Goal: Task Accomplishment & Management: Manage account settings

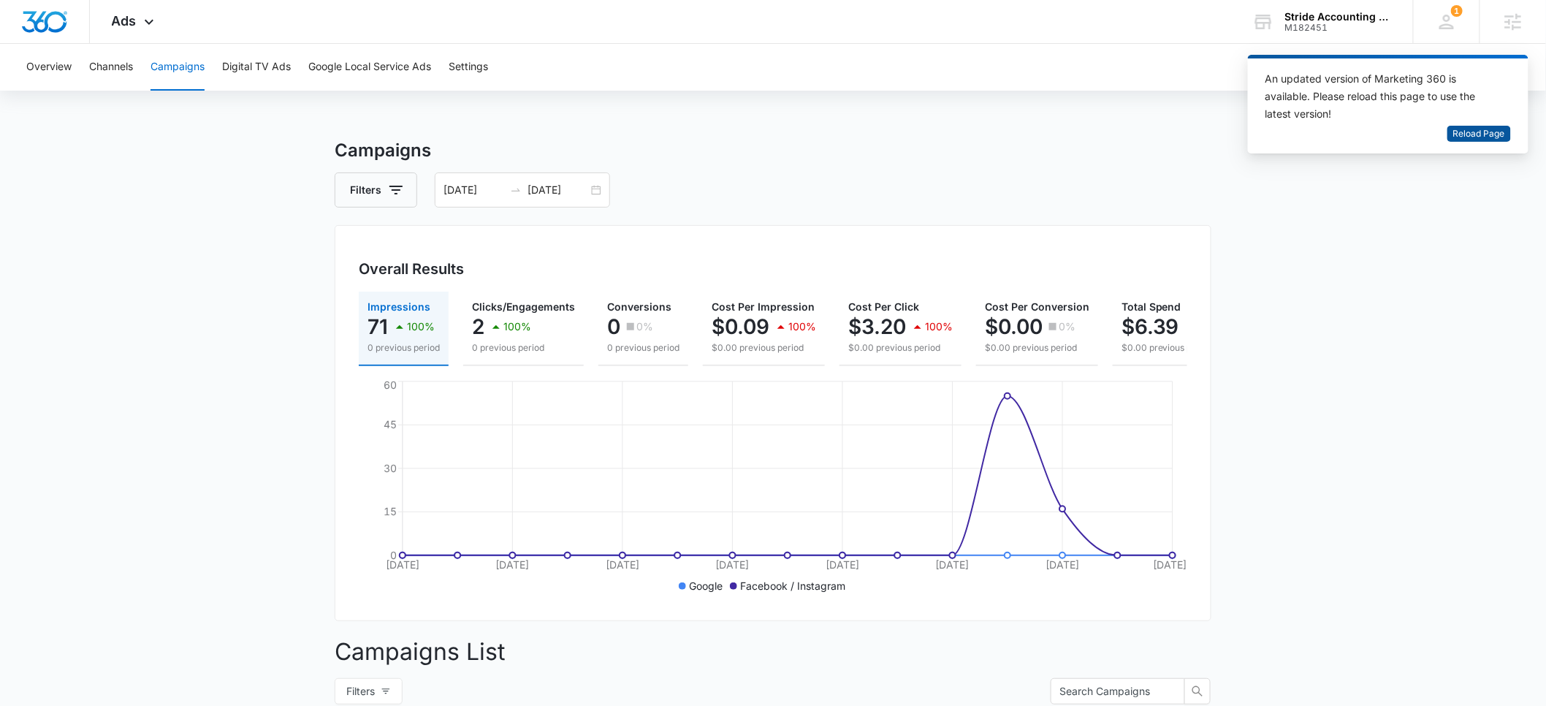
click at [1475, 131] on span "Reload Page" at bounding box center [1479, 134] width 52 height 14
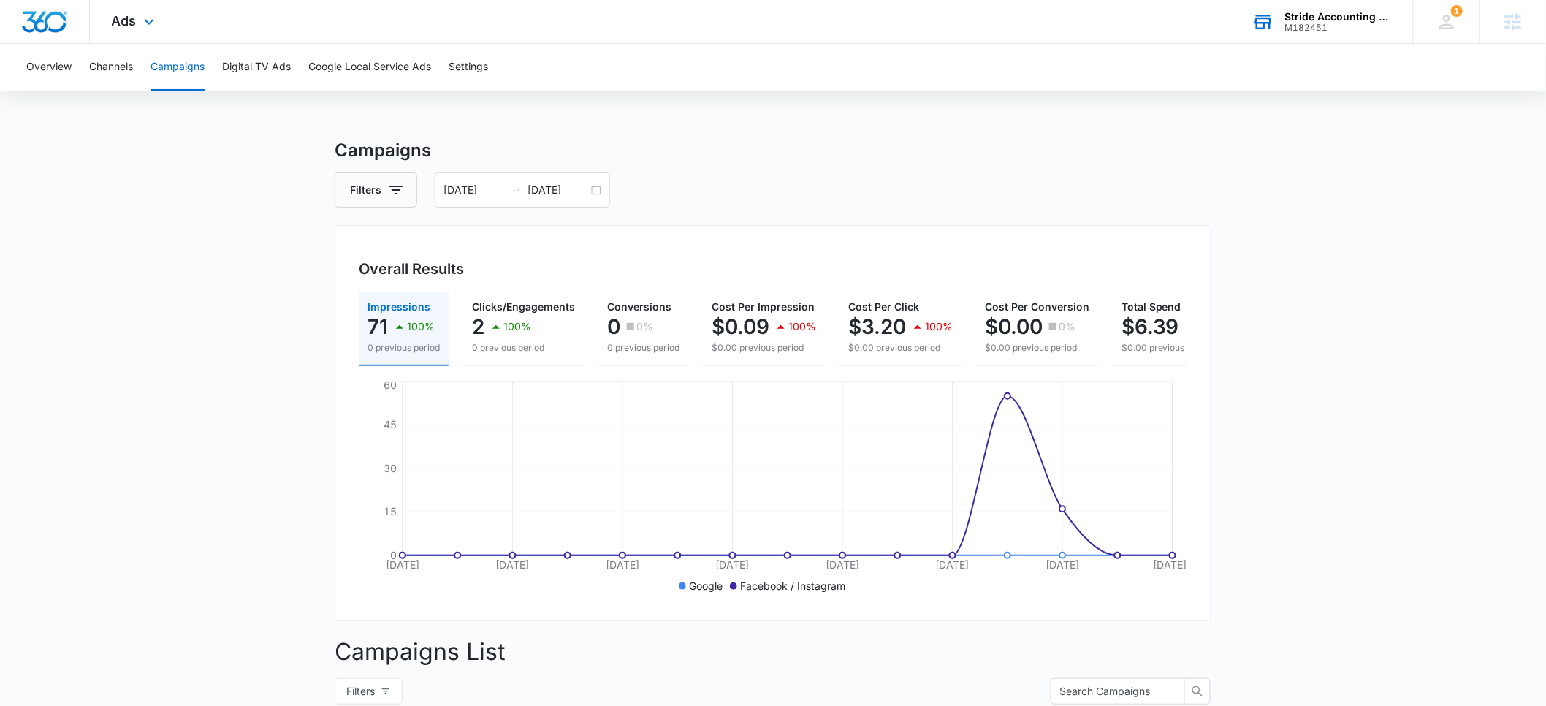
click at [1317, 31] on div "M182451" at bounding box center [1338, 28] width 107 height 10
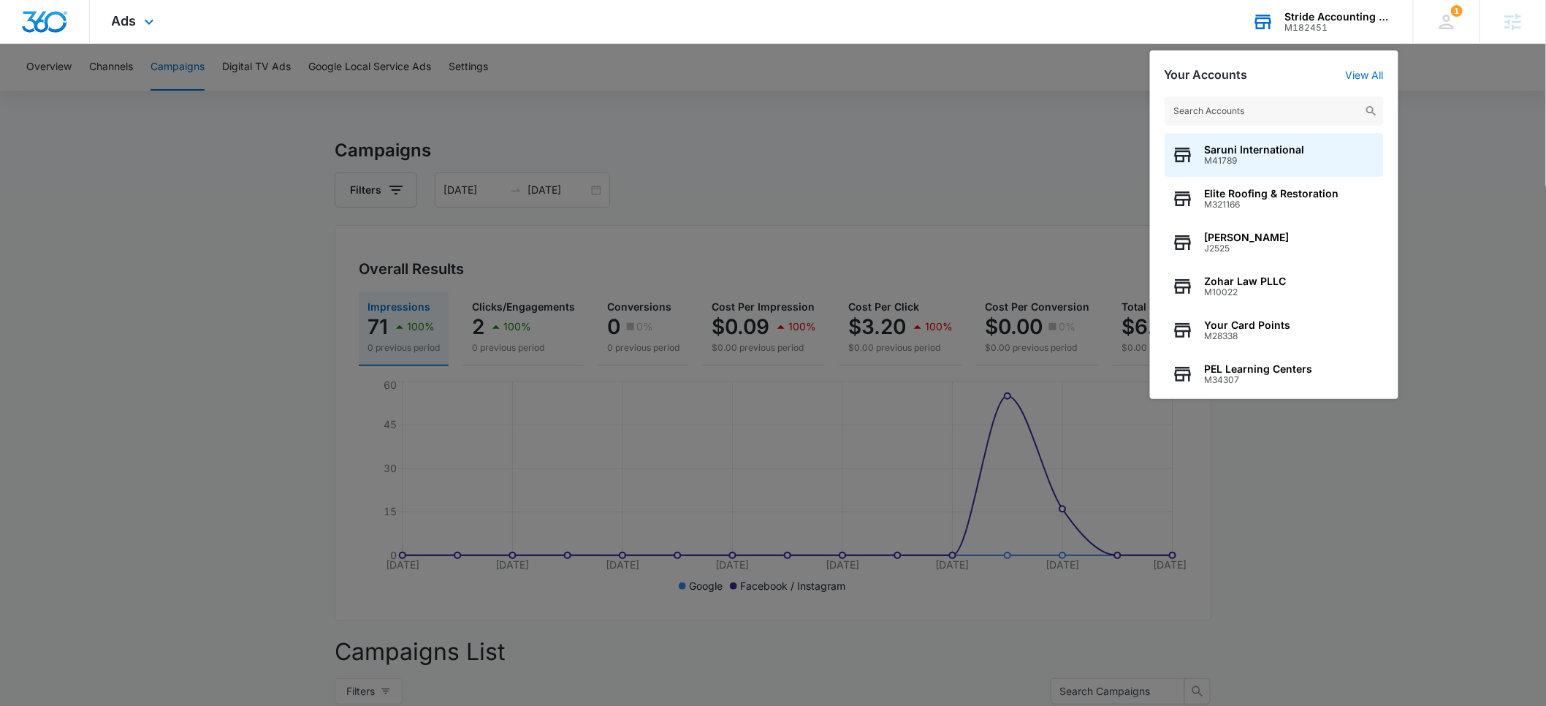
click at [1244, 108] on input "text" at bounding box center [1273, 110] width 219 height 29
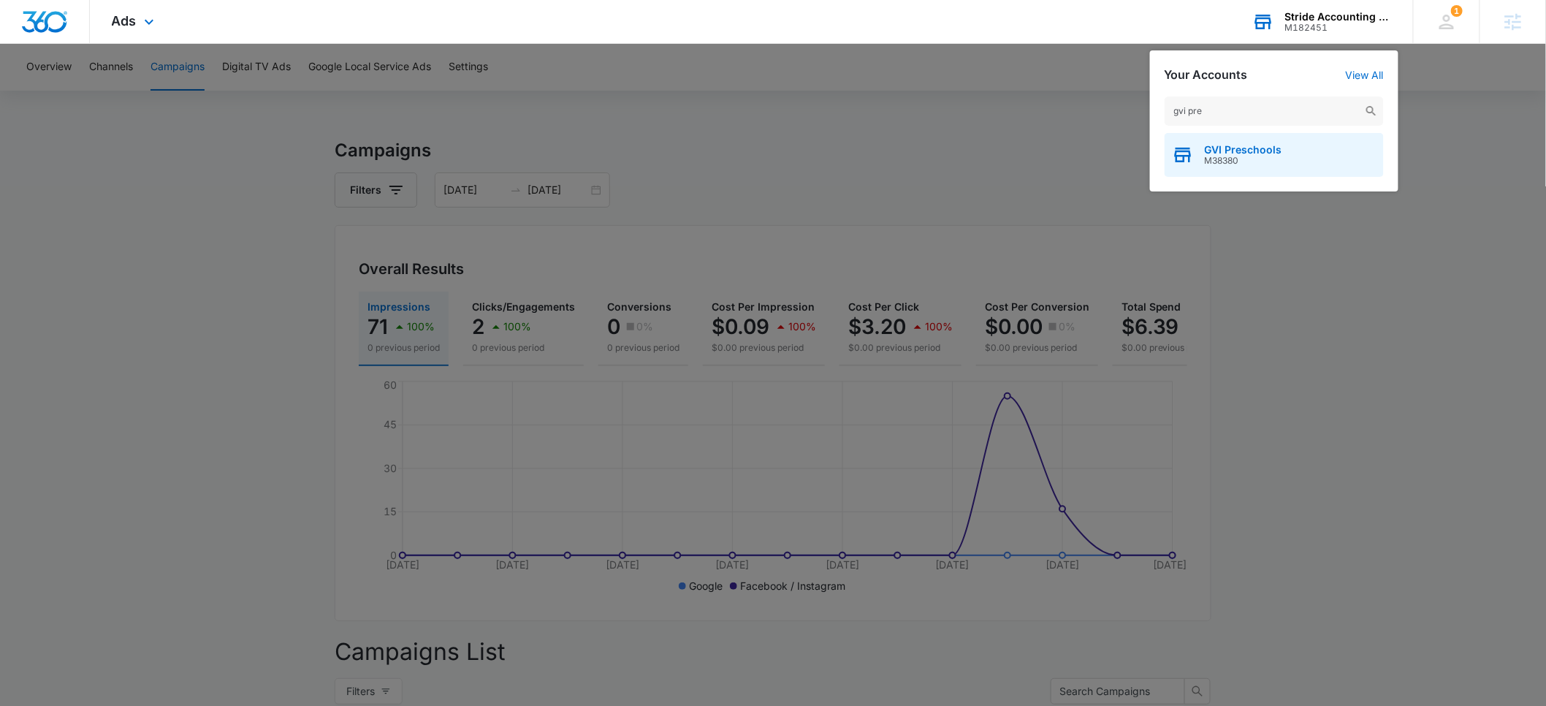
type input "gvi pre"
click at [1245, 157] on span "M38380" at bounding box center [1242, 161] width 77 height 10
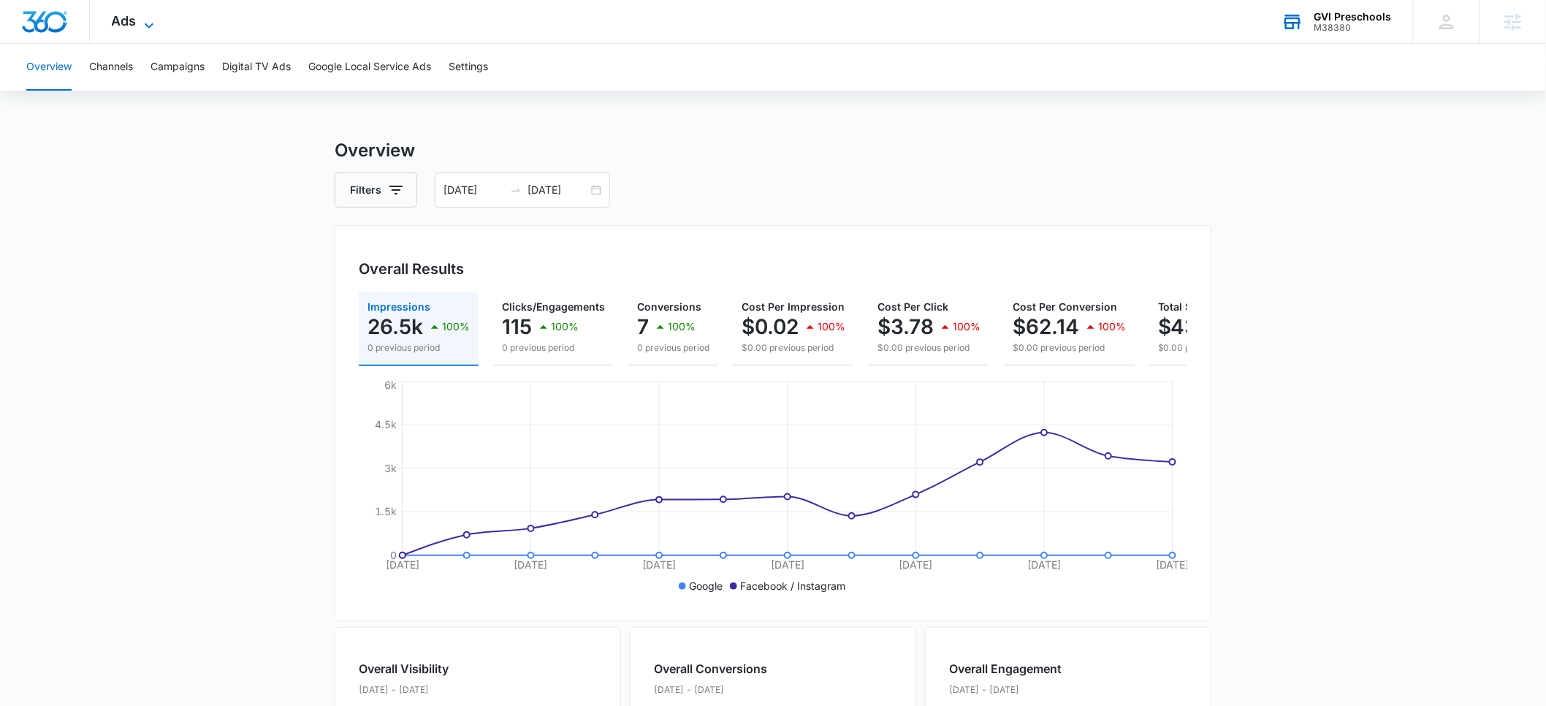
click at [136, 18] on span "Ads" at bounding box center [124, 20] width 25 height 15
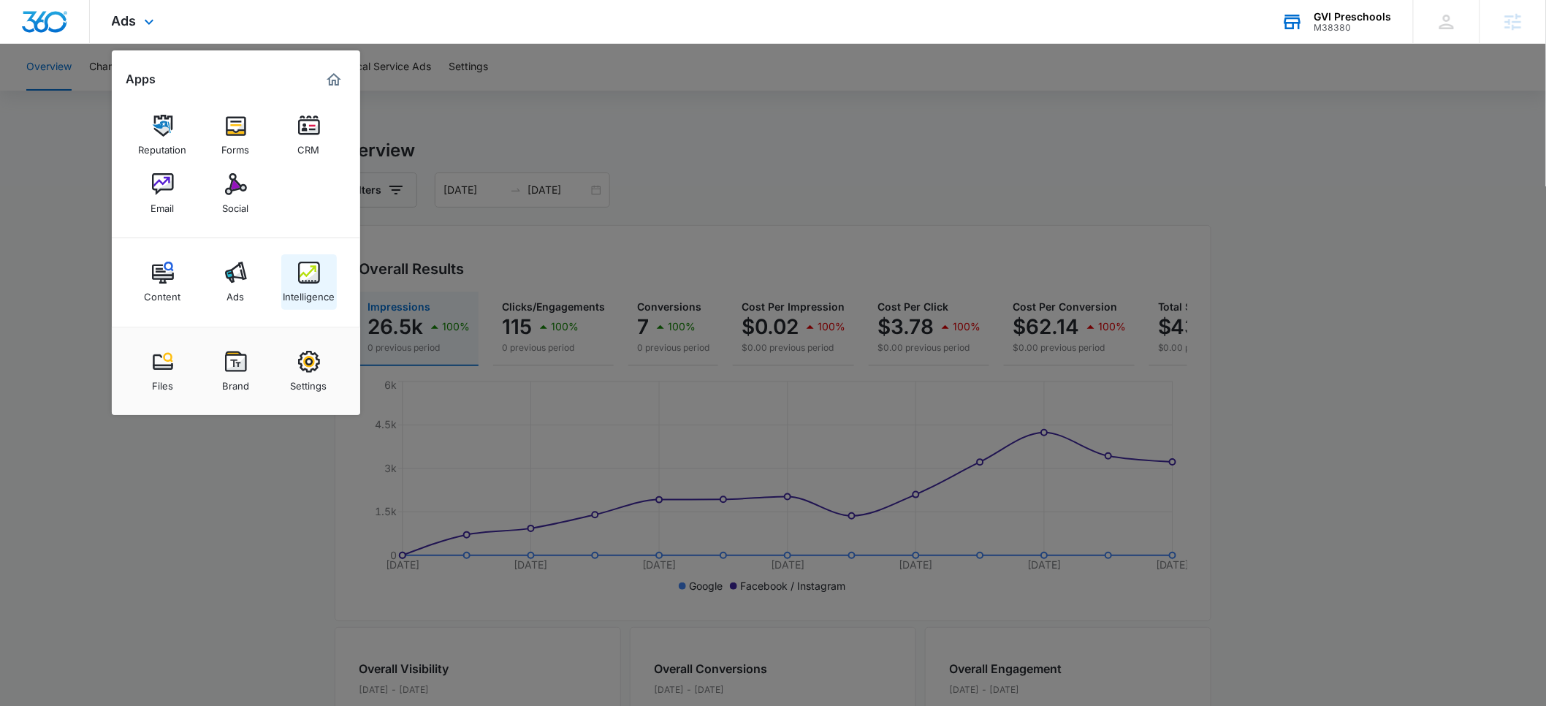
click at [314, 278] on img at bounding box center [309, 272] width 22 height 22
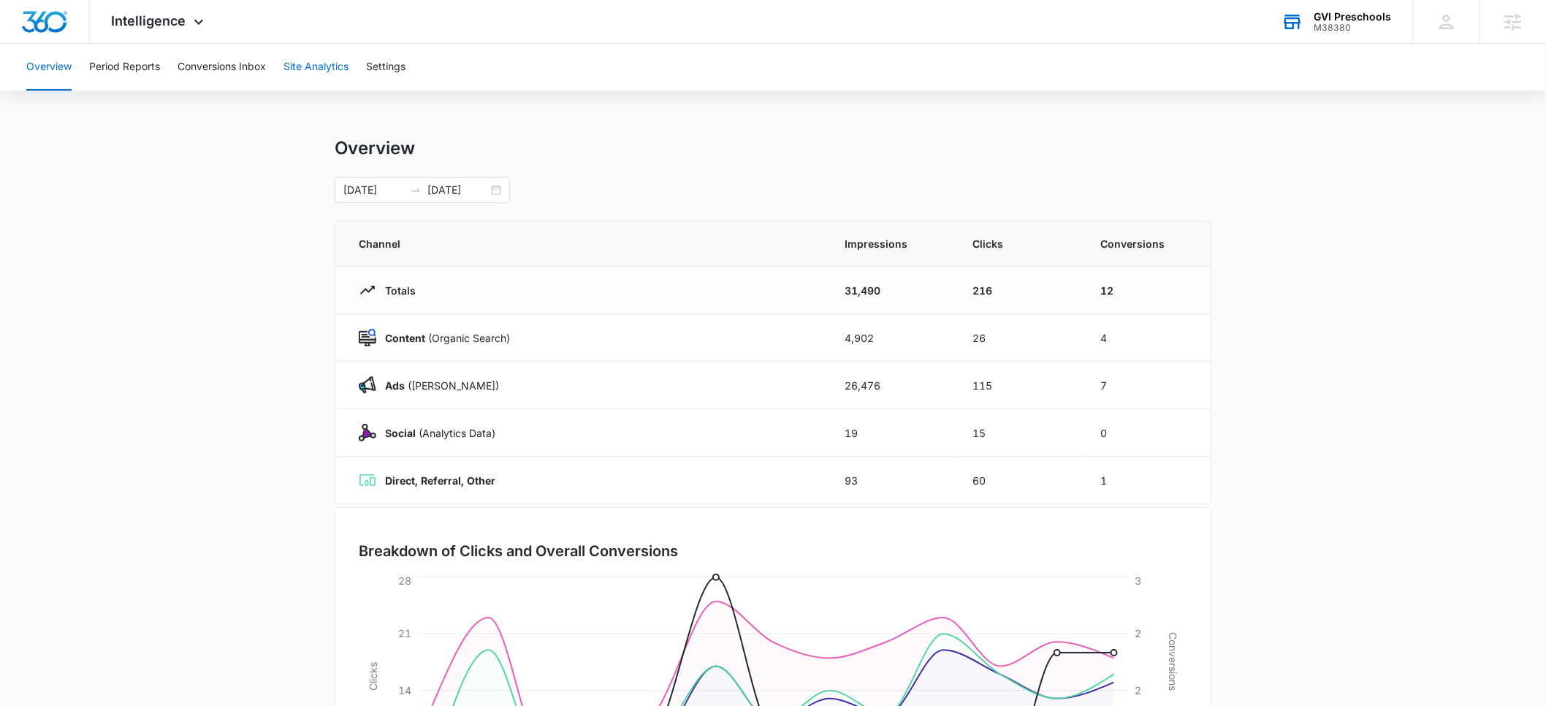
click at [320, 65] on button "Site Analytics" at bounding box center [315, 67] width 65 height 47
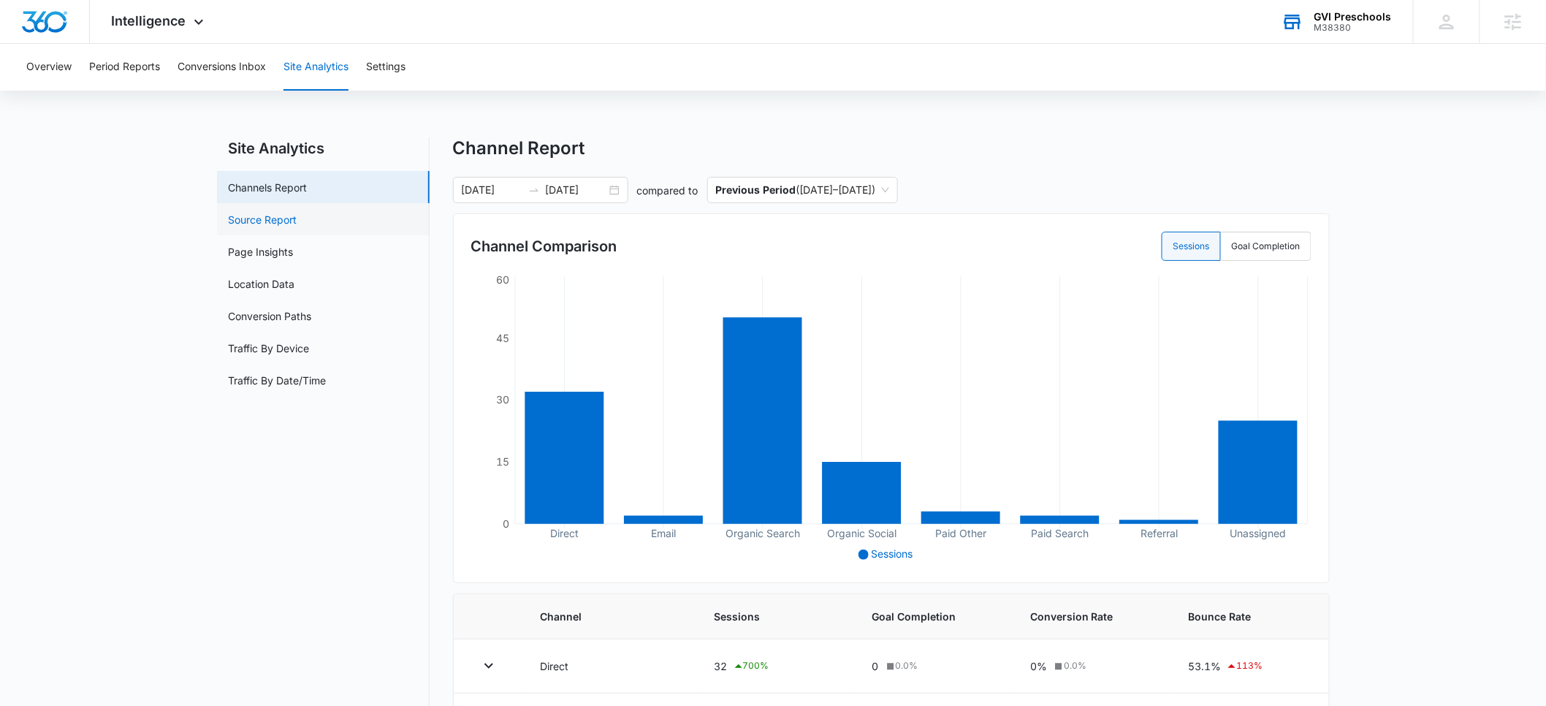
click at [275, 212] on link "Source Report" at bounding box center [263, 219] width 69 height 15
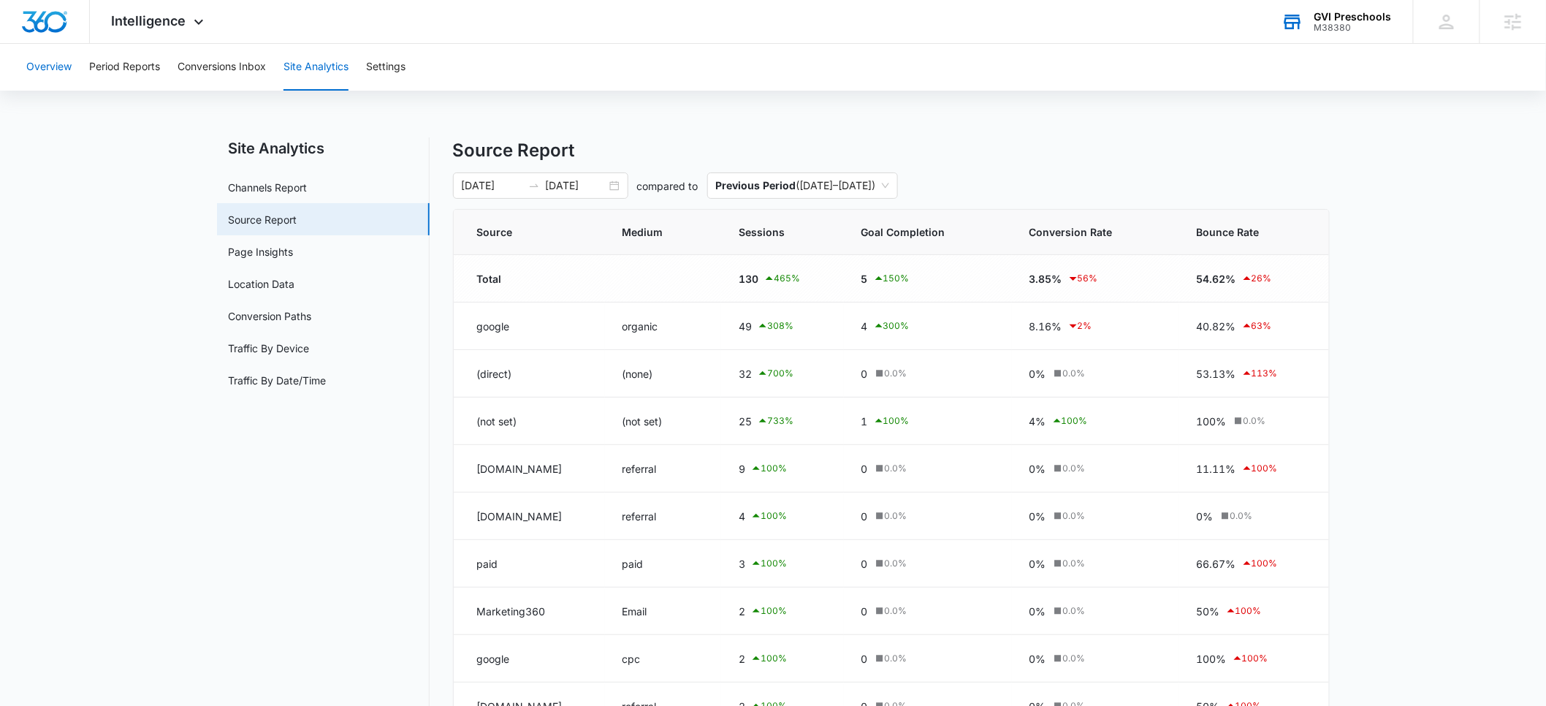
click at [53, 69] on button "Overview" at bounding box center [48, 67] width 45 height 47
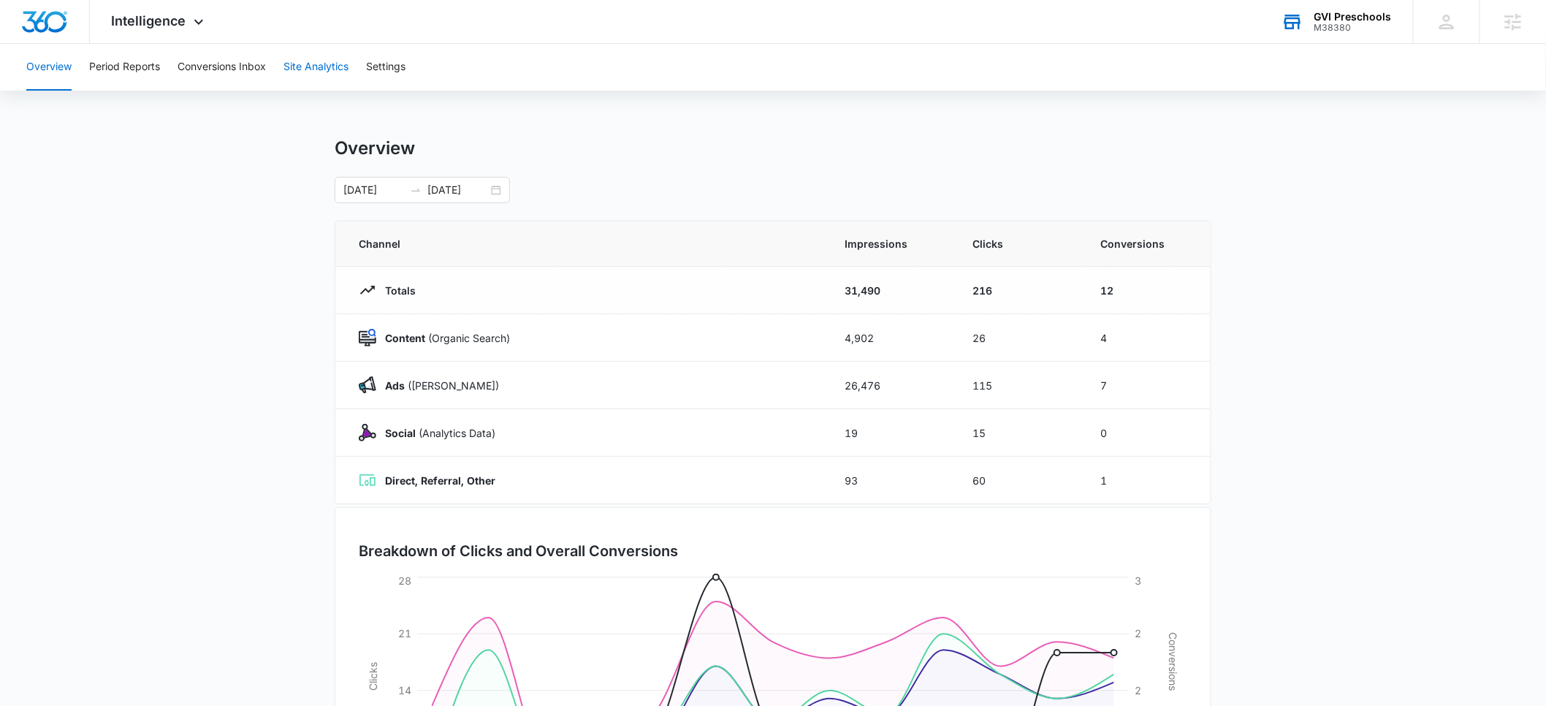
click at [306, 66] on button "Site Analytics" at bounding box center [315, 67] width 65 height 47
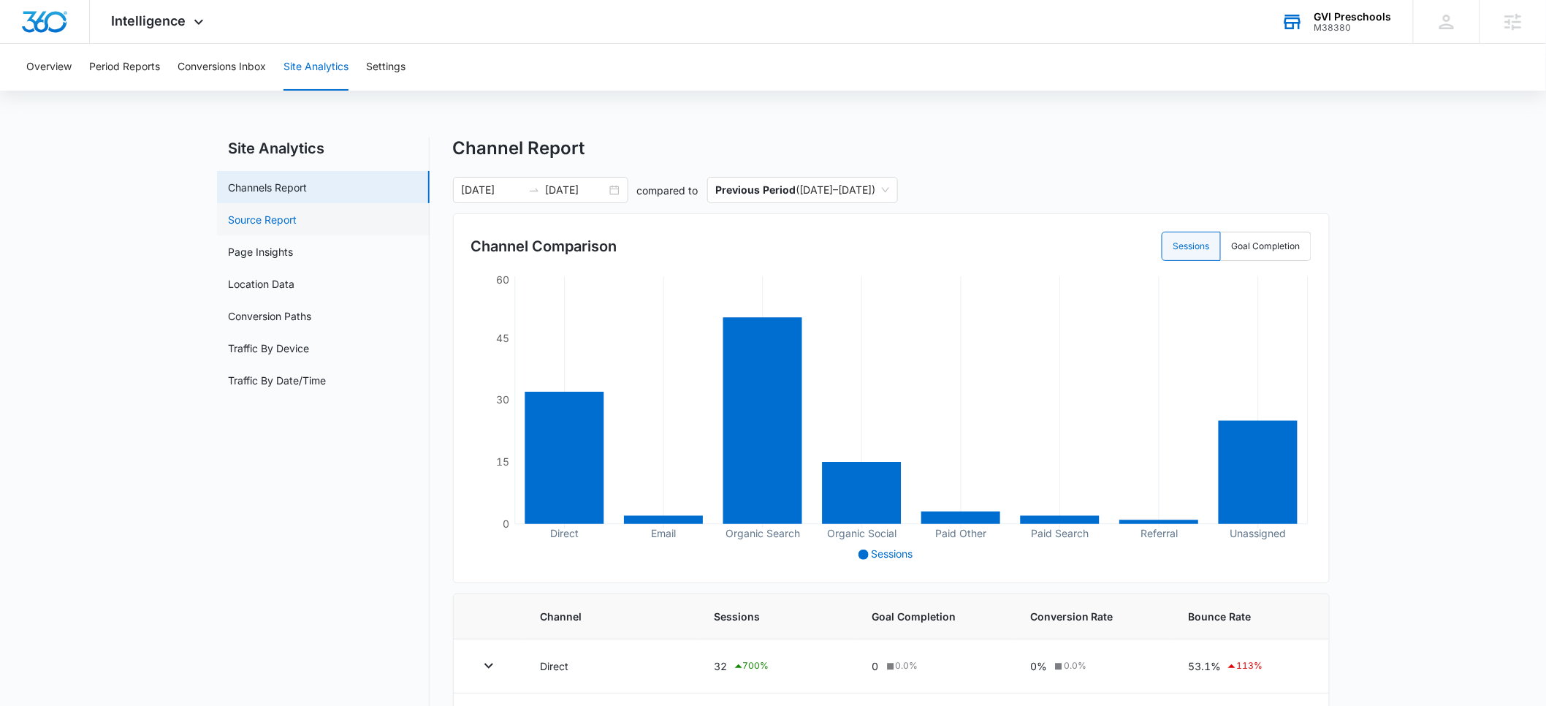
click at [261, 218] on link "Source Report" at bounding box center [263, 219] width 69 height 15
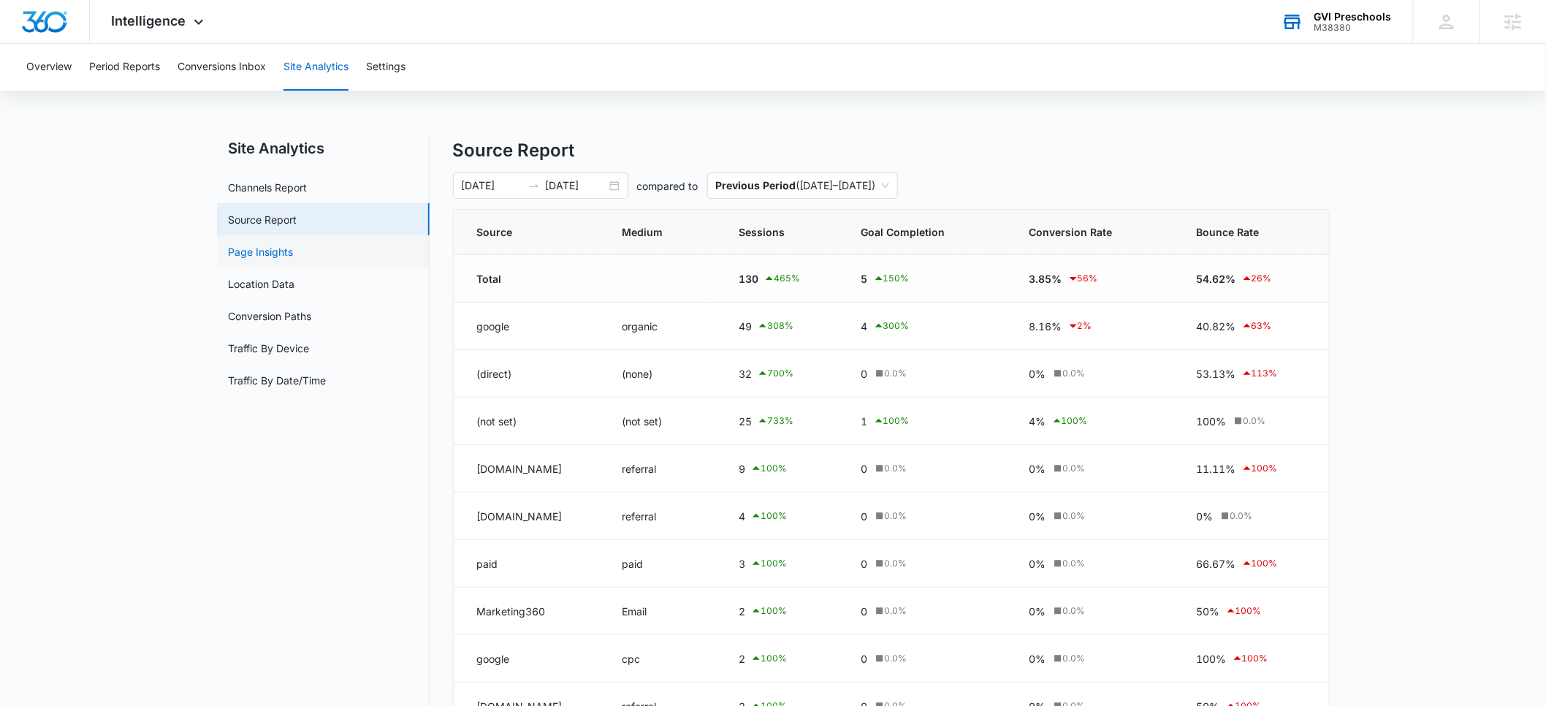
click at [278, 249] on link "Page Insights" at bounding box center [261, 251] width 65 height 15
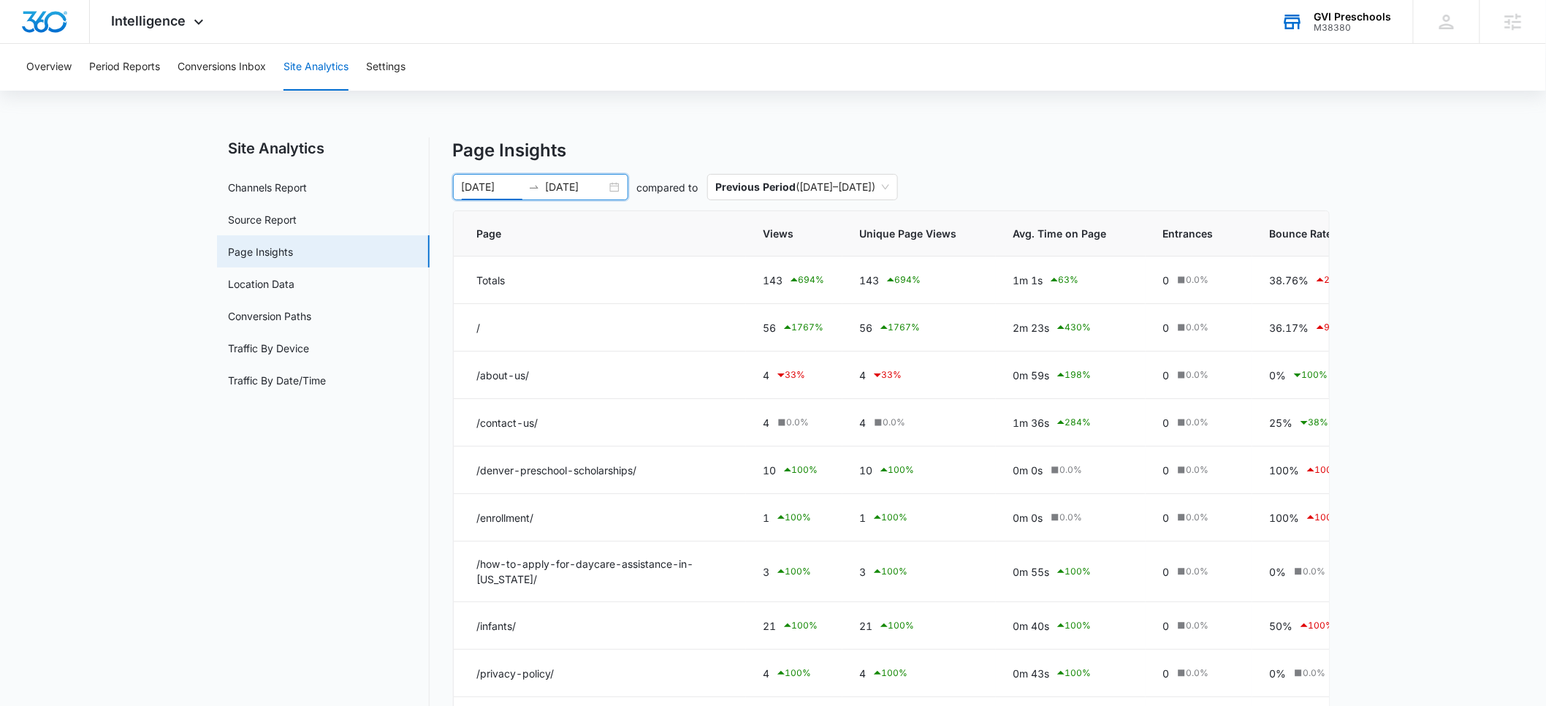
click at [486, 187] on input "08/28/2025" at bounding box center [492, 187] width 61 height 16
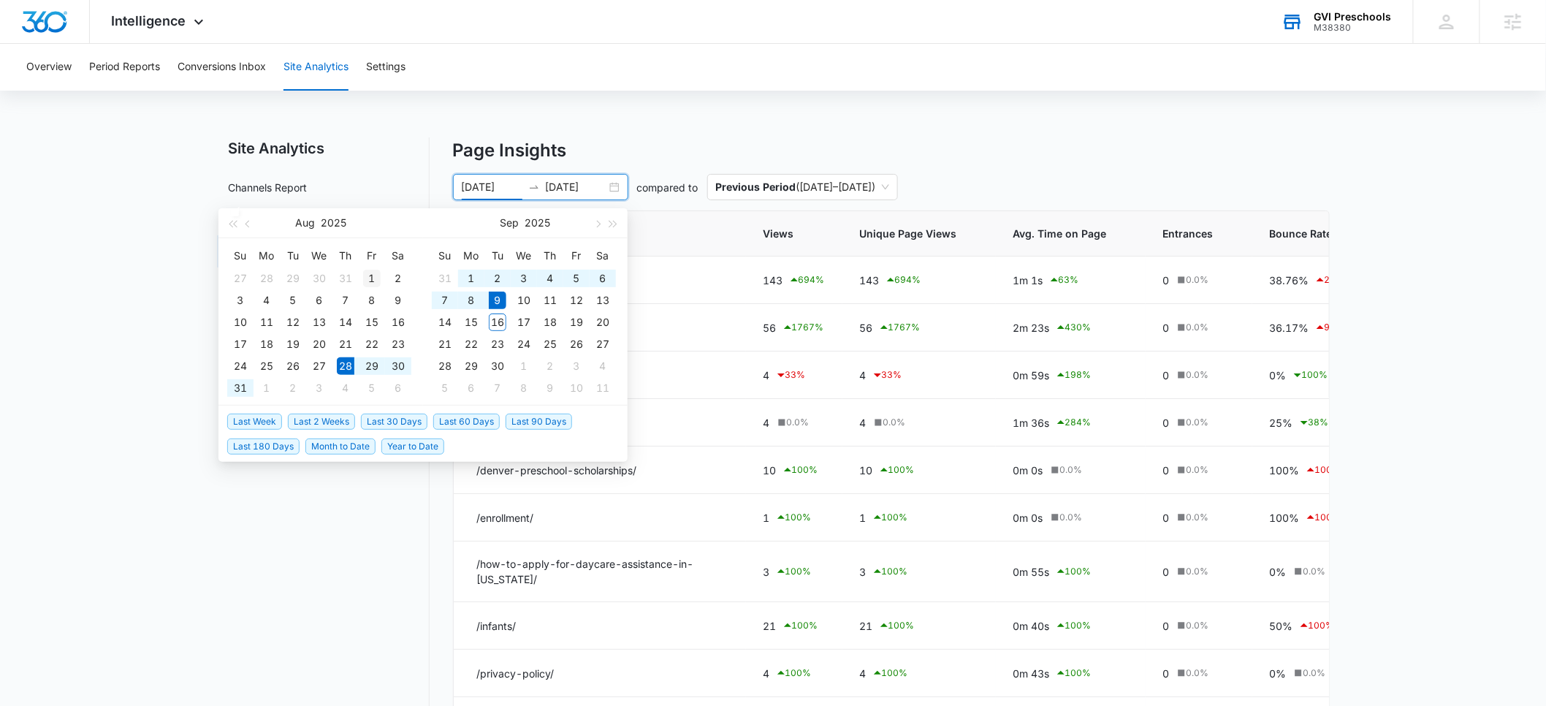
type input "08/01/2025"
click at [370, 275] on div "1" at bounding box center [372, 279] width 18 height 18
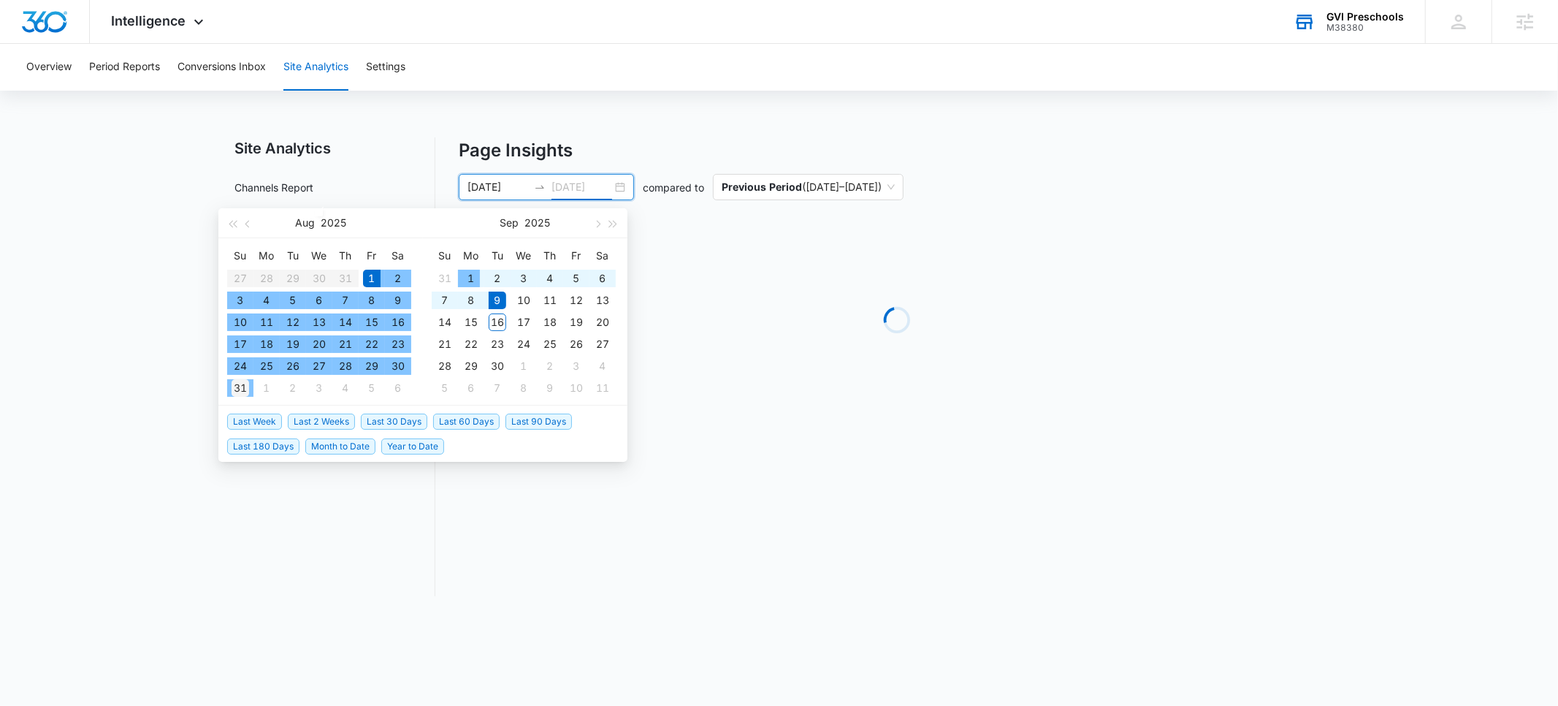
type input "08/31/2025"
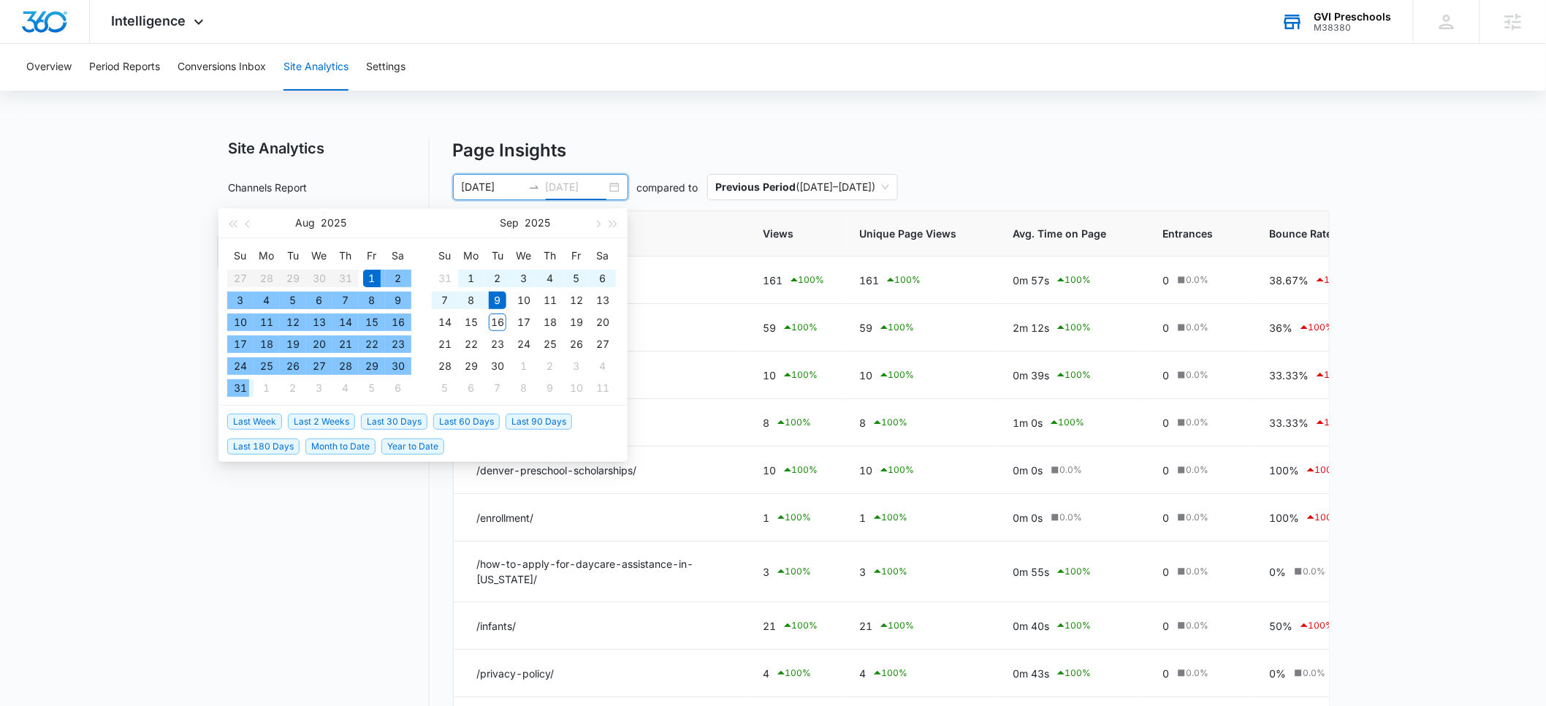
click at [245, 389] on div "31" at bounding box center [241, 388] width 18 height 18
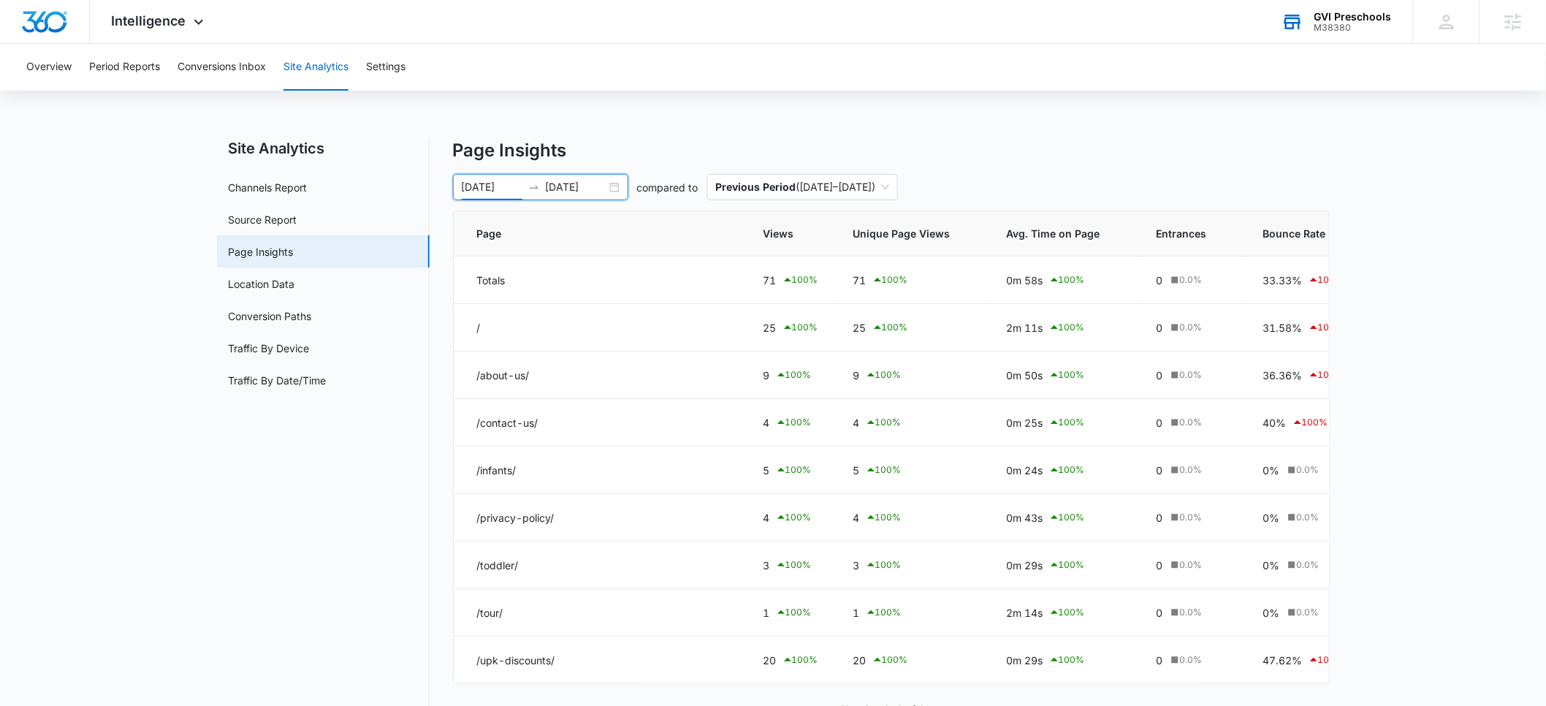
click at [484, 188] on input "08/01/2025" at bounding box center [492, 187] width 61 height 16
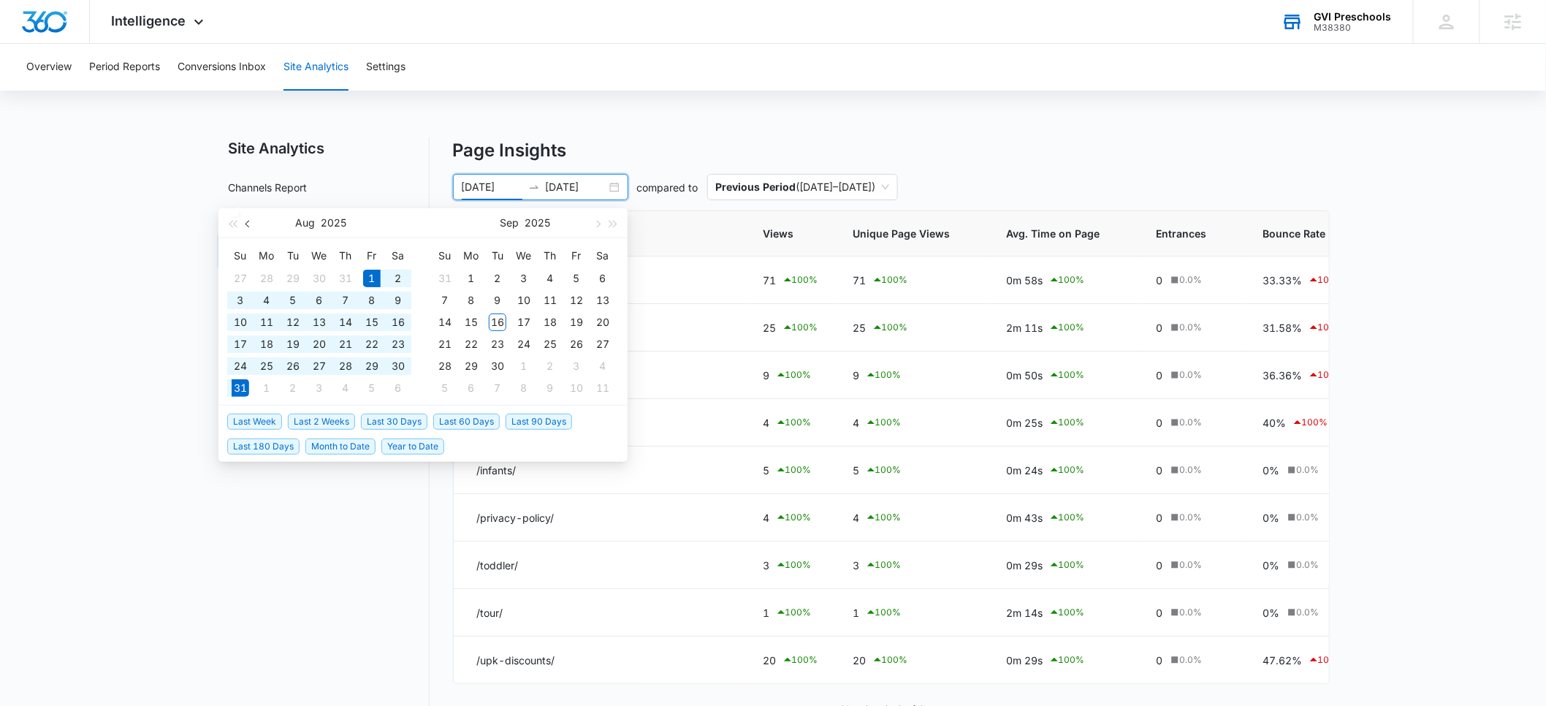
click at [245, 219] on button "button" at bounding box center [248, 222] width 16 height 29
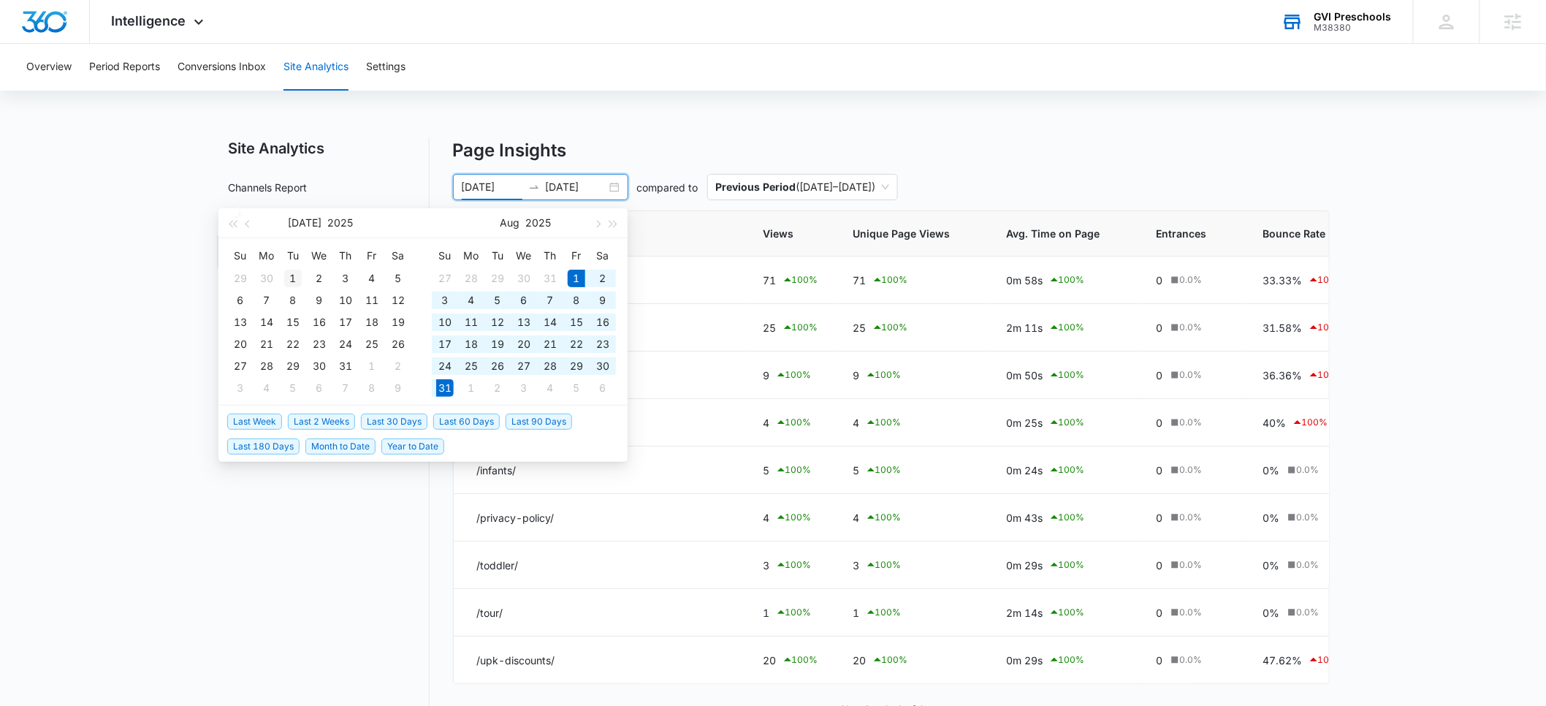
type input "07/01/2025"
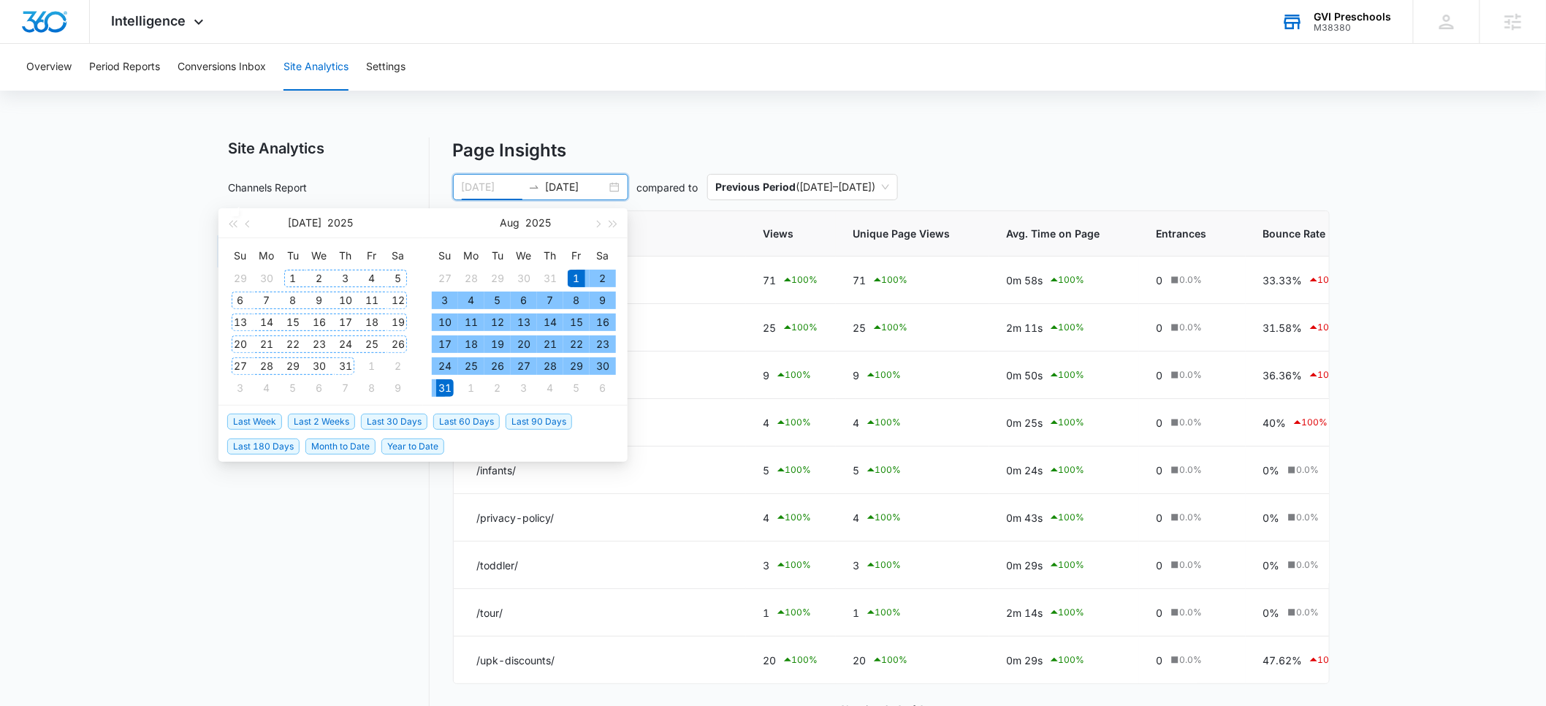
click at [289, 274] on div "1" at bounding box center [293, 279] width 18 height 18
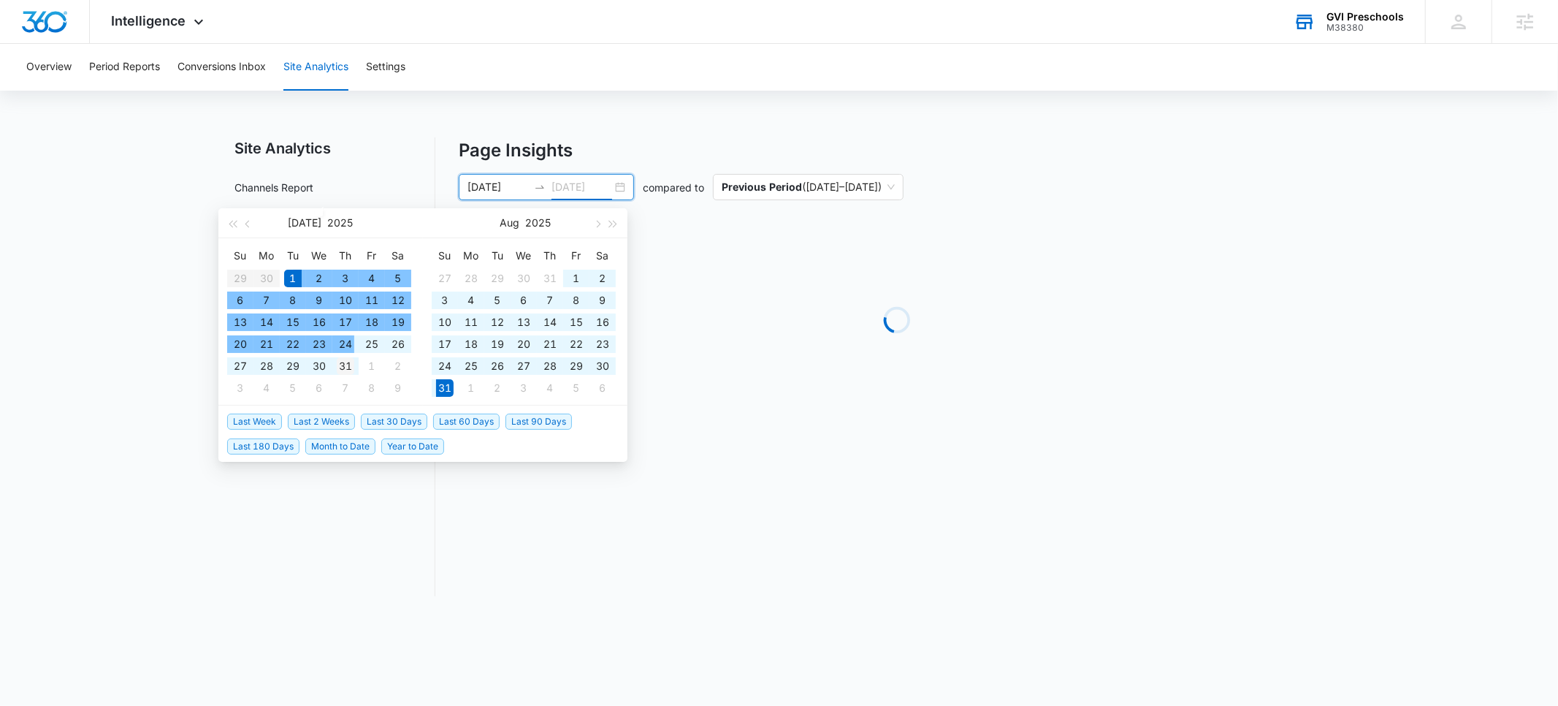
type input "07/31/2025"
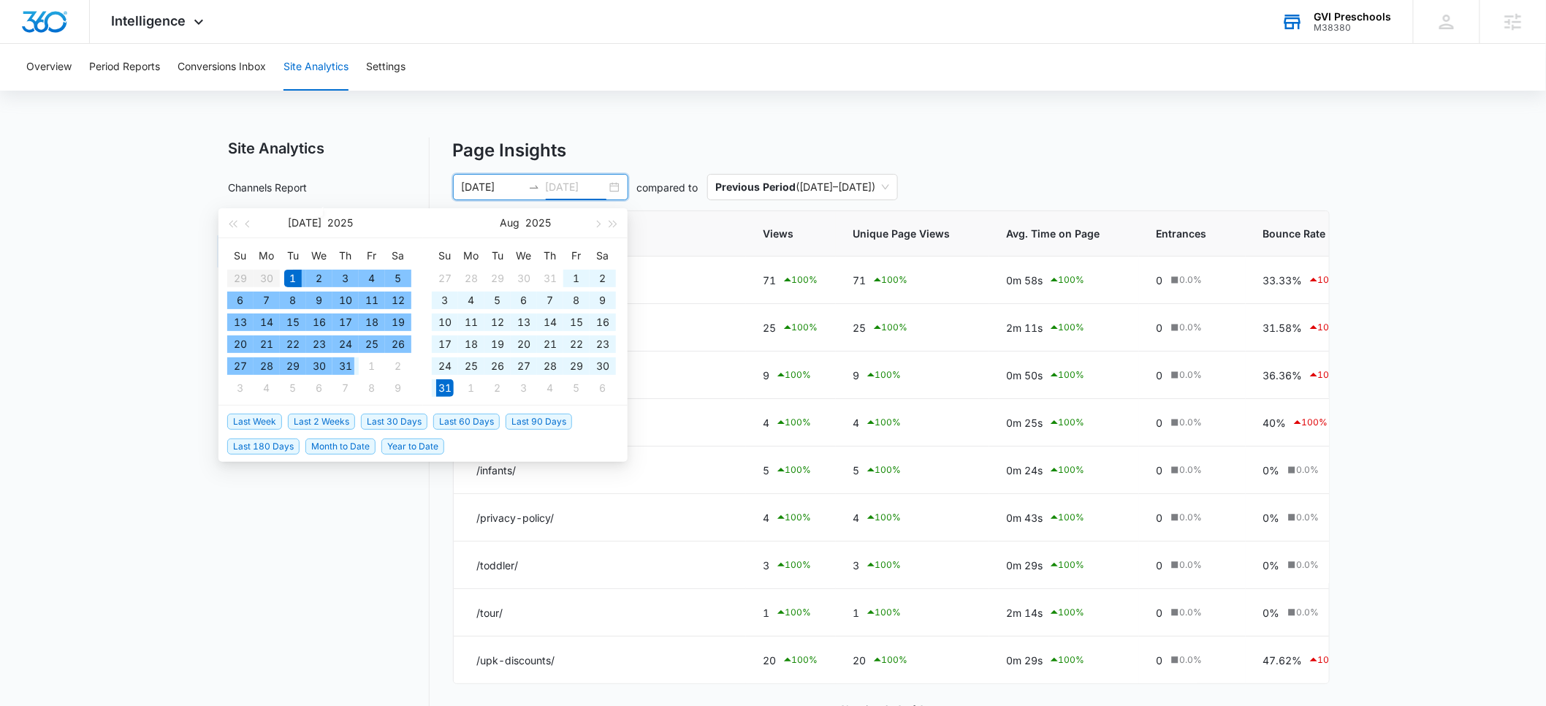
click at [353, 370] on div "31" at bounding box center [346, 366] width 18 height 18
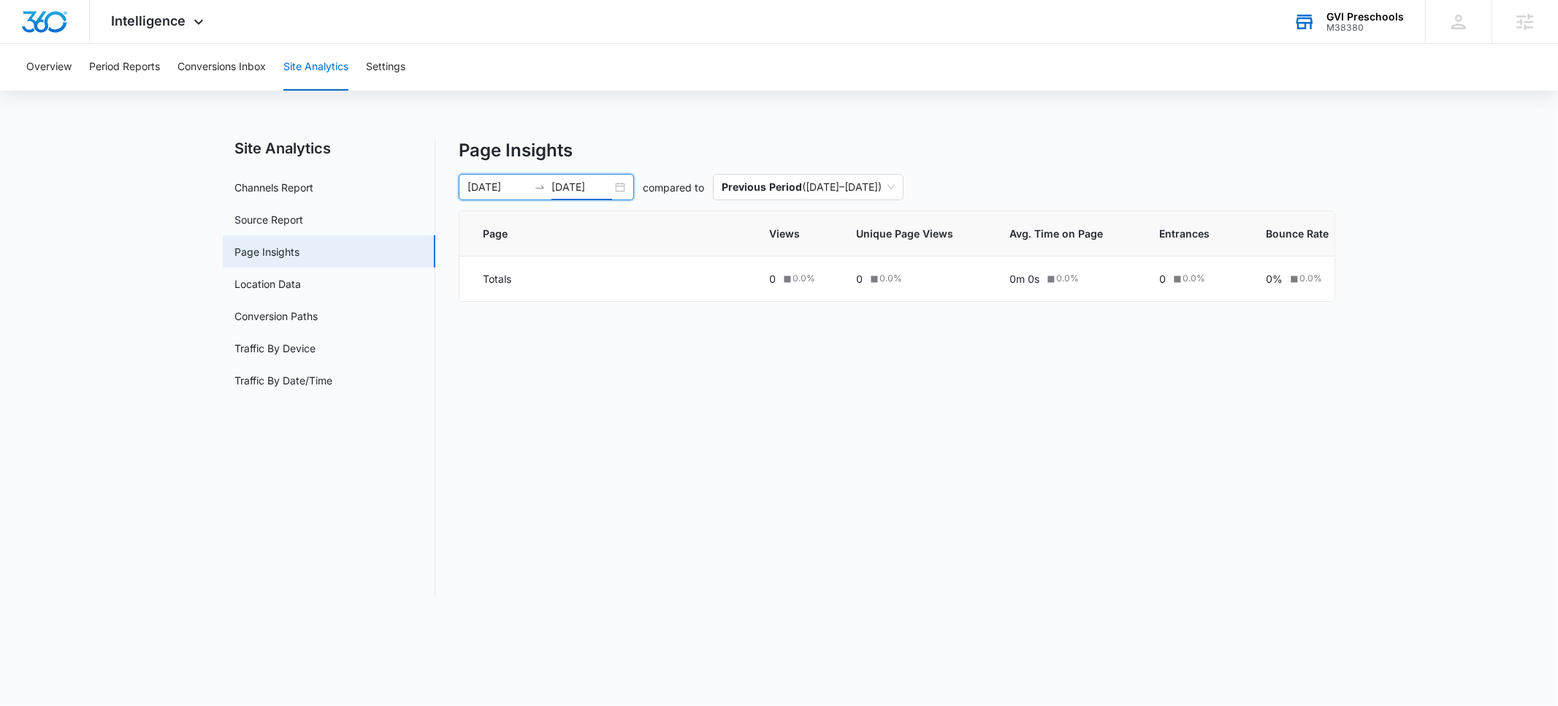
click at [655, 118] on div "Overview Period Reports Conversions Inbox Site Analytics Settings Site Analytic…" at bounding box center [779, 329] width 1558 height 570
click at [493, 189] on input "07/01/2025" at bounding box center [497, 187] width 61 height 16
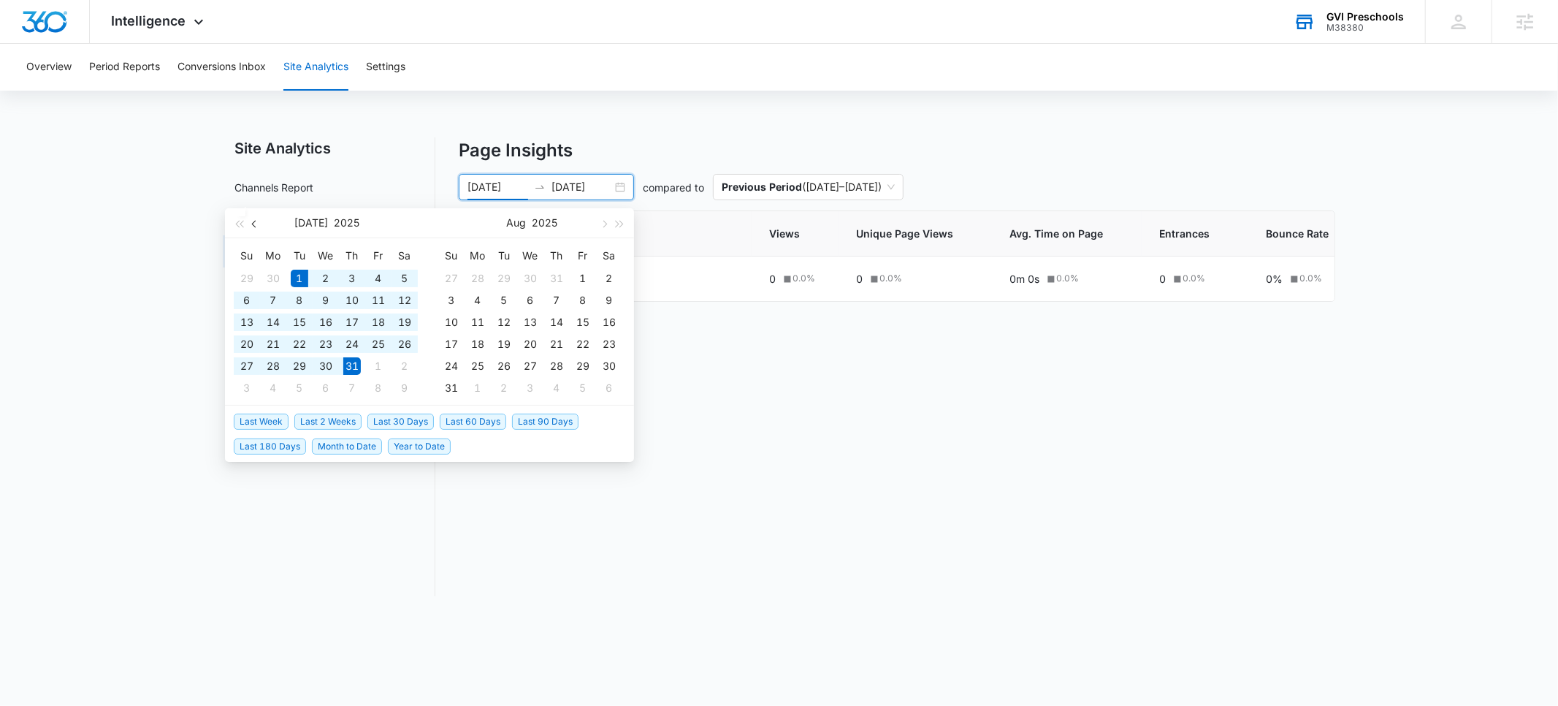
click at [253, 222] on span "button" at bounding box center [255, 223] width 7 height 7
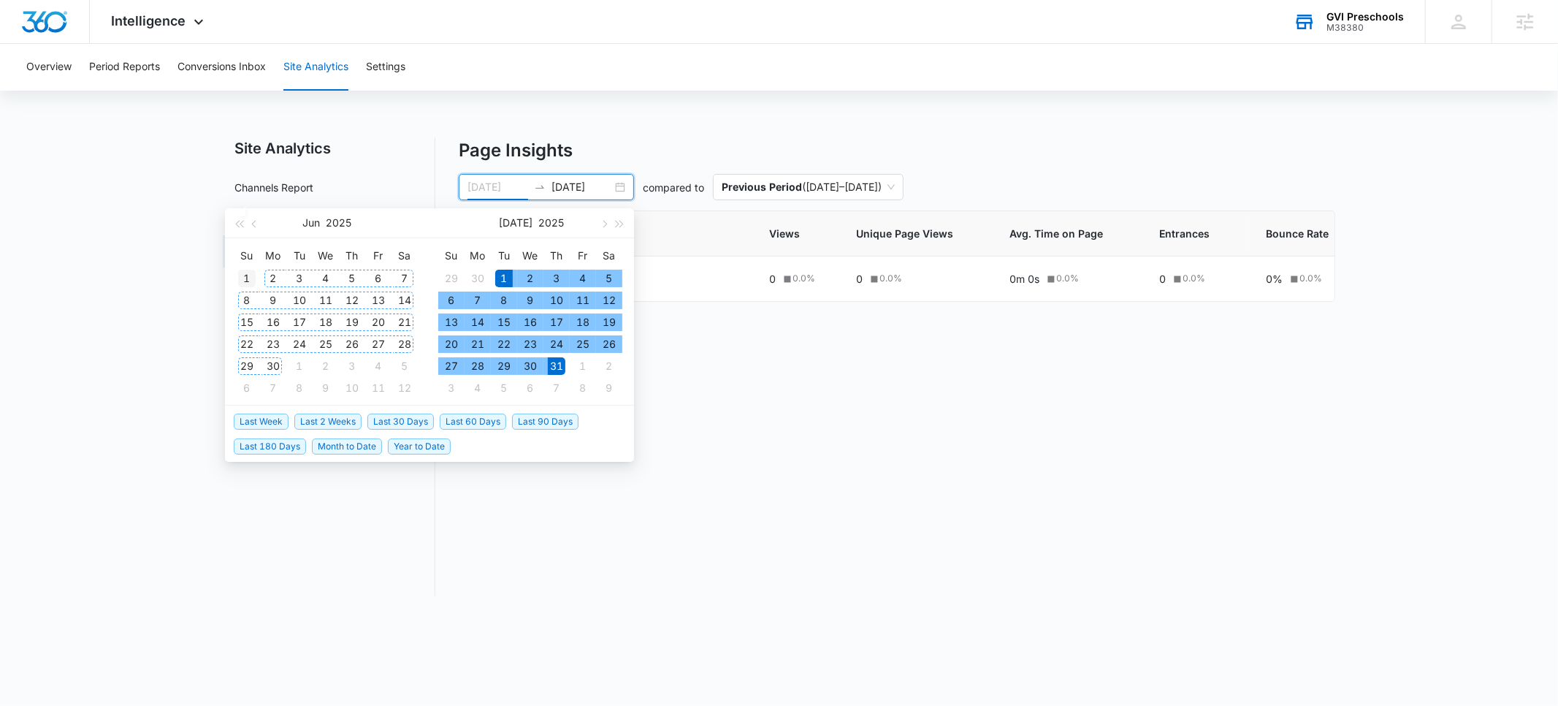
type input "06/01/2025"
click at [252, 276] on div "1" at bounding box center [247, 279] width 18 height 18
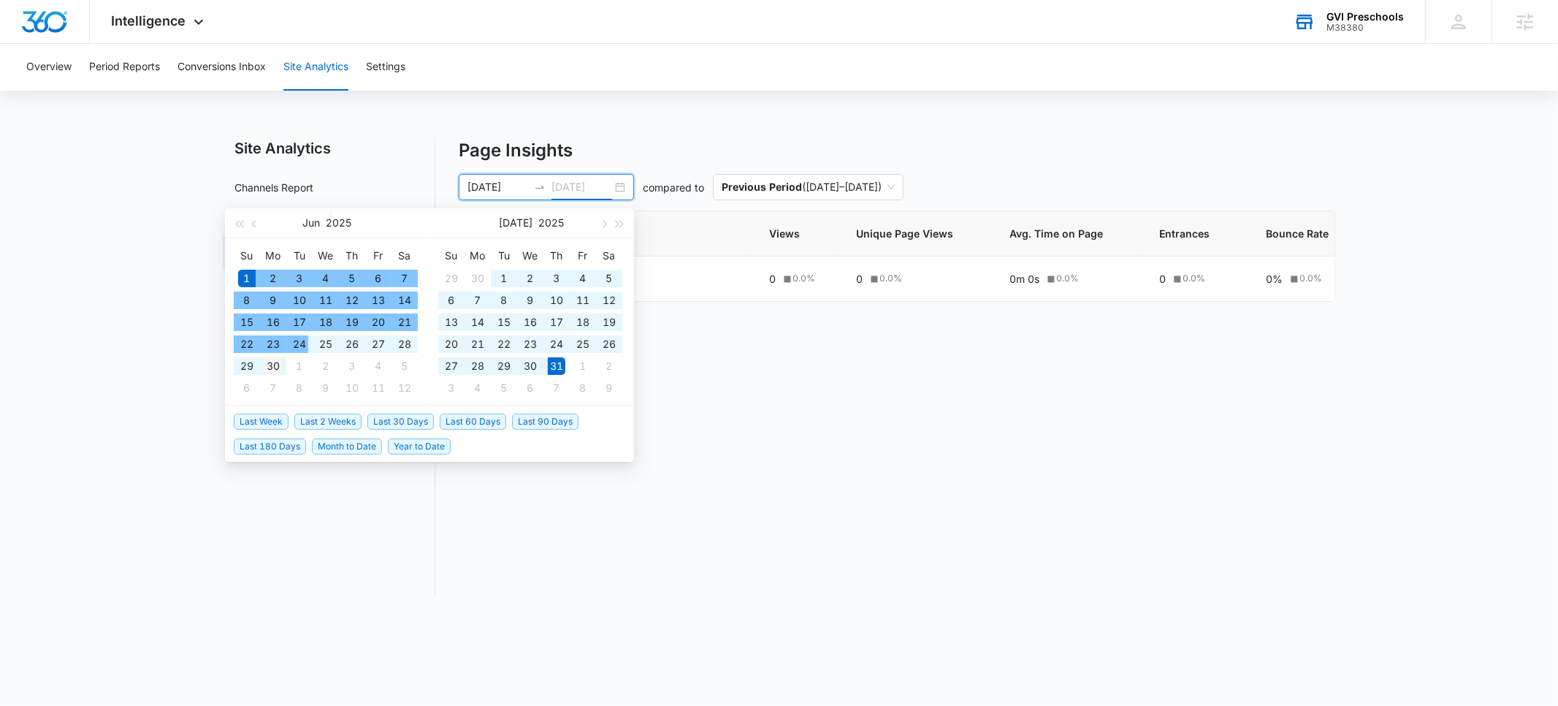
type input "06/30/2025"
click at [278, 360] on div "30" at bounding box center [273, 366] width 18 height 18
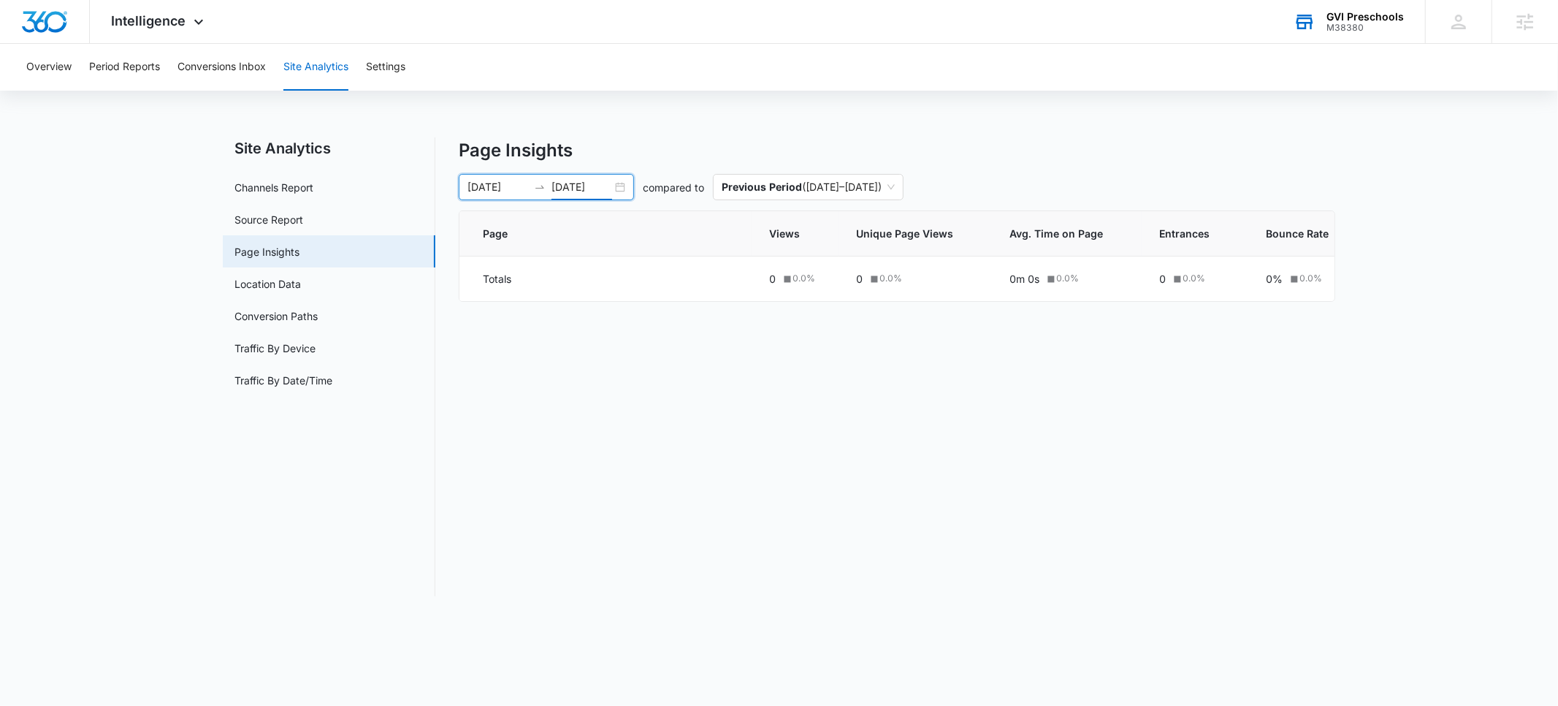
click at [622, 126] on div "Overview Period Reports Conversions Inbox Site Analytics Settings Site Analytic…" at bounding box center [779, 329] width 1558 height 570
click at [64, 67] on button "Overview" at bounding box center [48, 67] width 45 height 47
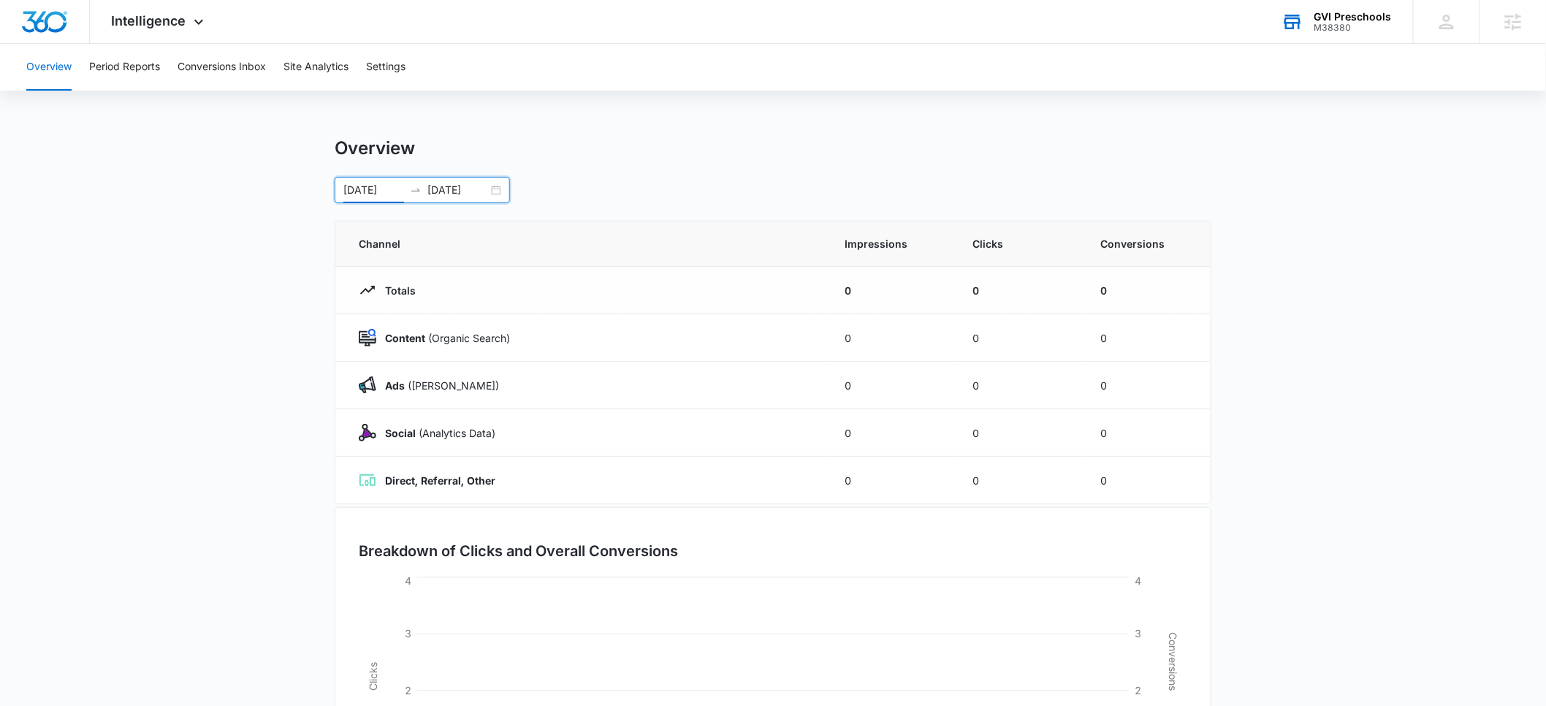
click at [366, 188] on input "06/01/2025" at bounding box center [373, 190] width 61 height 16
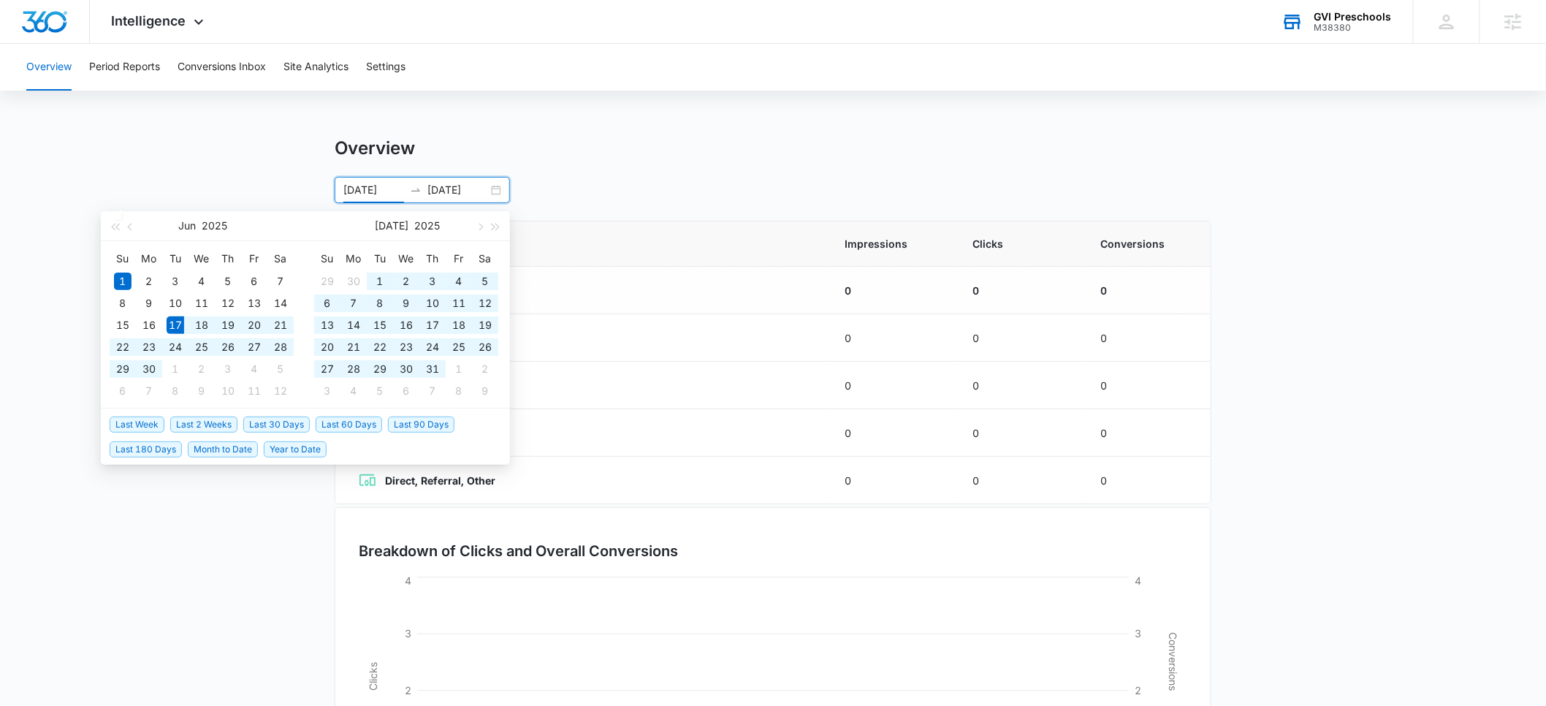
click at [417, 424] on span "Last 90 Days" at bounding box center [421, 424] width 66 height 16
type input "06/17/2025"
type input "09/15/2025"
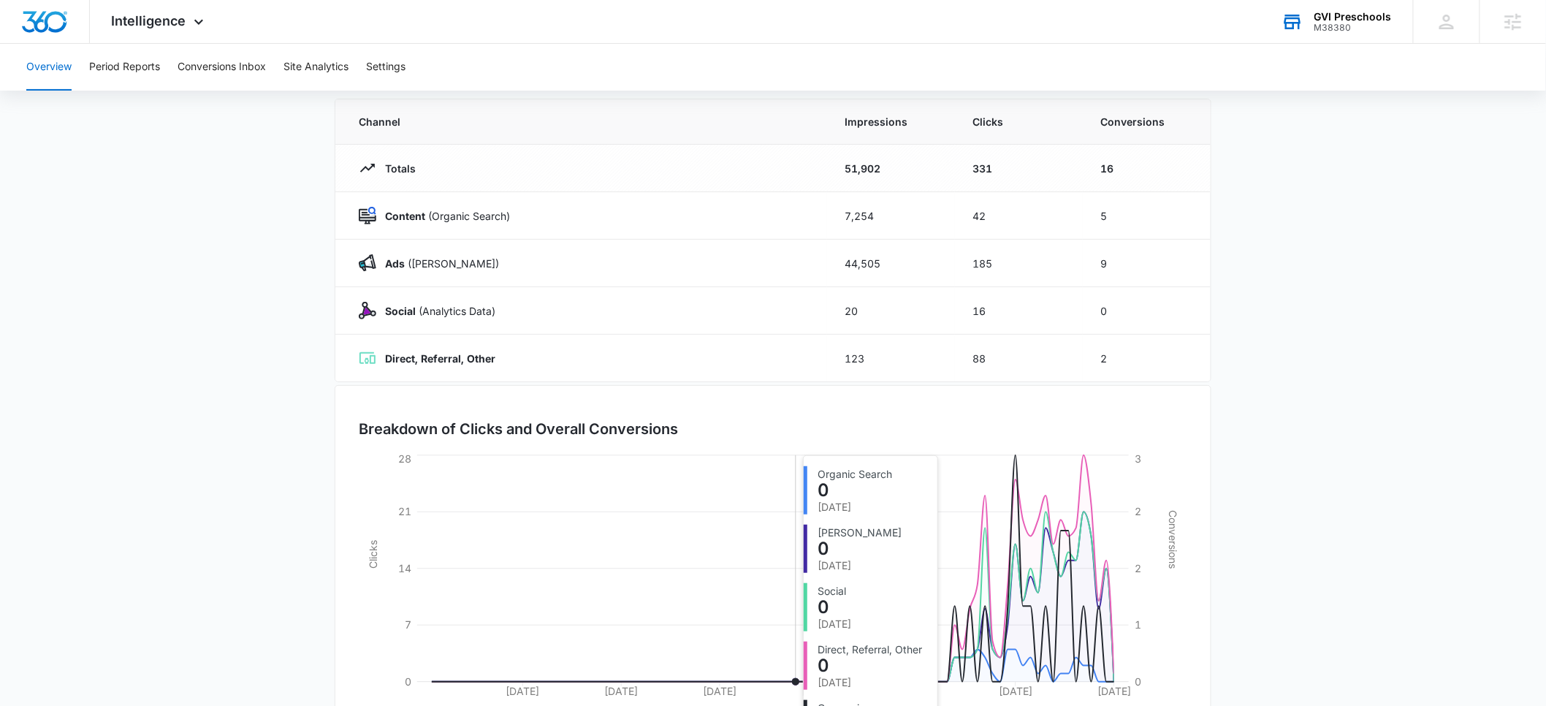
scroll to position [199, 0]
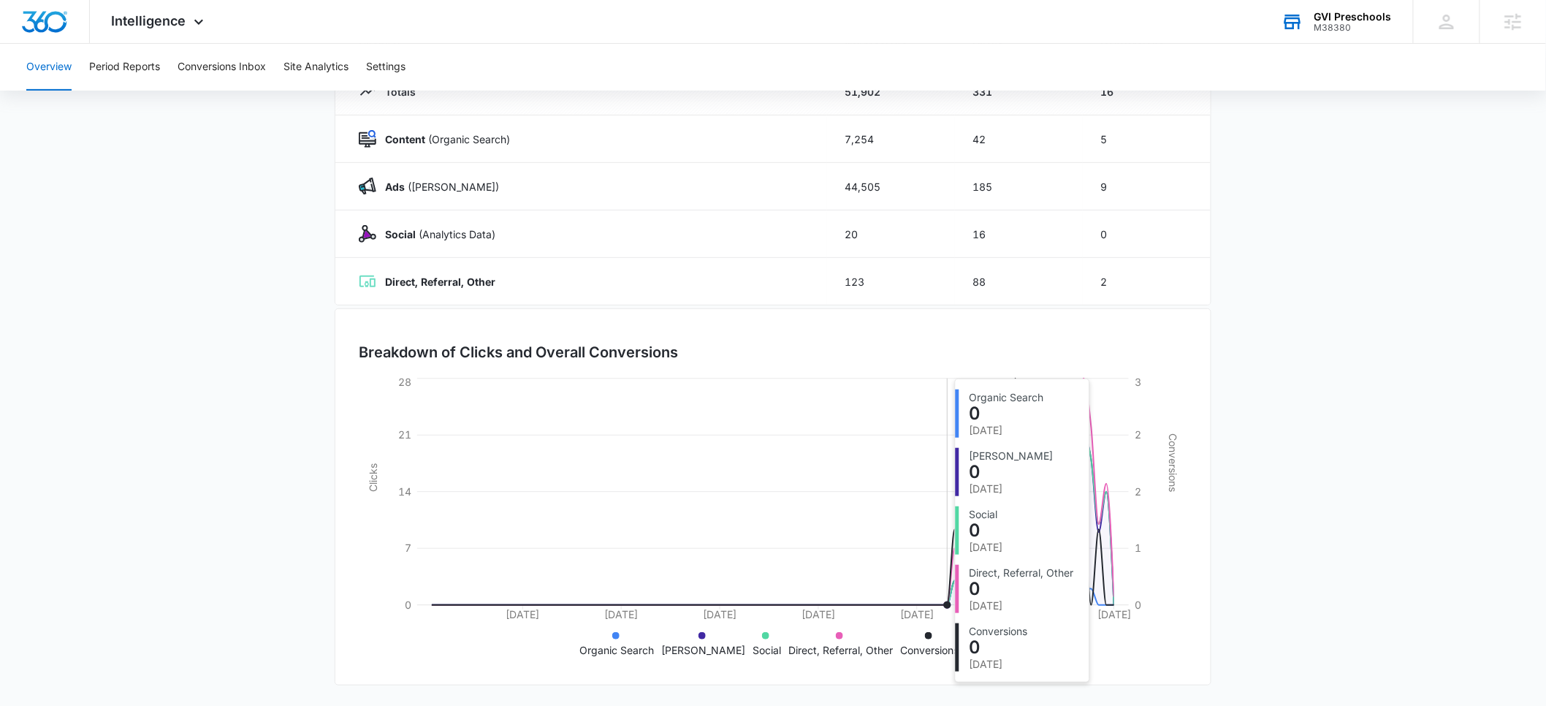
click at [950, 576] on icon at bounding box center [773, 491] width 682 height 226
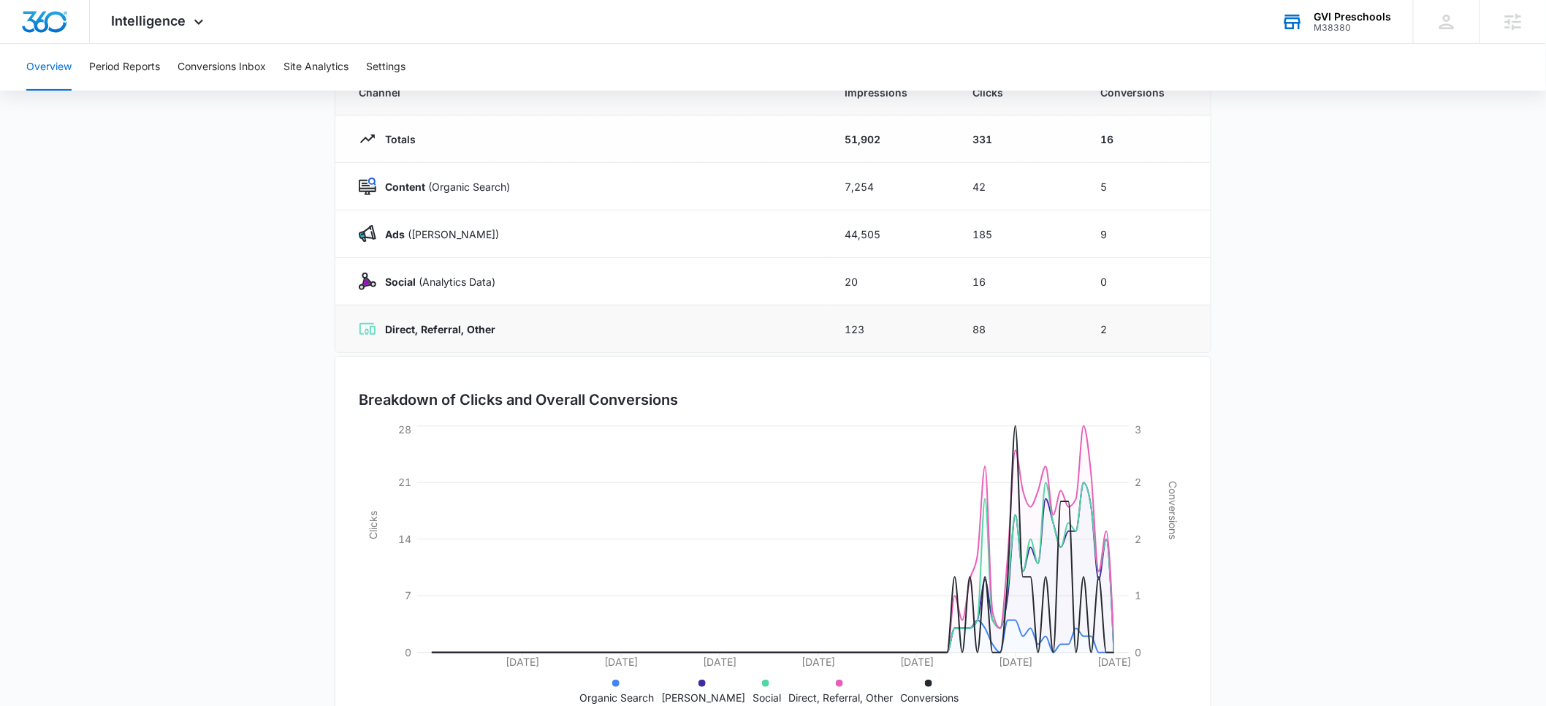
scroll to position [0, 0]
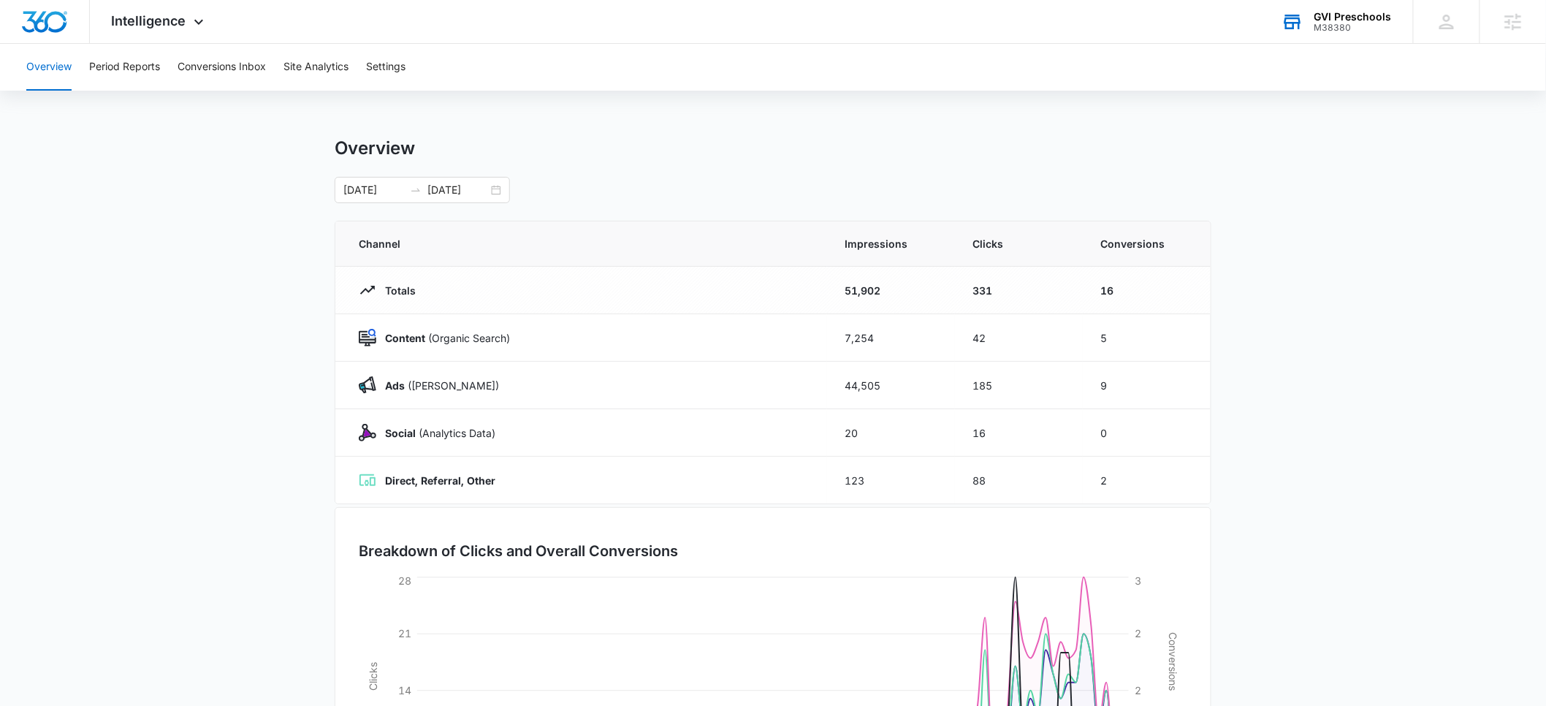
click at [1341, 18] on div "GVI Preschools" at bounding box center [1352, 17] width 77 height 12
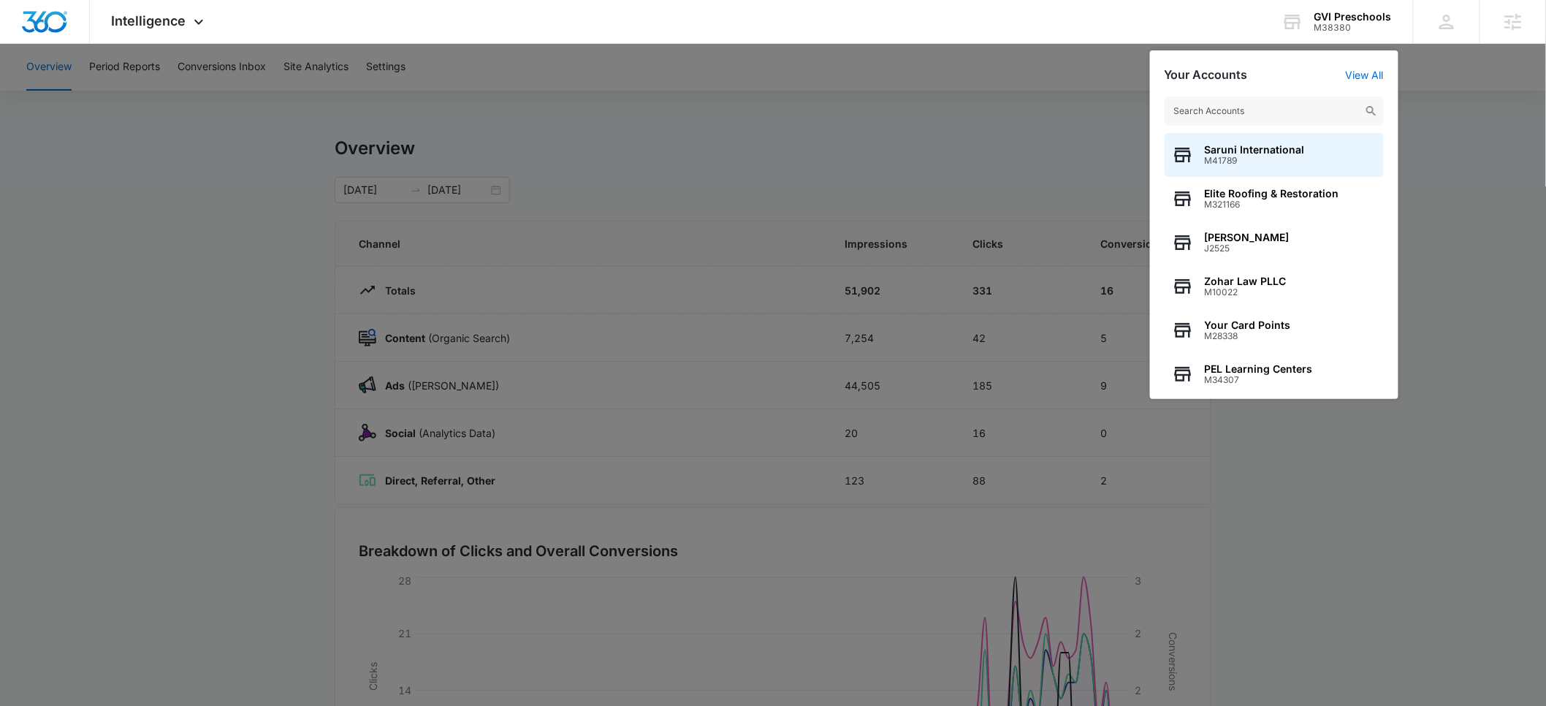
click at [1251, 99] on input "text" at bounding box center [1273, 110] width 219 height 29
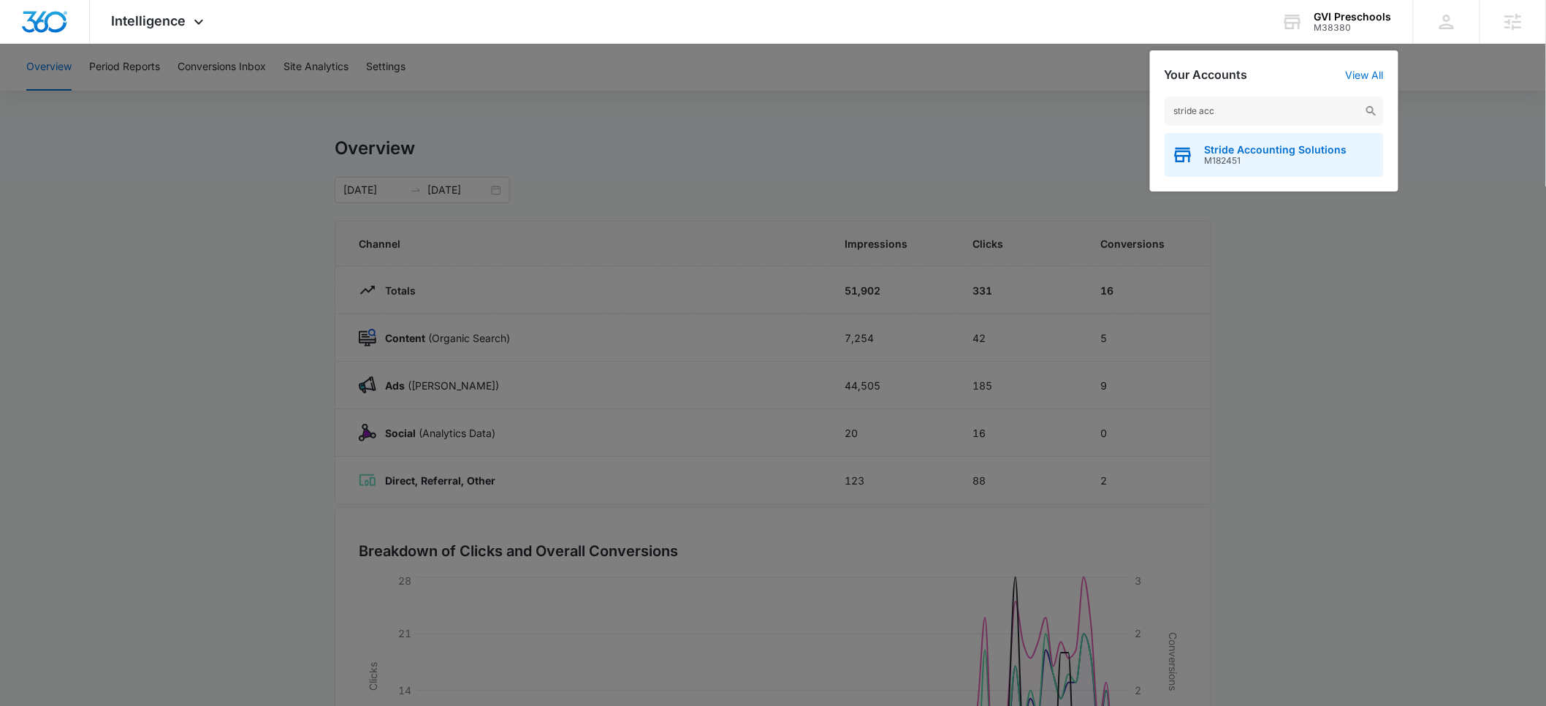
type input "stride acc"
click at [1231, 153] on span "Stride Accounting Solutions" at bounding box center [1275, 150] width 142 height 12
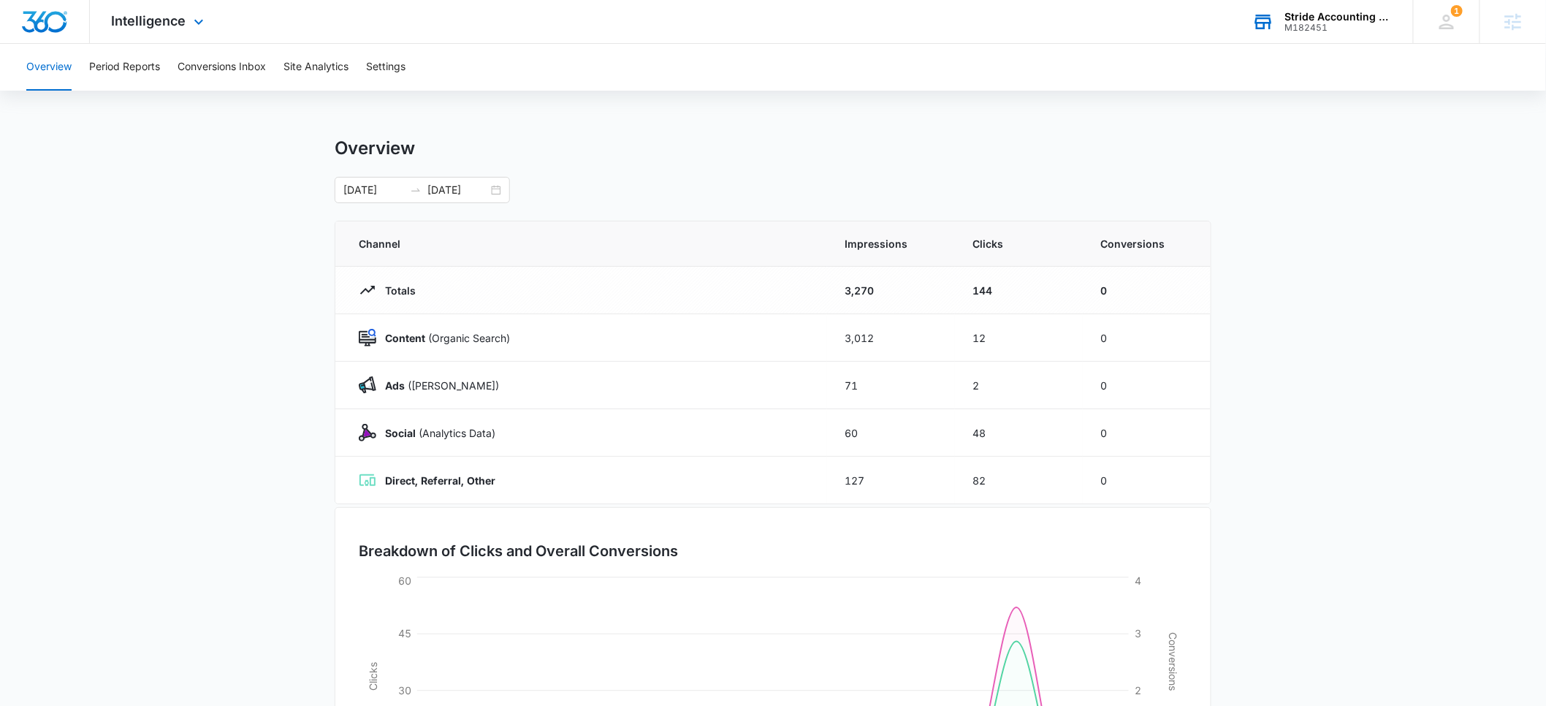
click at [1315, 28] on div "M182451" at bounding box center [1338, 28] width 107 height 10
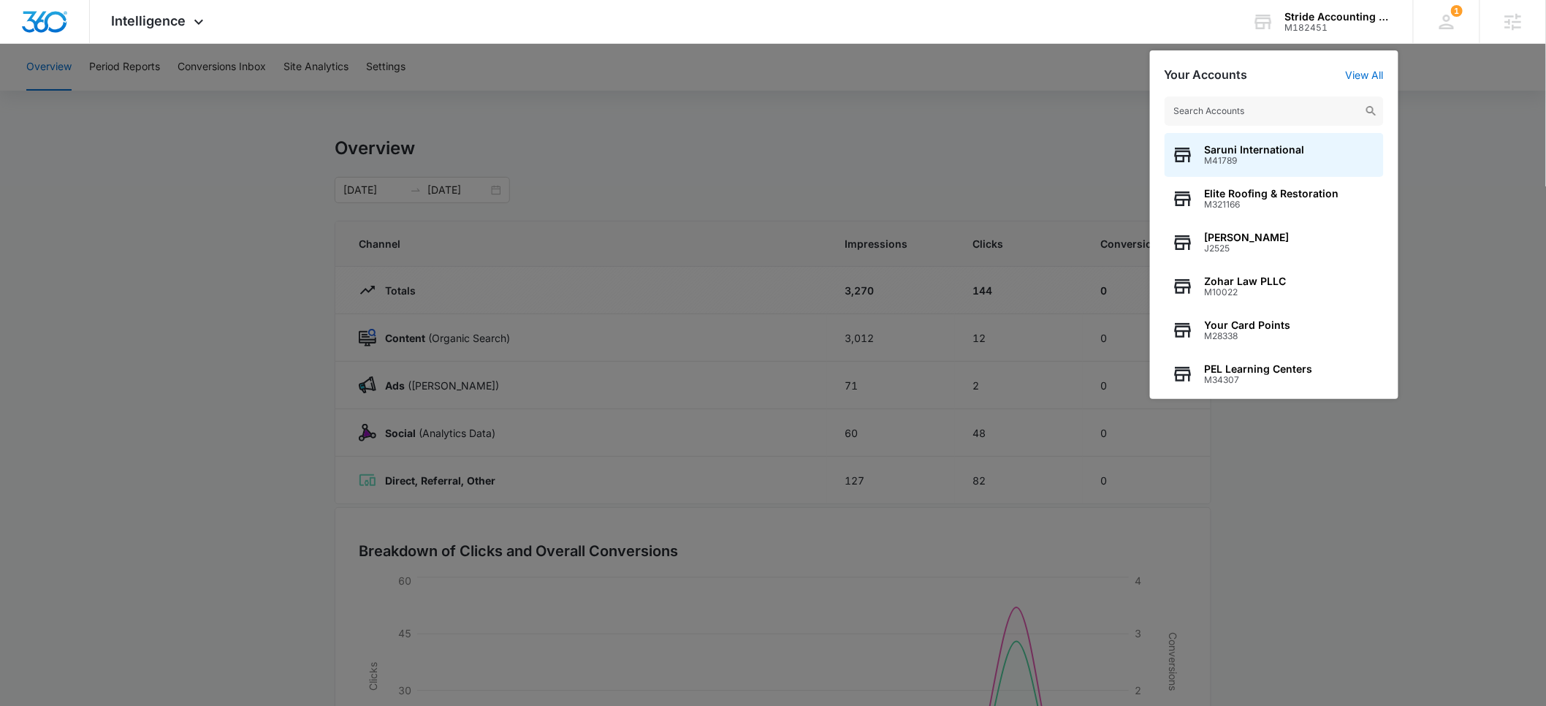
click at [1239, 106] on input "text" at bounding box center [1273, 110] width 219 height 29
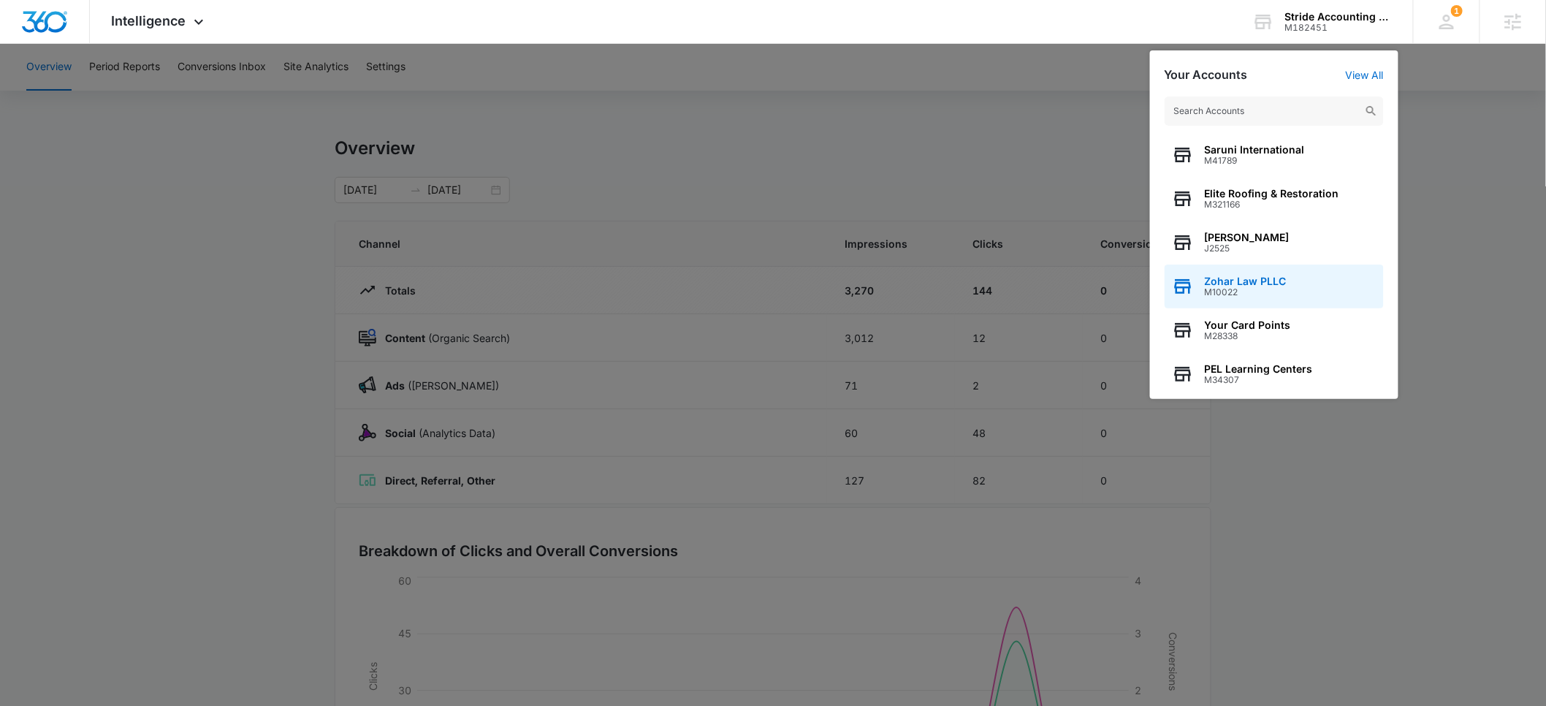
click at [1250, 284] on span "Zohar Law PLLC" at bounding box center [1245, 281] width 82 height 12
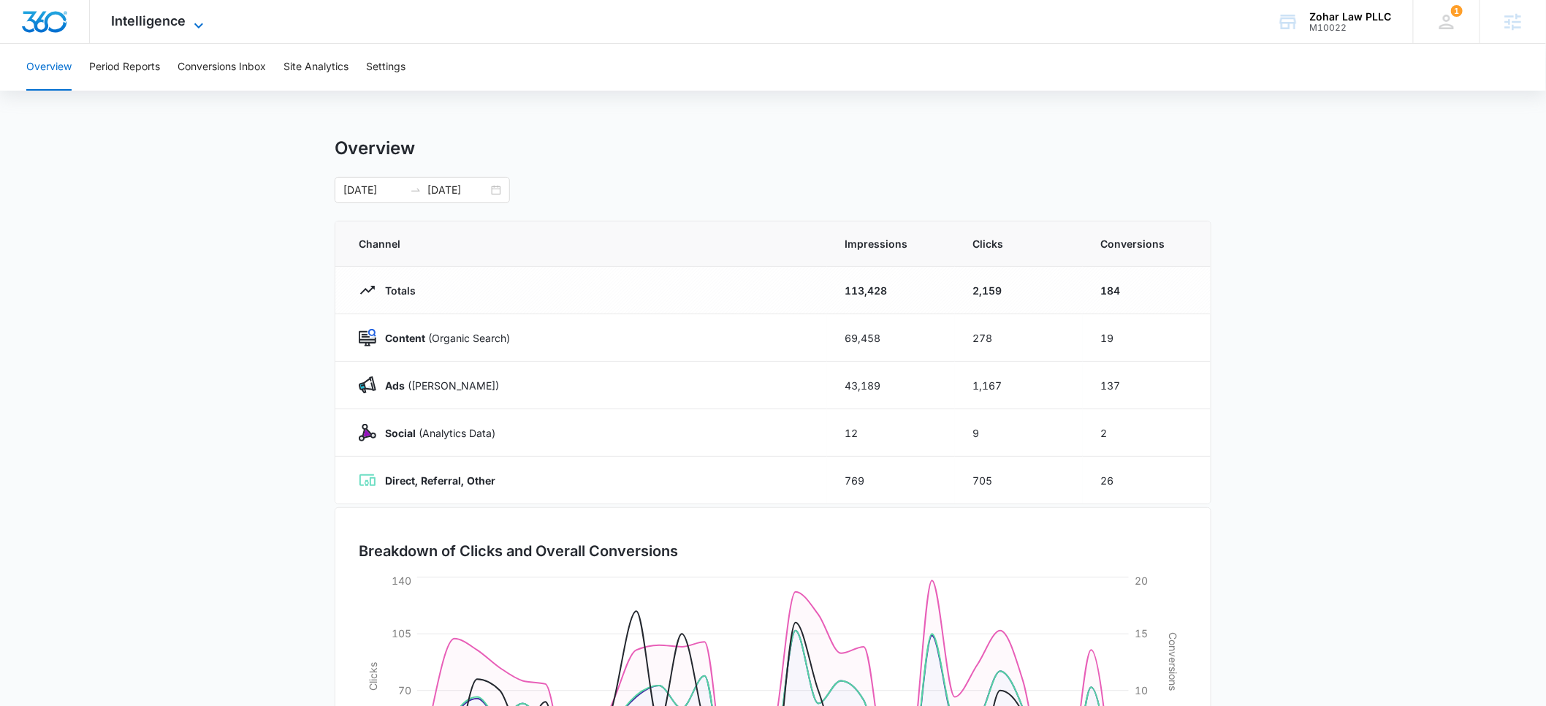
click at [156, 26] on span "Intelligence" at bounding box center [149, 20] width 75 height 15
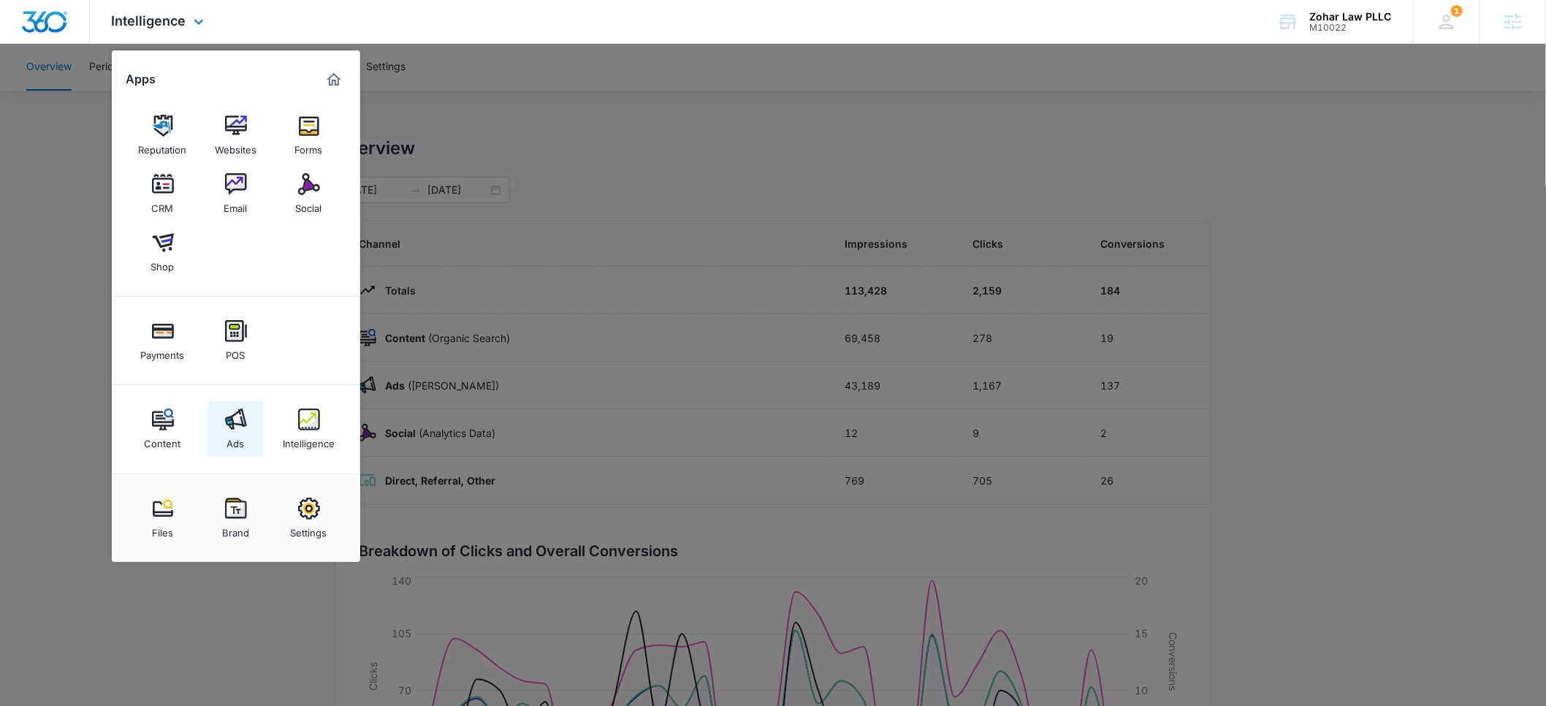
click at [237, 439] on div "Ads" at bounding box center [236, 439] width 18 height 19
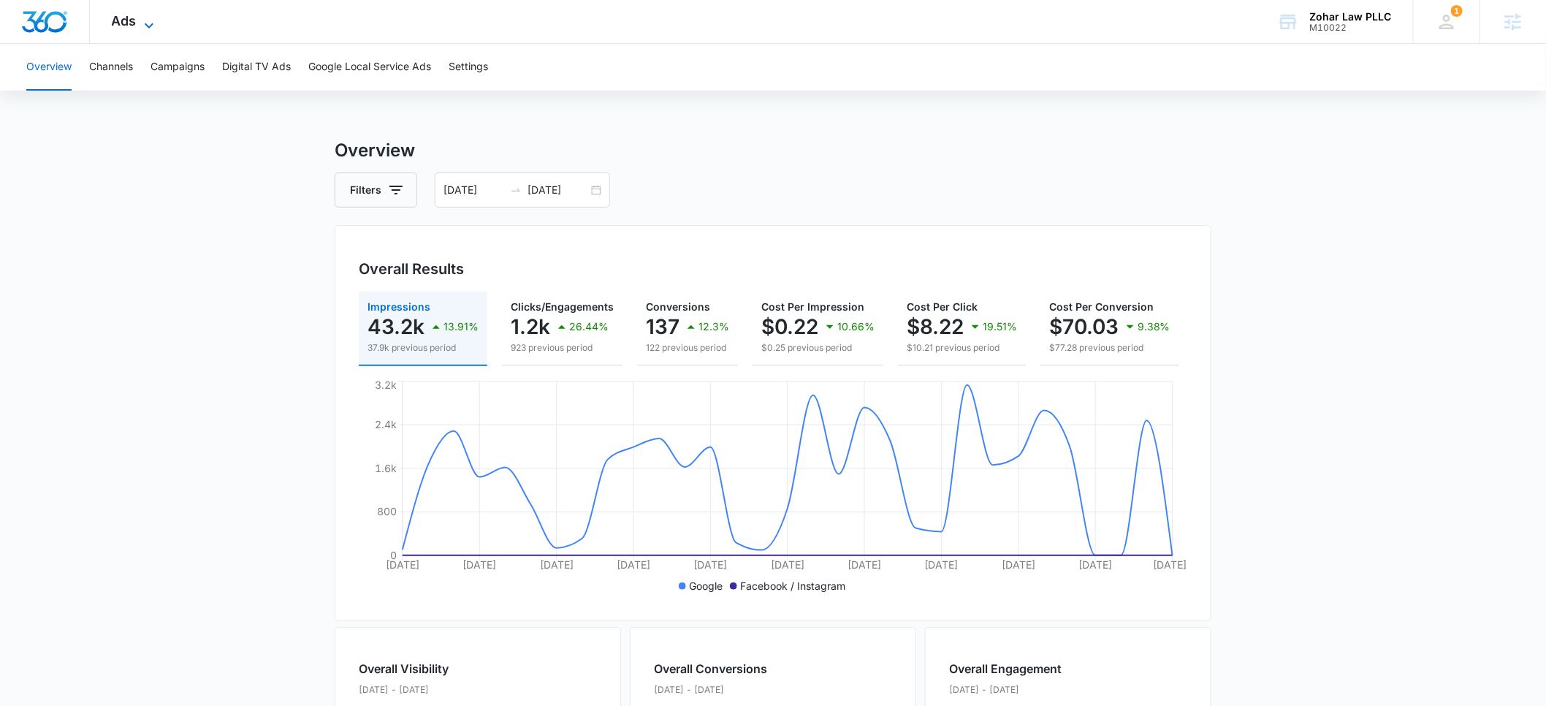
click at [132, 18] on span "Ads" at bounding box center [124, 20] width 25 height 15
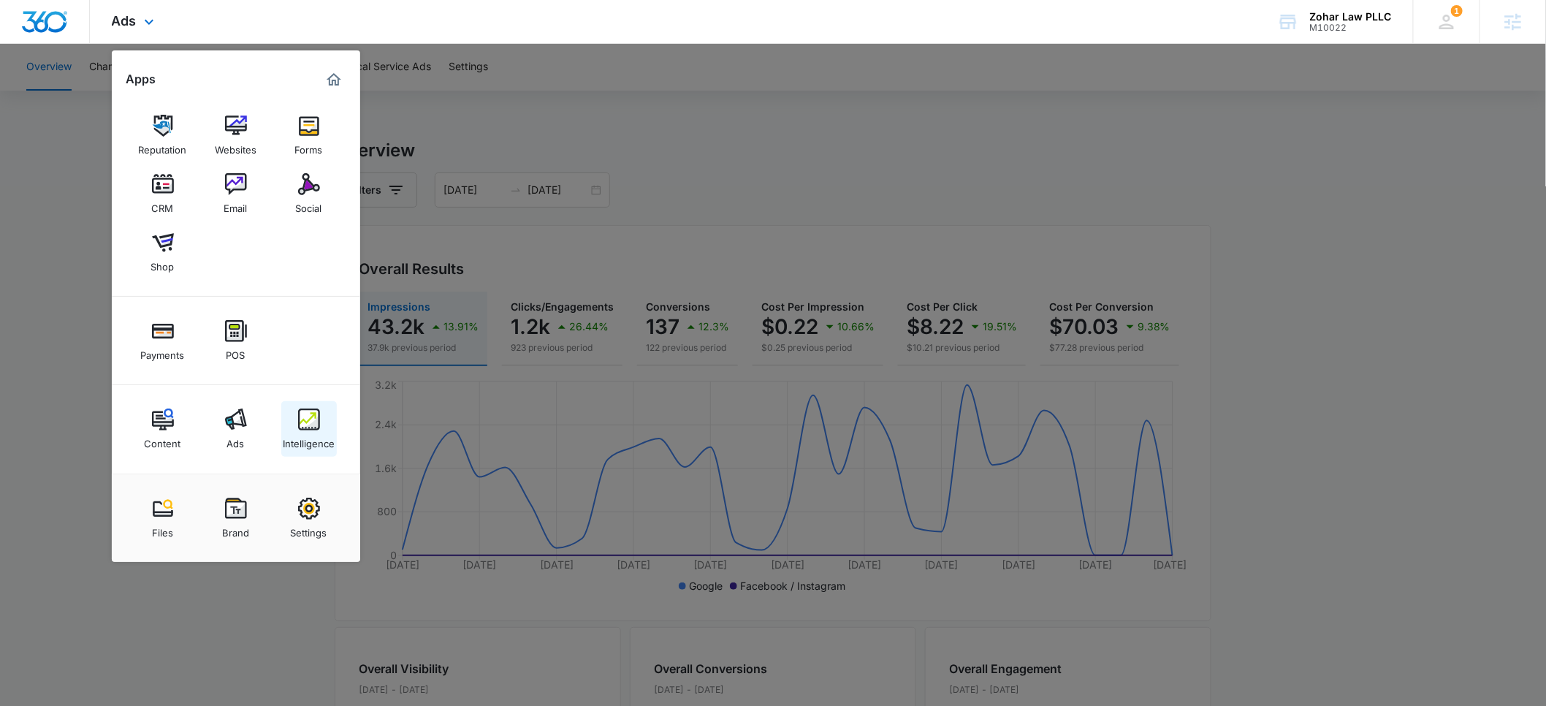
click at [311, 419] on img at bounding box center [309, 419] width 22 height 22
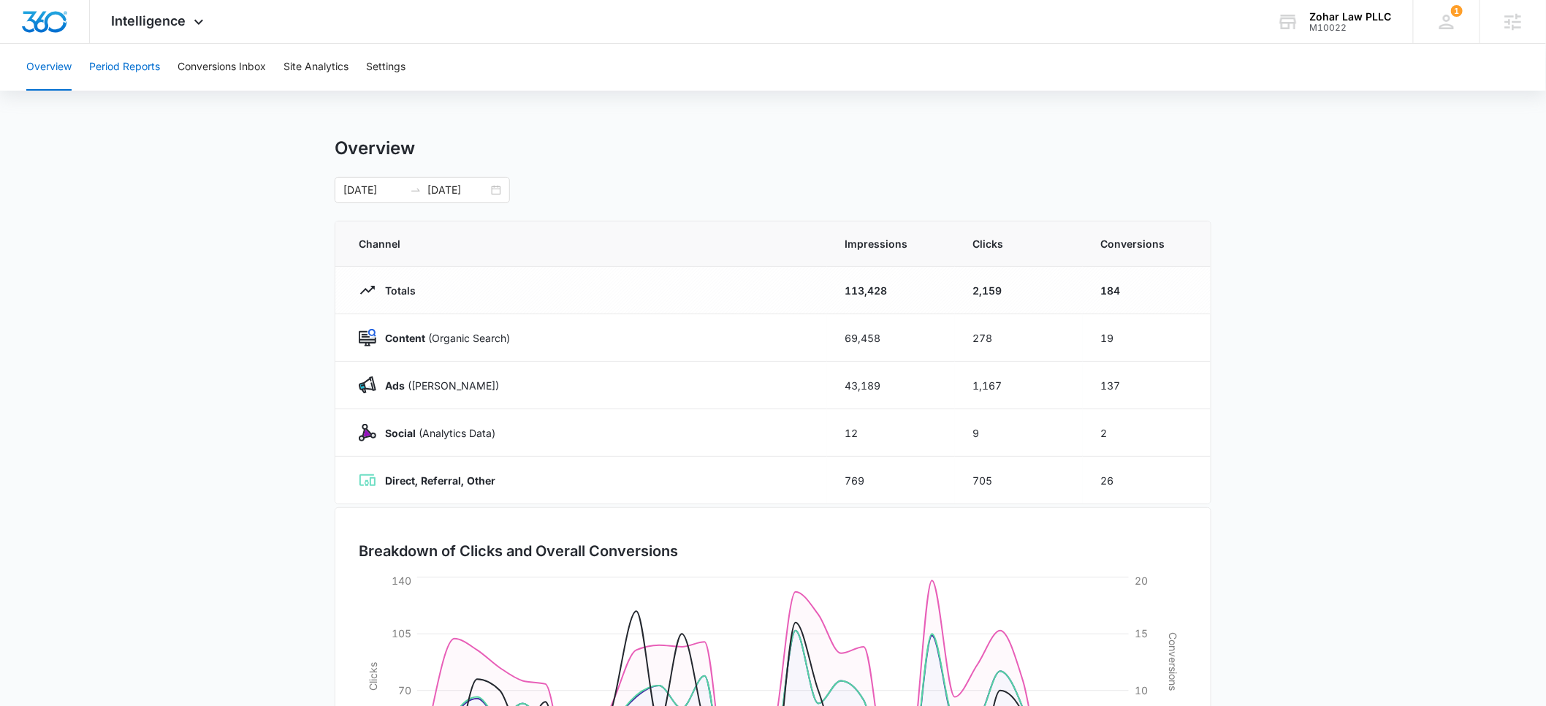
click at [133, 64] on button "Period Reports" at bounding box center [124, 67] width 71 height 47
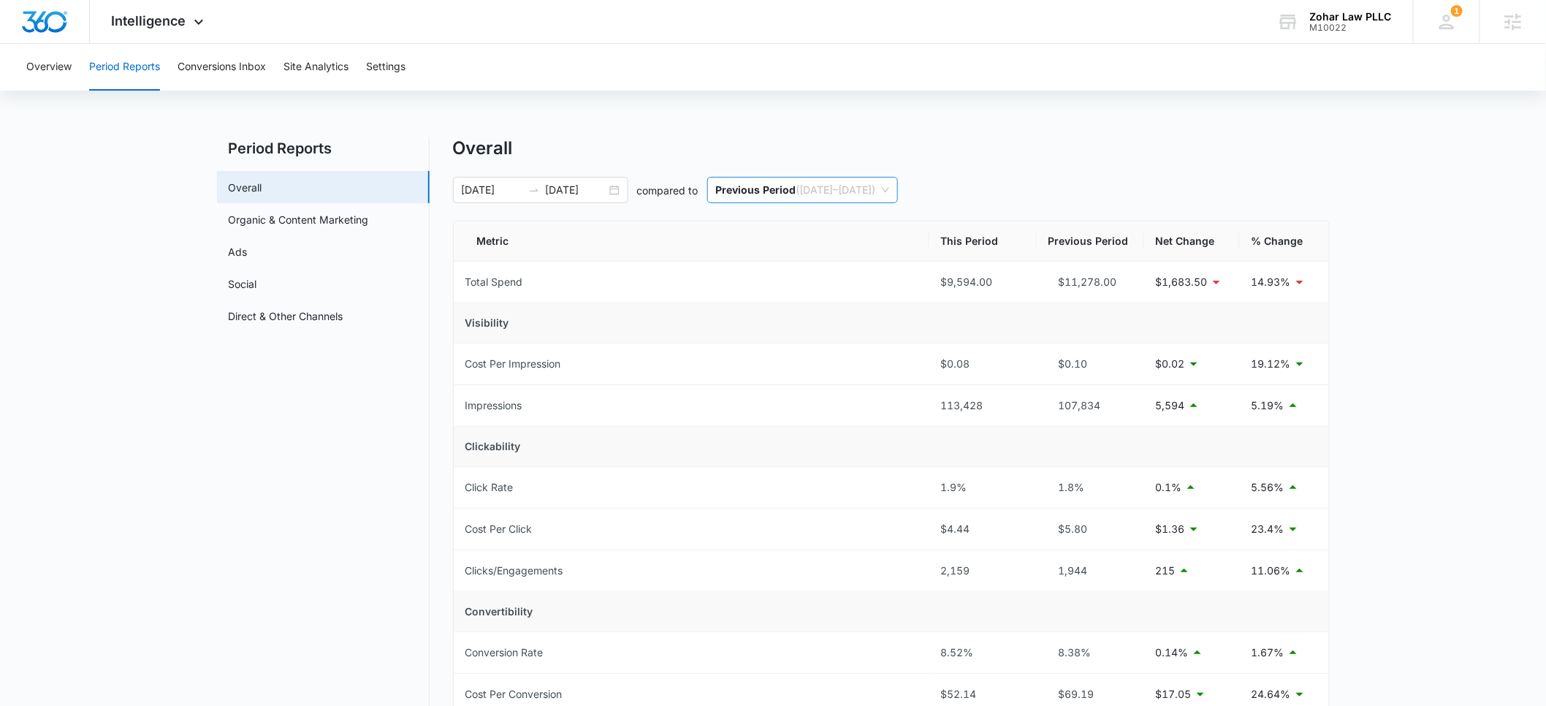
click at [770, 194] on p "Previous Period" at bounding box center [756, 189] width 80 height 12
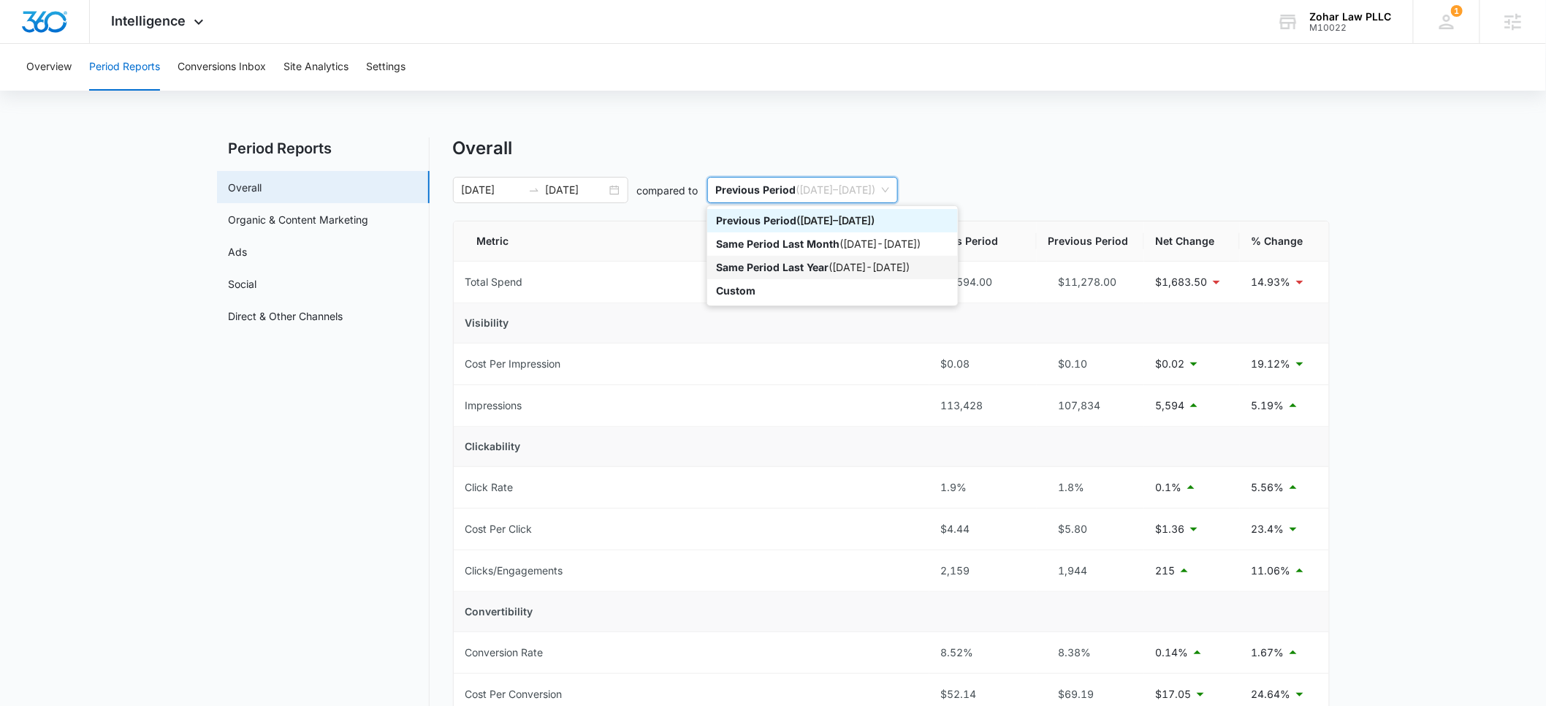
click at [788, 266] on p "Same Period Last Year" at bounding box center [772, 267] width 112 height 12
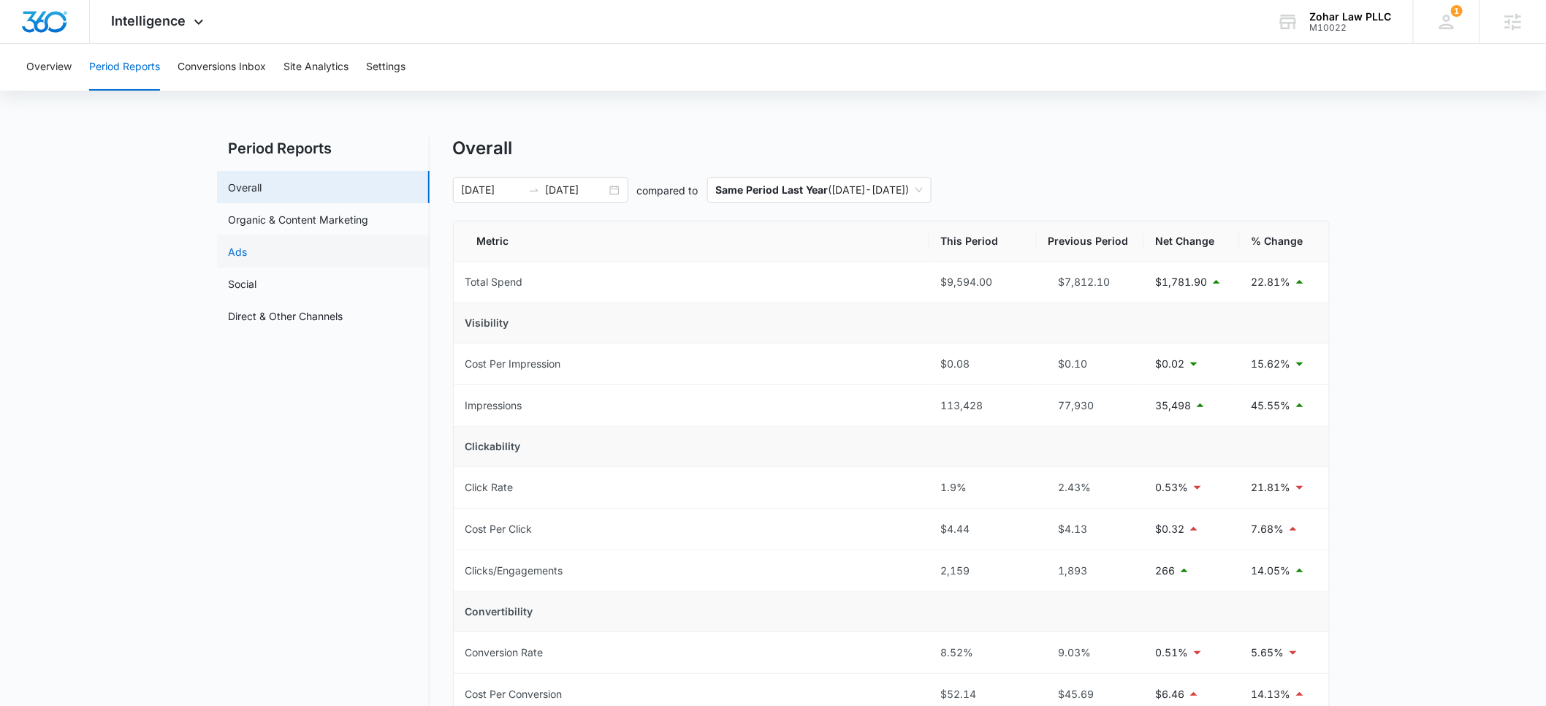
click at [248, 249] on link "Ads" at bounding box center [238, 251] width 19 height 15
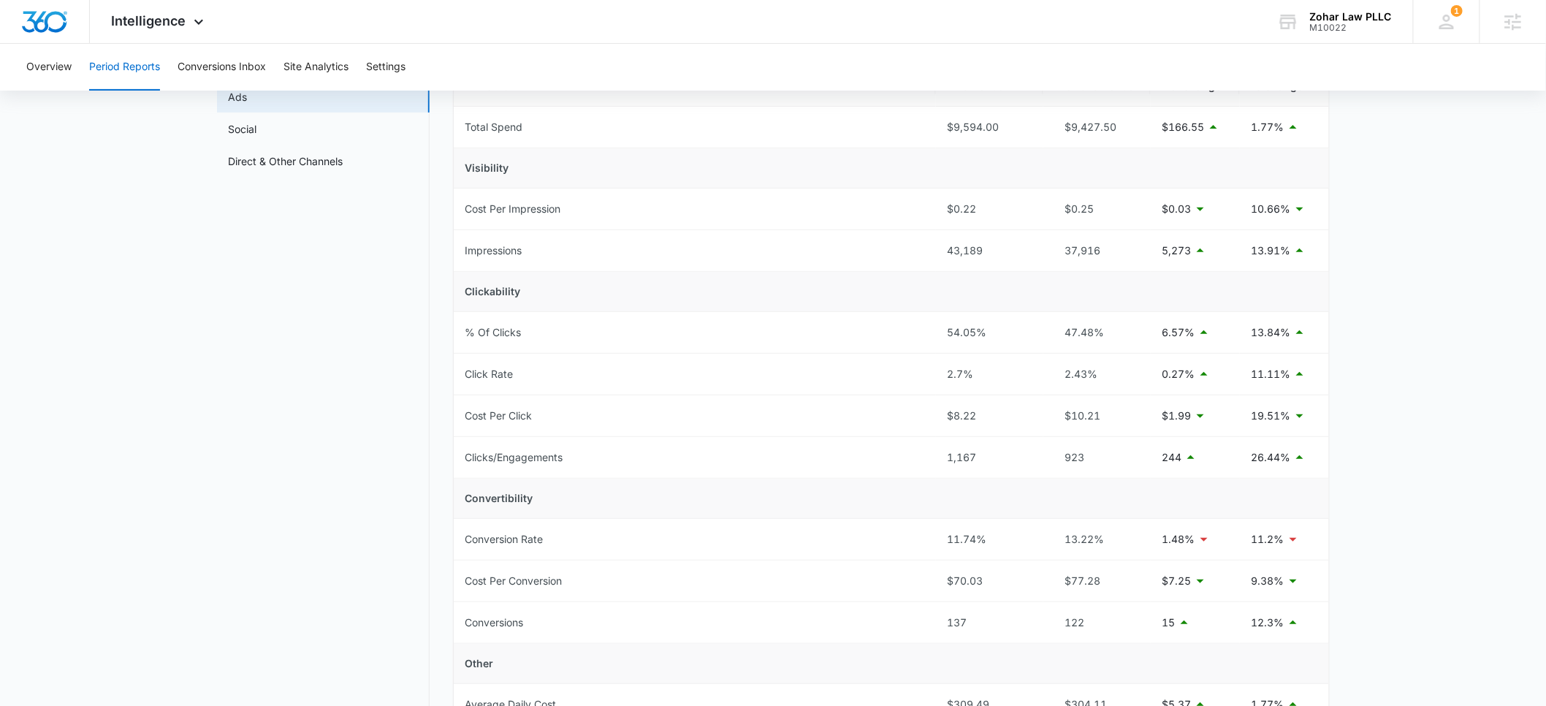
scroll to position [1, 0]
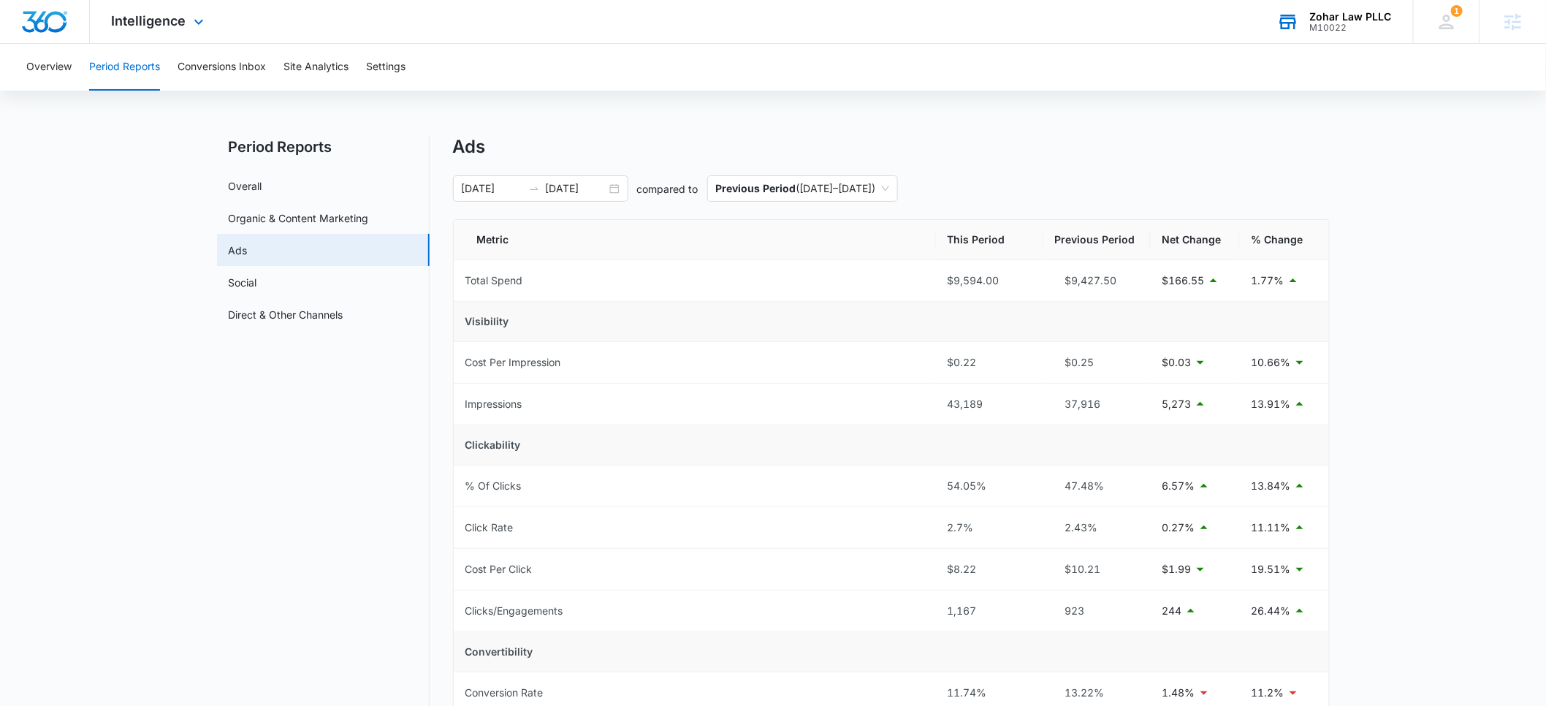
click at [1329, 26] on div "M10022" at bounding box center [1351, 28] width 82 height 10
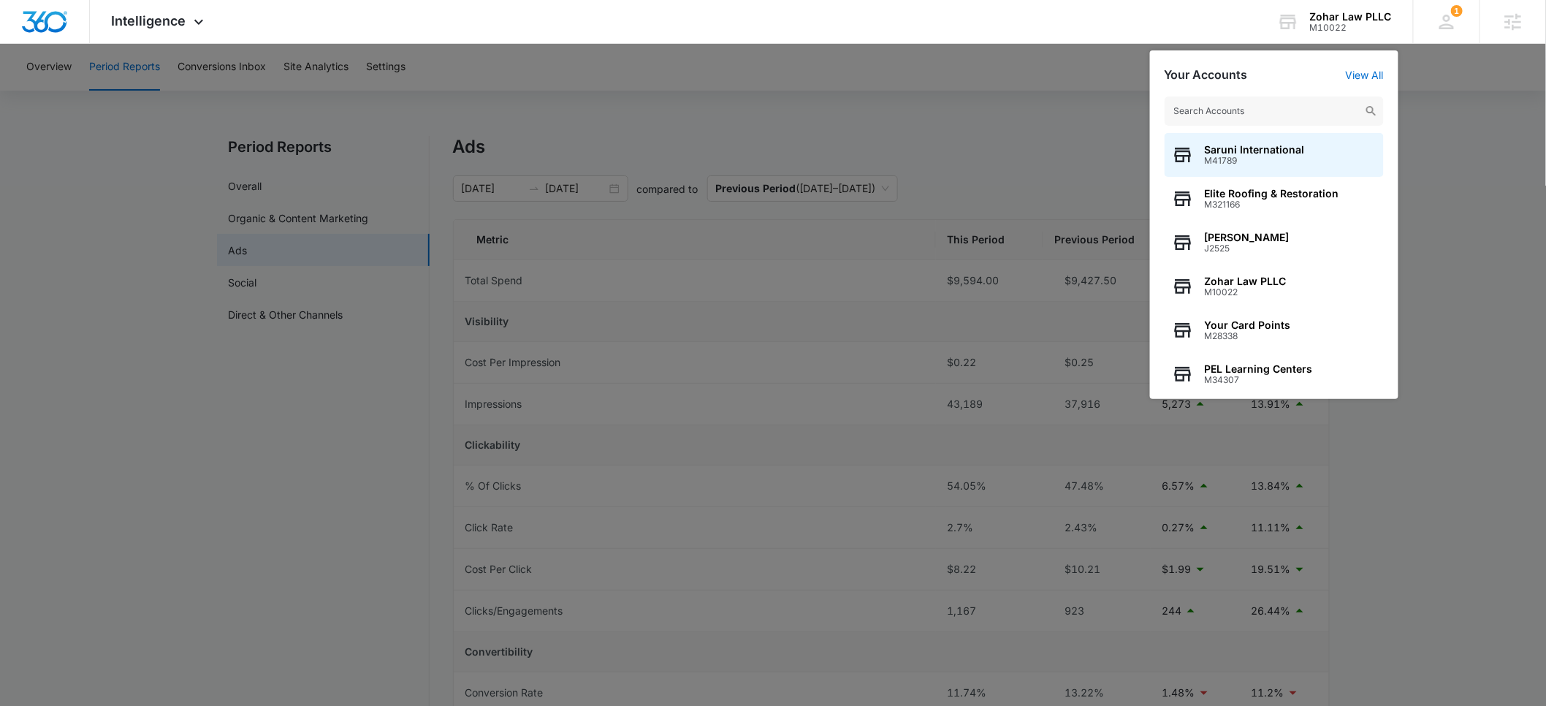
click at [1238, 110] on input "text" at bounding box center [1273, 110] width 219 height 29
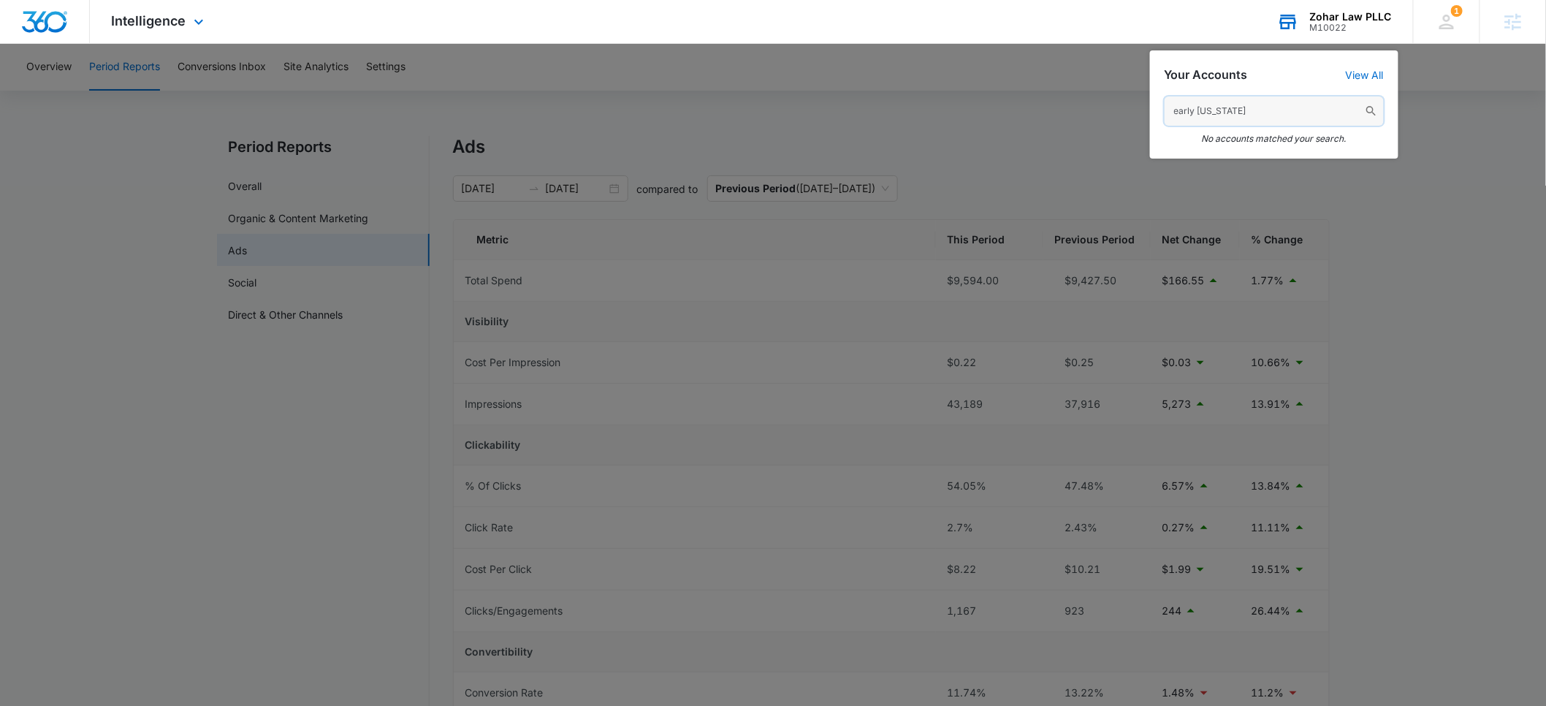
drag, startPoint x: 1275, startPoint y: 111, endPoint x: 1174, endPoint y: 115, distance: 100.9
click at [1174, 115] on input "early colorado" at bounding box center [1273, 110] width 219 height 29
paste input "M309225"
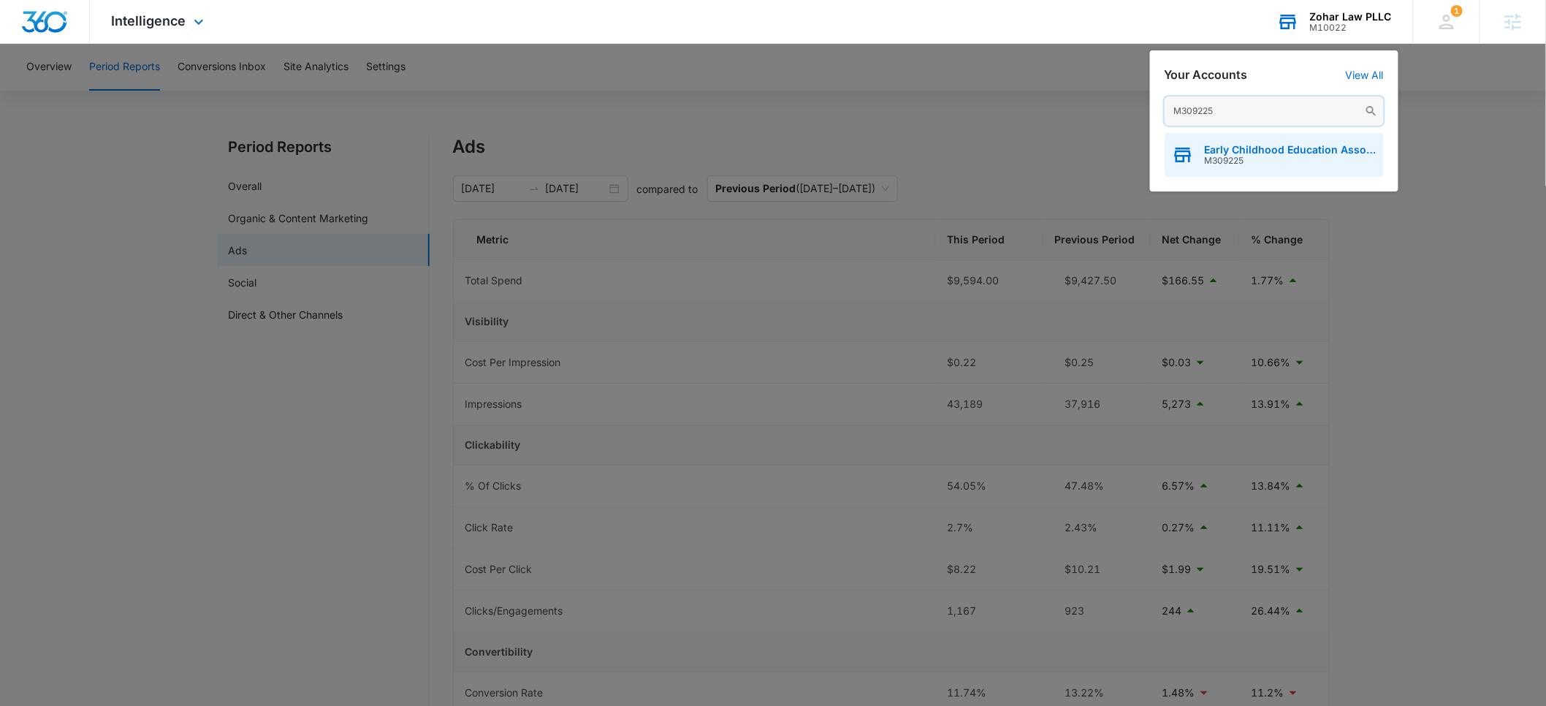
type input "M309225"
click at [1248, 146] on span "Early Childhood Education Association of Colorado" at bounding box center [1290, 150] width 172 height 12
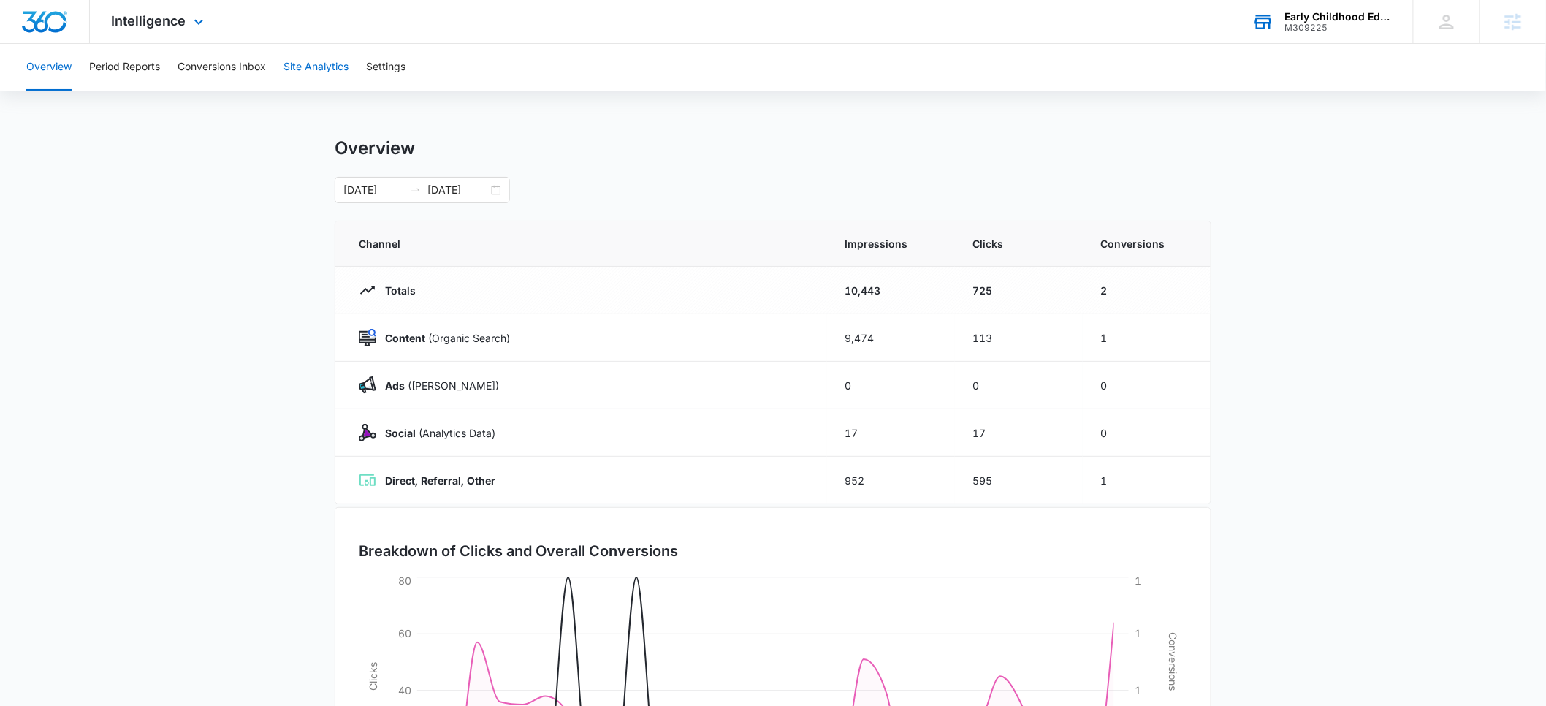
click at [306, 66] on button "Site Analytics" at bounding box center [315, 67] width 65 height 47
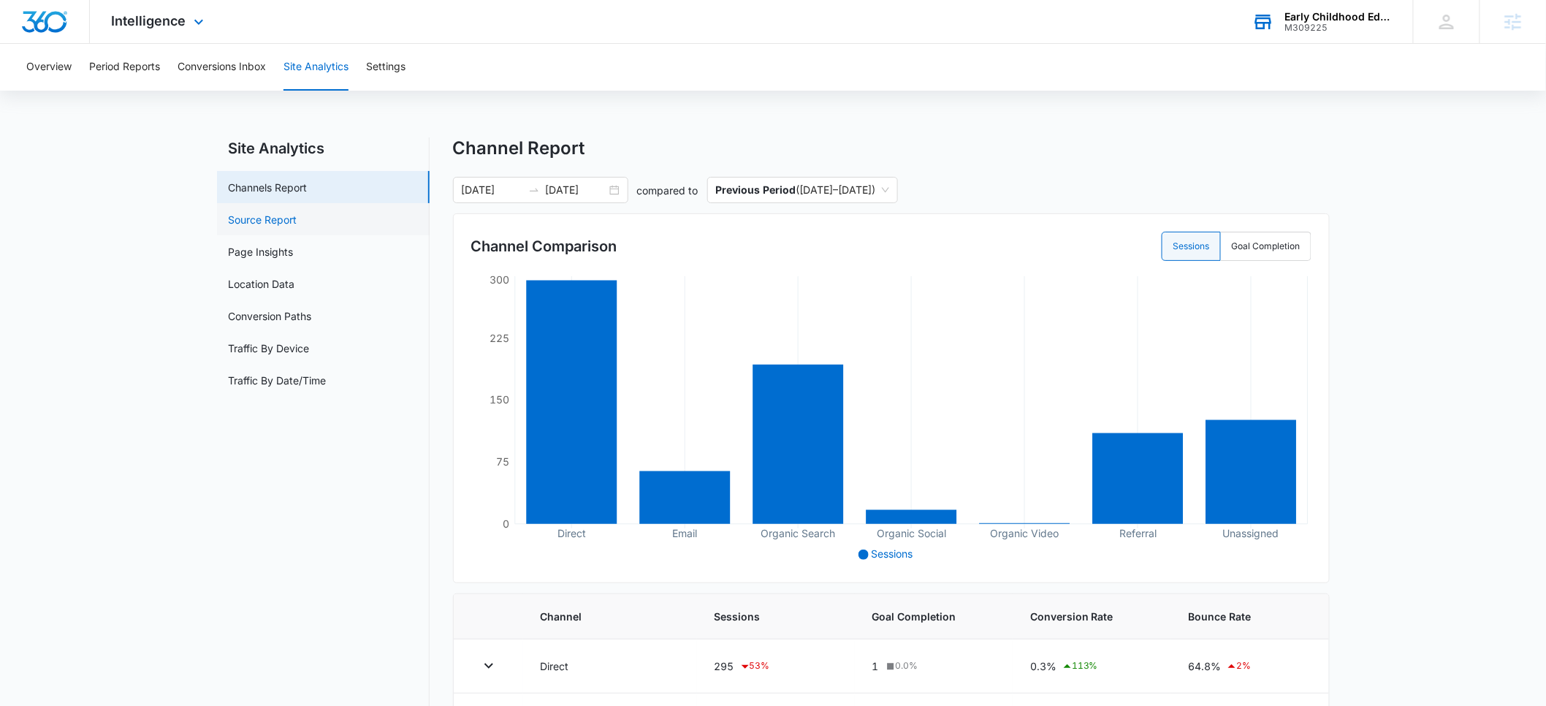
click at [267, 219] on link "Source Report" at bounding box center [263, 219] width 69 height 15
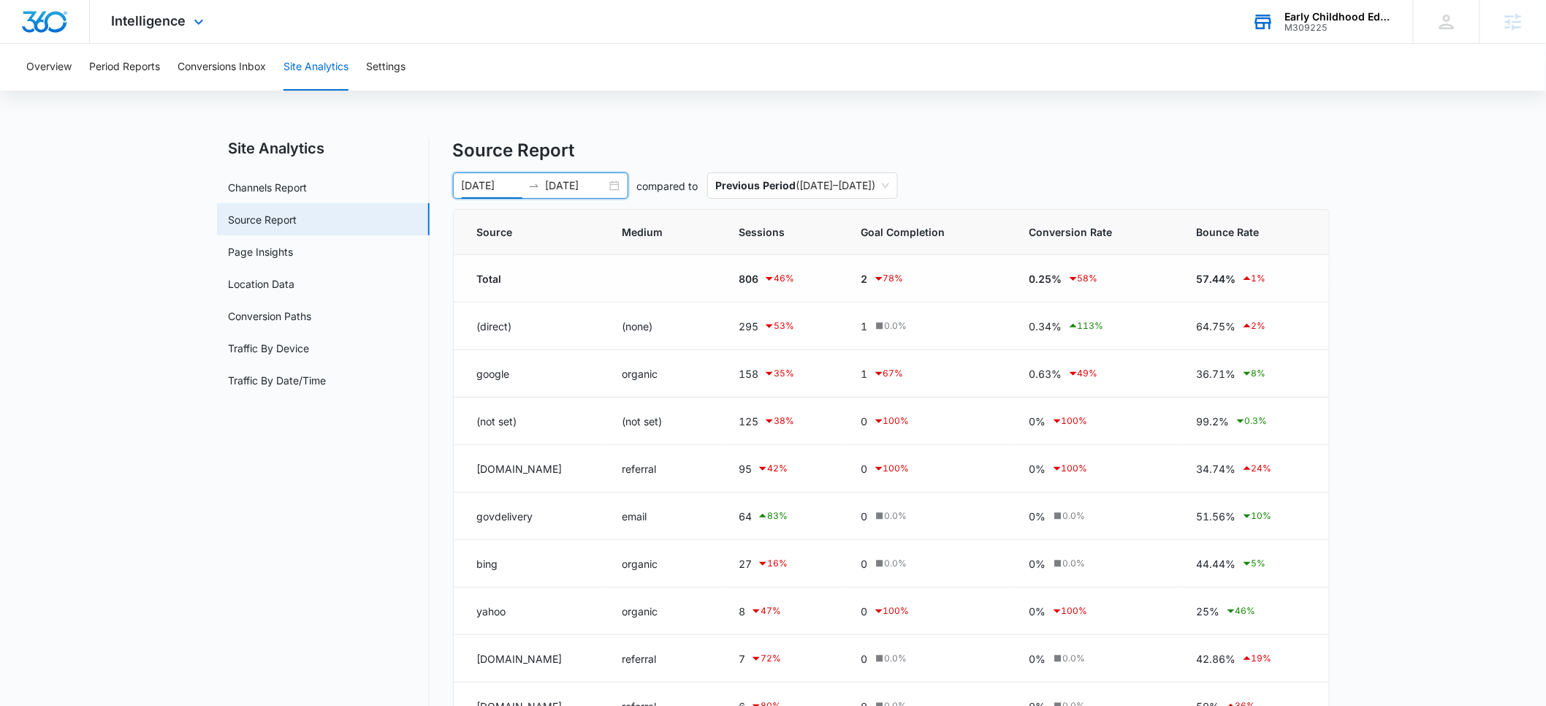
click at [484, 187] on input "08/16/2025" at bounding box center [492, 185] width 61 height 16
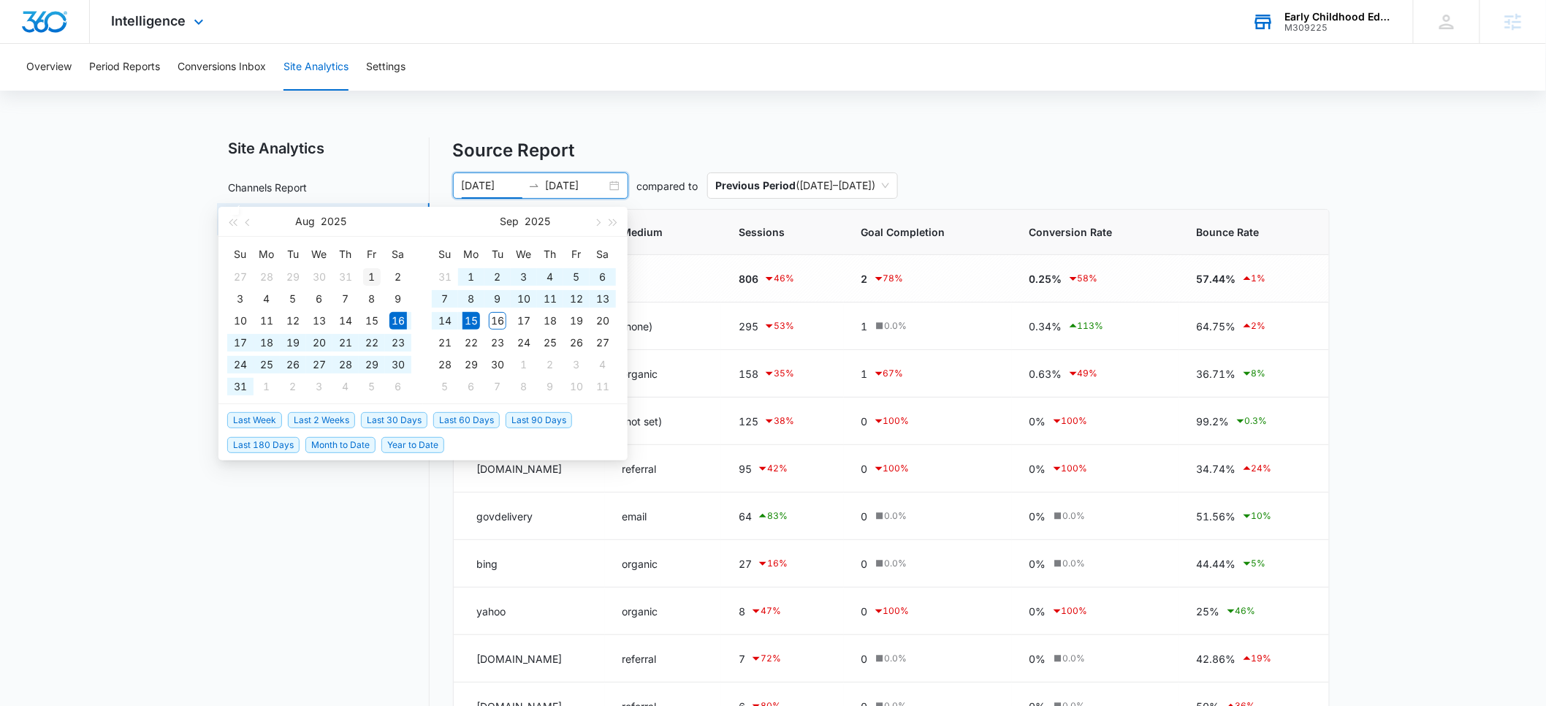
type input "08/01/2025"
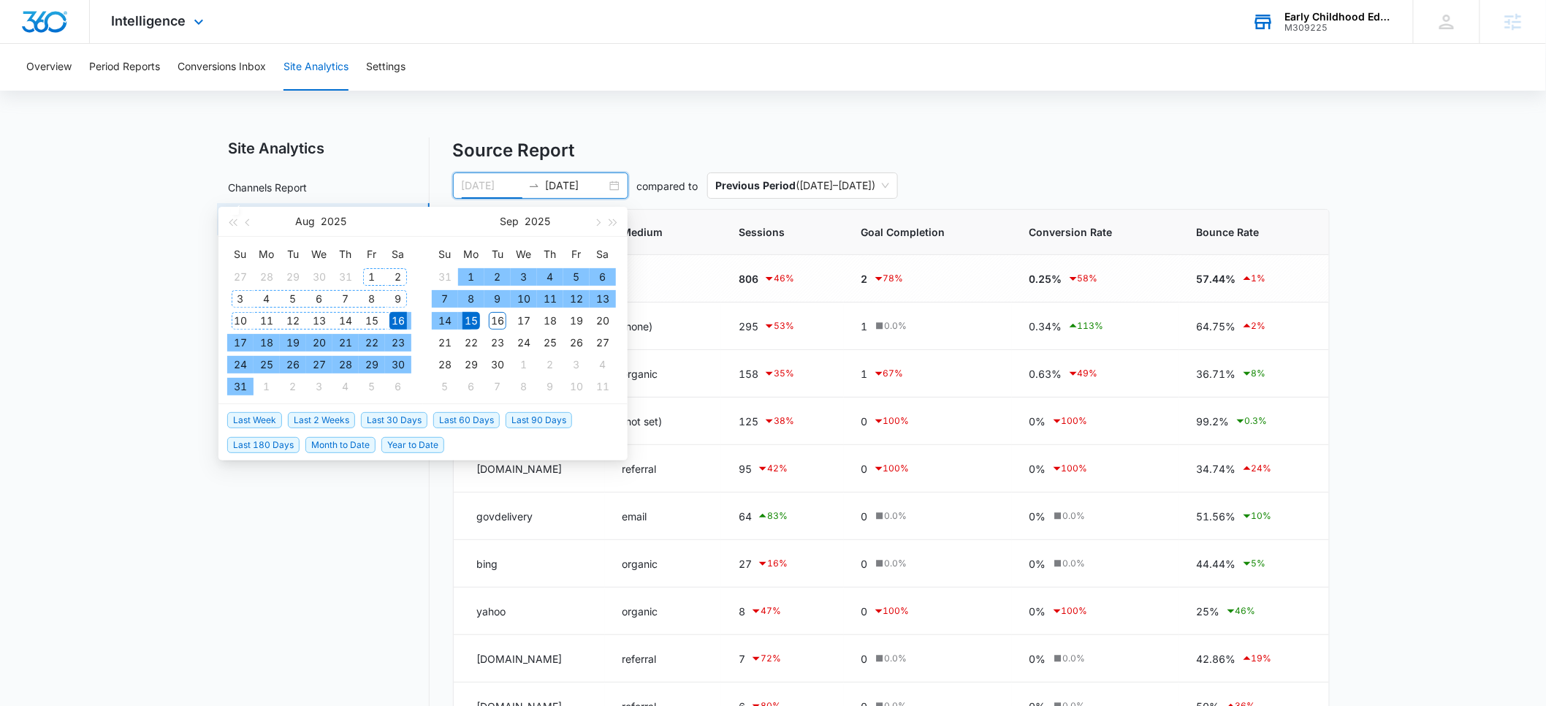
click at [377, 279] on div "1" at bounding box center [372, 277] width 18 height 18
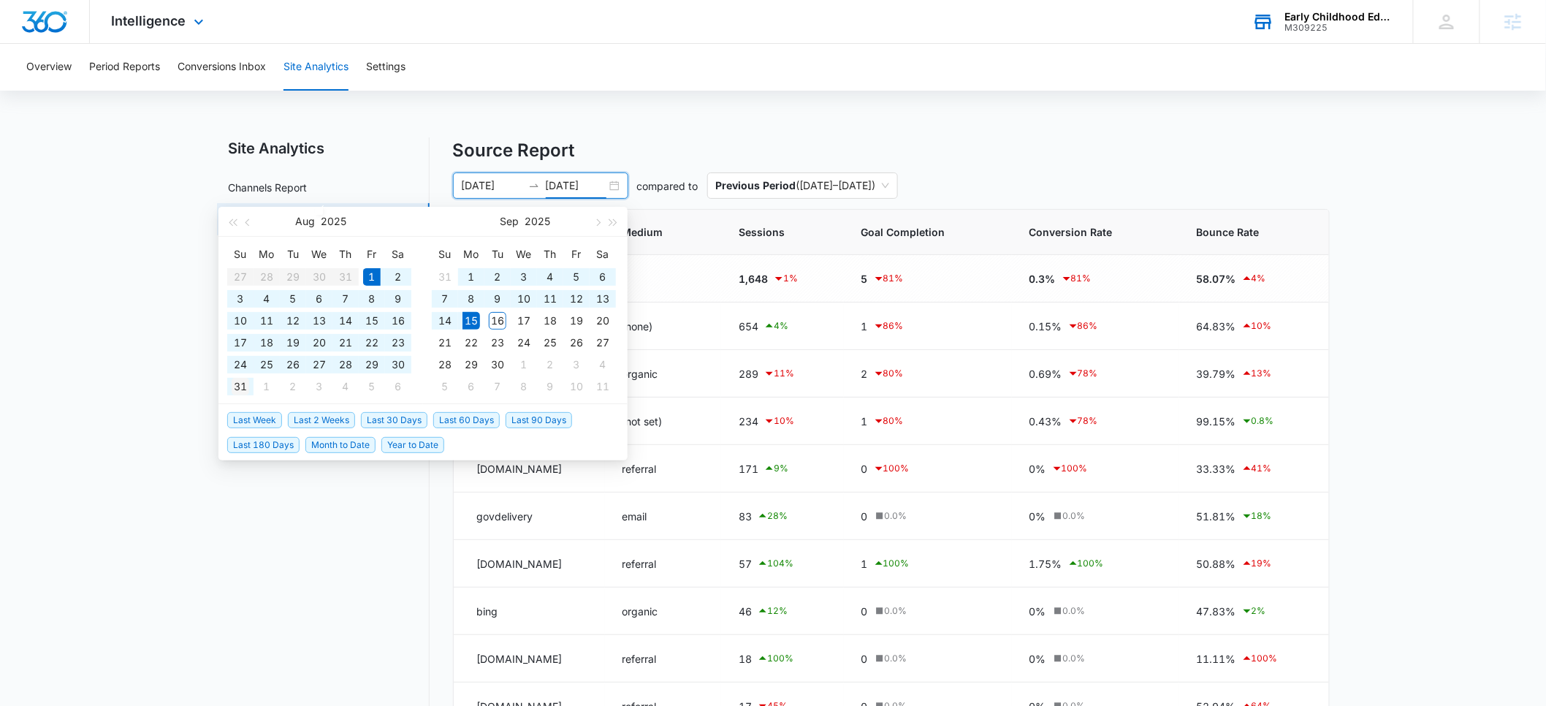
type input "08/31/2025"
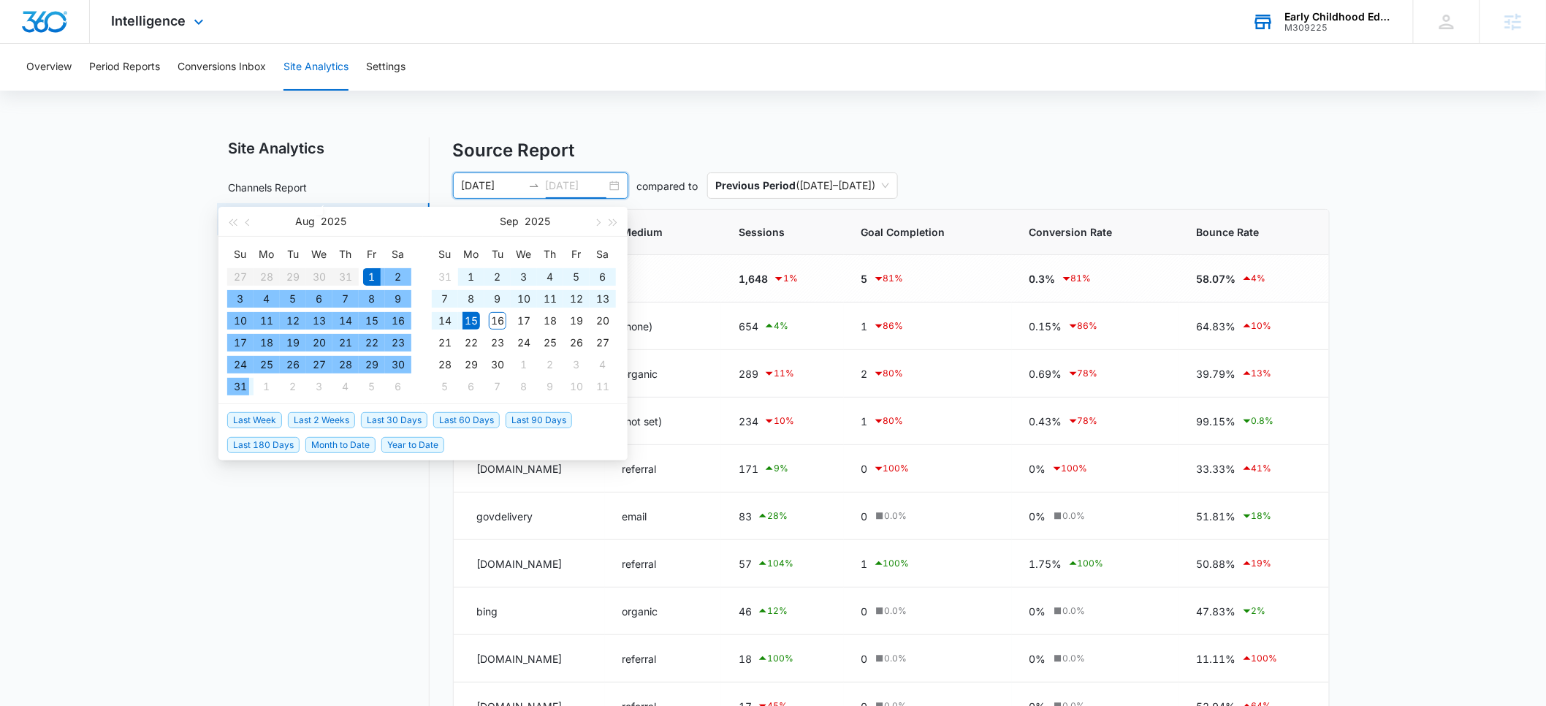
click at [240, 389] on div "31" at bounding box center [241, 387] width 18 height 18
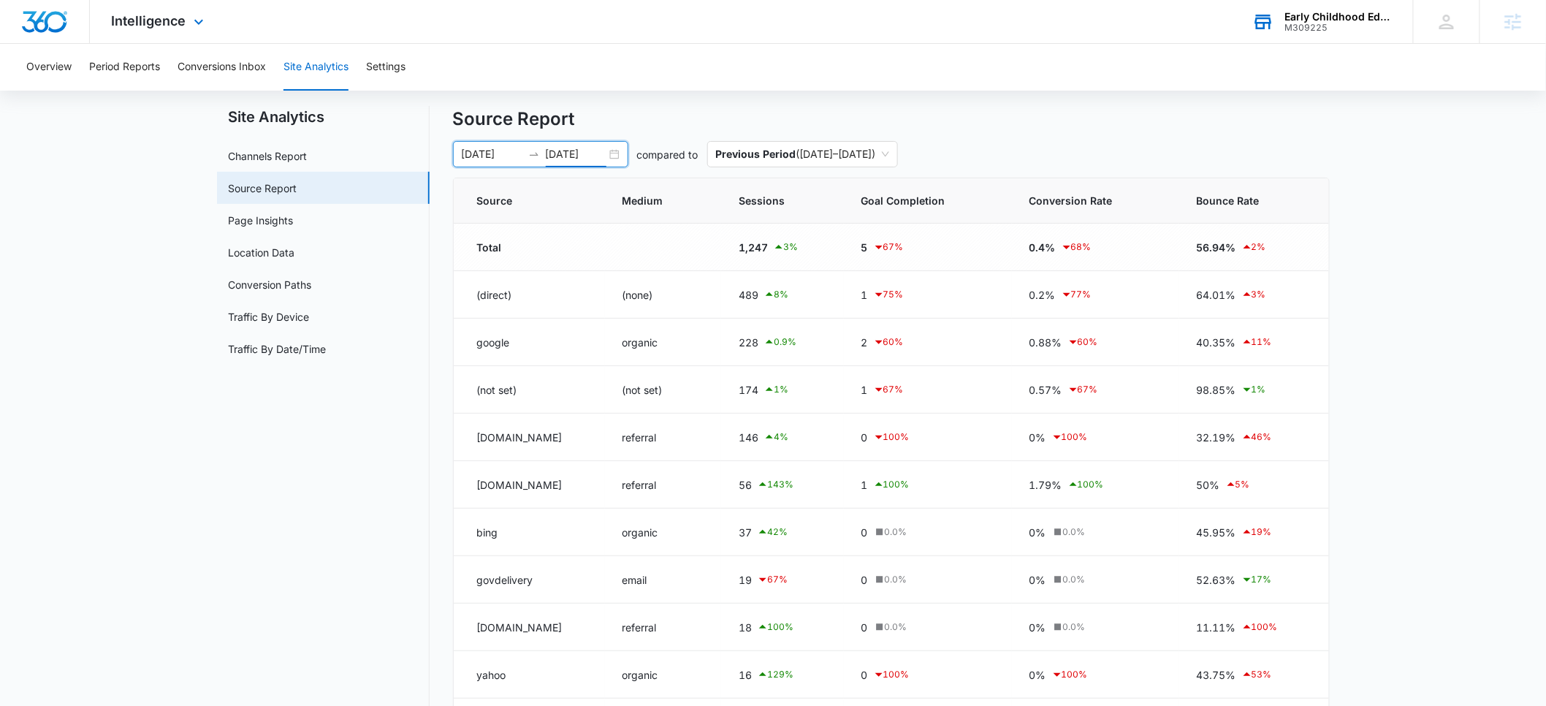
scroll to position [33, 0]
click at [500, 152] on input "08/01/2025" at bounding box center [492, 153] width 61 height 16
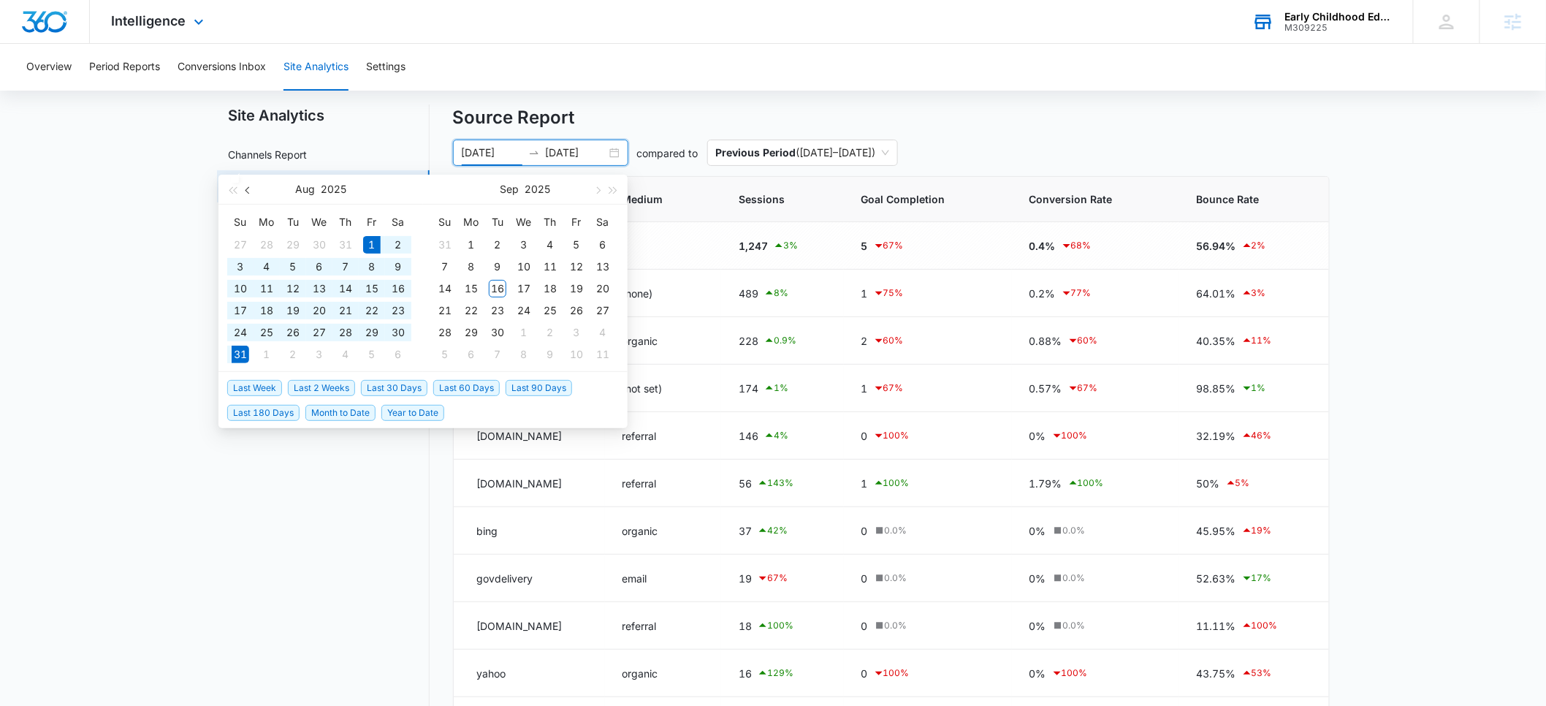
click at [253, 189] on button "button" at bounding box center [248, 189] width 16 height 29
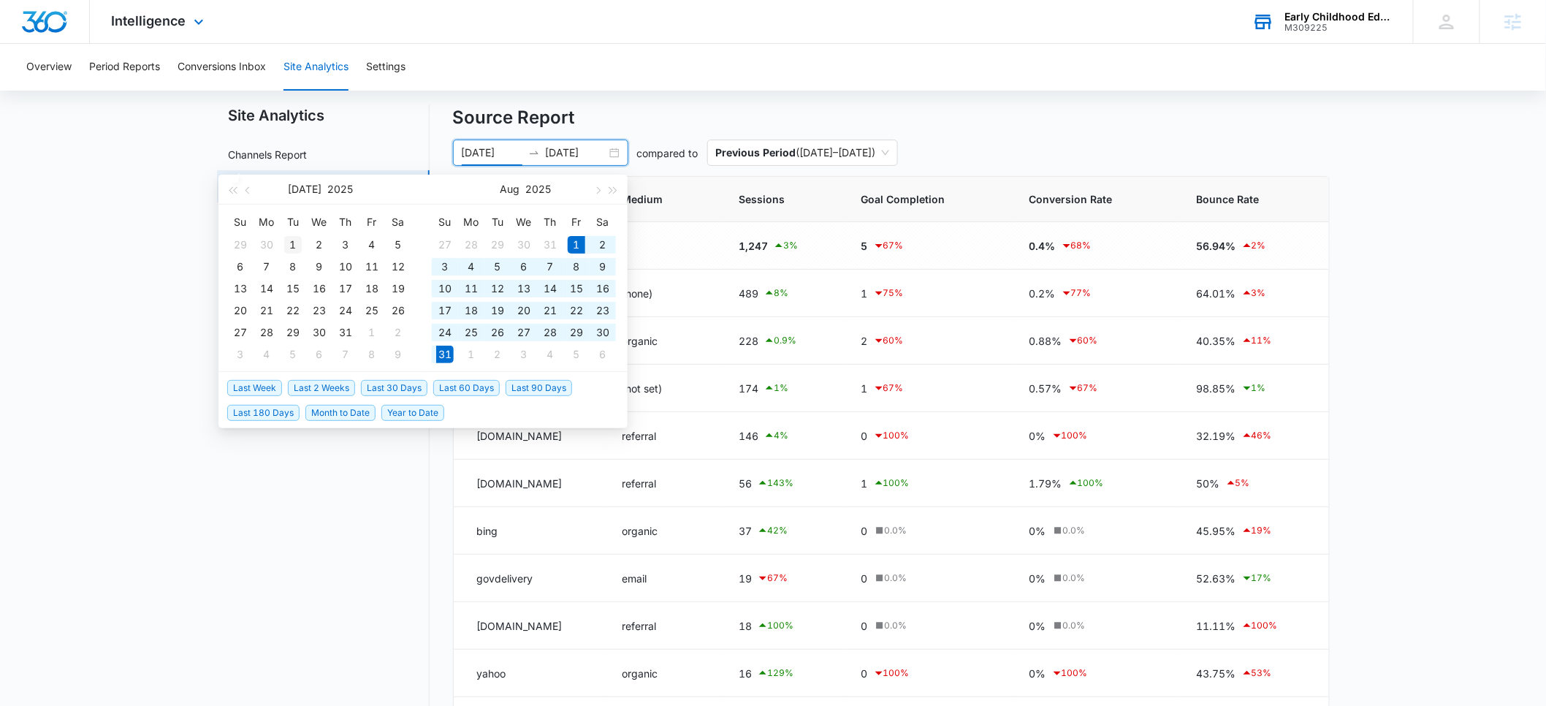
type input "07/01/2025"
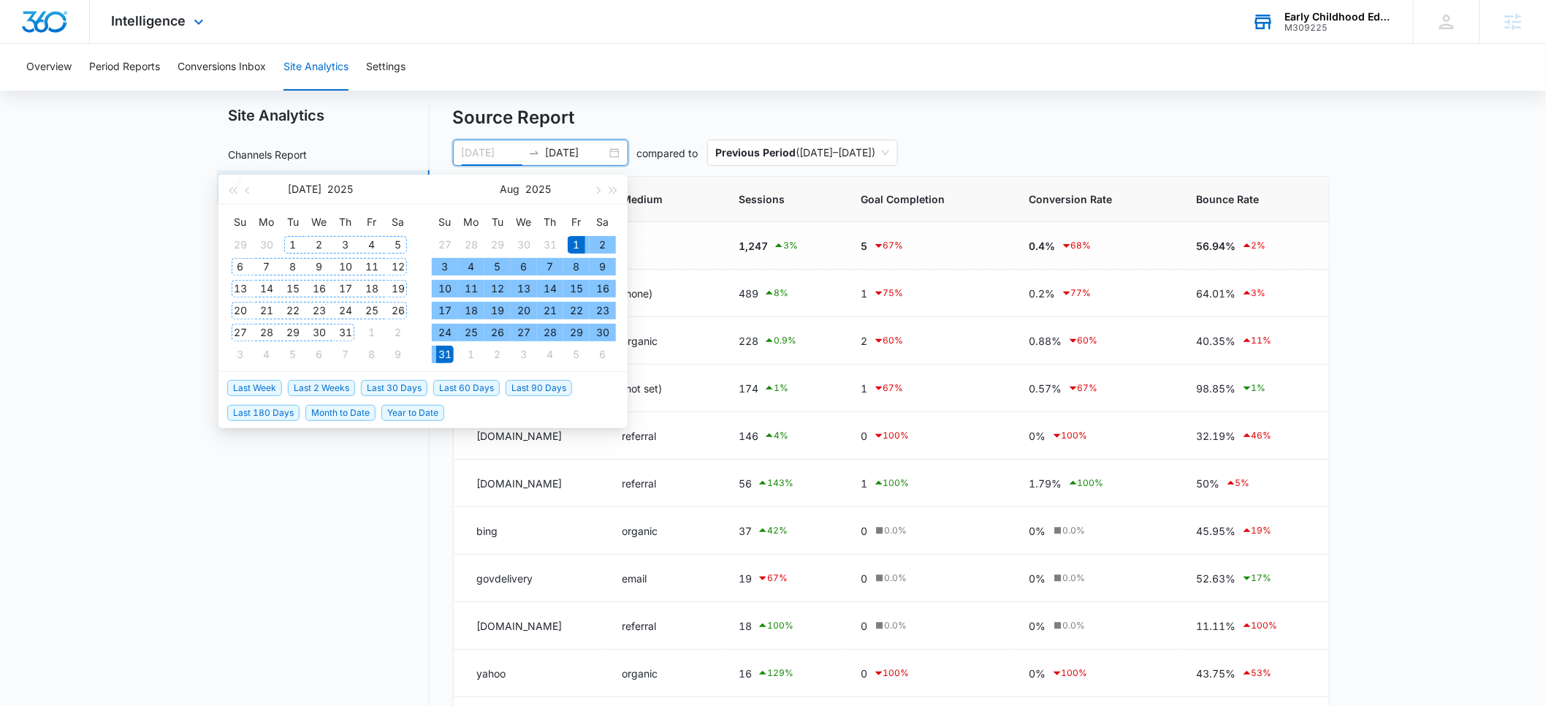
click at [291, 242] on div "1" at bounding box center [293, 245] width 18 height 18
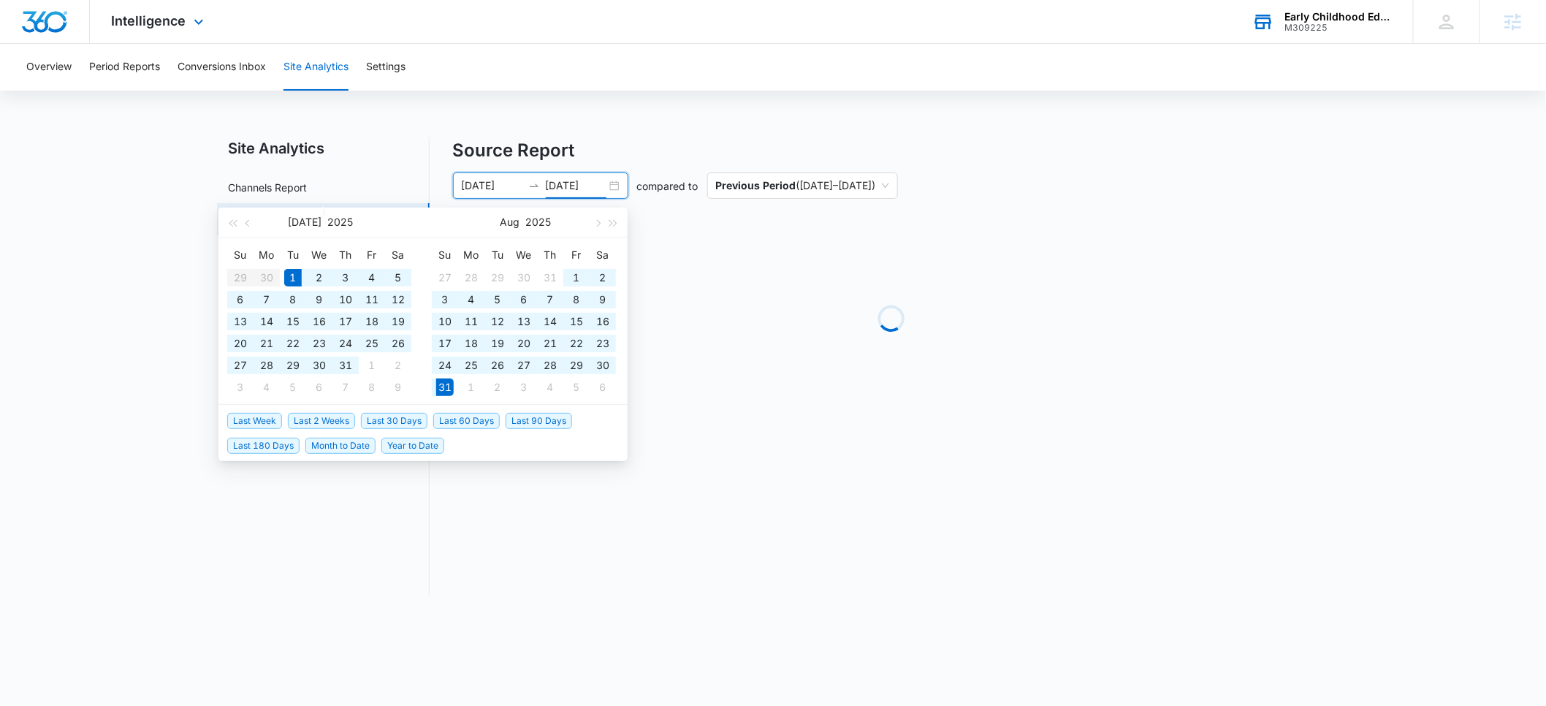
scroll to position [0, 0]
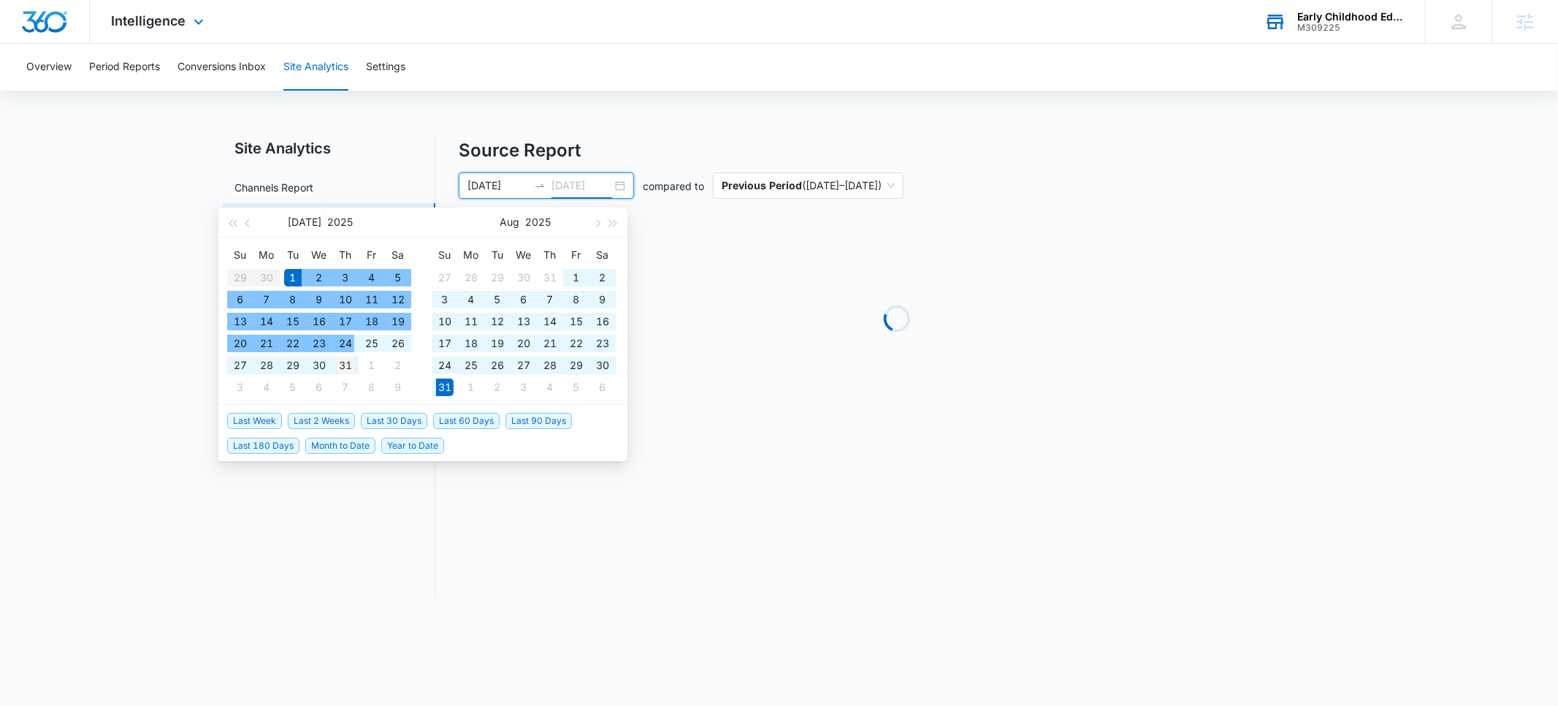
type input "07/31/2025"
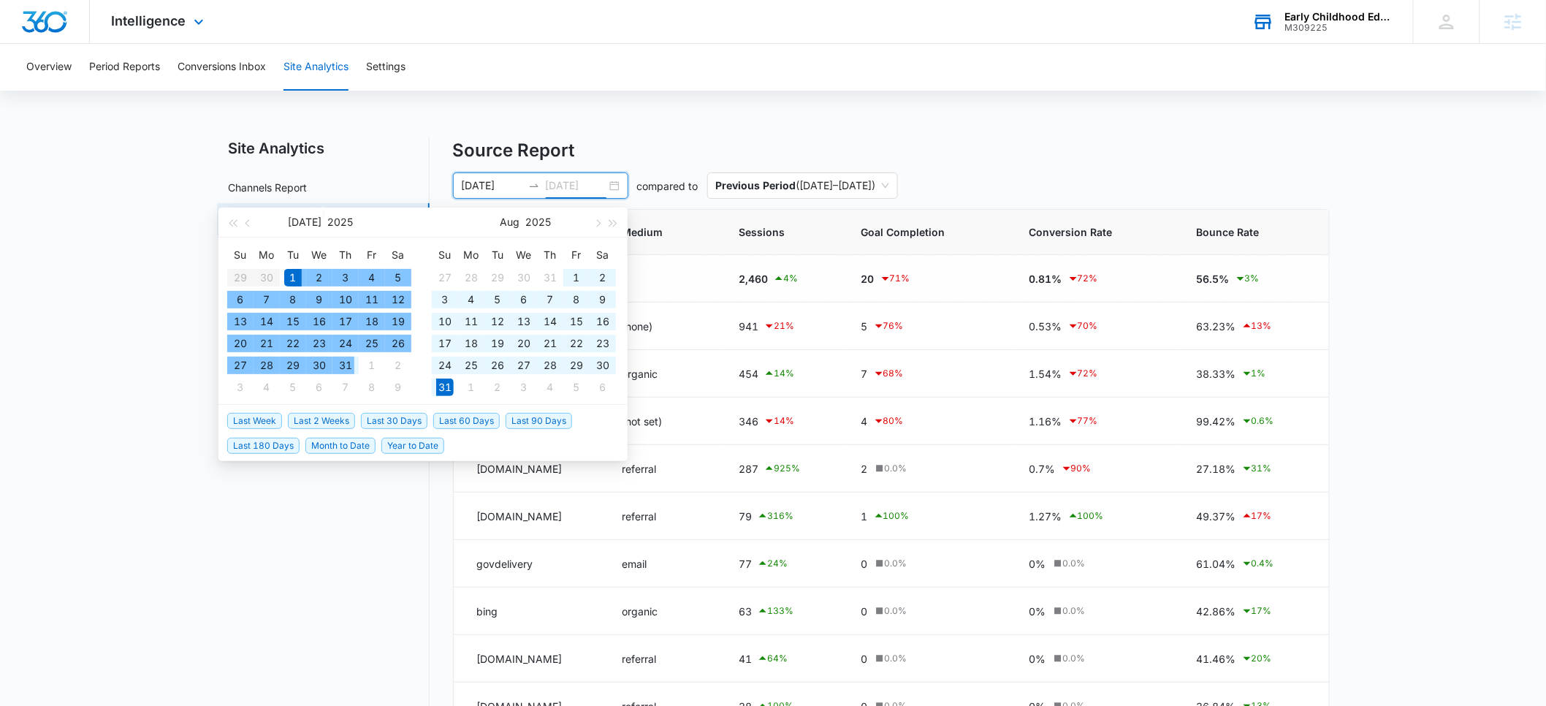
click at [343, 360] on div "31" at bounding box center [346, 365] width 18 height 18
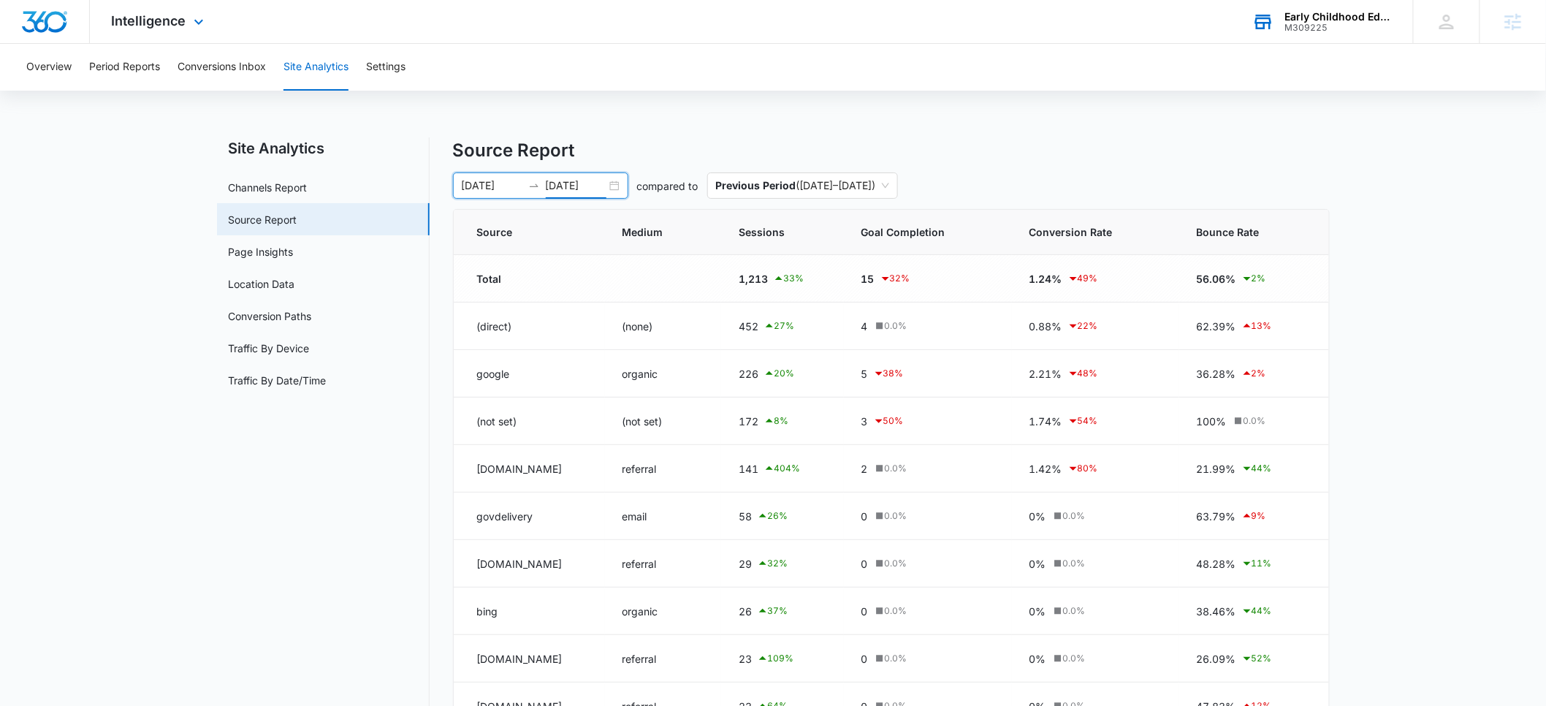
click at [680, 131] on div "Overview Period Reports Conversions Inbox Site Analytics Settings Site Analytic…" at bounding box center [773, 451] width 1546 height 814
click at [487, 190] on input "07/01/2025" at bounding box center [492, 185] width 61 height 16
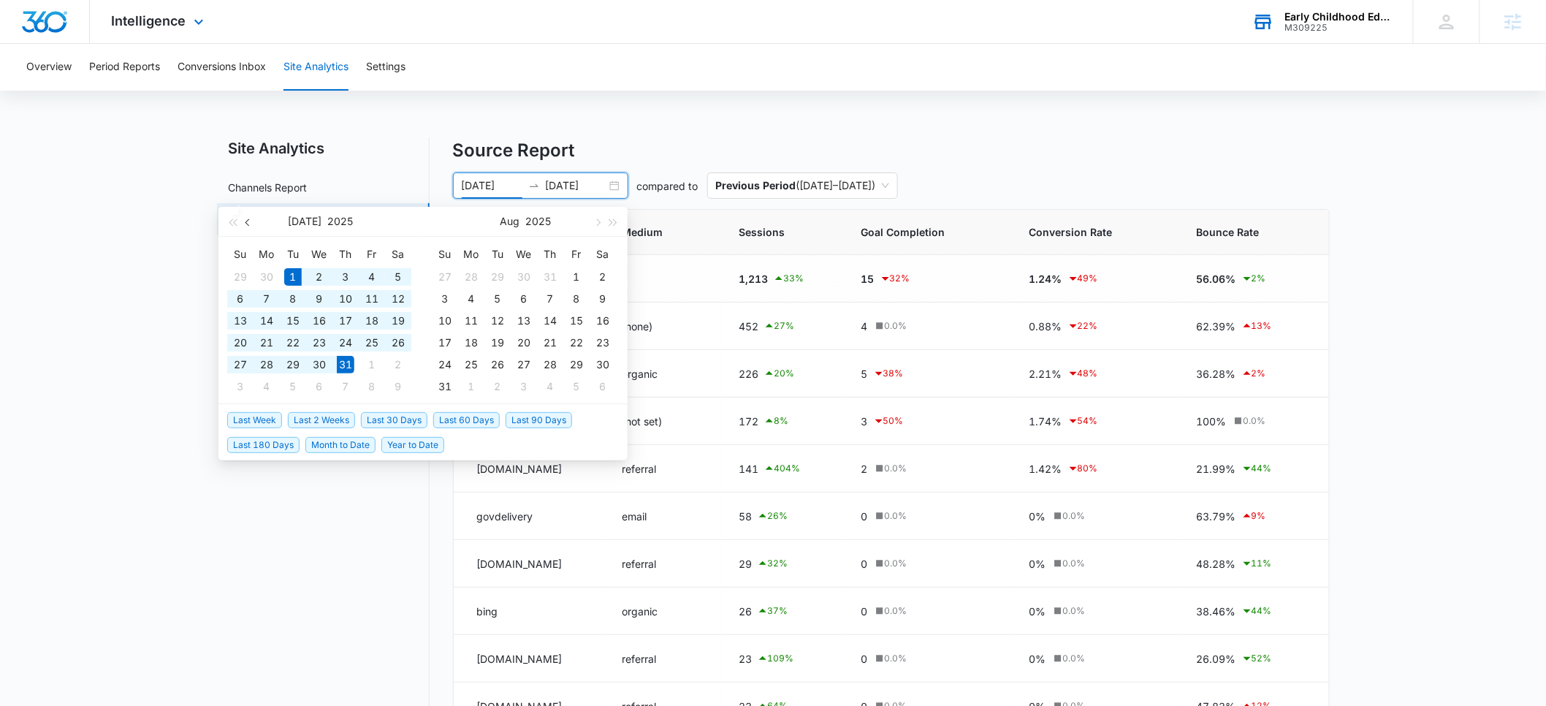
click at [250, 223] on span "button" at bounding box center [248, 221] width 7 height 7
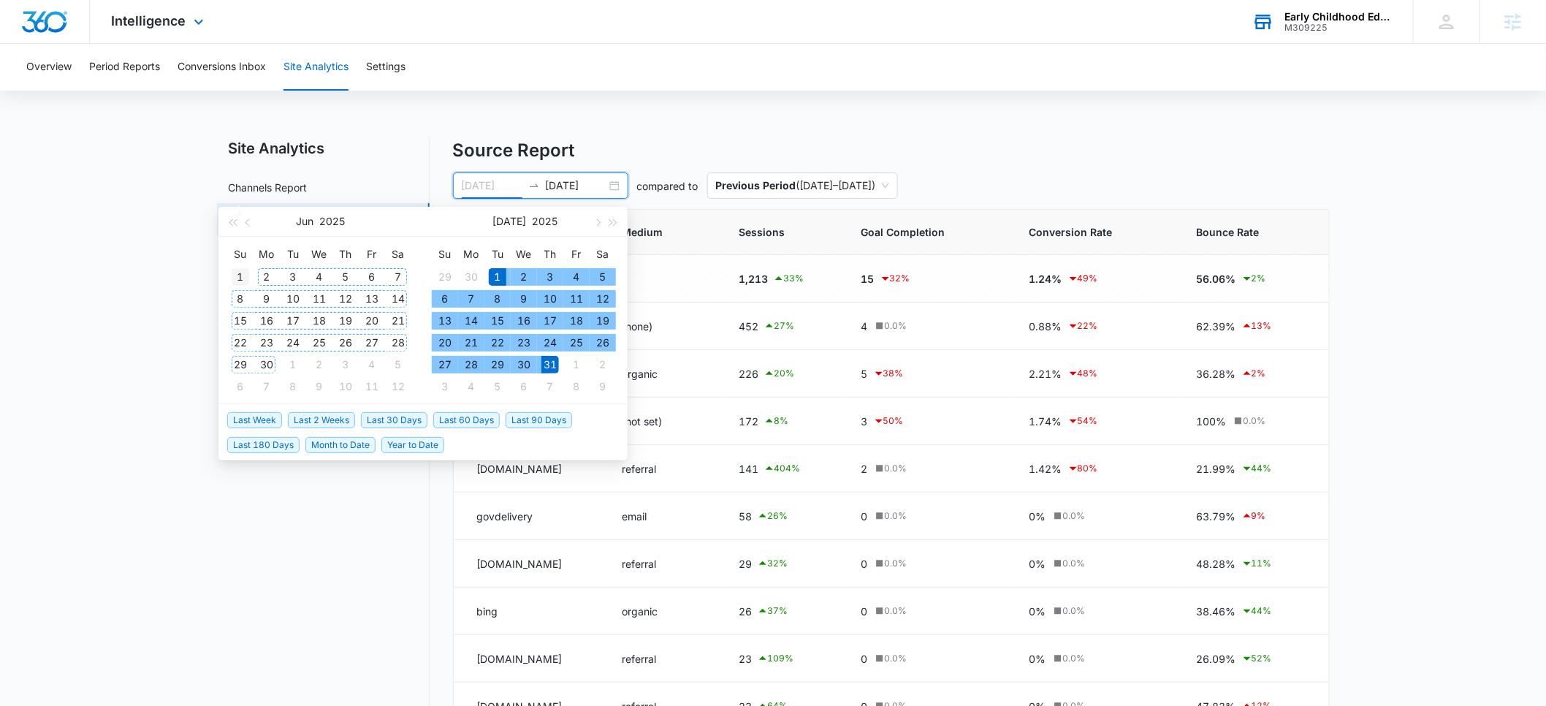
type input "06/01/2025"
click at [245, 274] on div "1" at bounding box center [241, 277] width 18 height 18
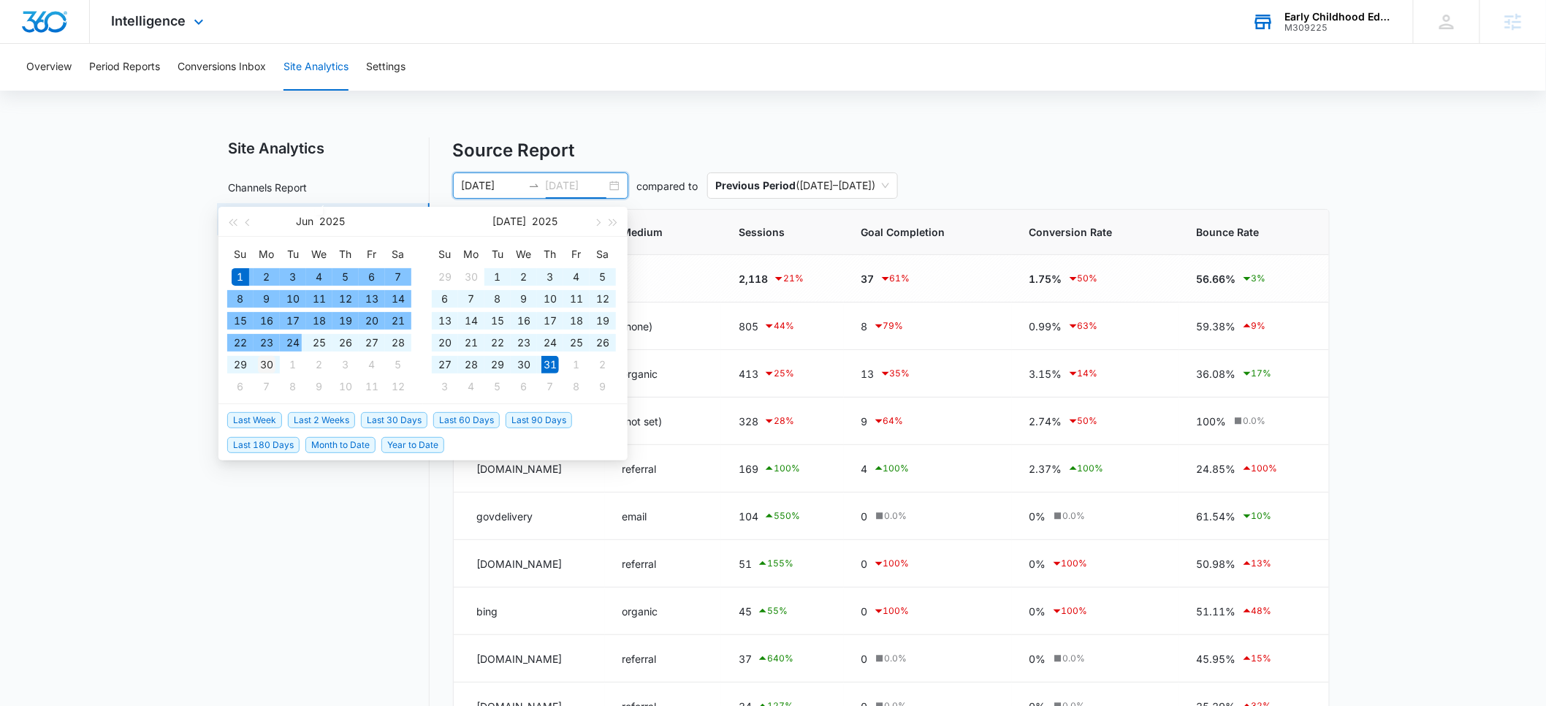
type input "06/30/2025"
click at [272, 365] on div "30" at bounding box center [267, 365] width 18 height 18
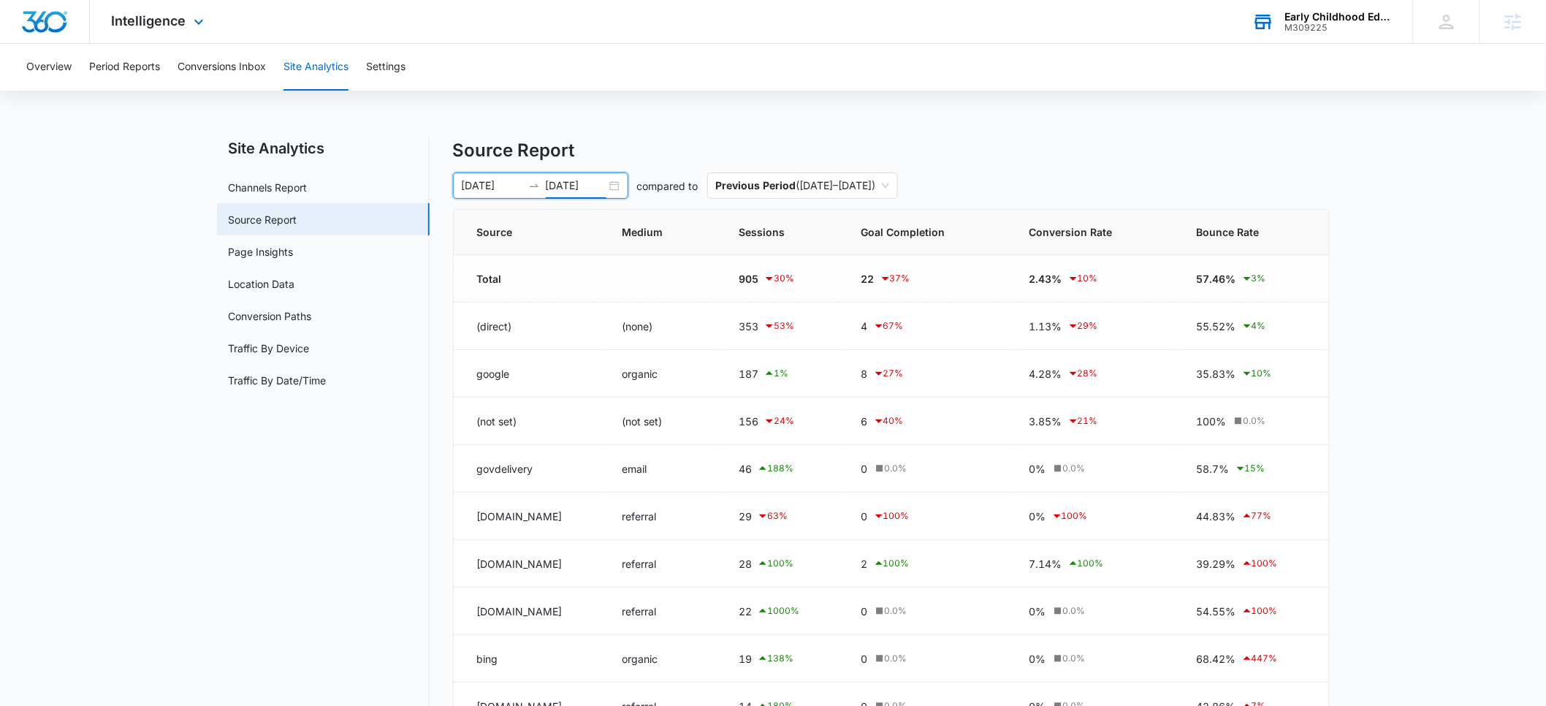
click at [842, 134] on div "Overview Period Reports Conversions Inbox Site Analytics Settings Site Analytic…" at bounding box center [773, 451] width 1546 height 814
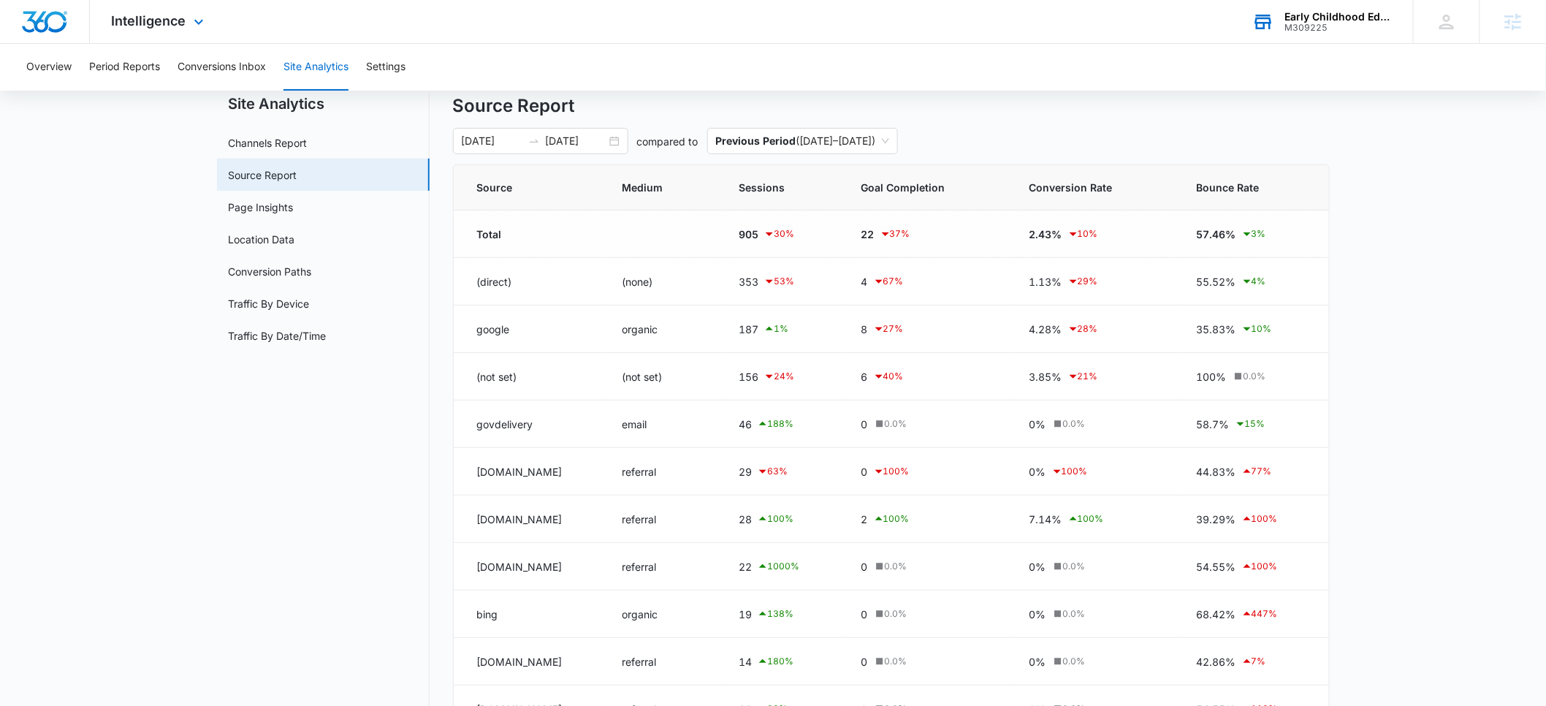
scroll to position [42, 0]
click at [492, 144] on input "06/01/2025" at bounding box center [492, 143] width 61 height 16
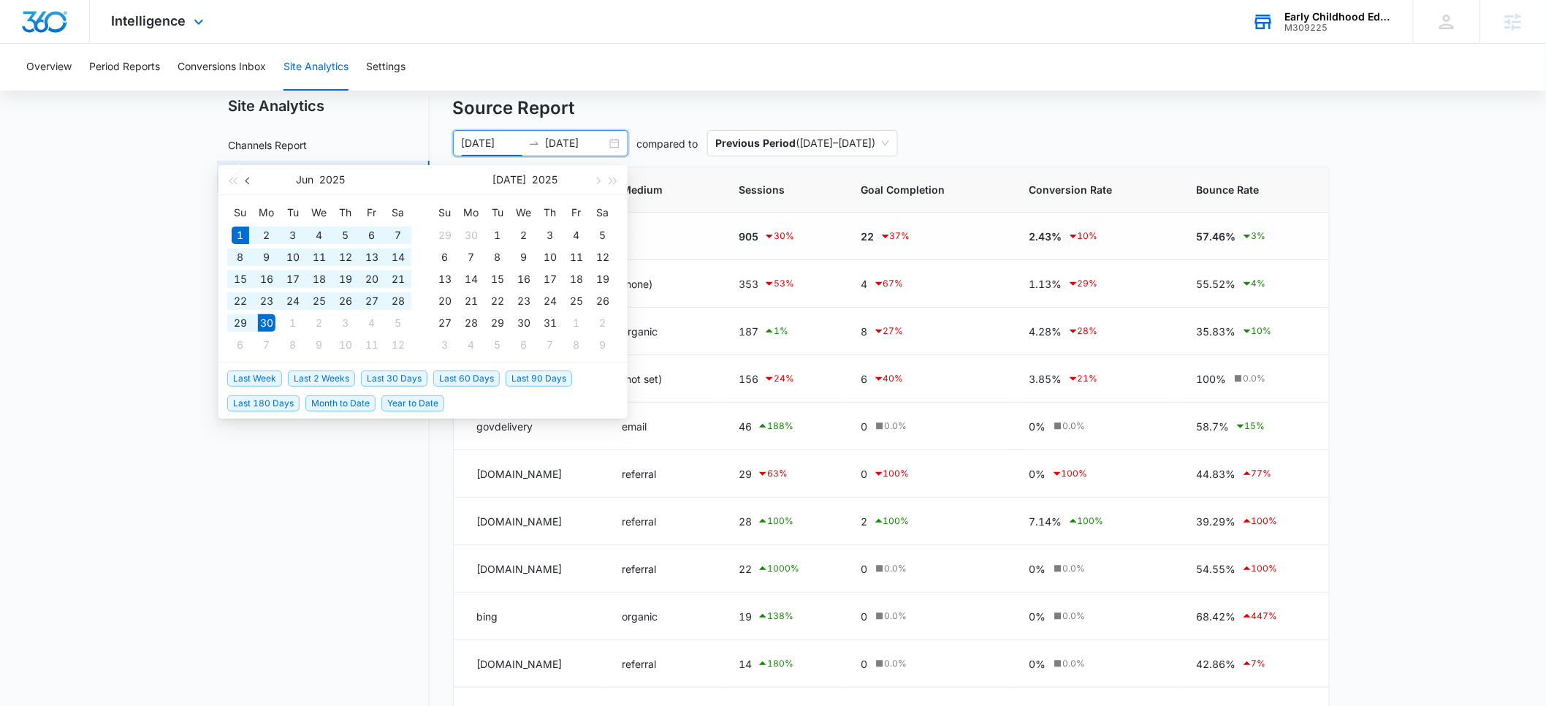
click at [245, 180] on span "button" at bounding box center [248, 180] width 7 height 7
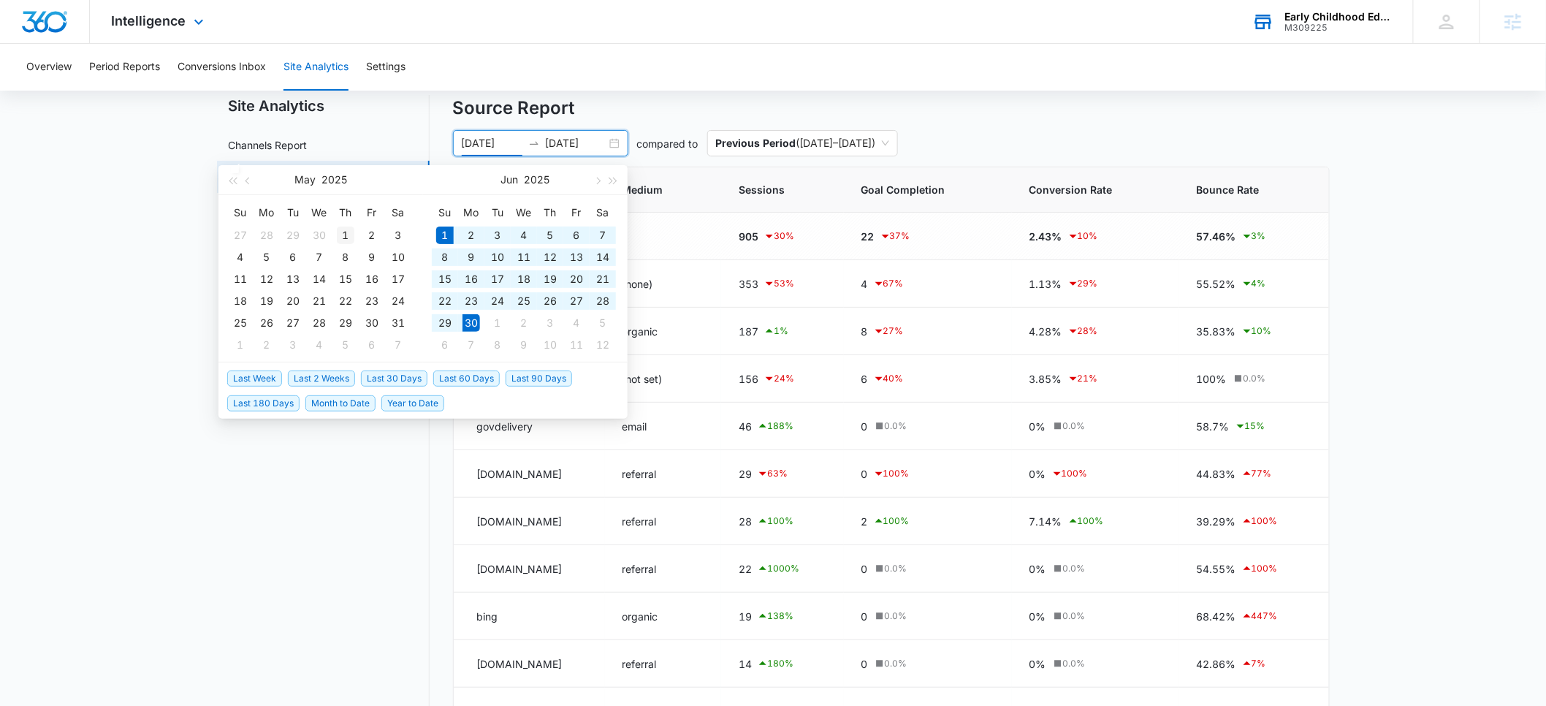
type input "05/01/2025"
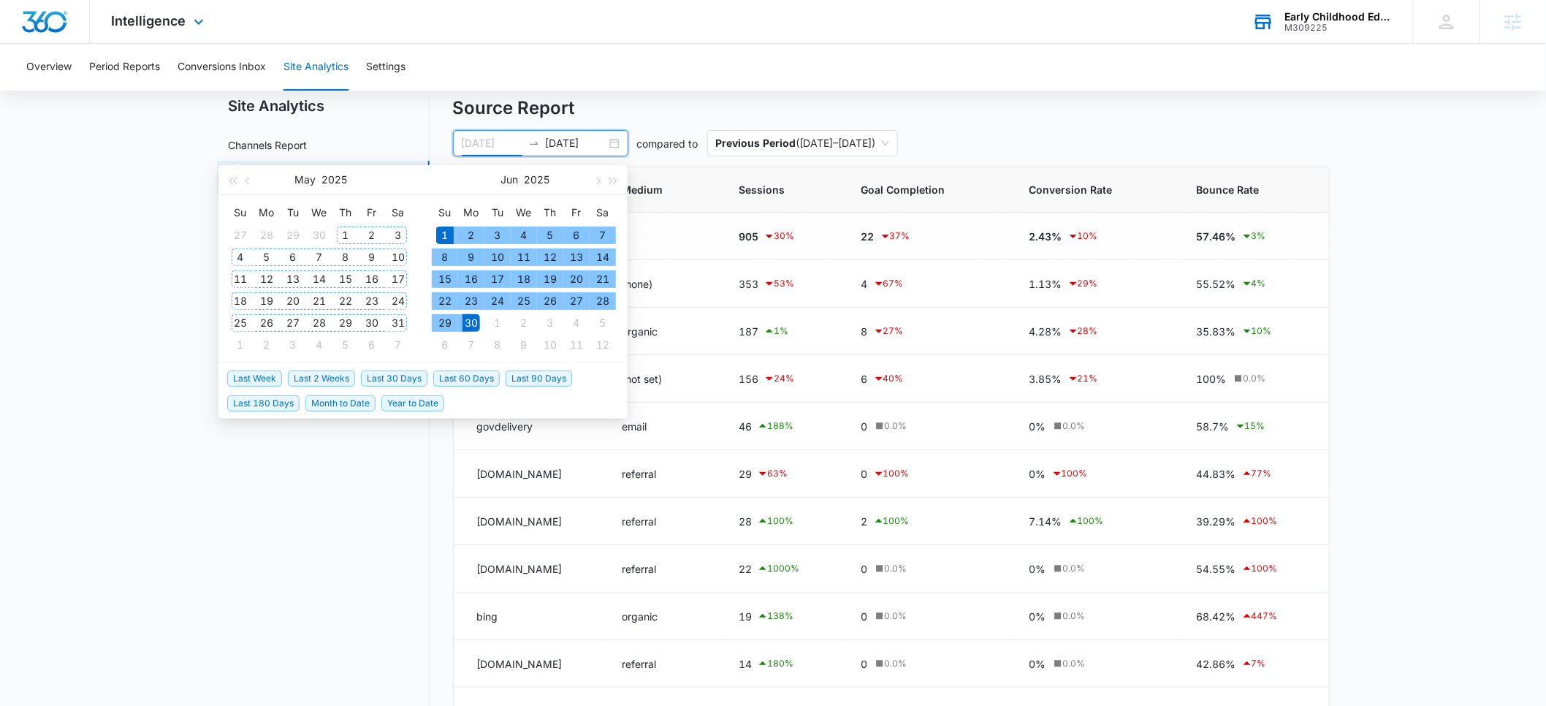
click at [341, 234] on div "1" at bounding box center [346, 235] width 18 height 18
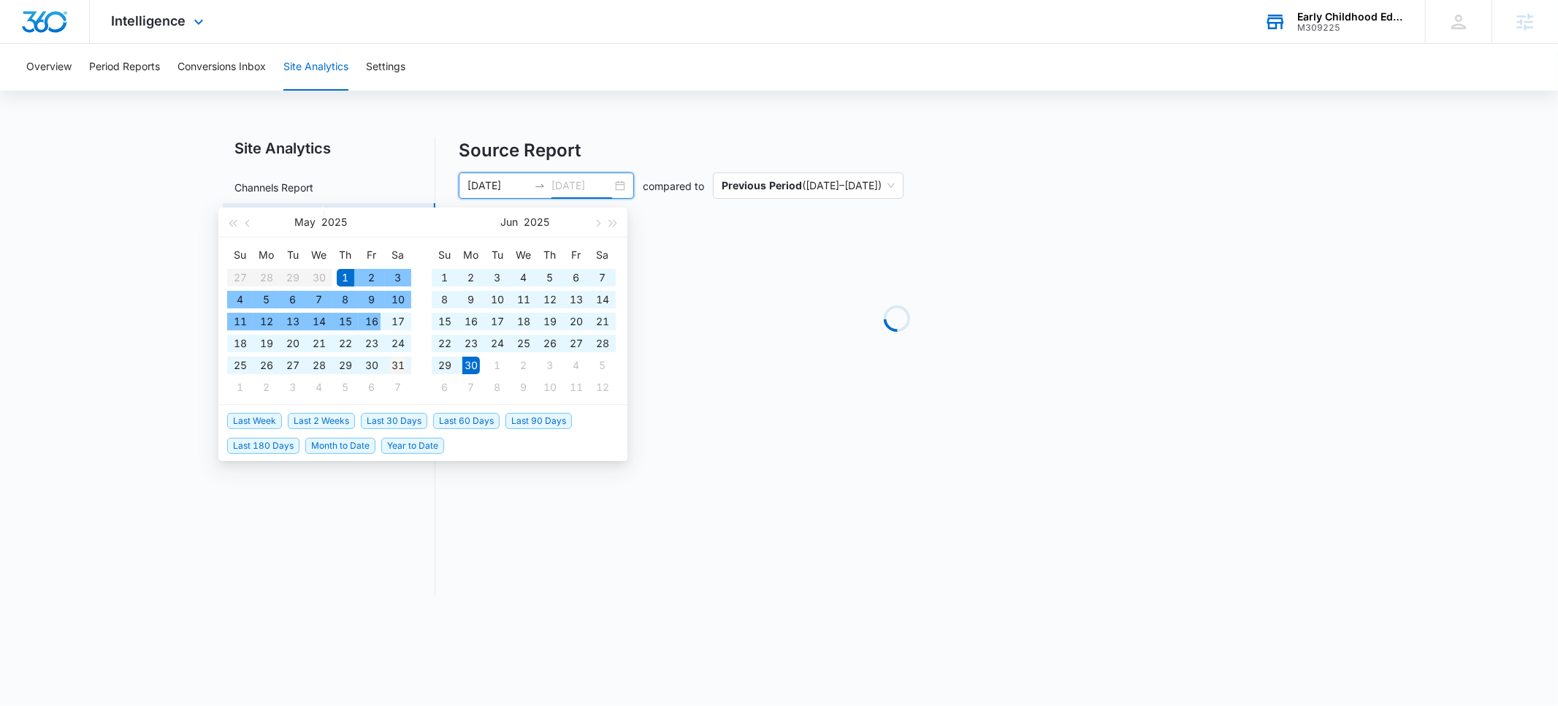
type input "05/31/2025"
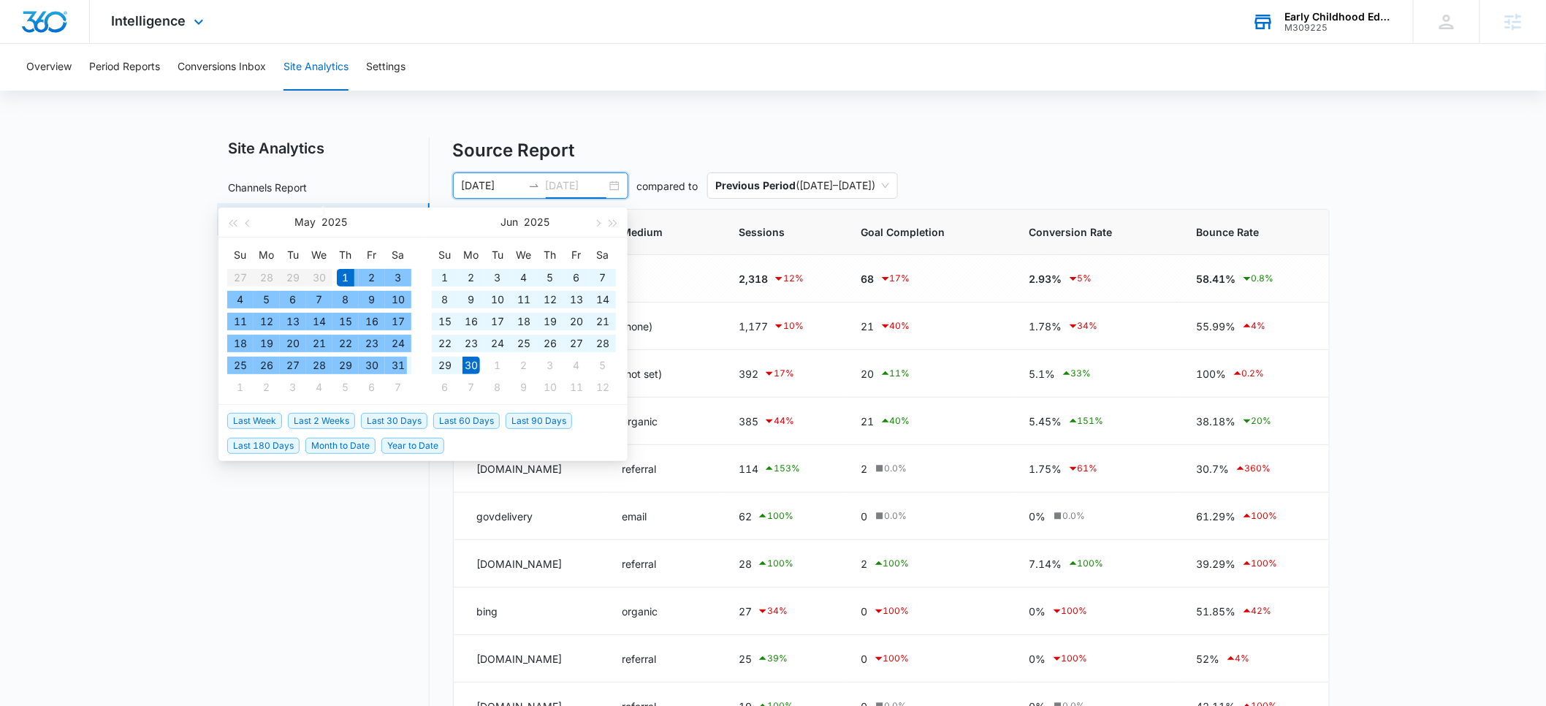
click at [401, 371] on div "31" at bounding box center [398, 365] width 18 height 18
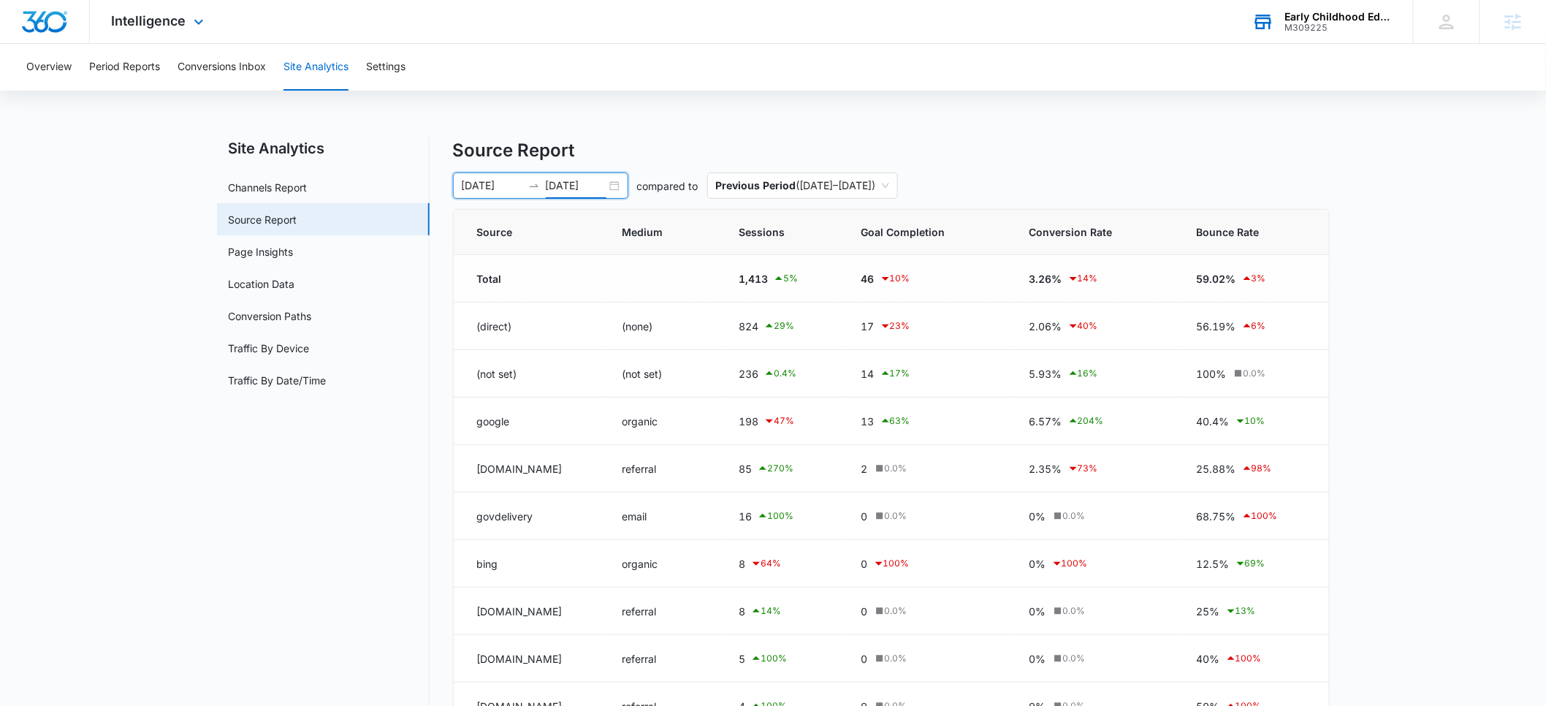
click at [714, 141] on h4 "Source Report" at bounding box center [891, 150] width 877 height 26
click at [283, 186] on link "Channels Report" at bounding box center [268, 187] width 79 height 15
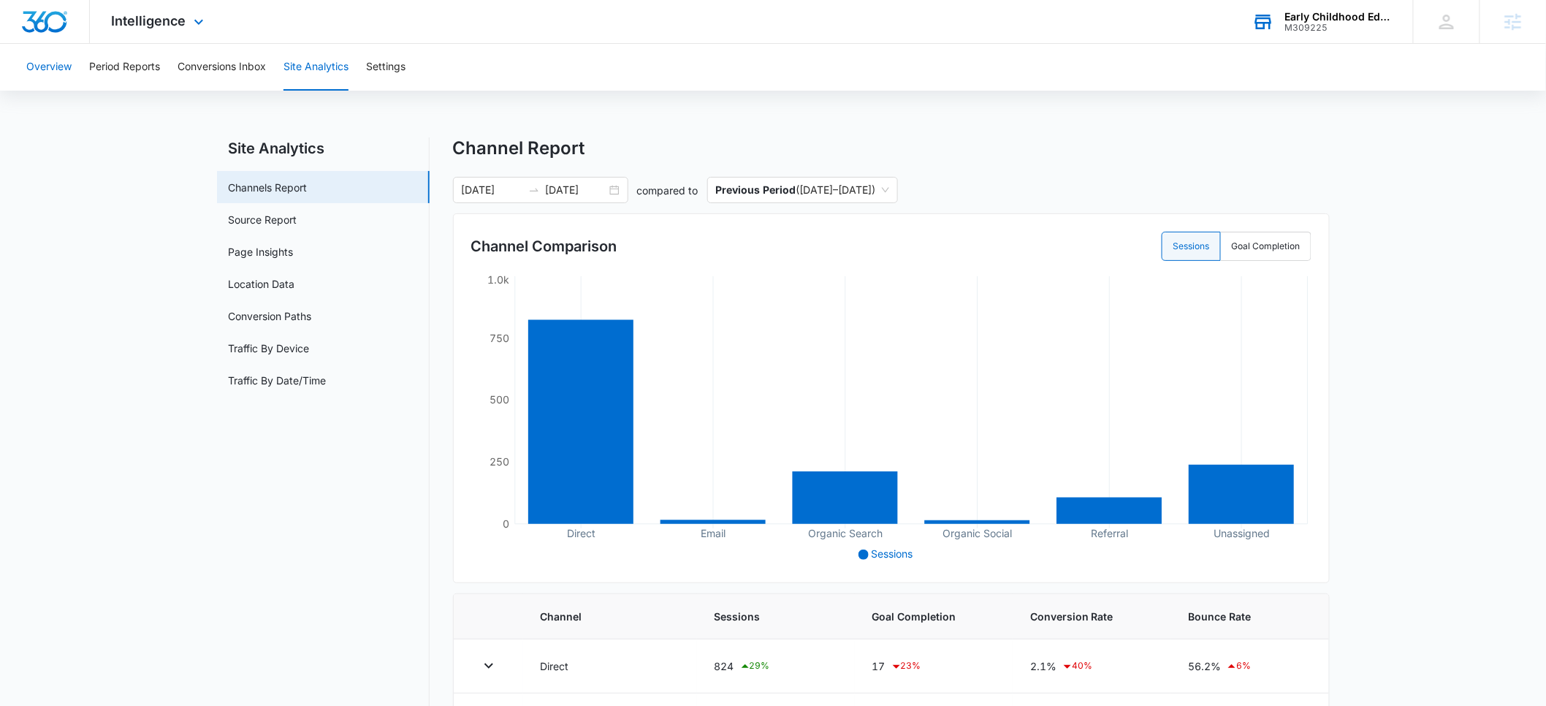
click at [64, 69] on button "Overview" at bounding box center [48, 67] width 45 height 47
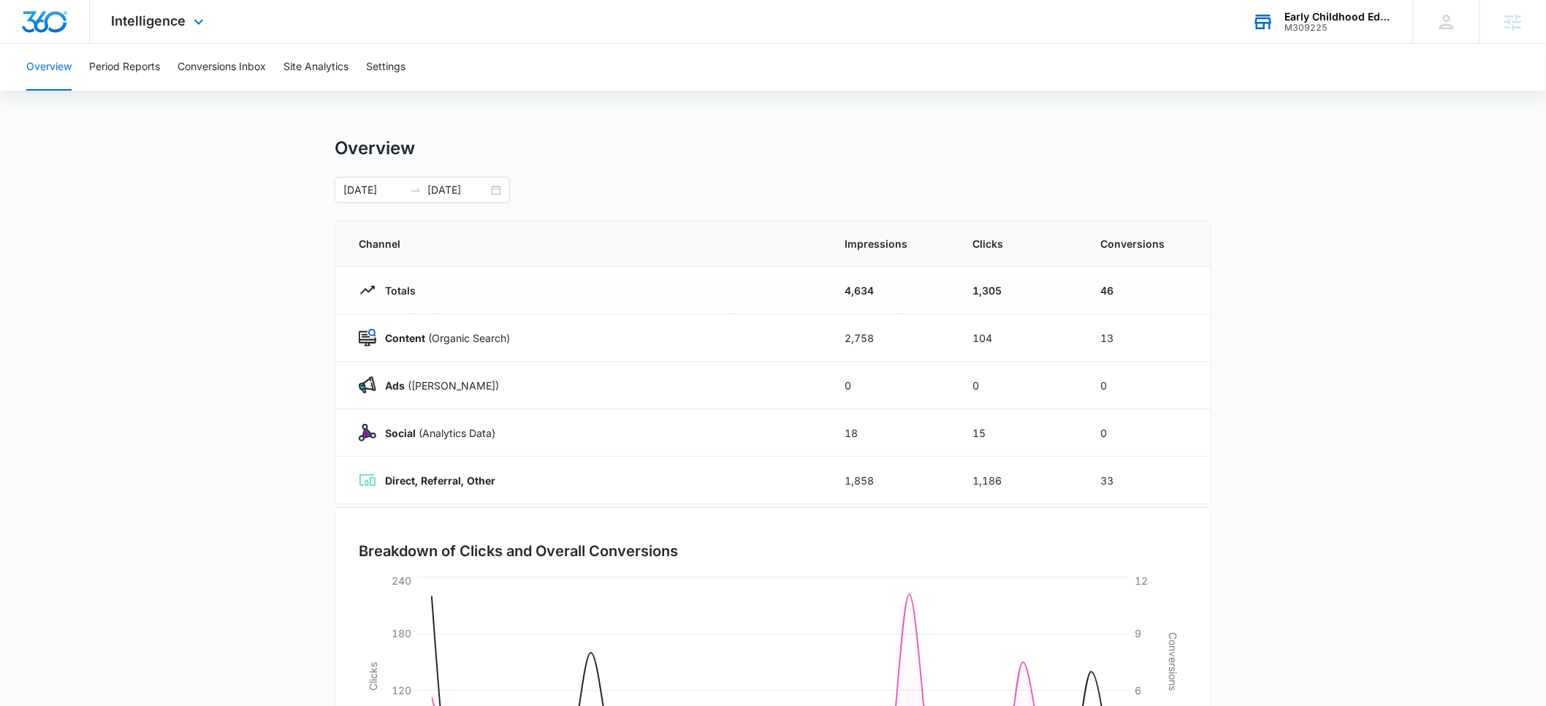
click at [1333, 17] on div "Early Childhood Education Association of Colorado" at bounding box center [1338, 17] width 107 height 12
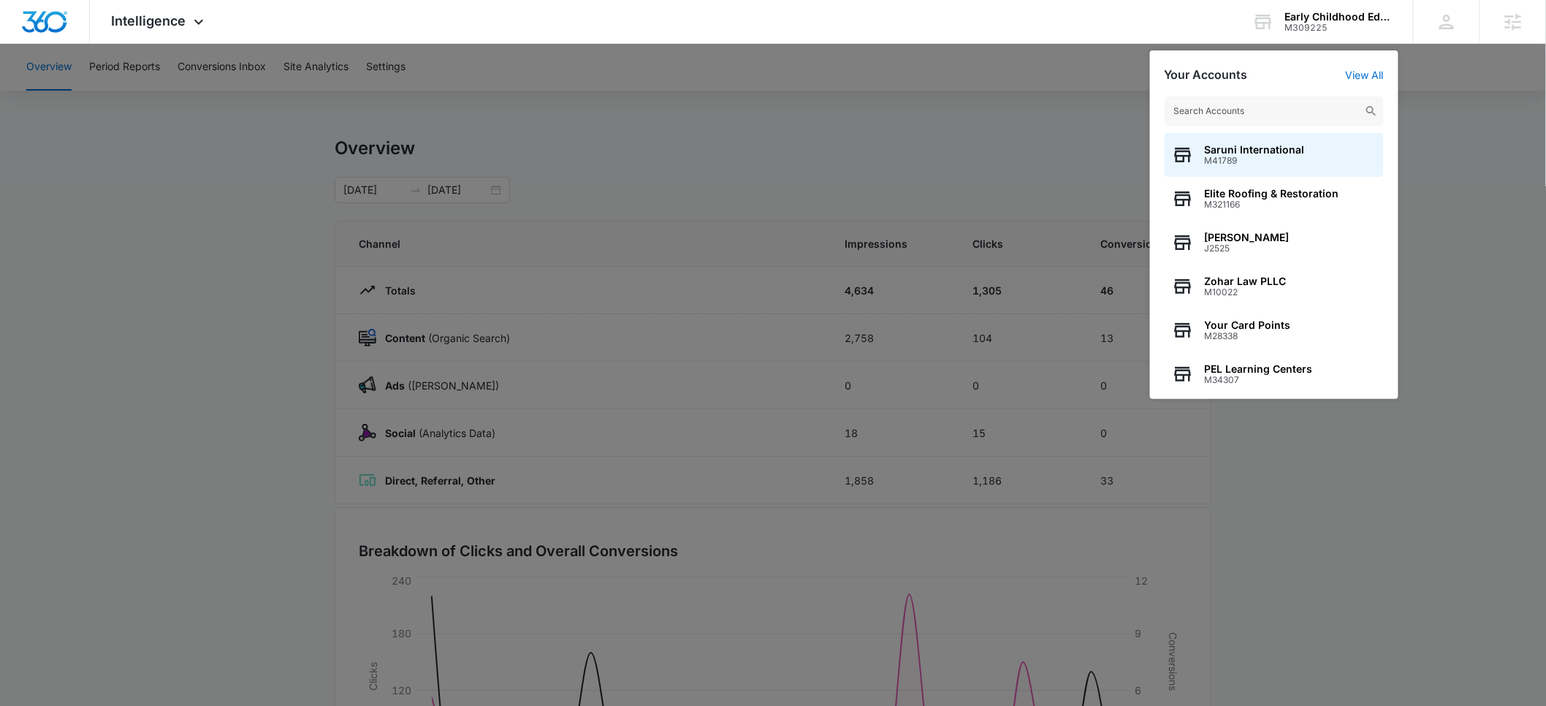
click at [1263, 112] on input "text" at bounding box center [1273, 110] width 219 height 29
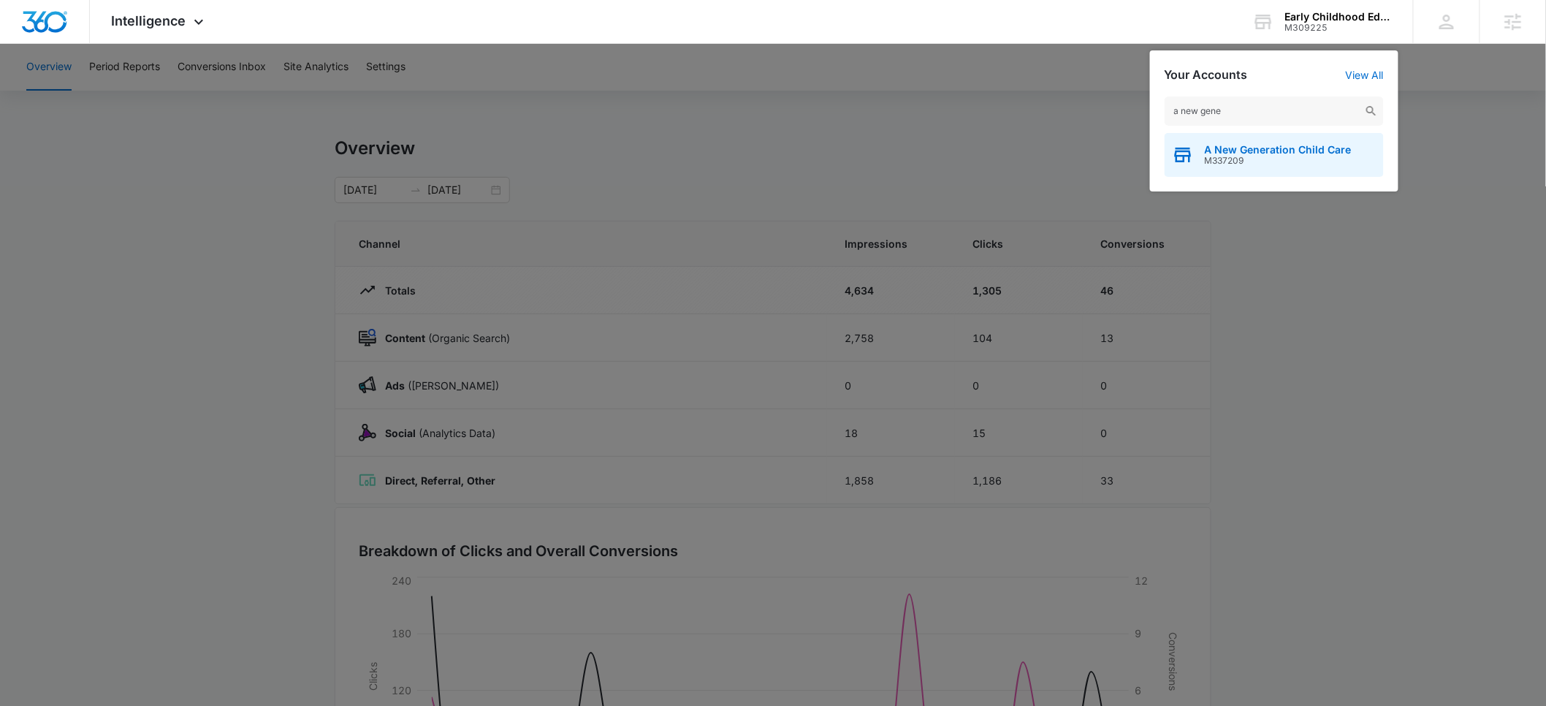
type input "a new gene"
click at [1259, 145] on span "A New Generation Child Care" at bounding box center [1277, 150] width 147 height 12
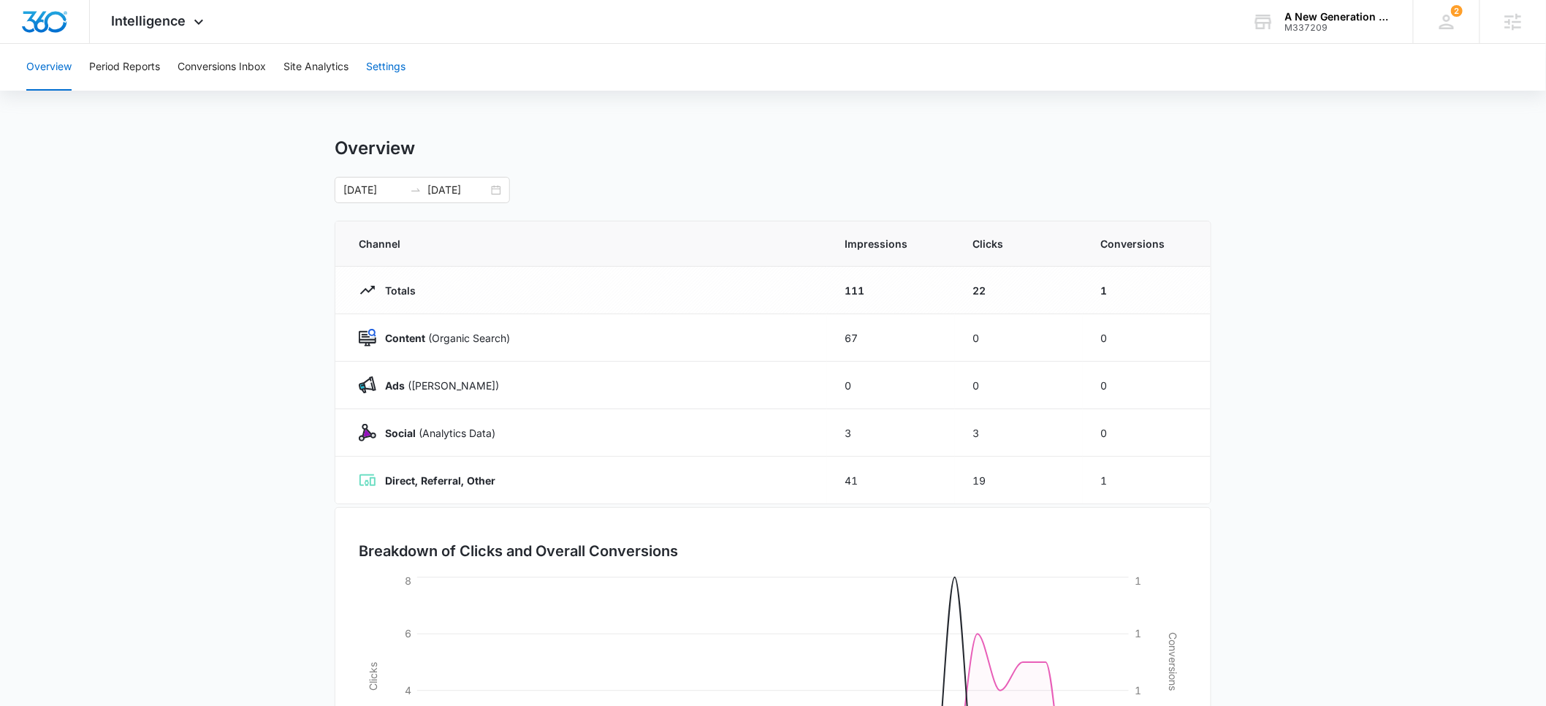
click at [389, 67] on button "Settings" at bounding box center [385, 67] width 39 height 47
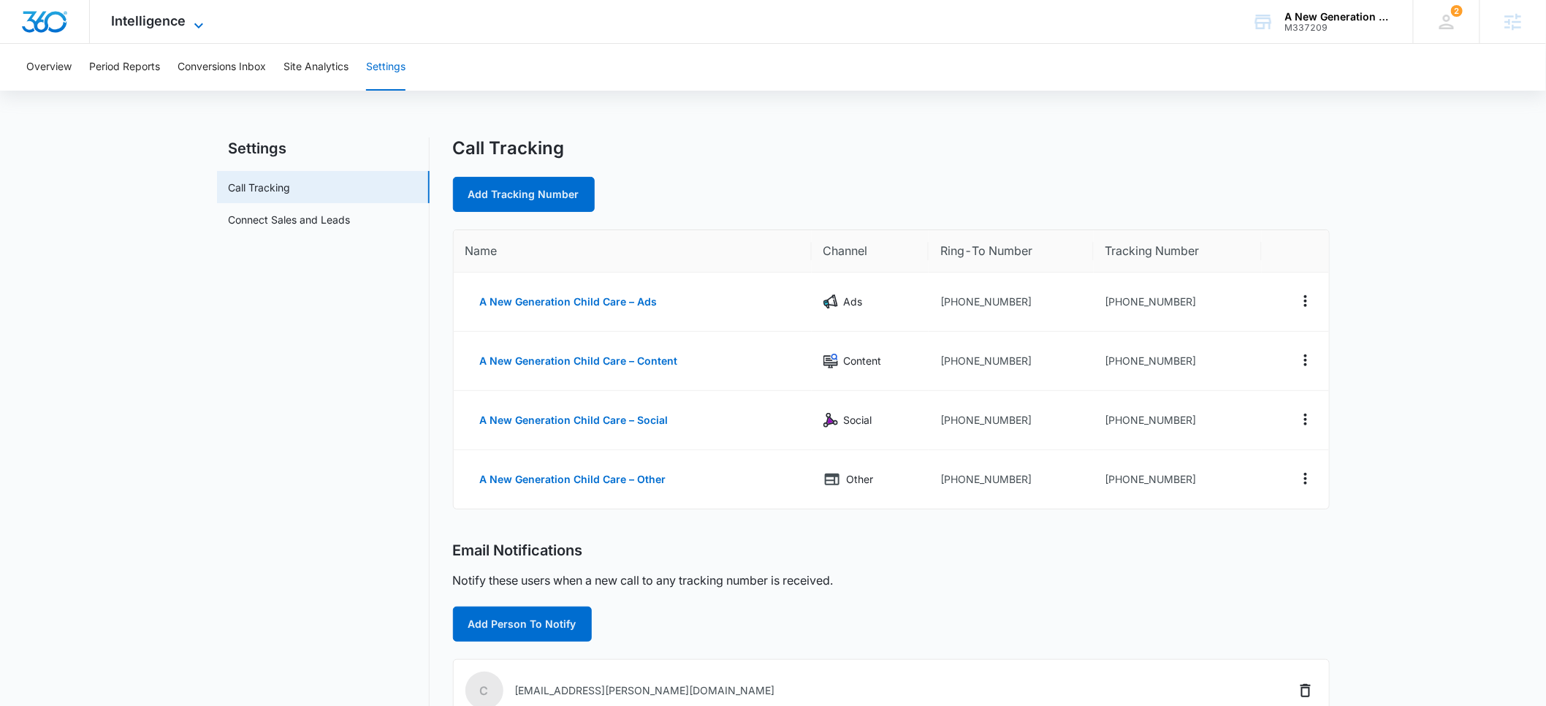
click at [180, 15] on span "Intelligence" at bounding box center [149, 20] width 75 height 15
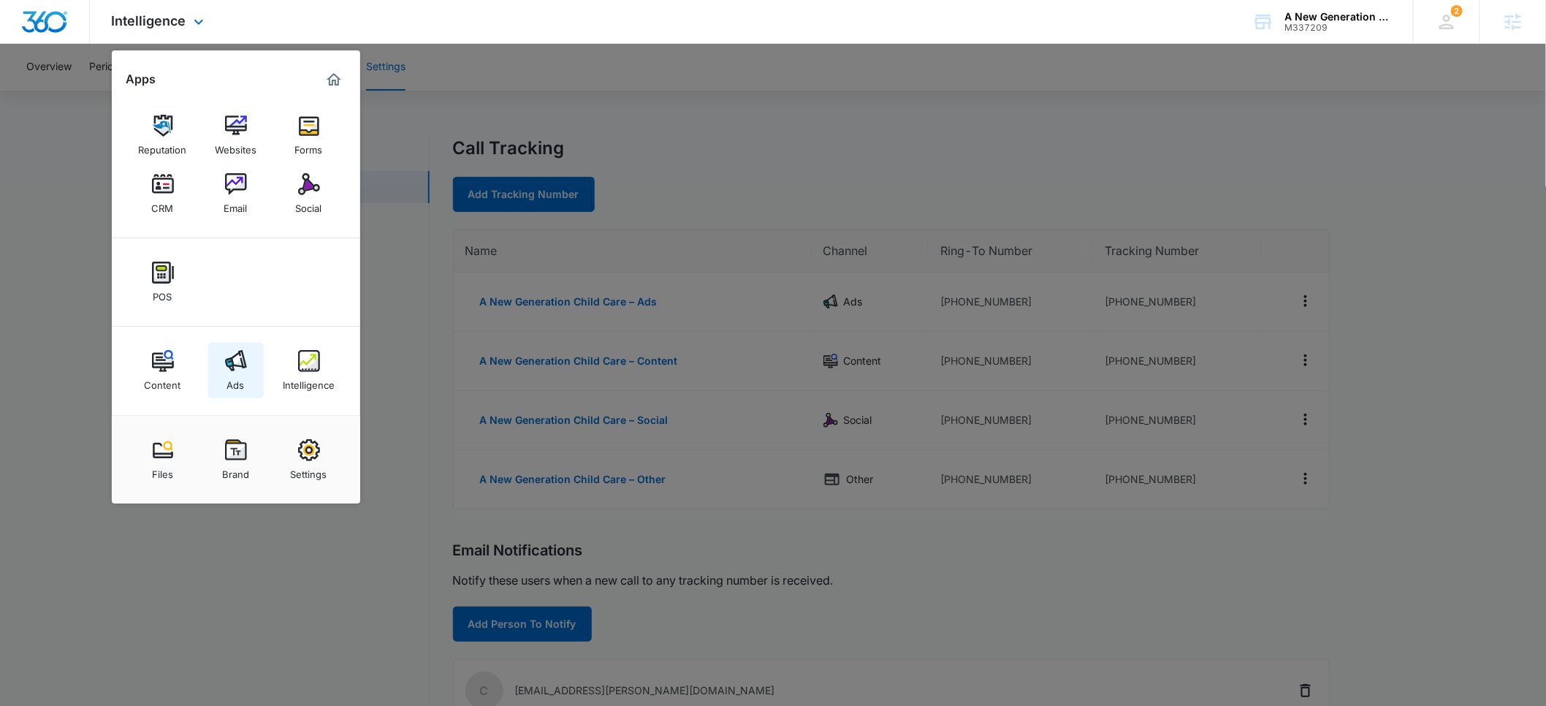
click at [245, 382] on link "Ads" at bounding box center [236, 371] width 56 height 56
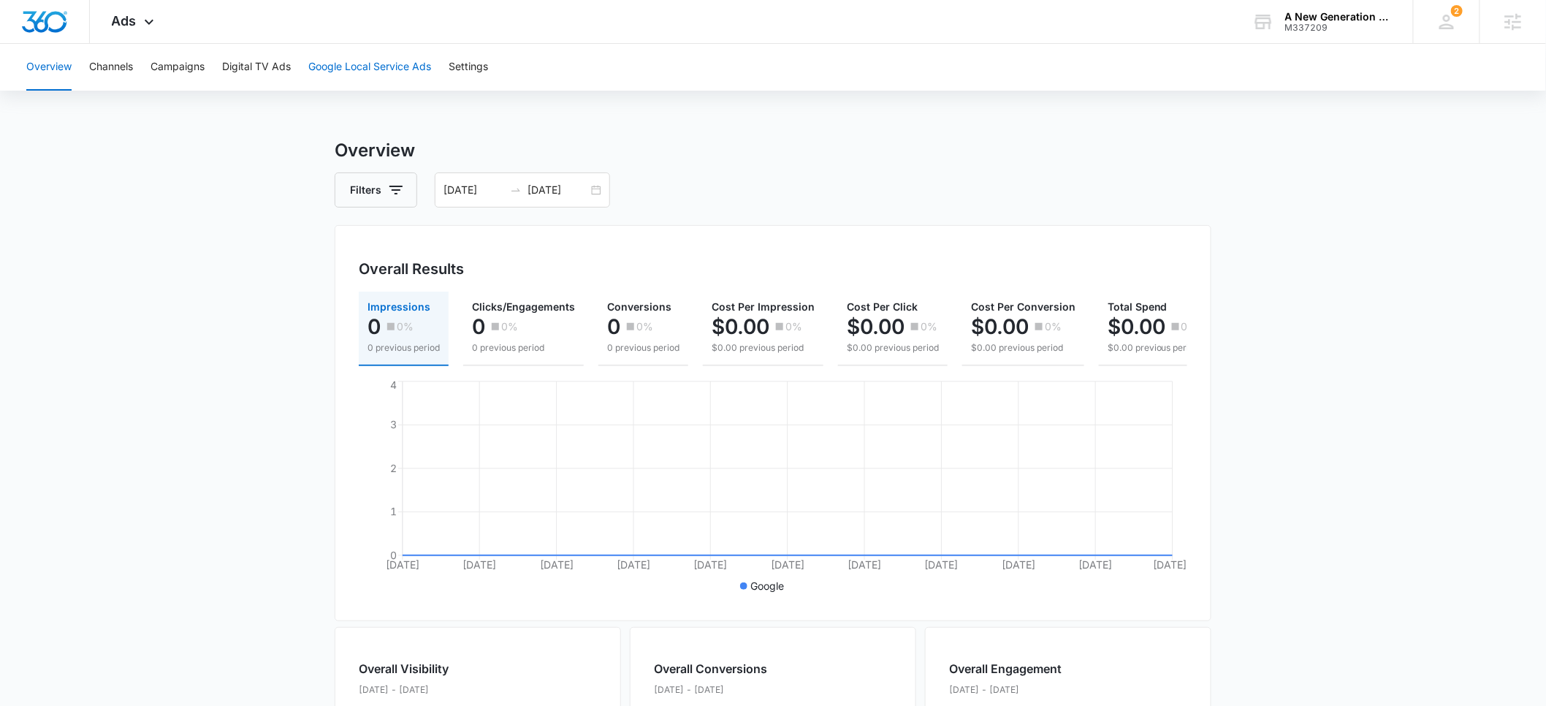
click at [344, 66] on button "Google Local Service Ads" at bounding box center [369, 67] width 123 height 47
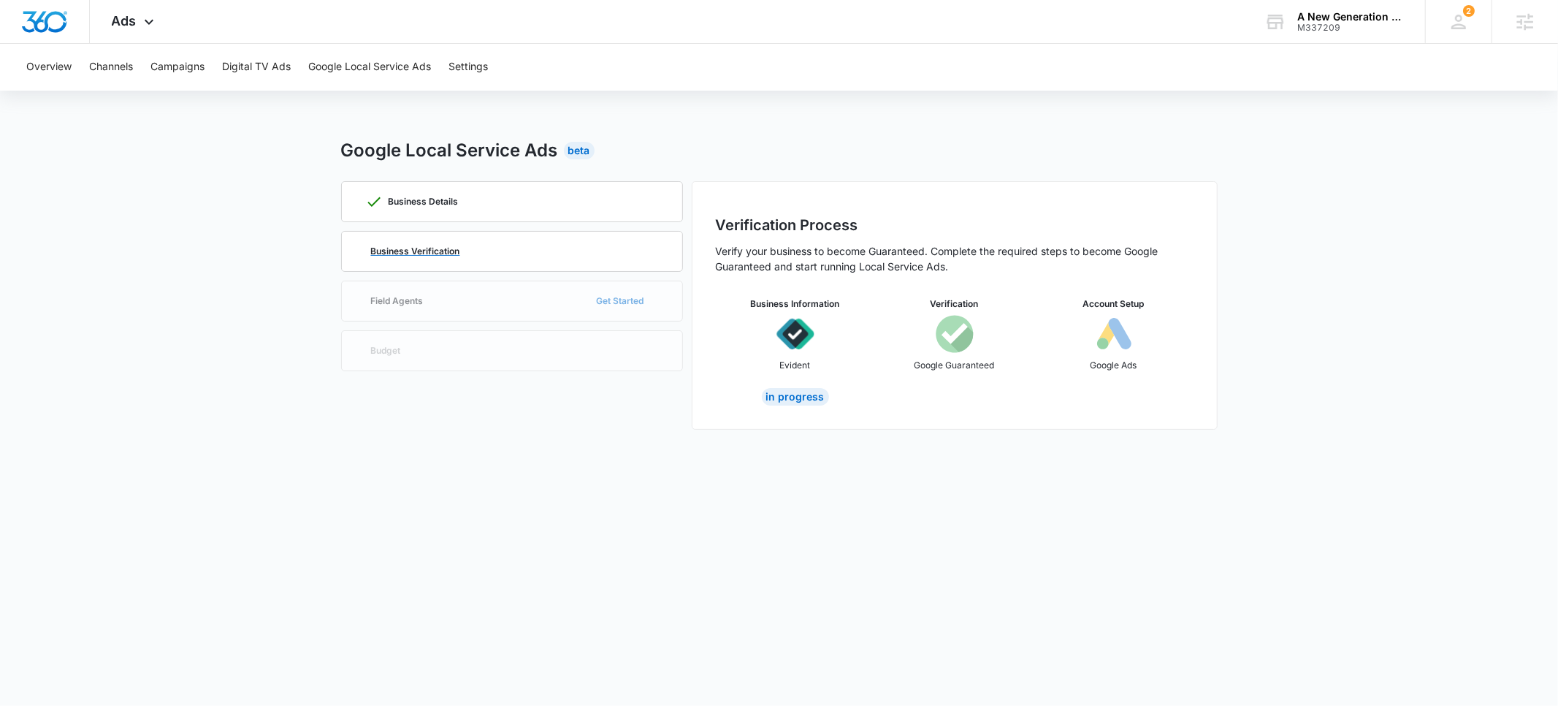
click at [438, 258] on div "Business Verification" at bounding box center [512, 251] width 294 height 39
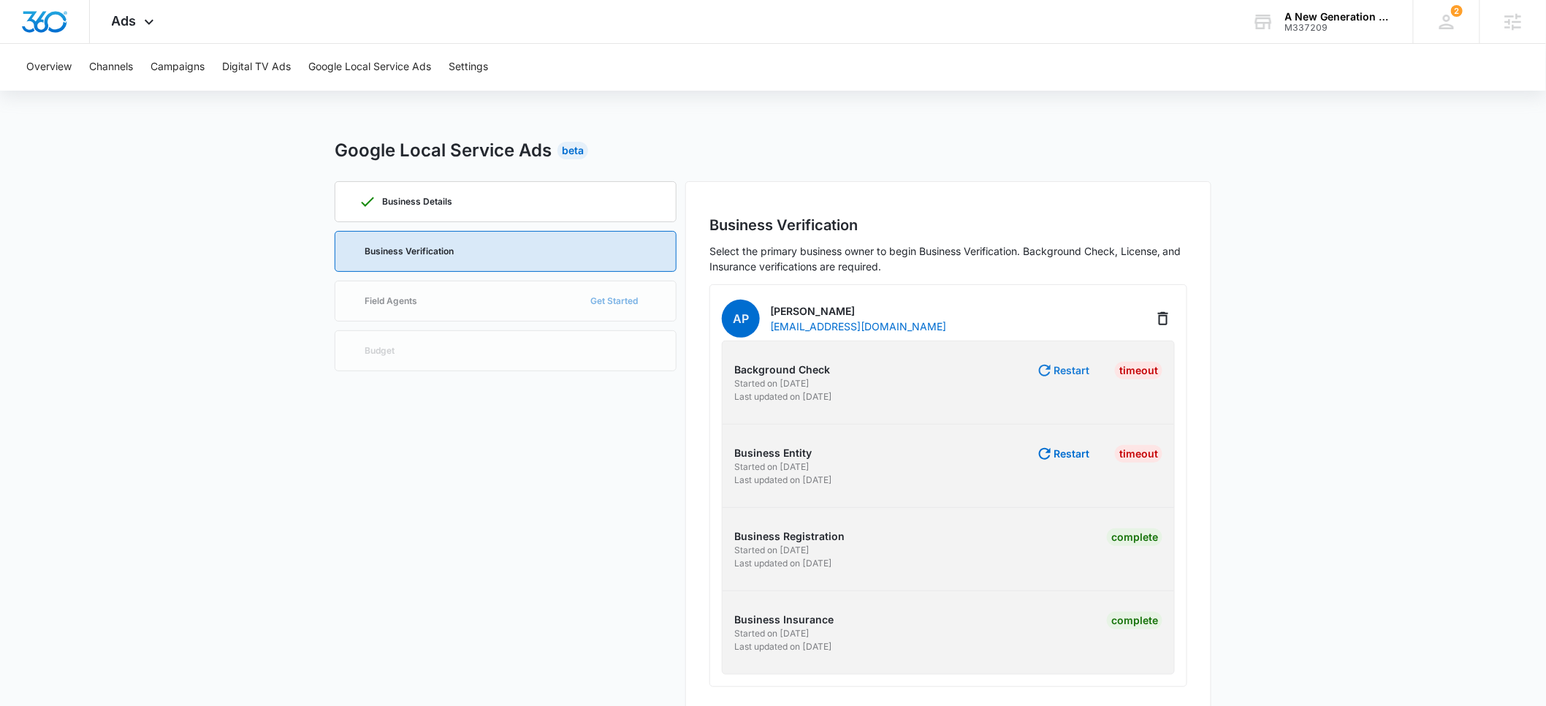
click at [1069, 372] on button "Restart" at bounding box center [1062, 371] width 53 height 18
click at [1069, 453] on button "Restart" at bounding box center [1062, 454] width 53 height 18
click at [209, 268] on main "Google Local Service Ads Beta Business Details Business Verification Field Agen…" at bounding box center [773, 432] width 1546 height 591
click at [1327, 15] on div "A New Generation Child Care" at bounding box center [1338, 17] width 107 height 12
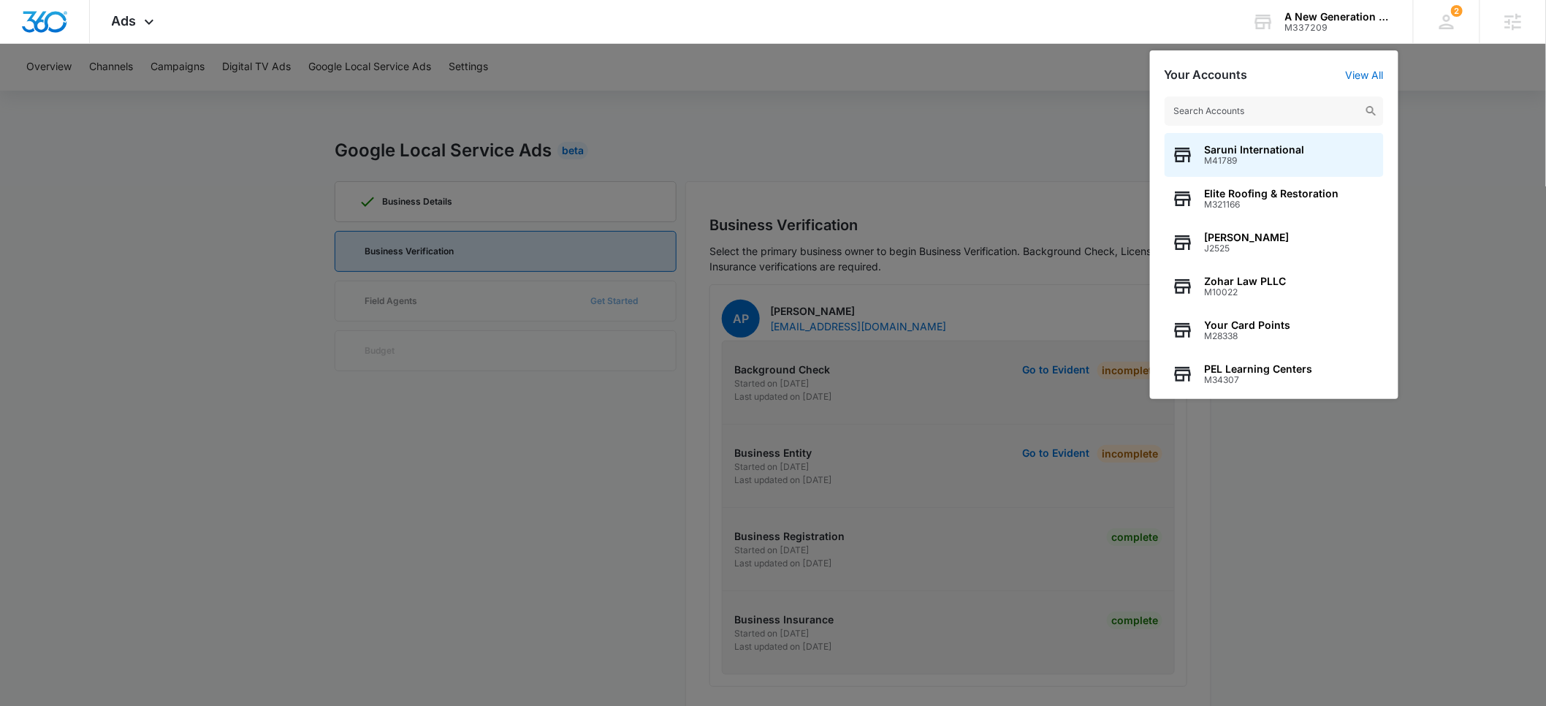
click at [1219, 109] on input "text" at bounding box center [1273, 110] width 219 height 29
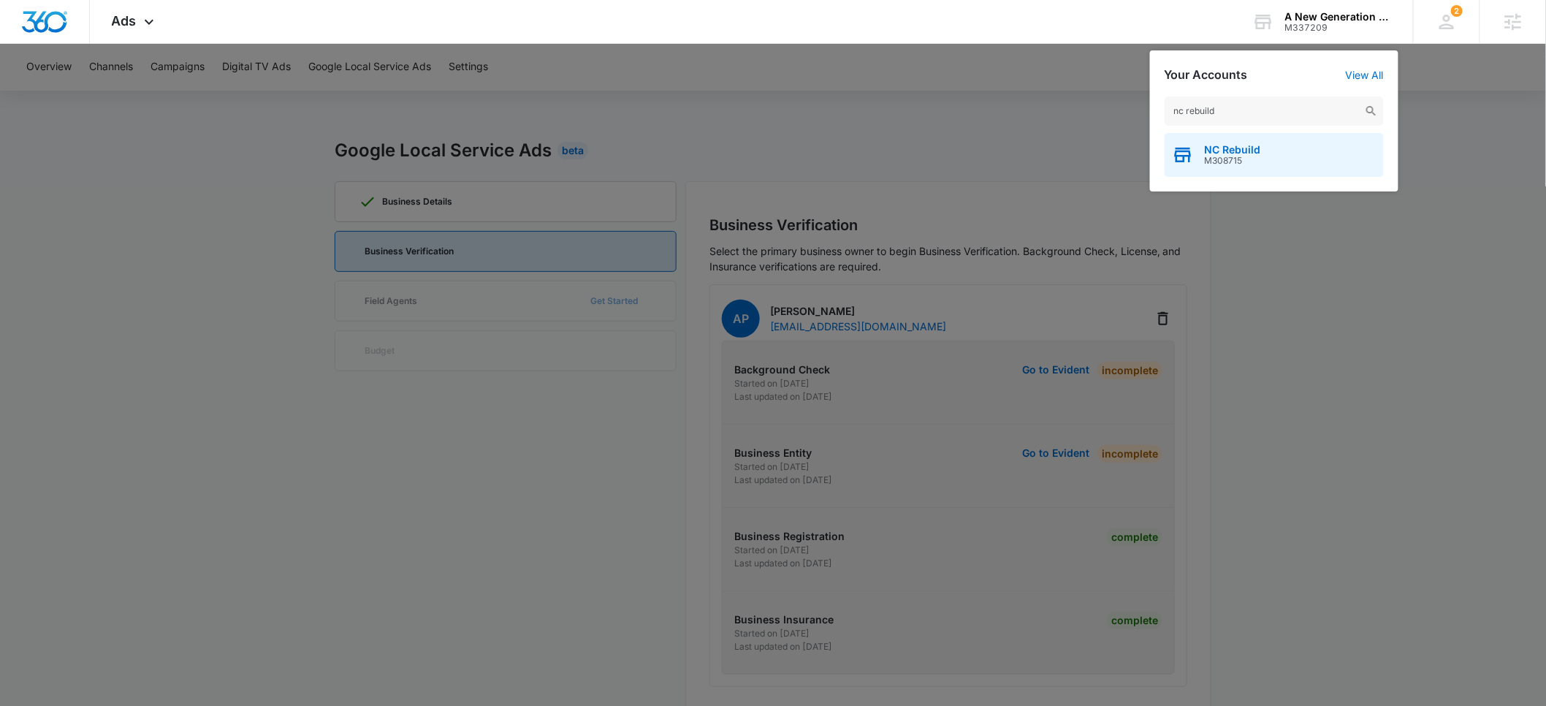
type input "nc rebuild"
click at [1230, 156] on span "M308715" at bounding box center [1232, 161] width 56 height 10
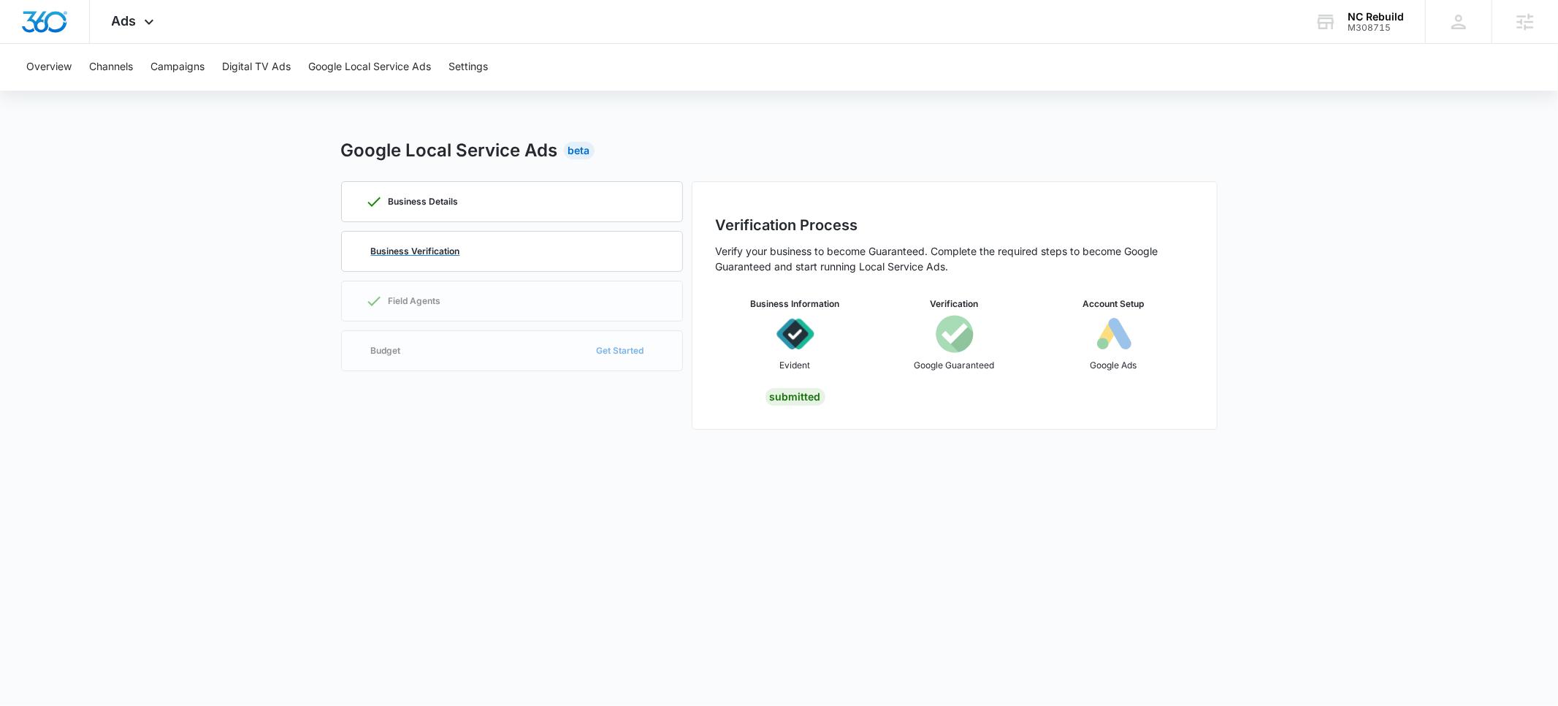
click at [433, 247] on p "Business Verification" at bounding box center [415, 251] width 89 height 9
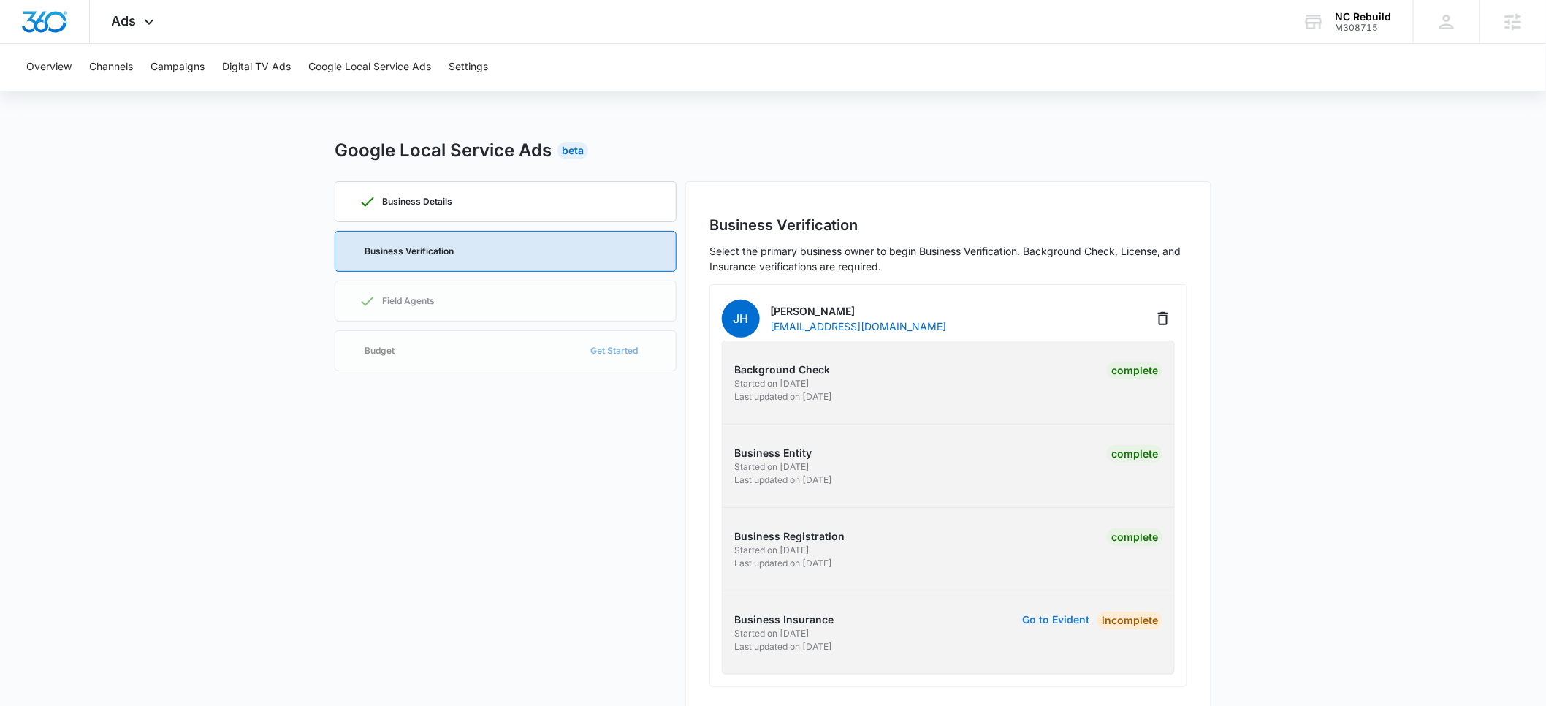
click at [1055, 616] on button "Go to Evident" at bounding box center [1055, 619] width 67 height 10
click at [418, 302] on div "Business Details Business Verification Field Agents Budget Get Started" at bounding box center [506, 446] width 342 height 530
click at [402, 302] on div "Business Details Business Verification Field Agents Budget Get Started" at bounding box center [506, 446] width 342 height 530
click at [386, 356] on div "Business Details Business Verification Field Agents Budget Get Started" at bounding box center [506, 446] width 342 height 530
click at [1370, 25] on div "M308715" at bounding box center [1363, 28] width 56 height 10
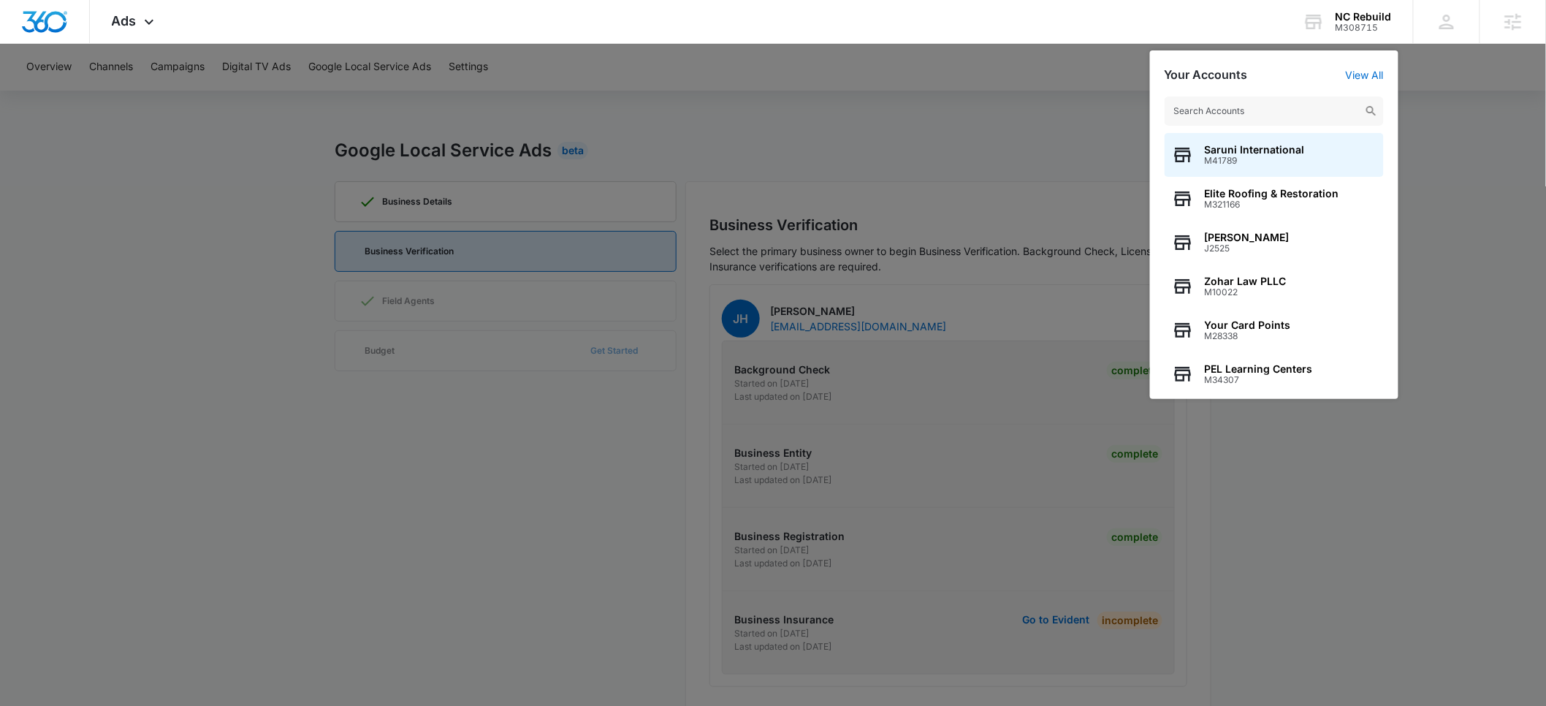
click at [1266, 113] on input "text" at bounding box center [1273, 110] width 219 height 29
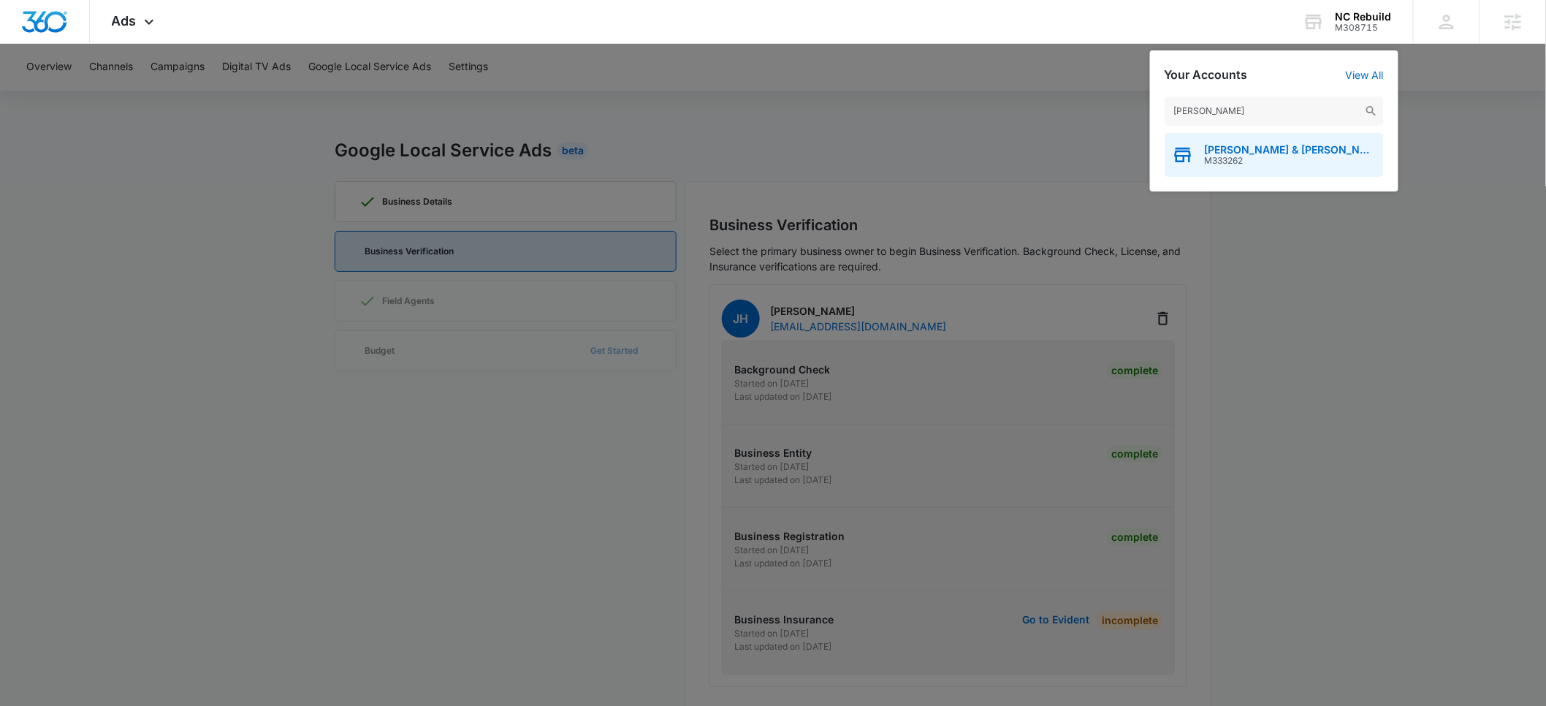
type input "drucker"
click at [1259, 156] on span "M333262" at bounding box center [1290, 161] width 172 height 10
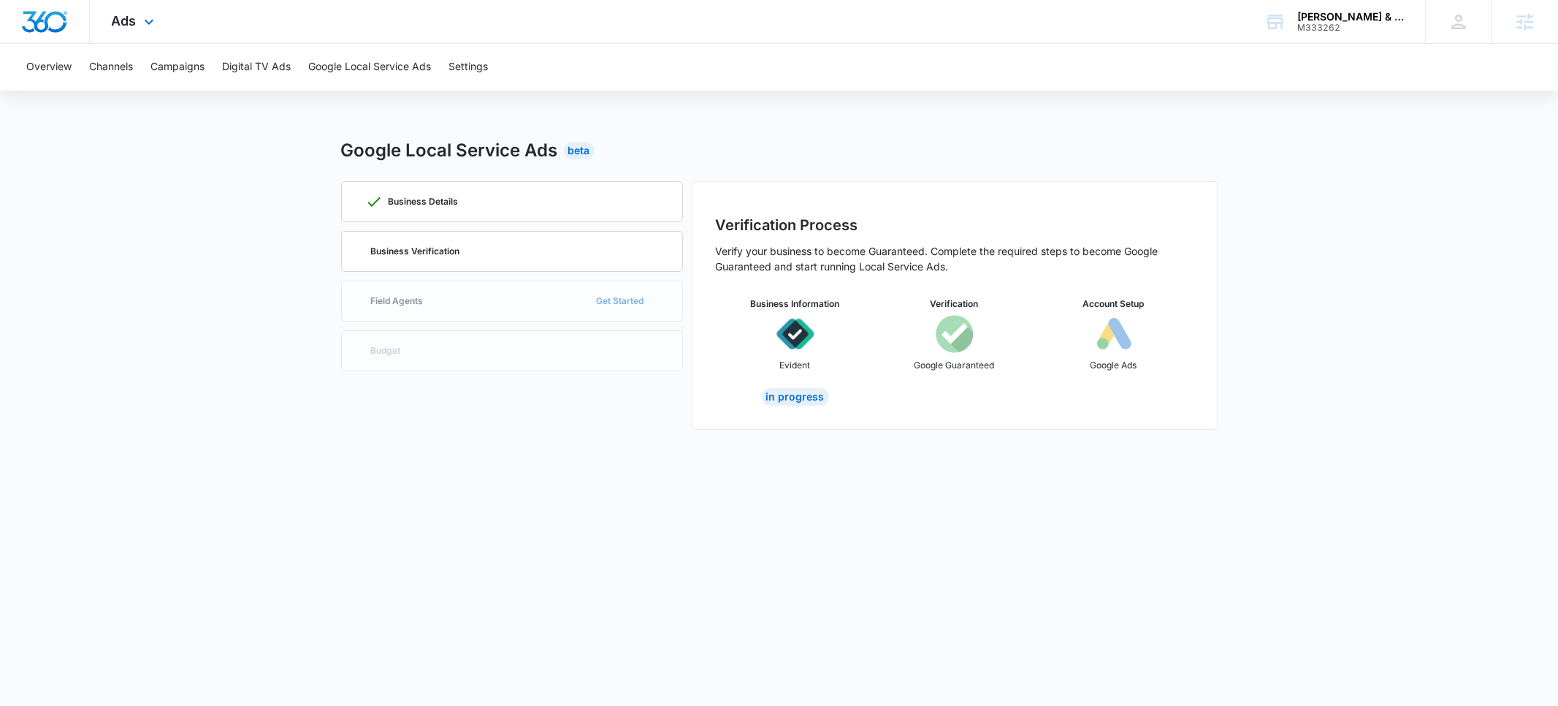
click at [137, 22] on div "Ads Apps Reputation Forms CRM Email Social Payments POS Content Ads Intelligenc…" at bounding box center [135, 21] width 90 height 43
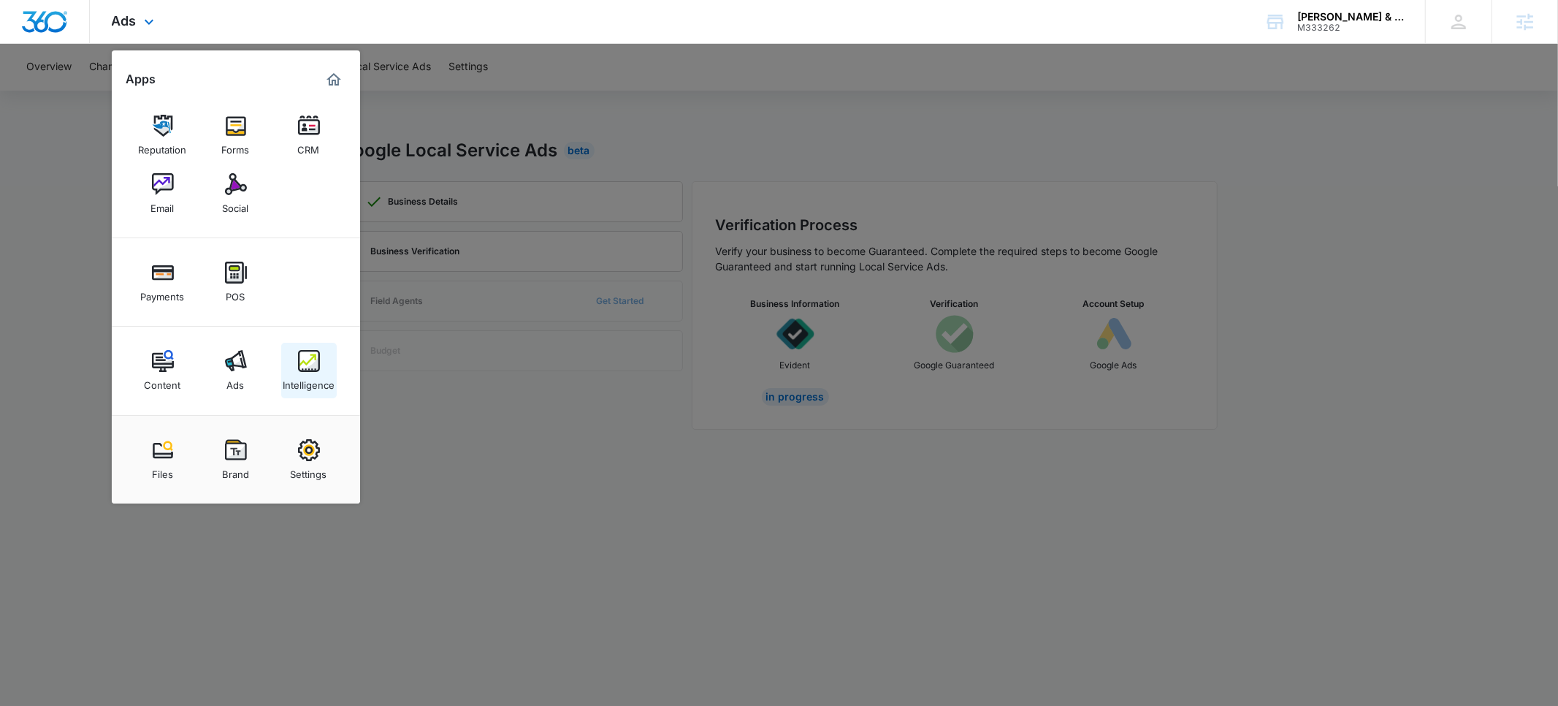
click at [303, 384] on div "Intelligence" at bounding box center [309, 381] width 52 height 19
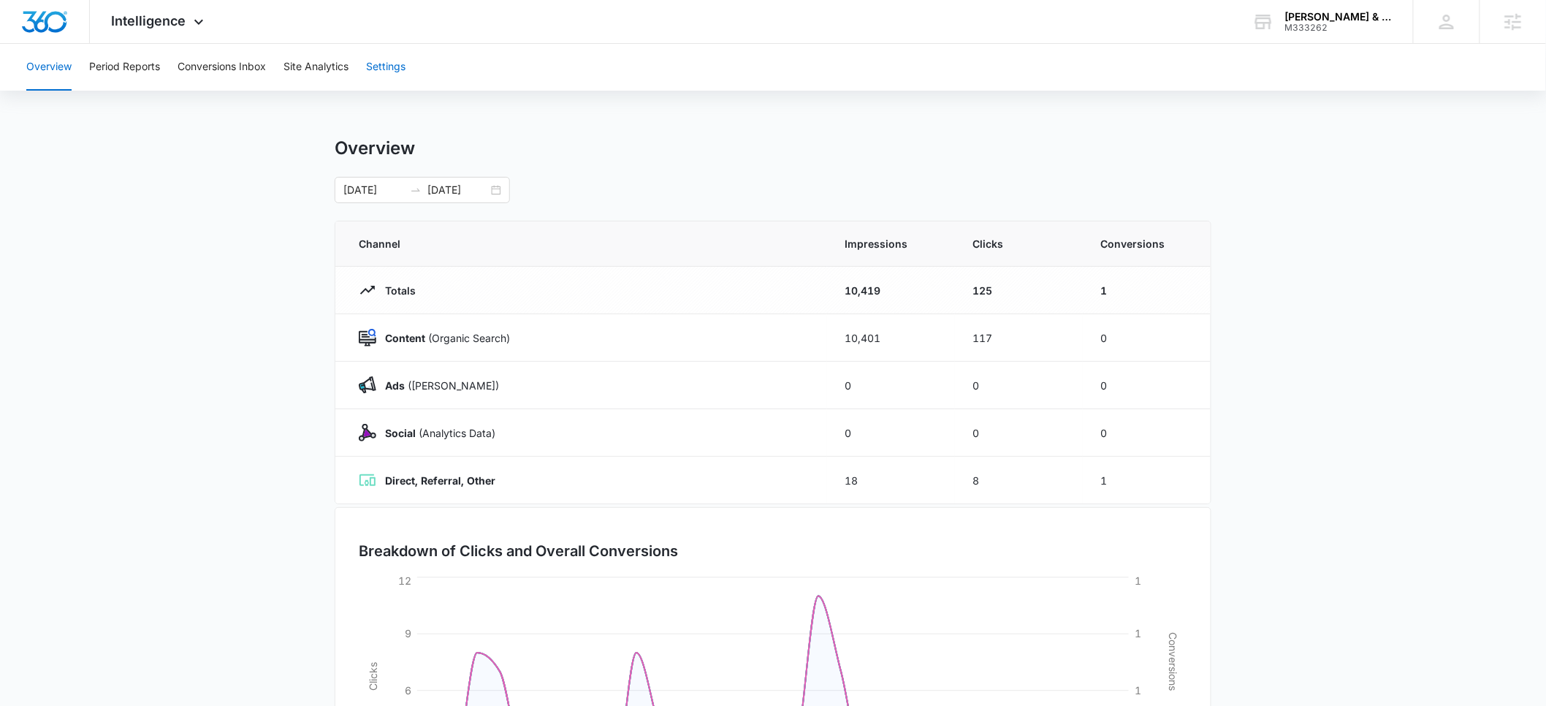
click at [392, 67] on button "Settings" at bounding box center [385, 67] width 39 height 47
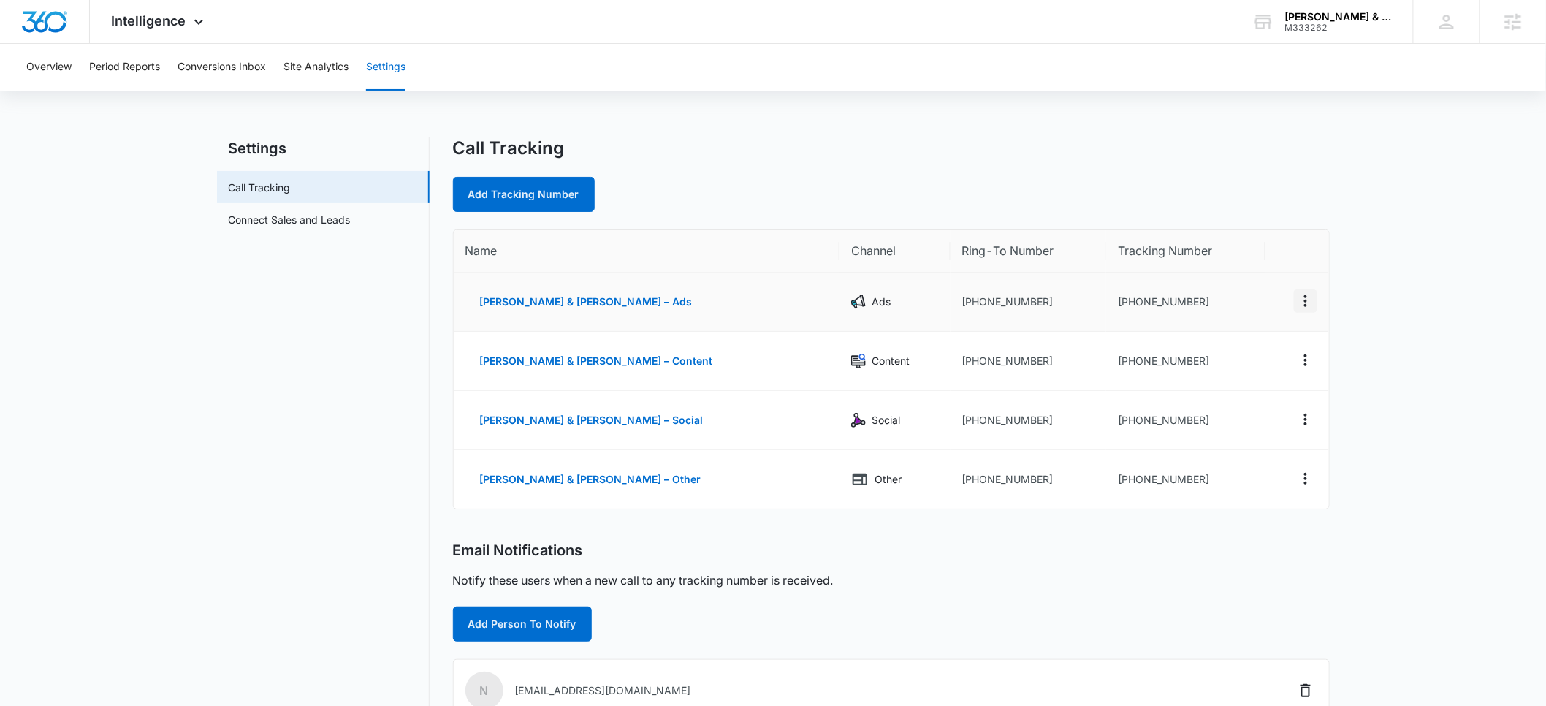
click at [1305, 302] on icon "Actions" at bounding box center [1305, 301] width 18 height 18
click at [1229, 289] on div "Edit" at bounding box center [1236, 290] width 31 height 10
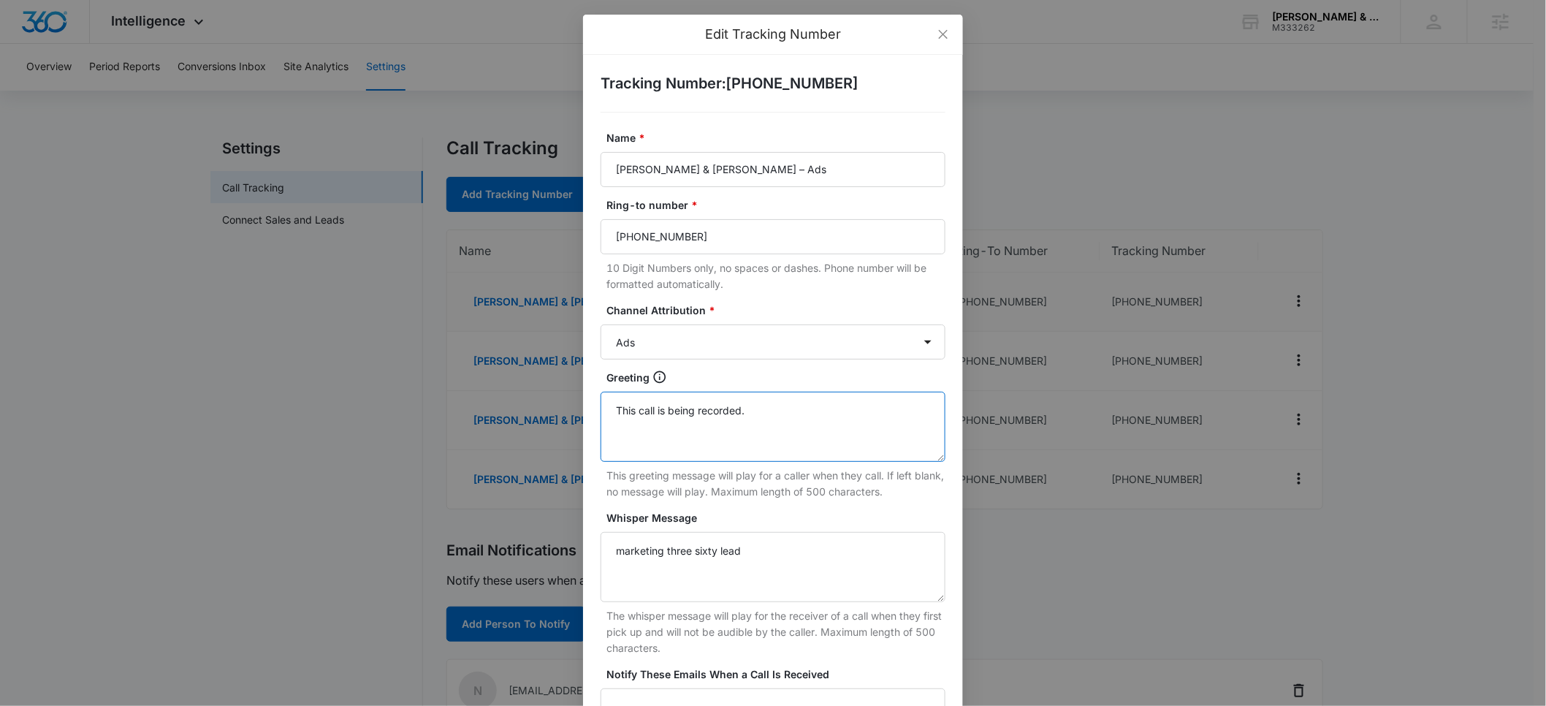
drag, startPoint x: 758, startPoint y: 410, endPoint x: 581, endPoint y: 408, distance: 177.5
click at [583, 408] on div "Tracking Number : +13473154845 Name * Drucker & Mattia PLLC – Ads Ring-to numbe…" at bounding box center [773, 459] width 380 height 809
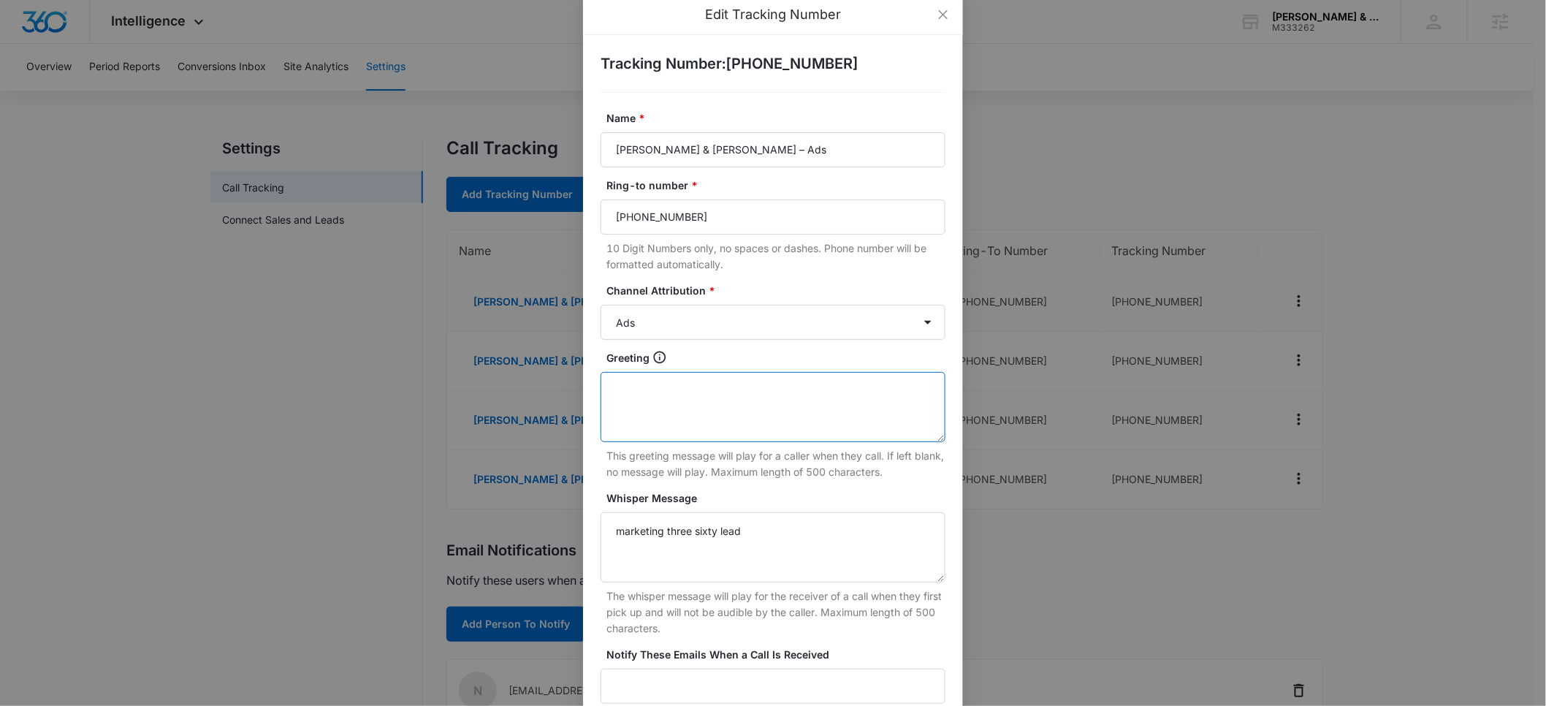
scroll to position [20, 0]
drag, startPoint x: 741, startPoint y: 531, endPoint x: 570, endPoint y: 533, distance: 171.7
click at [570, 533] on div "Edit Tracking Number Tracking Number : +13473154845 Name * Drucker & Mattia PLL…" at bounding box center [773, 353] width 1546 height 706
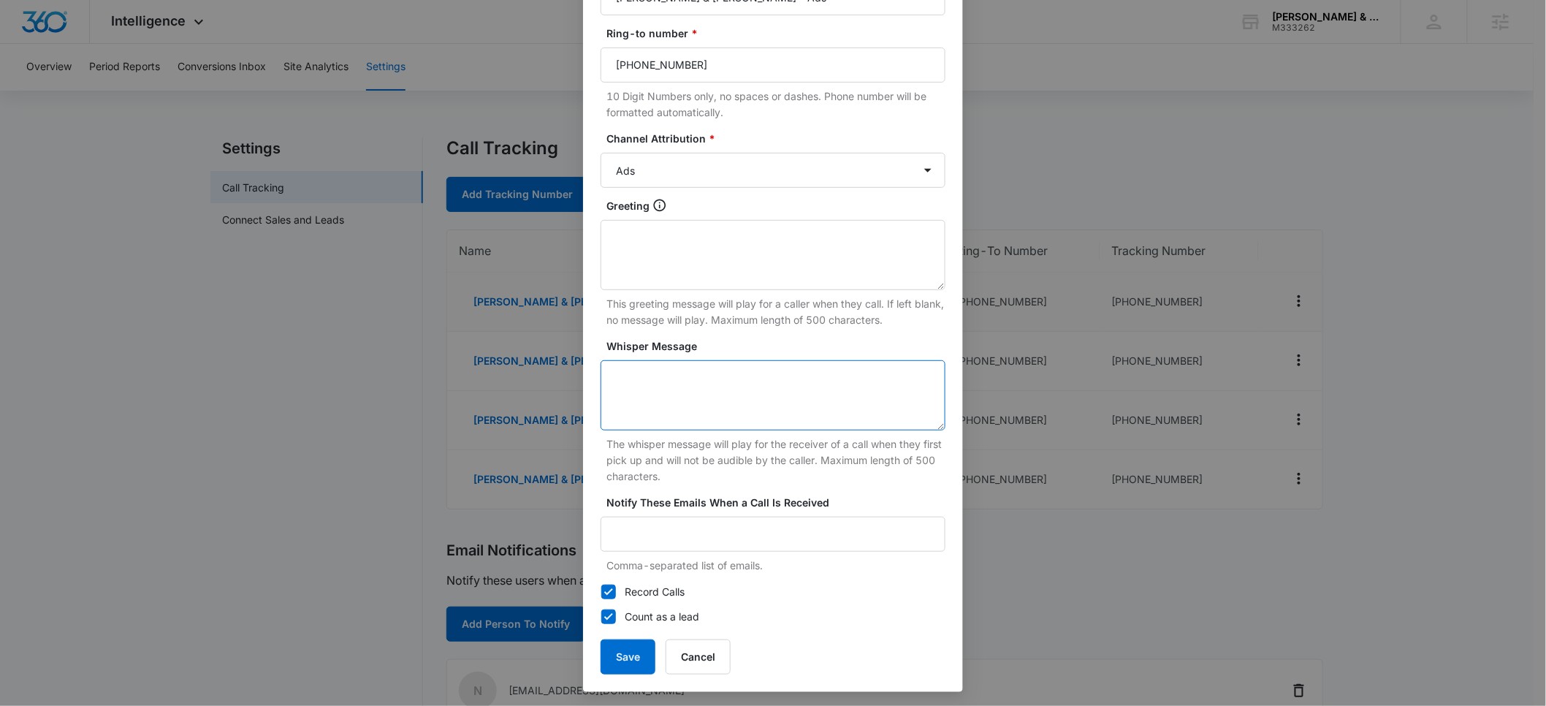
scroll to position [174, 0]
click at [635, 666] on button "Save" at bounding box center [627, 654] width 55 height 35
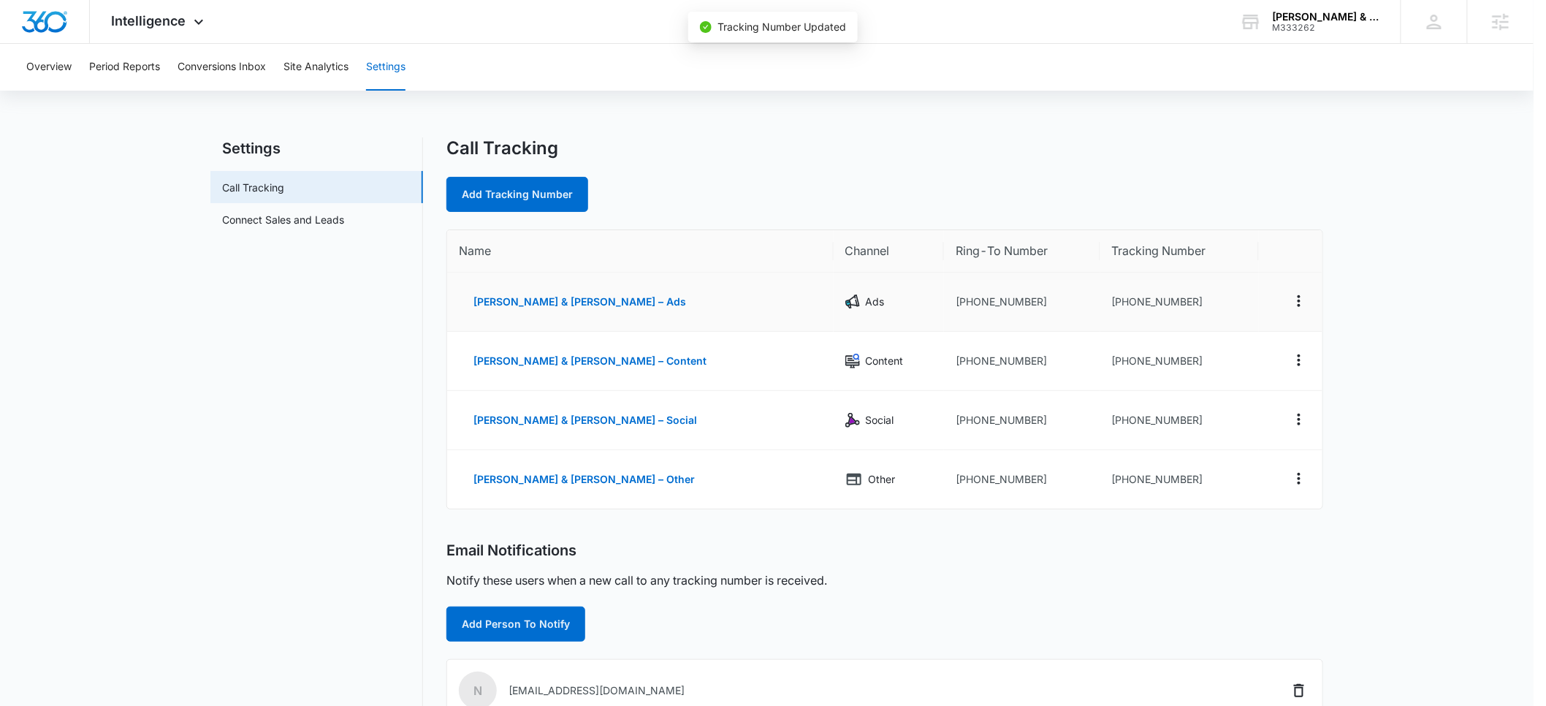
scroll to position [159, 0]
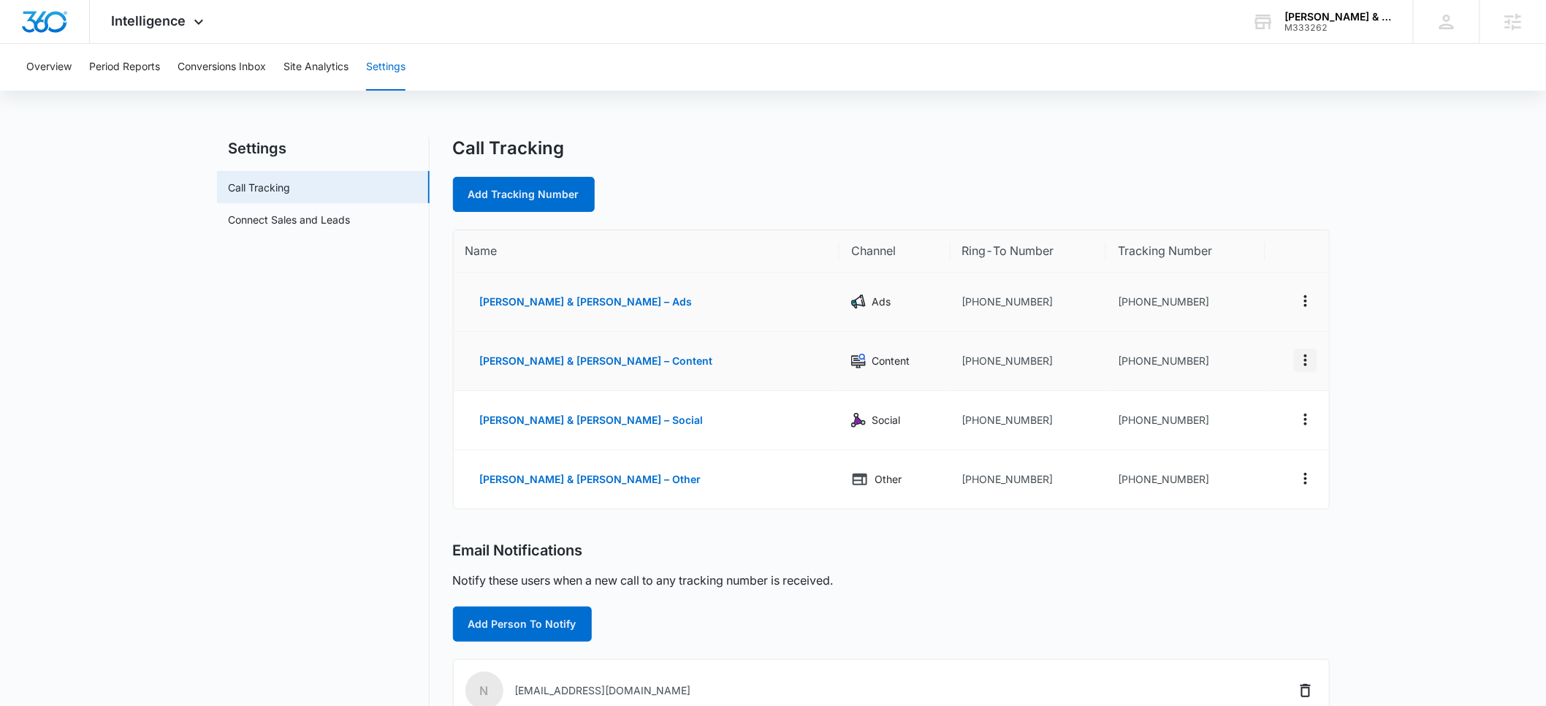
click at [1305, 359] on icon "Actions" at bounding box center [1305, 360] width 3 height 12
click at [1253, 351] on button "Edit" at bounding box center [1245, 349] width 83 height 22
select select "CONTENT"
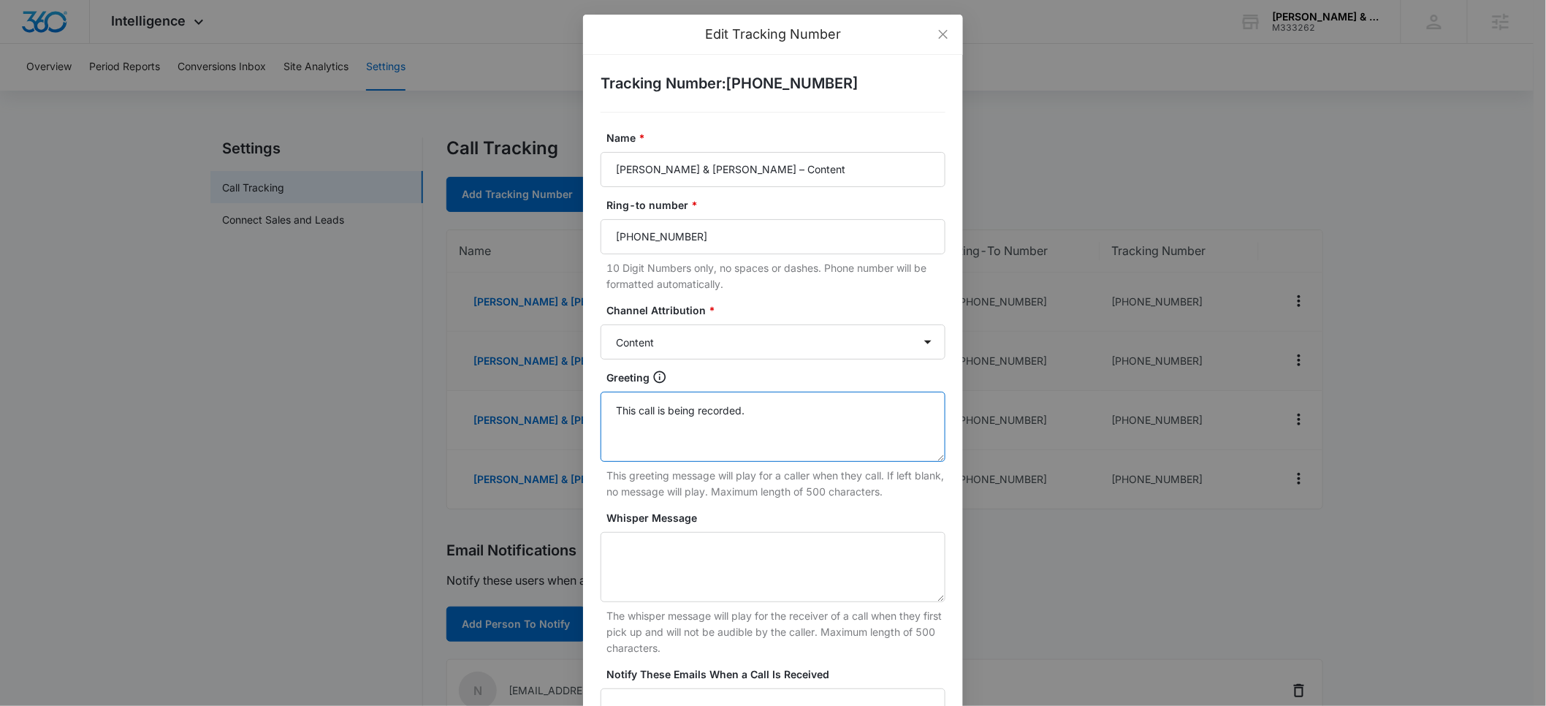
drag, startPoint x: 763, startPoint y: 407, endPoint x: 563, endPoint y: 408, distance: 199.4
click at [563, 408] on div "Edit Tracking Number Tracking Number : +13473154913 Name * Drucker & Mattia PLL…" at bounding box center [773, 353] width 1546 height 706
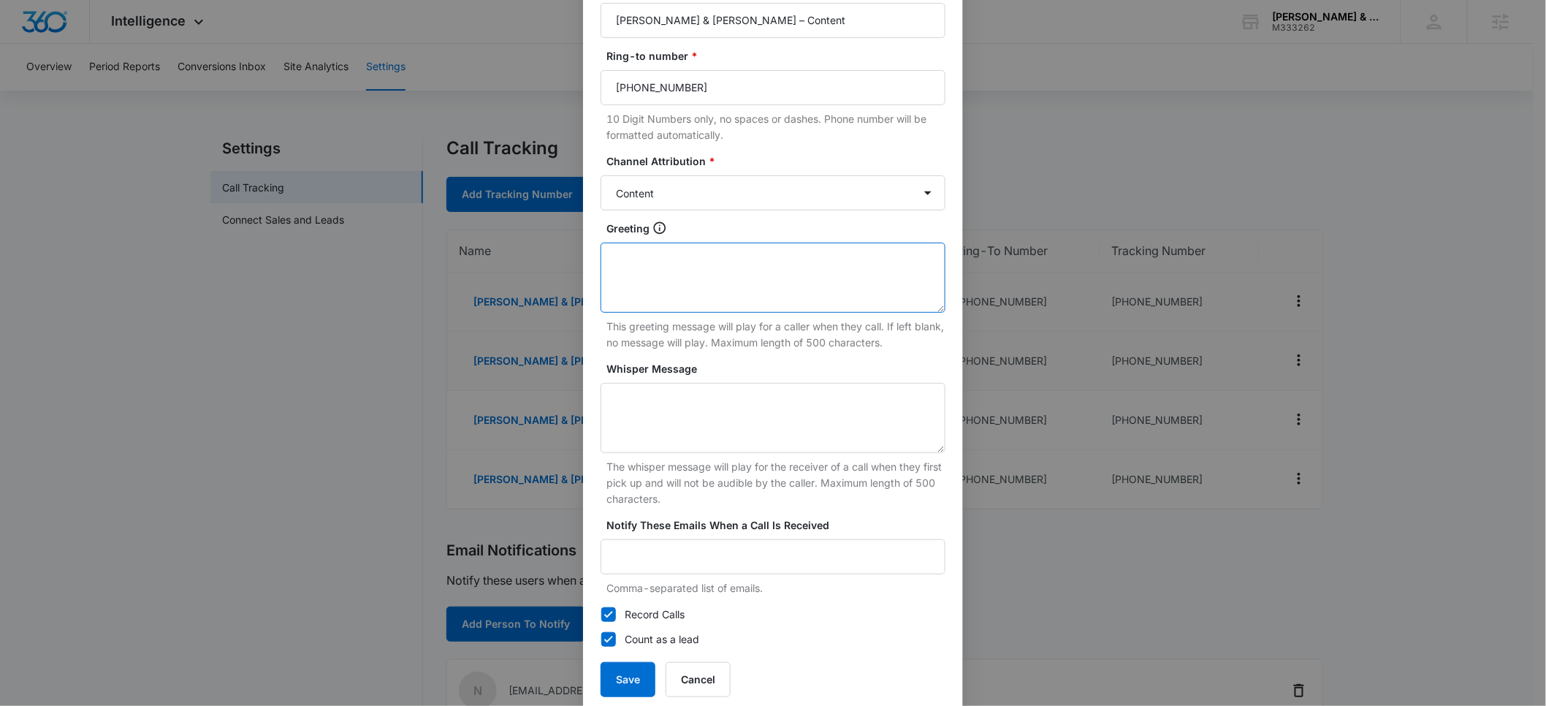
scroll to position [174, 0]
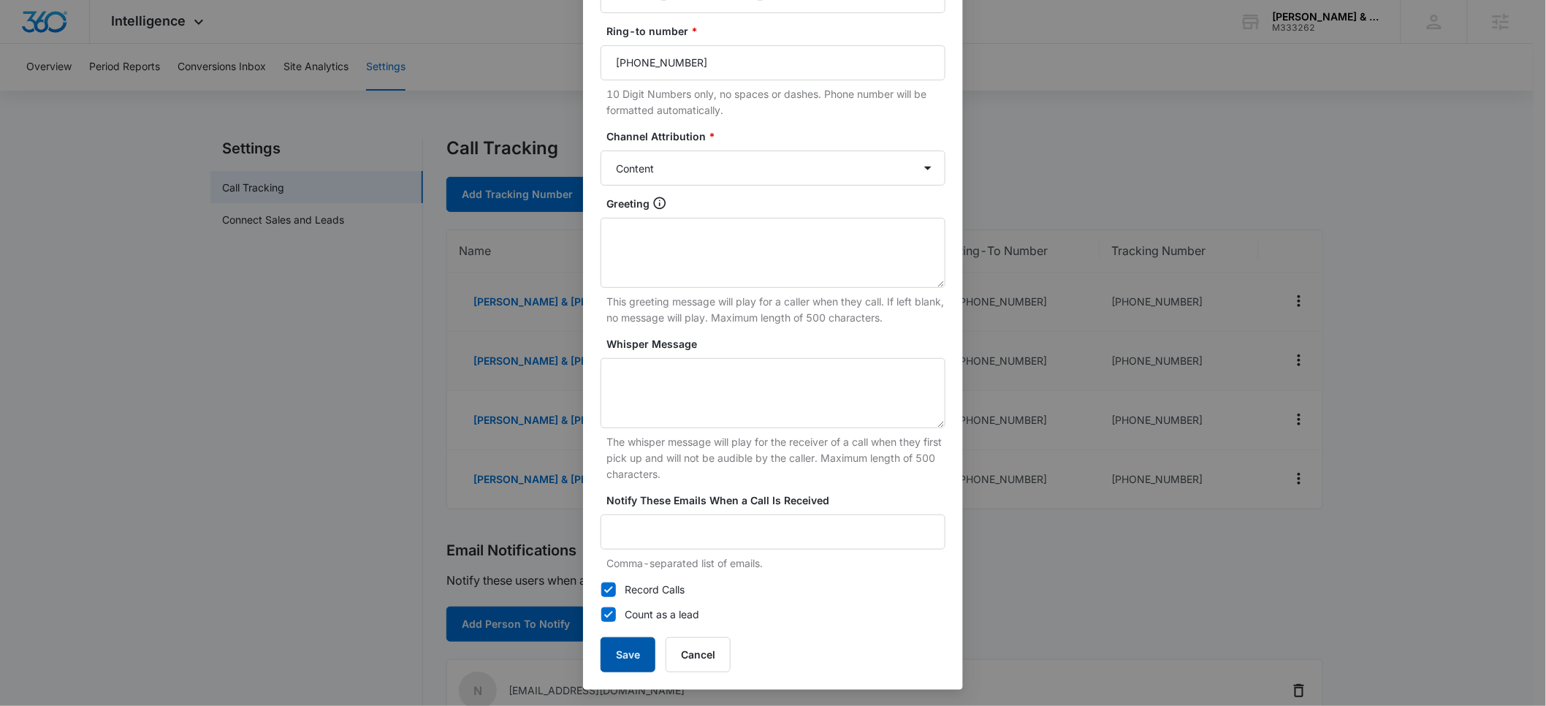
click at [619, 653] on button "Save" at bounding box center [627, 654] width 55 height 35
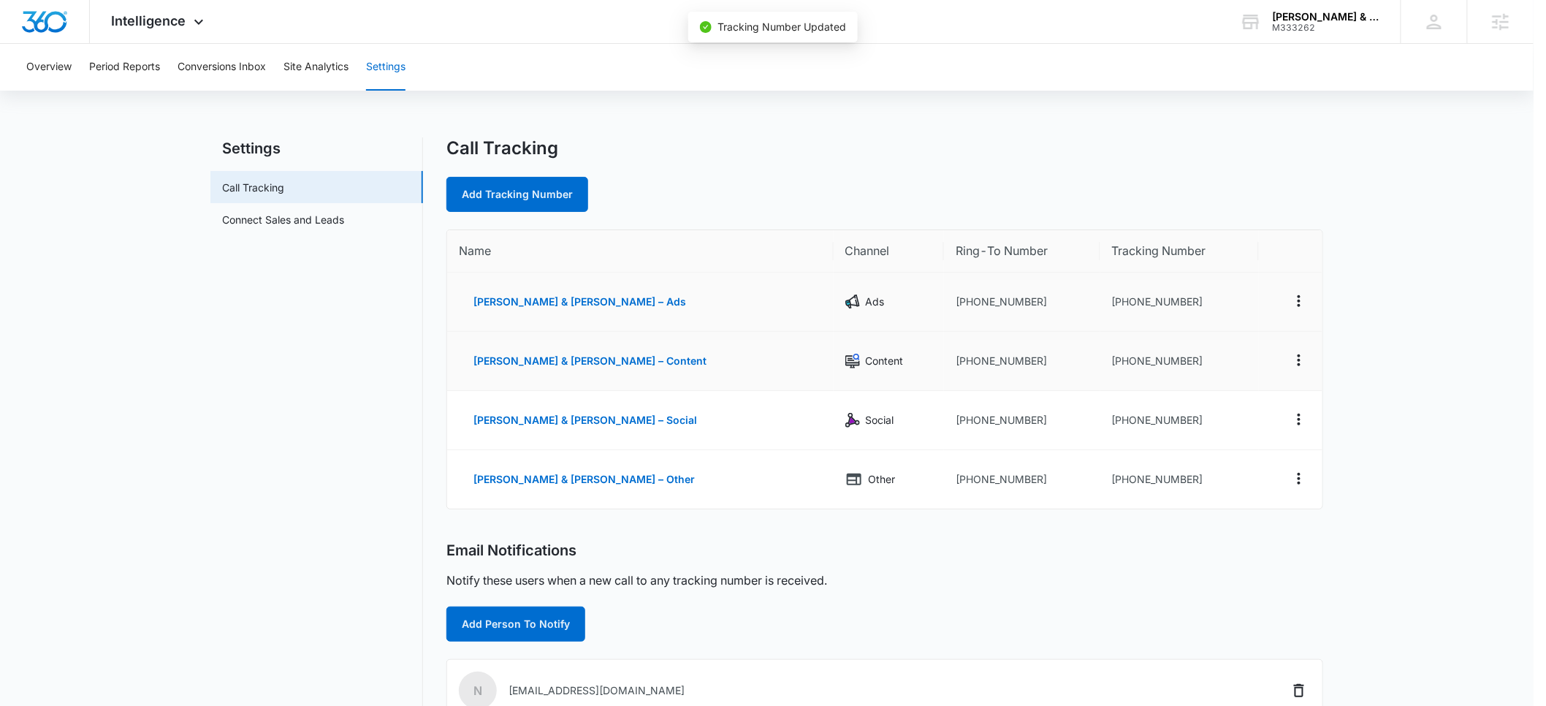
scroll to position [159, 0]
click at [1300, 421] on icon "Actions" at bounding box center [1305, 419] width 18 height 18
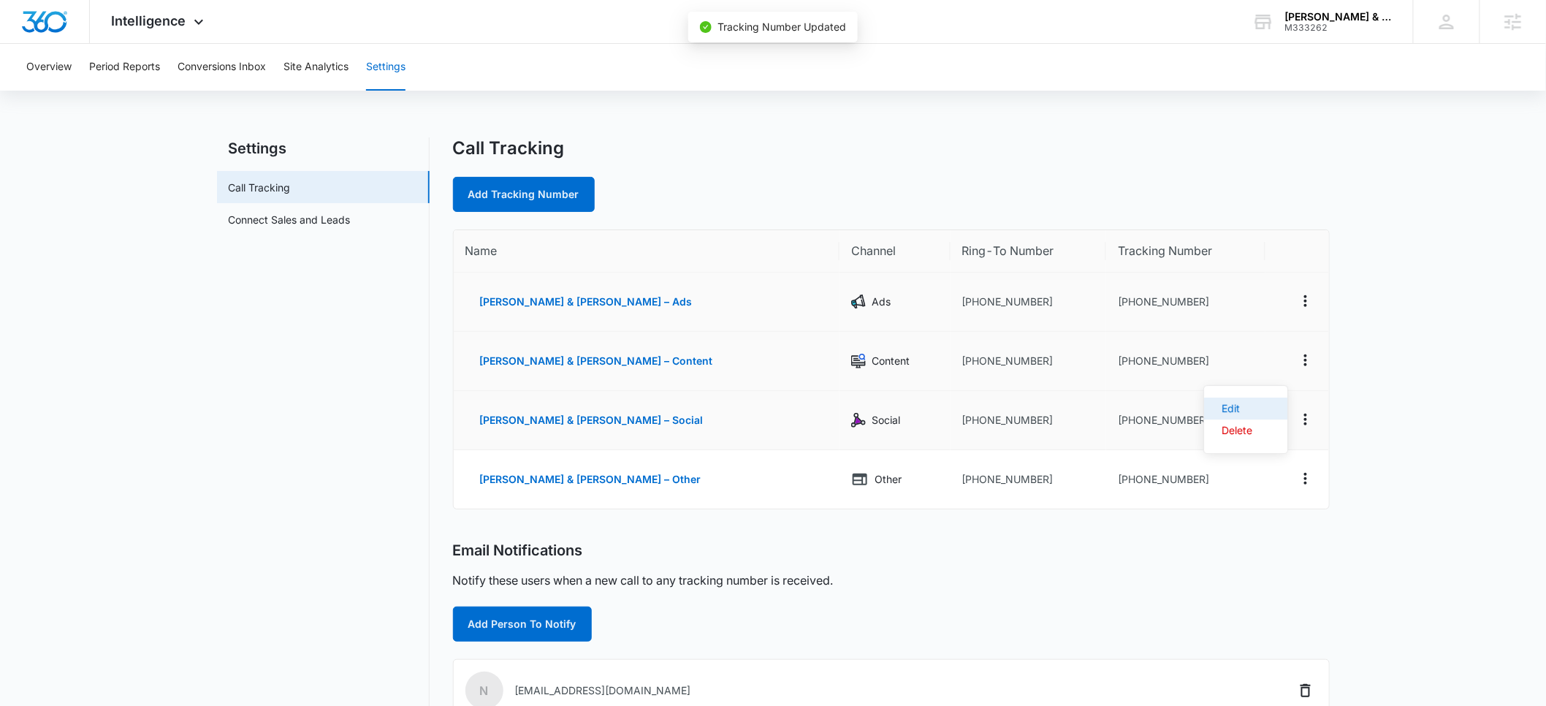
click at [1237, 412] on div "Edit" at bounding box center [1236, 408] width 31 height 10
select select "SOCIAL"
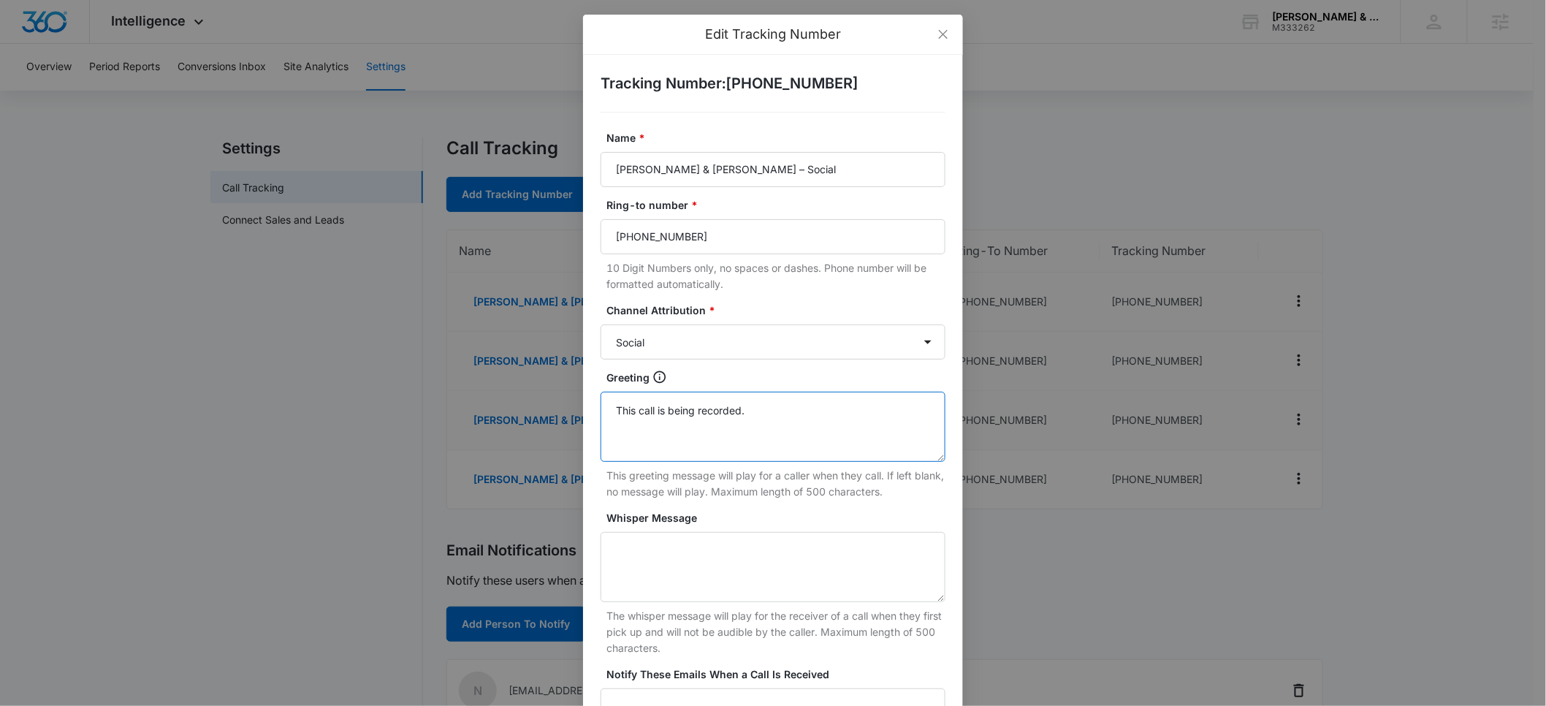
drag, startPoint x: 774, startPoint y: 415, endPoint x: 570, endPoint y: 408, distance: 203.9
click at [570, 408] on div "Edit Tracking Number Tracking Number : +13473154917 Name * Drucker & Mattia PLL…" at bounding box center [773, 353] width 1546 height 706
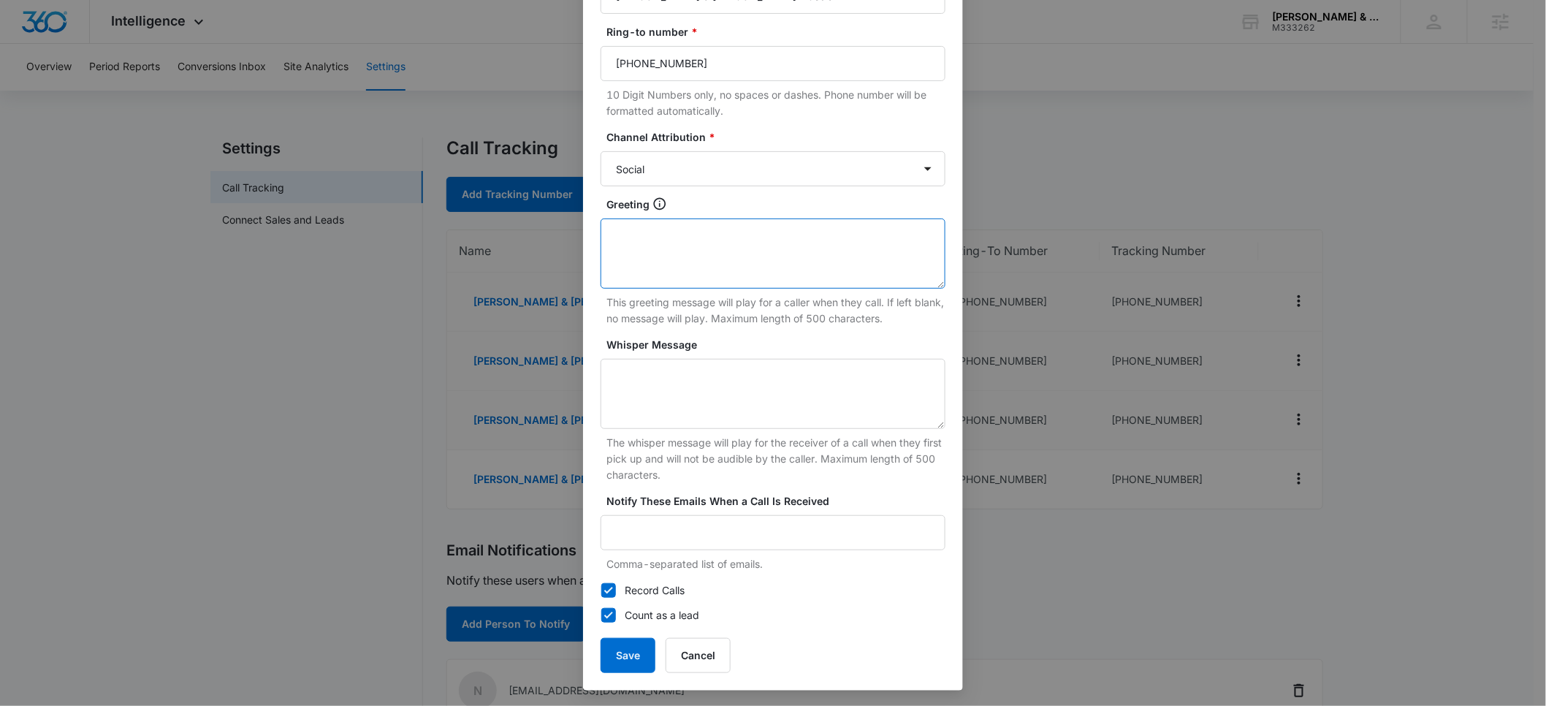
scroll to position [174, 0]
click at [614, 651] on button "Save" at bounding box center [627, 654] width 55 height 35
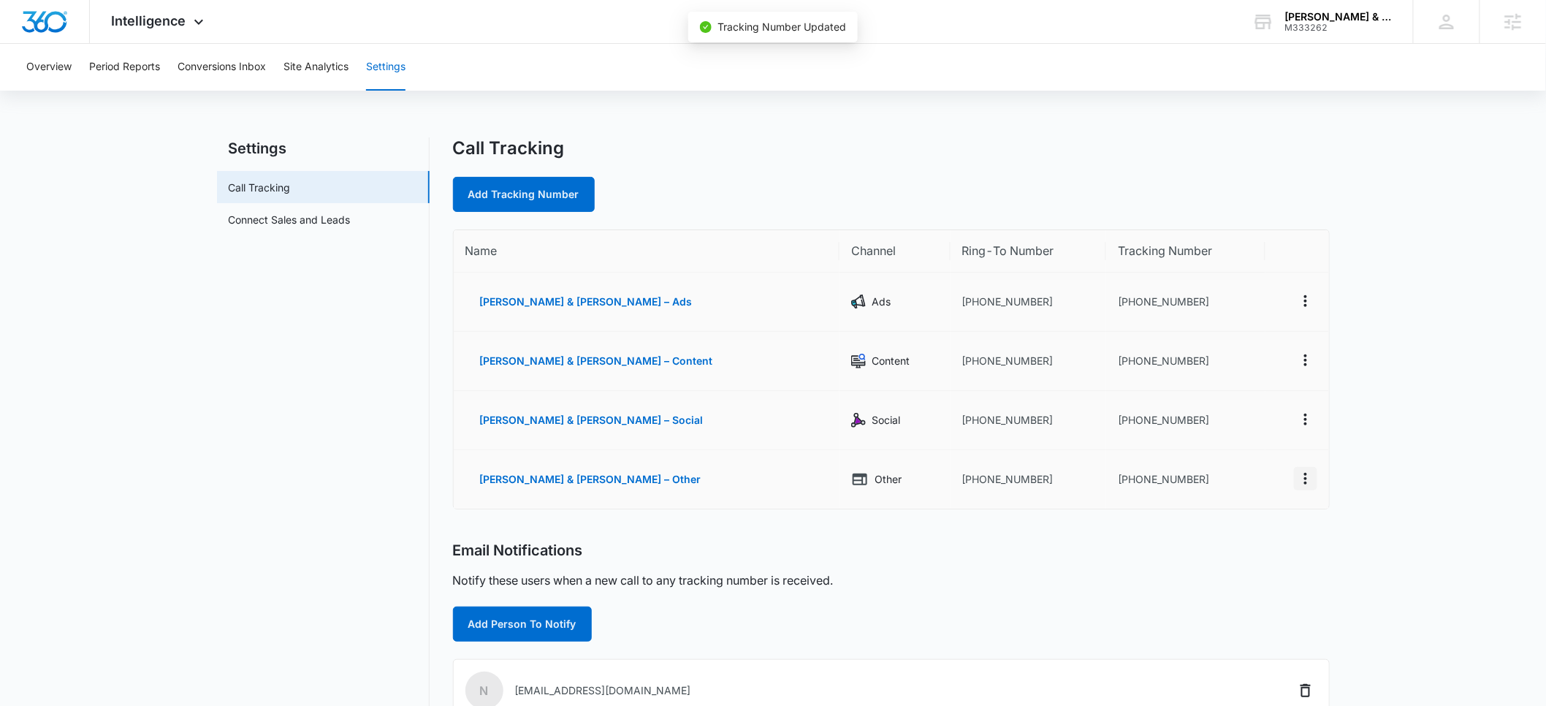
click at [1302, 480] on icon "Actions" at bounding box center [1305, 479] width 18 height 18
click at [1232, 464] on div "Edit" at bounding box center [1236, 463] width 31 height 10
select select "OTHER"
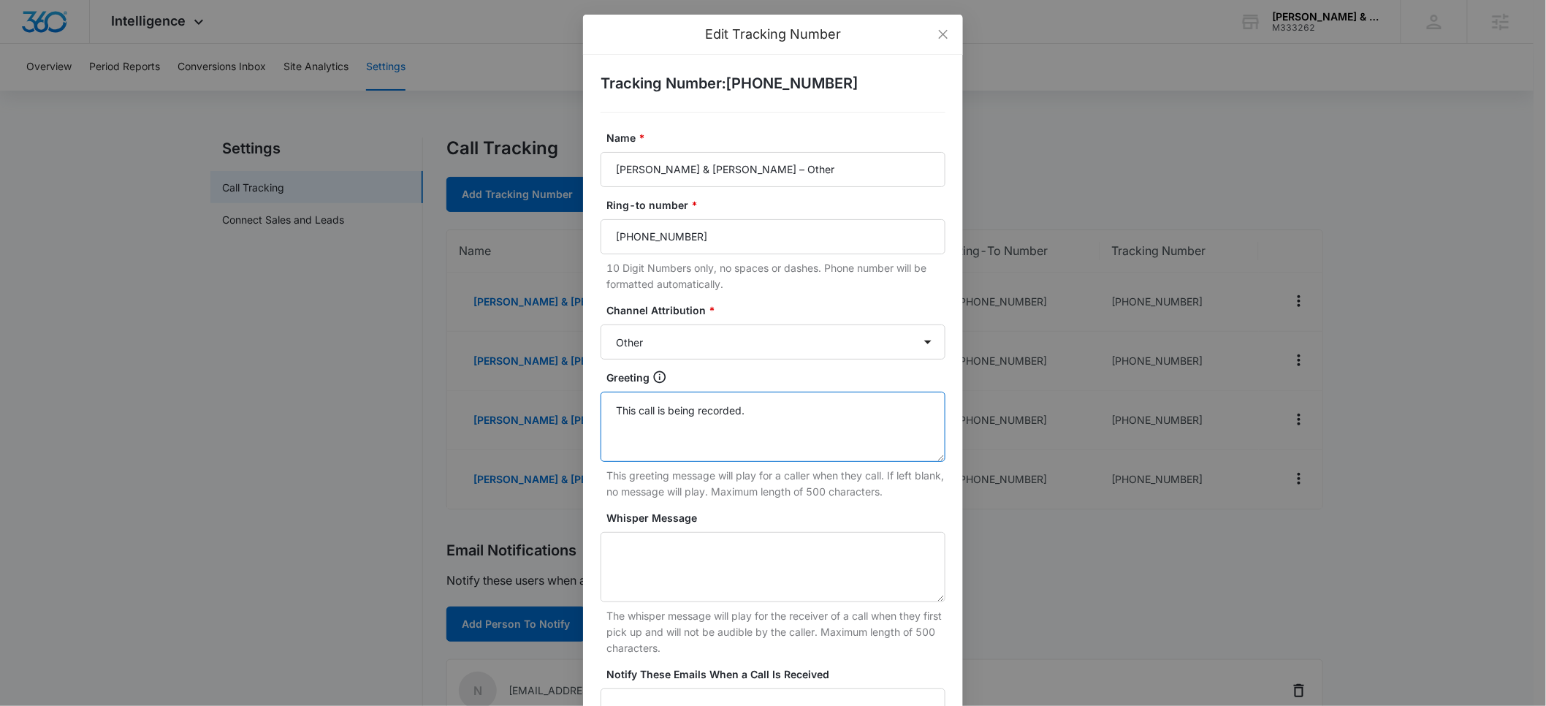
drag, startPoint x: 784, startPoint y: 413, endPoint x: 543, endPoint y: 408, distance: 241.1
click at [543, 408] on div "Edit Tracking Number Tracking Number : +13473154921 Name * Drucker & Mattia PLL…" at bounding box center [773, 353] width 1546 height 706
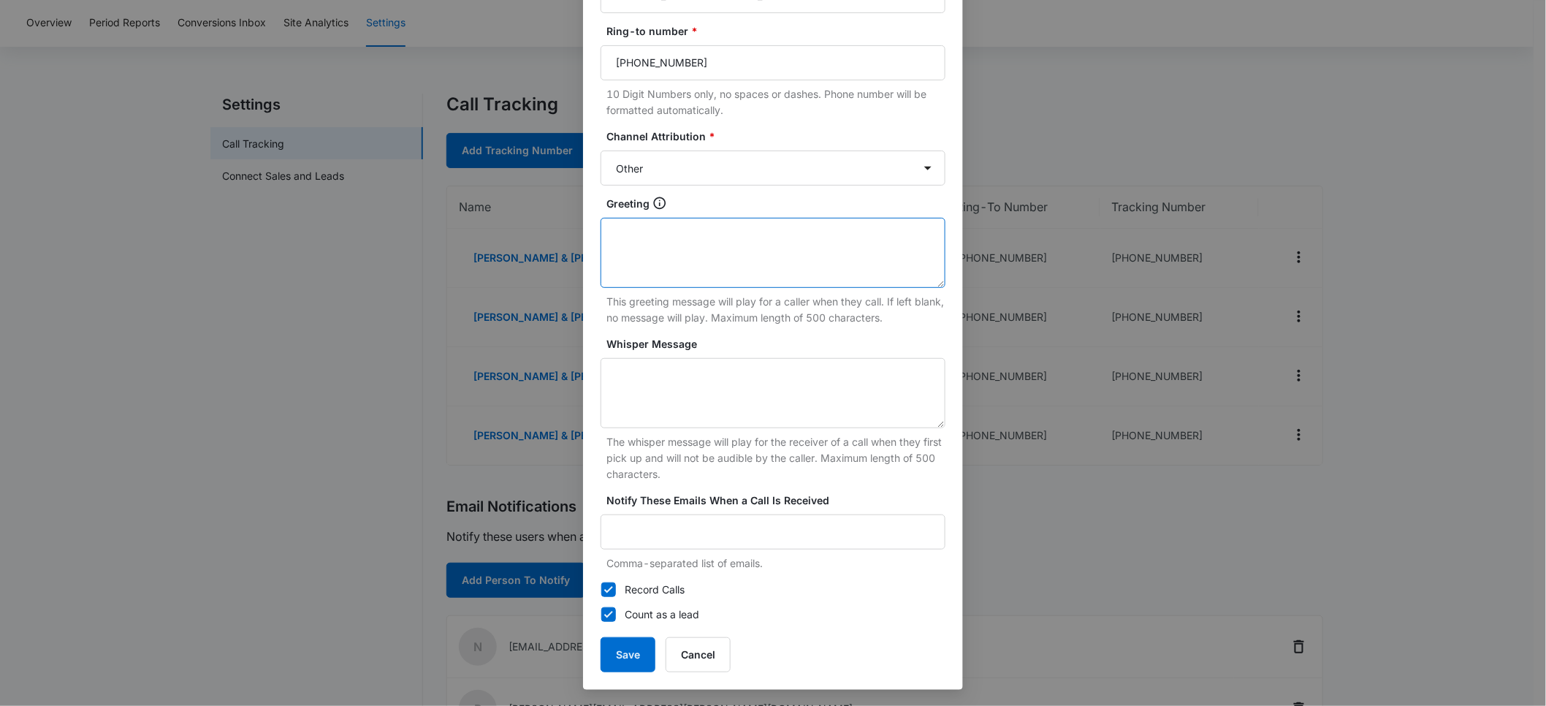
scroll to position [67, 0]
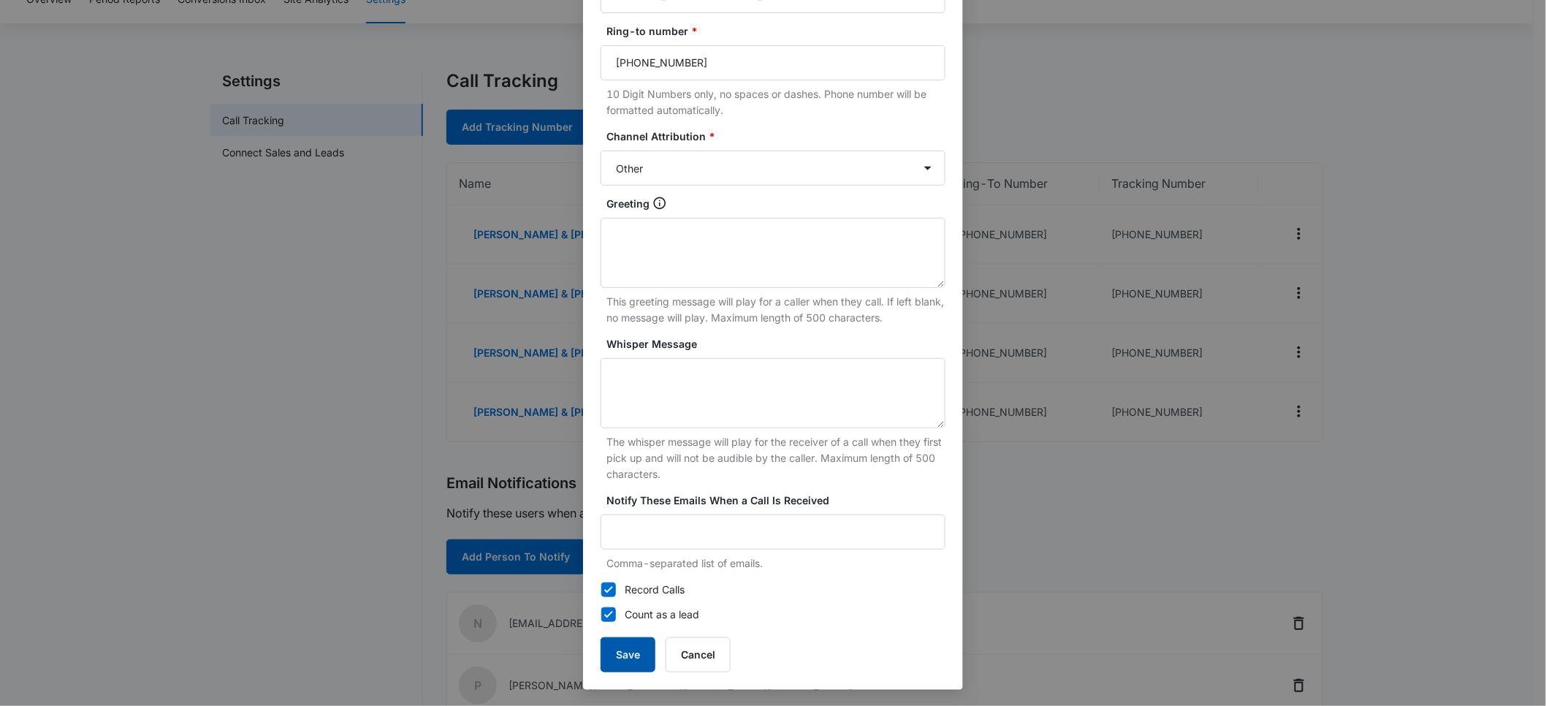
click at [611, 656] on button "Save" at bounding box center [627, 654] width 55 height 35
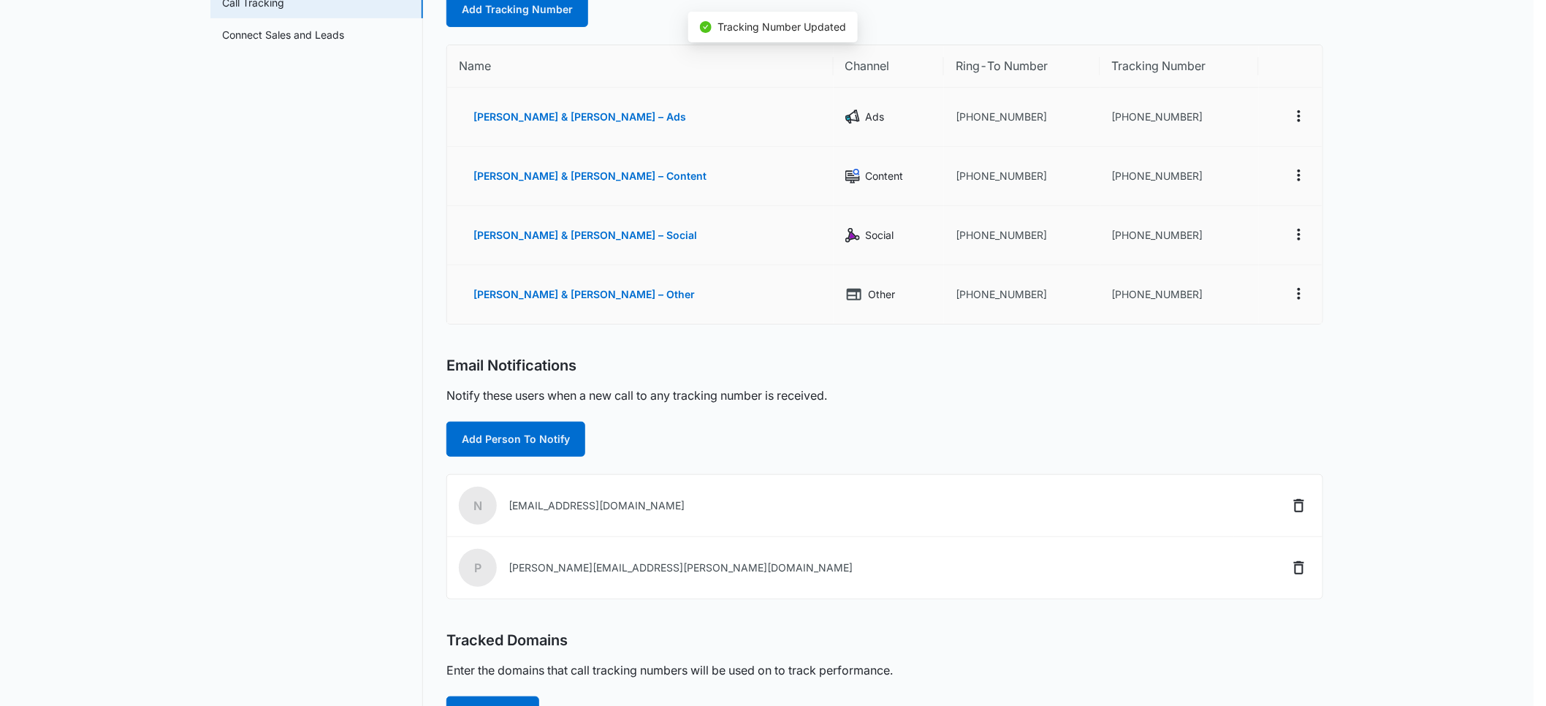
scroll to position [159, 0]
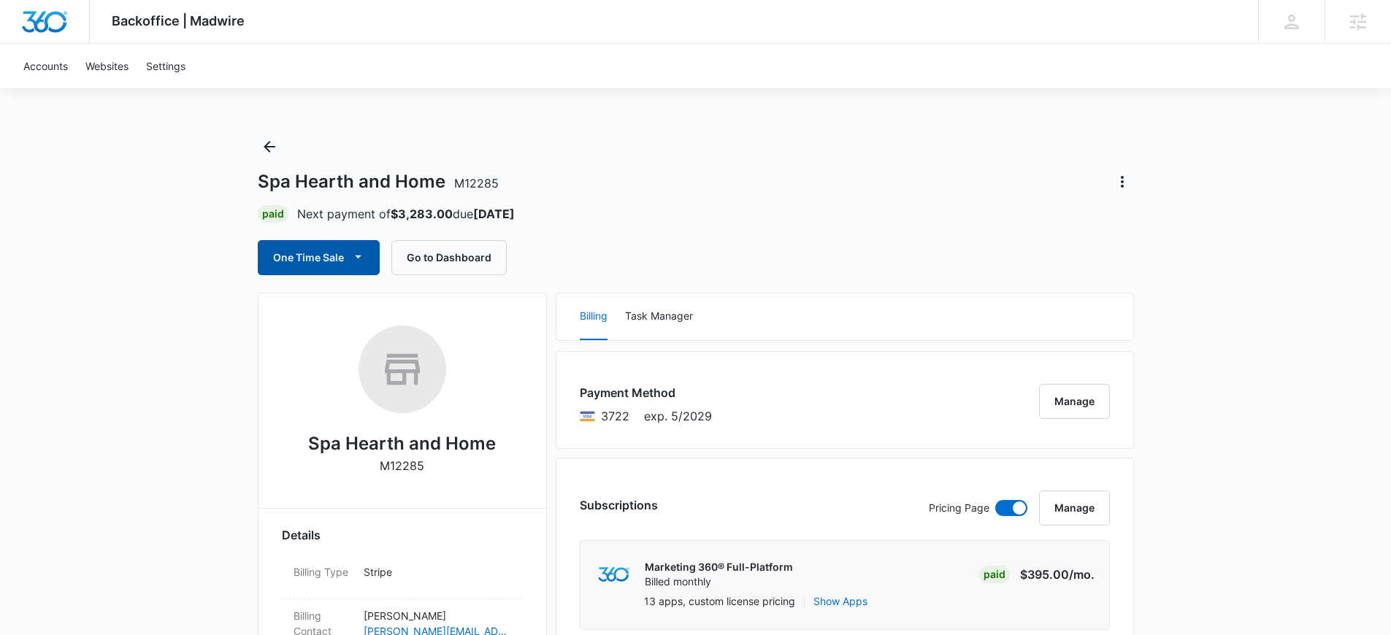
click at [361, 255] on icon "button" at bounding box center [358, 256] width 15 height 15
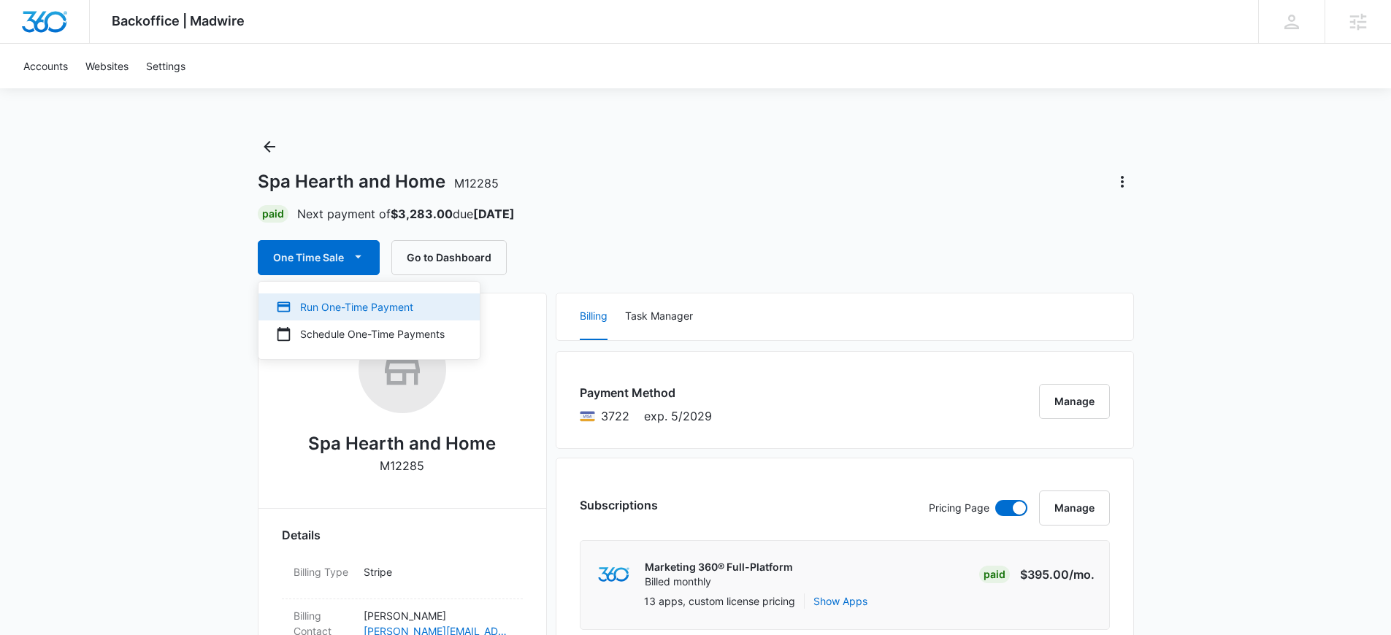
click at [369, 312] on div "Run One-Time Payment" at bounding box center [360, 306] width 169 height 15
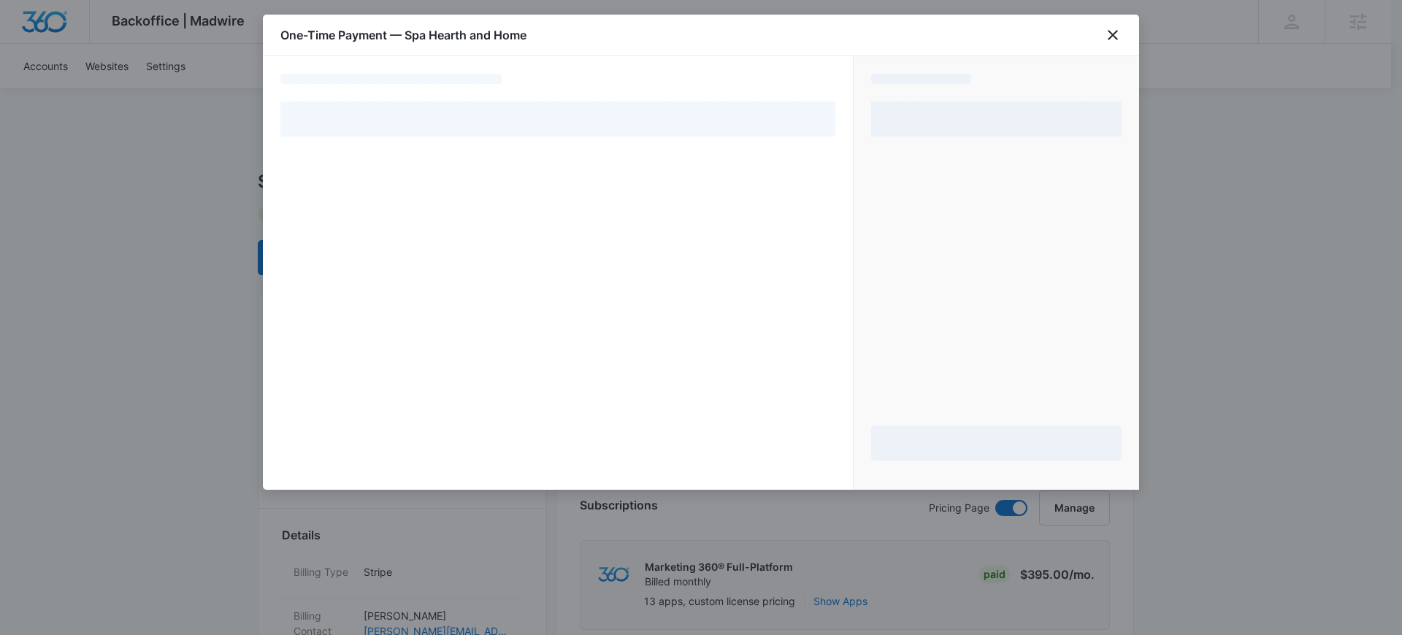
select select "pm_1QVJSoA4n8RTgNjUQrejCYJo"
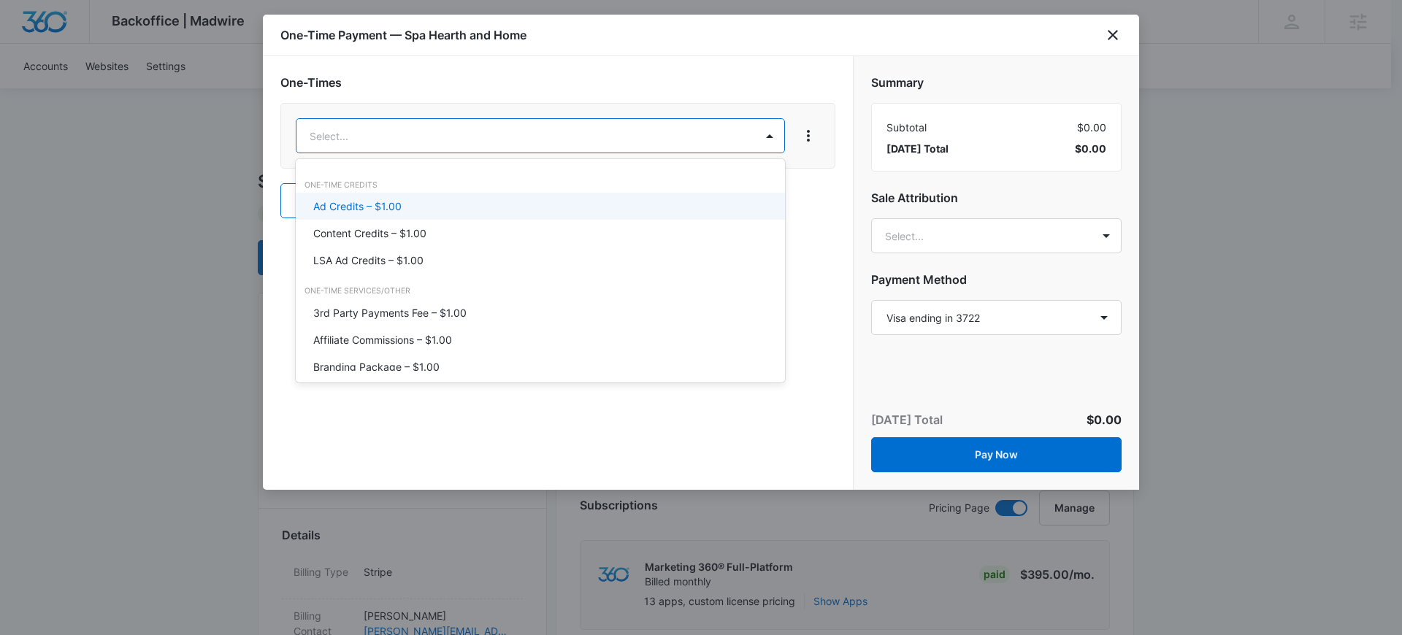
click at [390, 208] on p "Ad Credits – $1.00" at bounding box center [357, 206] width 88 height 15
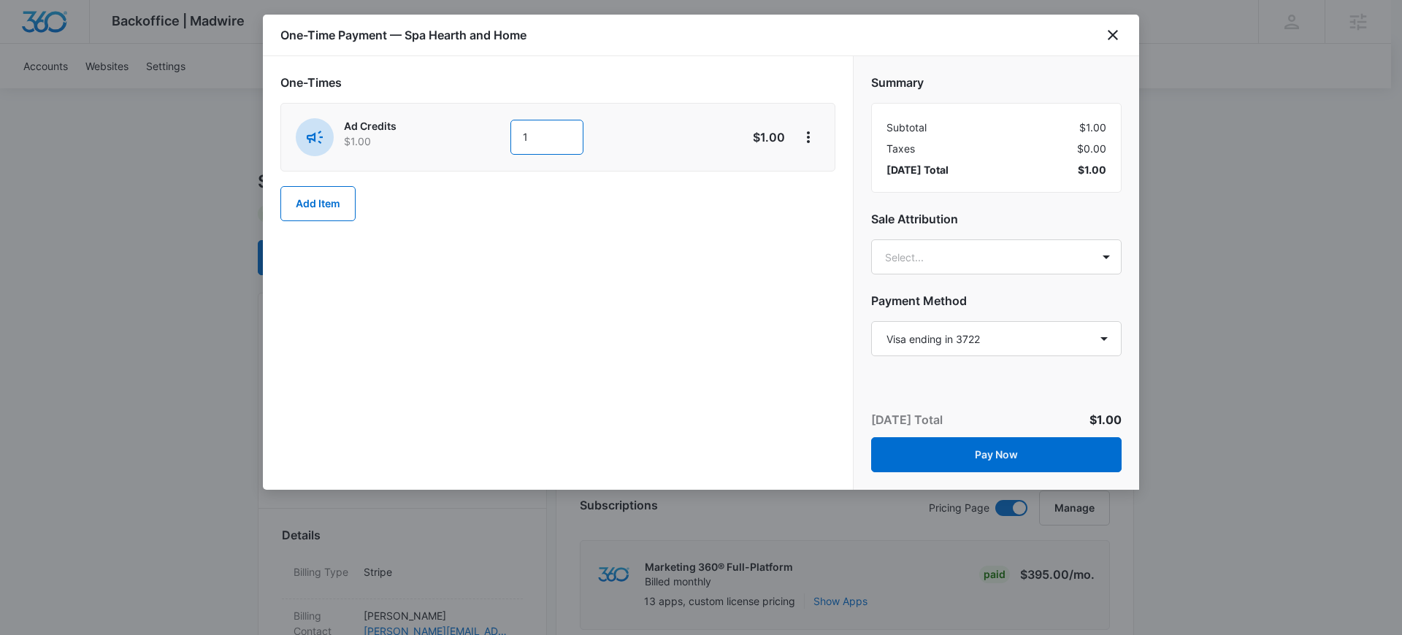
drag, startPoint x: 538, startPoint y: 137, endPoint x: 503, endPoint y: 137, distance: 34.3
click at [503, 137] on div "Ad Credits $1.00 1" at bounding box center [506, 137] width 421 height 38
type input "3200"
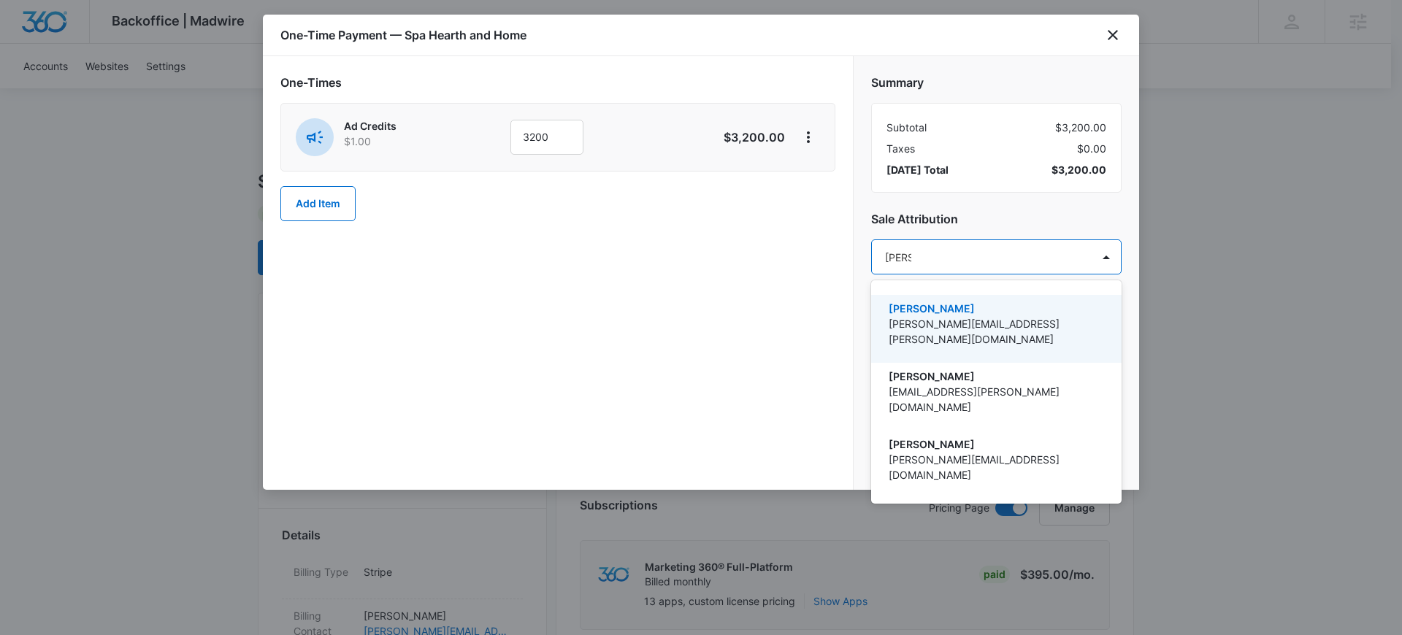
type input "paul ri"
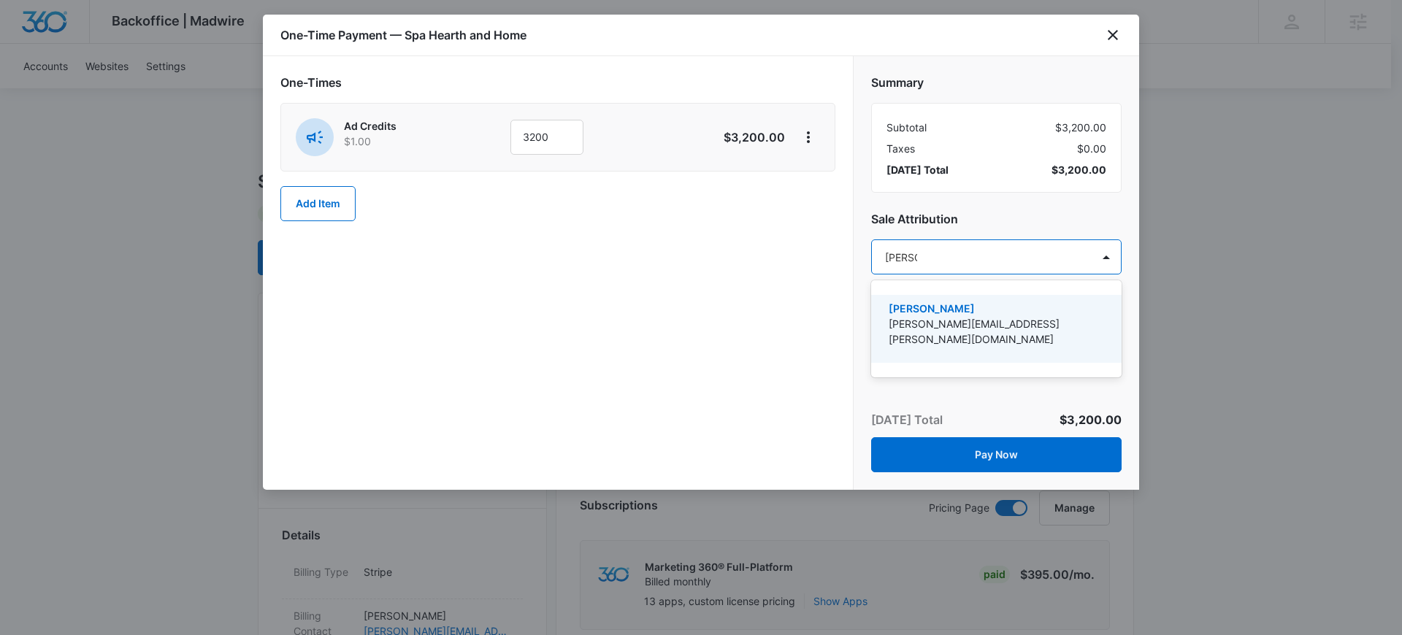
click at [988, 317] on p "[PERSON_NAME][EMAIL_ADDRESS][PERSON_NAME][DOMAIN_NAME]" at bounding box center [995, 331] width 213 height 31
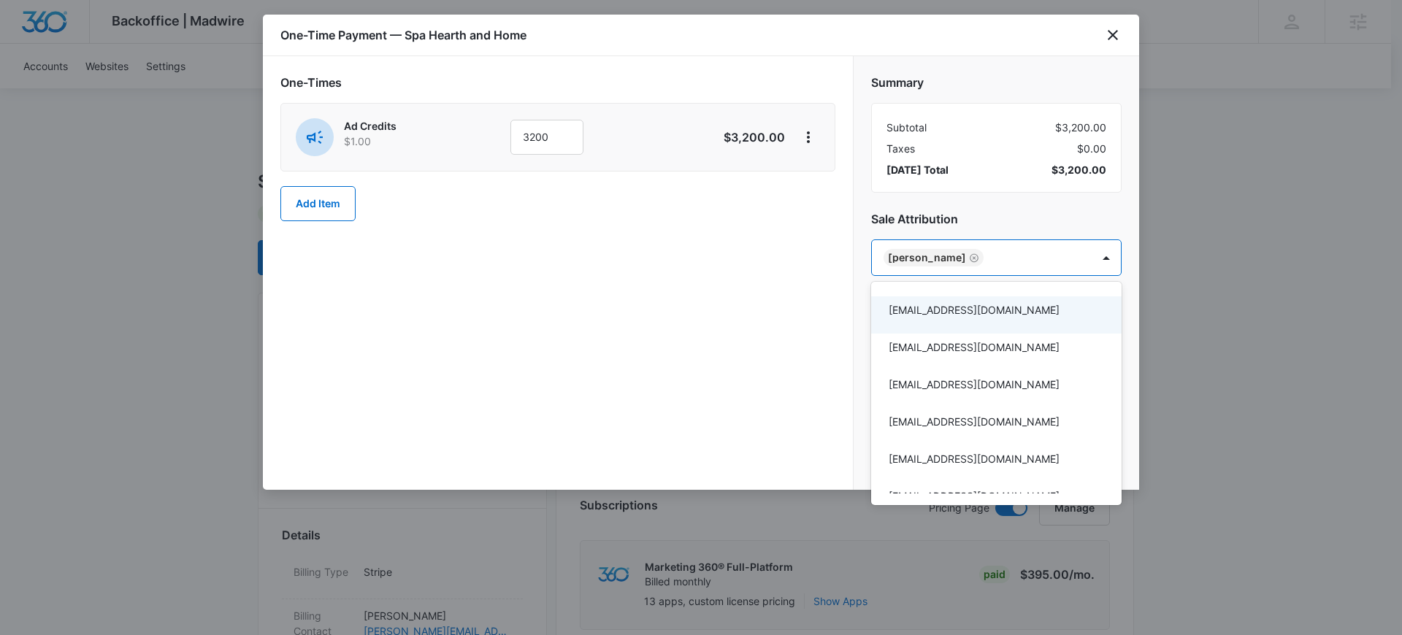
click at [821, 358] on div at bounding box center [701, 317] width 1402 height 635
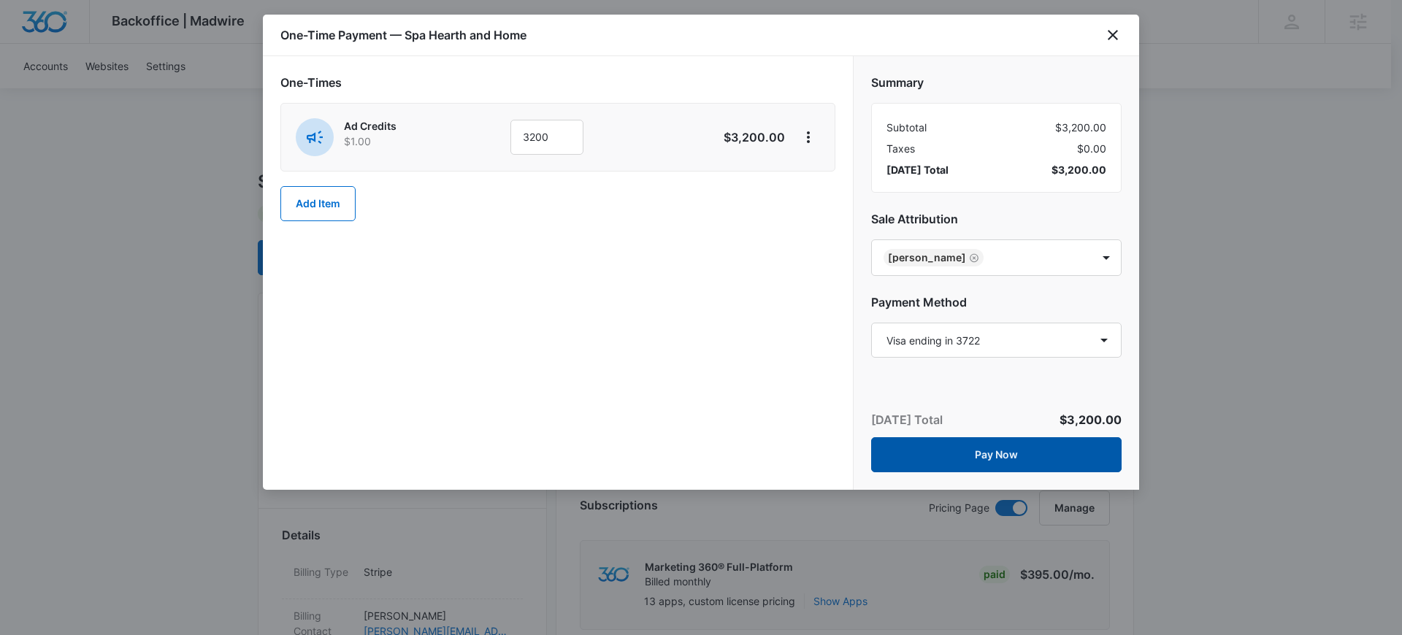
click at [956, 460] on button "Pay Now" at bounding box center [996, 455] width 251 height 35
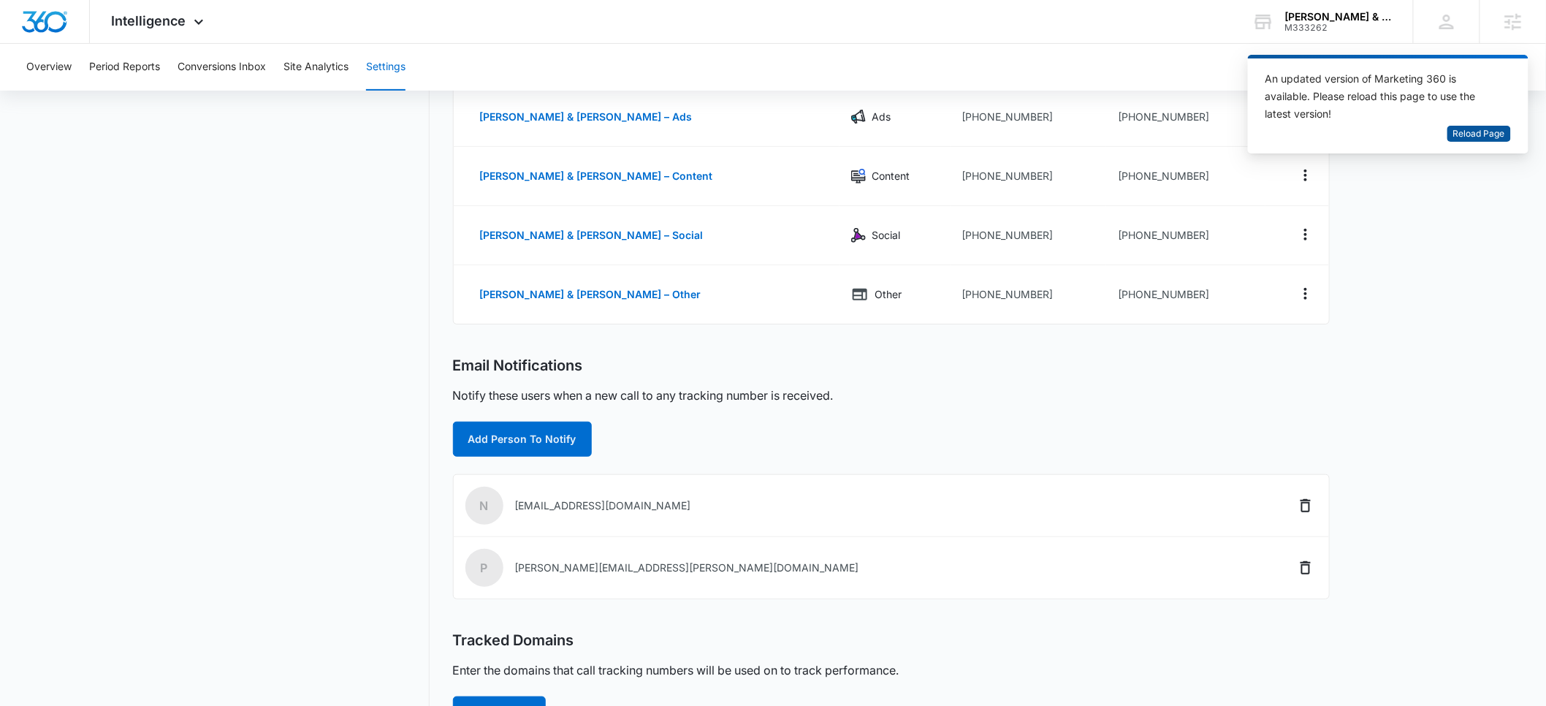
click at [1475, 131] on span "Reload Page" at bounding box center [1479, 134] width 52 height 14
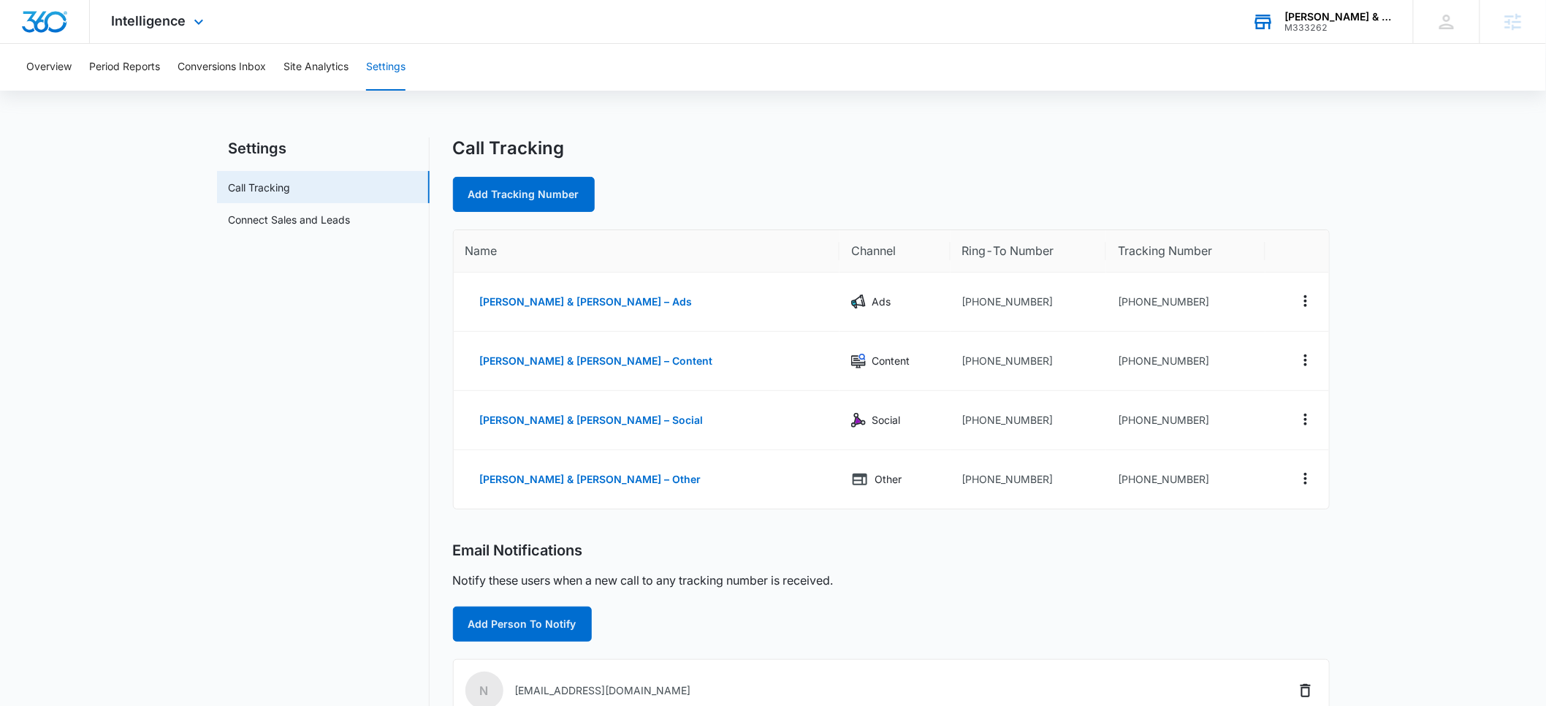
click at [1310, 29] on div "M333262" at bounding box center [1338, 28] width 107 height 10
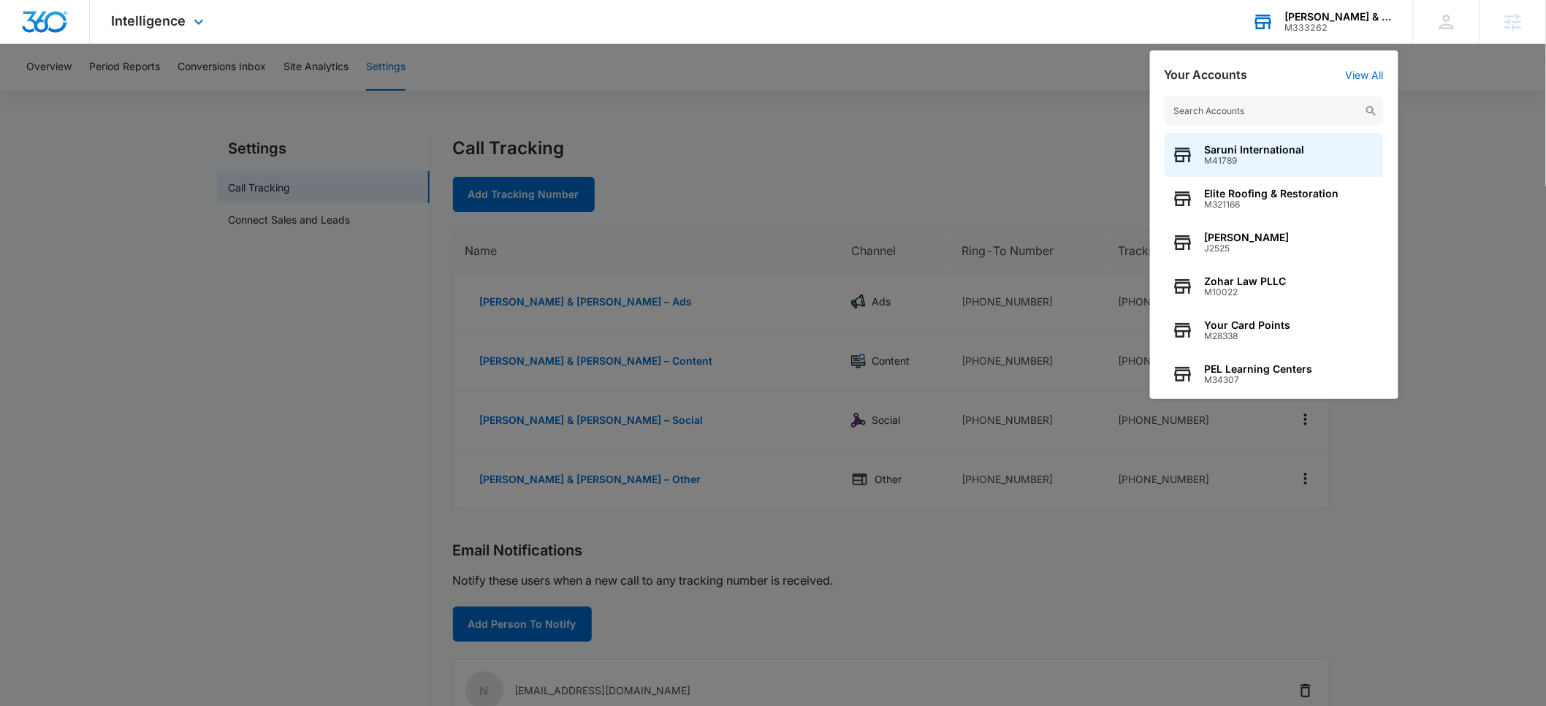
click at [1218, 108] on input "text" at bounding box center [1273, 110] width 219 height 29
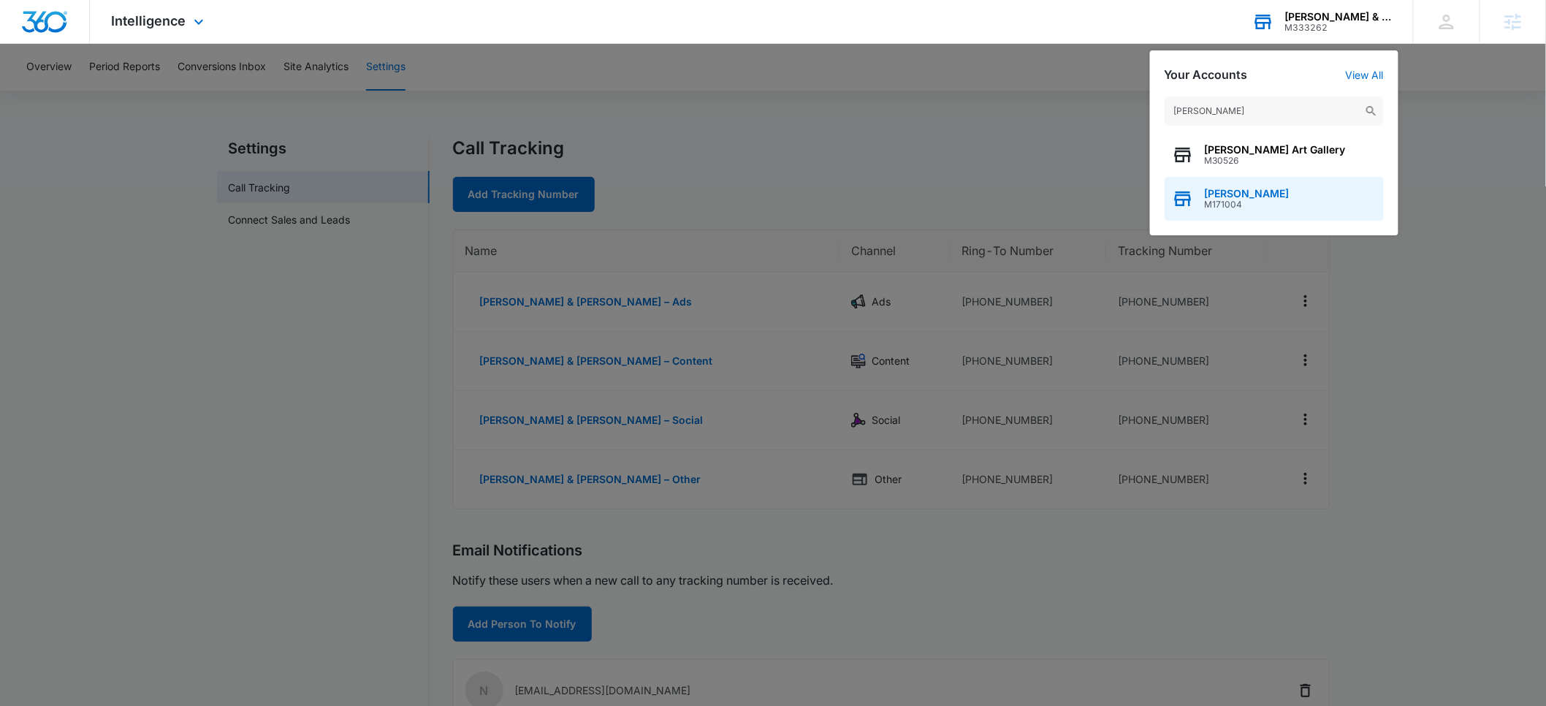
type input "nader h"
click at [1230, 191] on span "Nader Hasan" at bounding box center [1246, 194] width 85 height 12
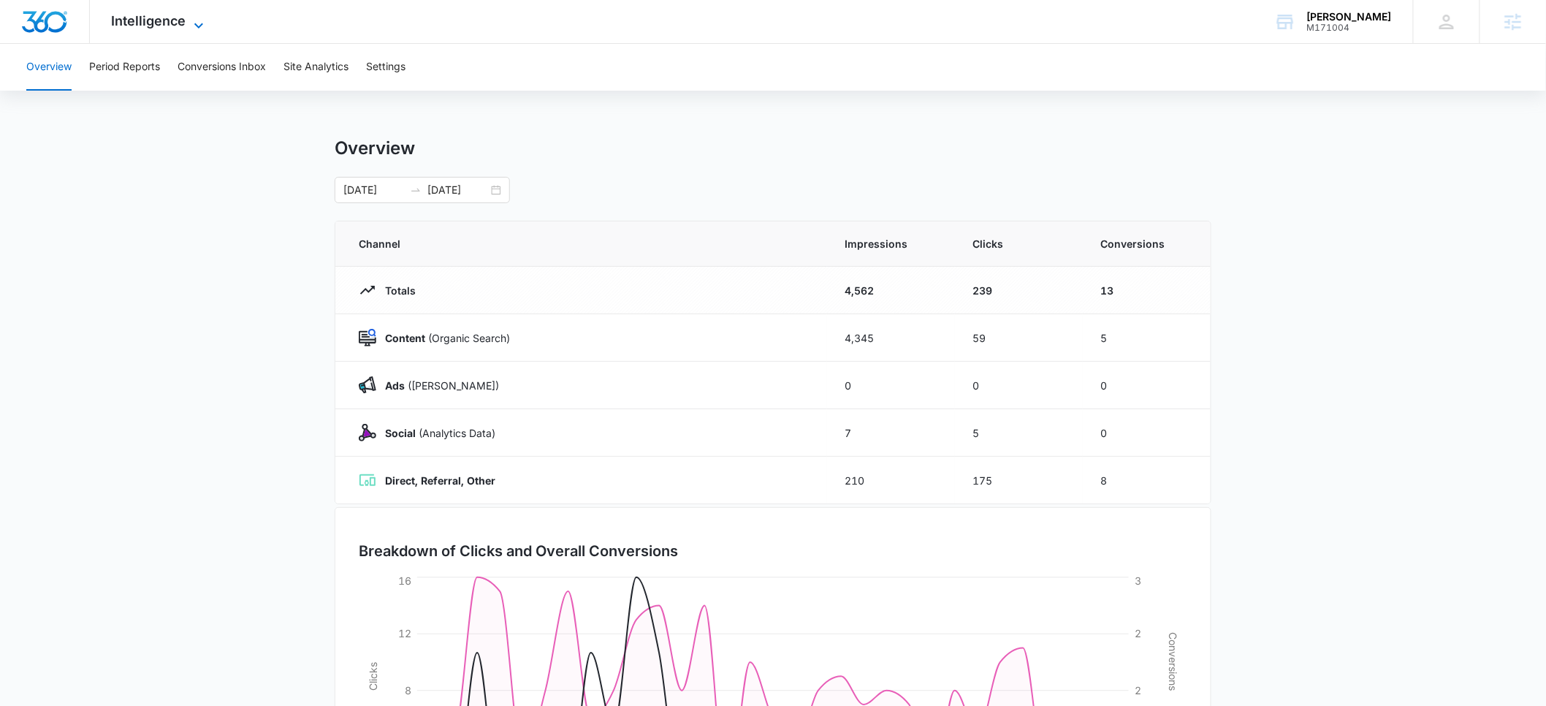
click at [161, 20] on span "Intelligence" at bounding box center [149, 20] width 75 height 15
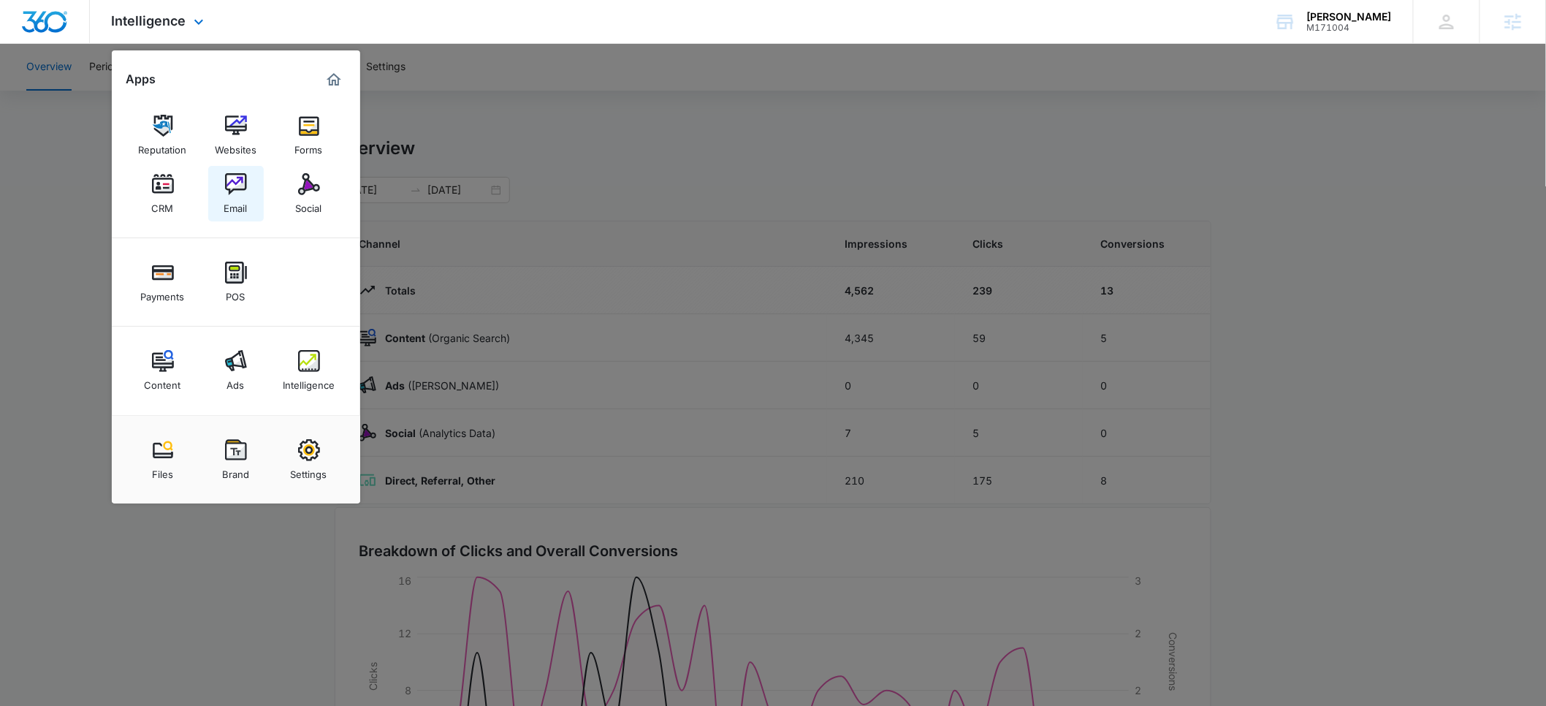
click at [234, 198] on div "Email" at bounding box center [235, 204] width 23 height 19
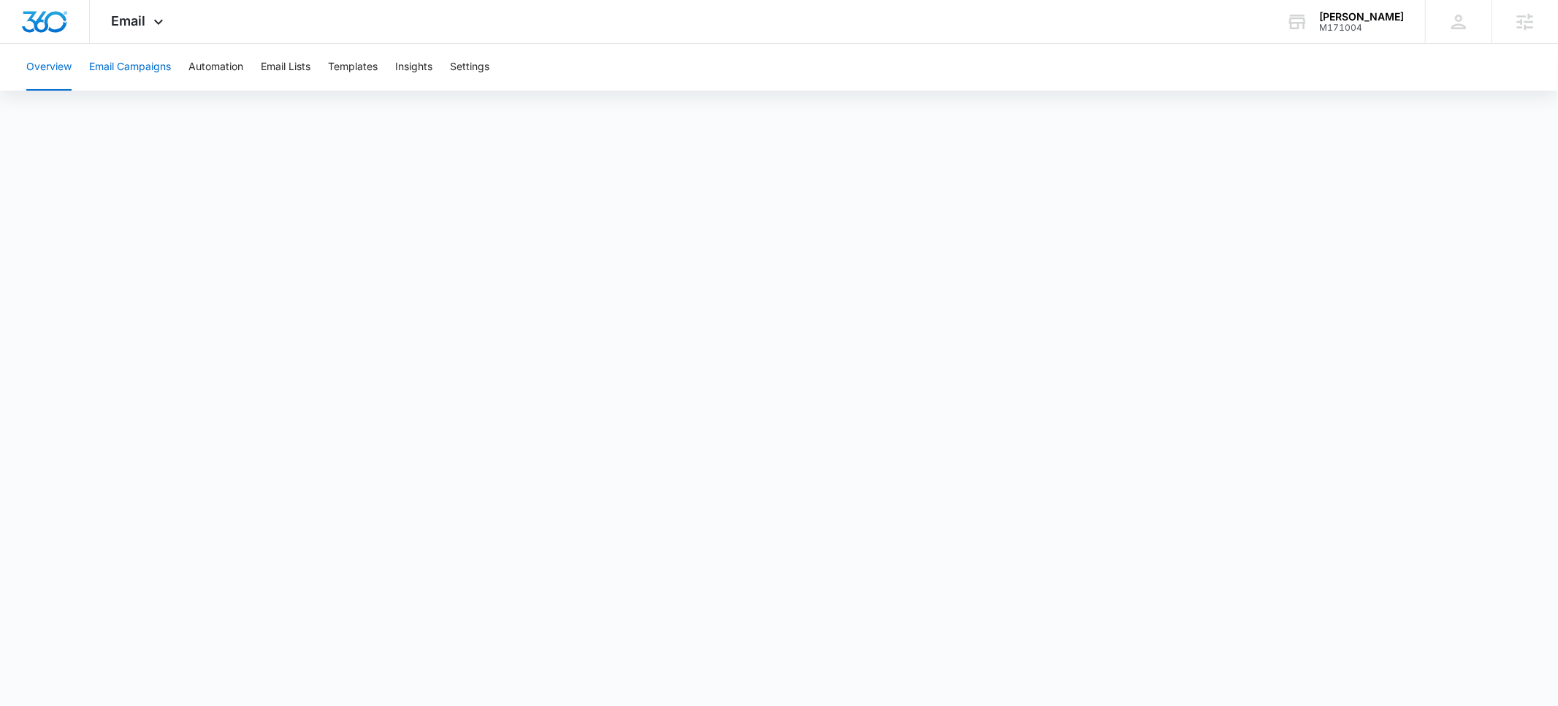
click at [126, 65] on button "Email Campaigns" at bounding box center [130, 67] width 82 height 47
click at [215, 70] on button "Automation" at bounding box center [215, 67] width 55 height 47
click at [475, 71] on button "Settings" at bounding box center [469, 67] width 39 height 47
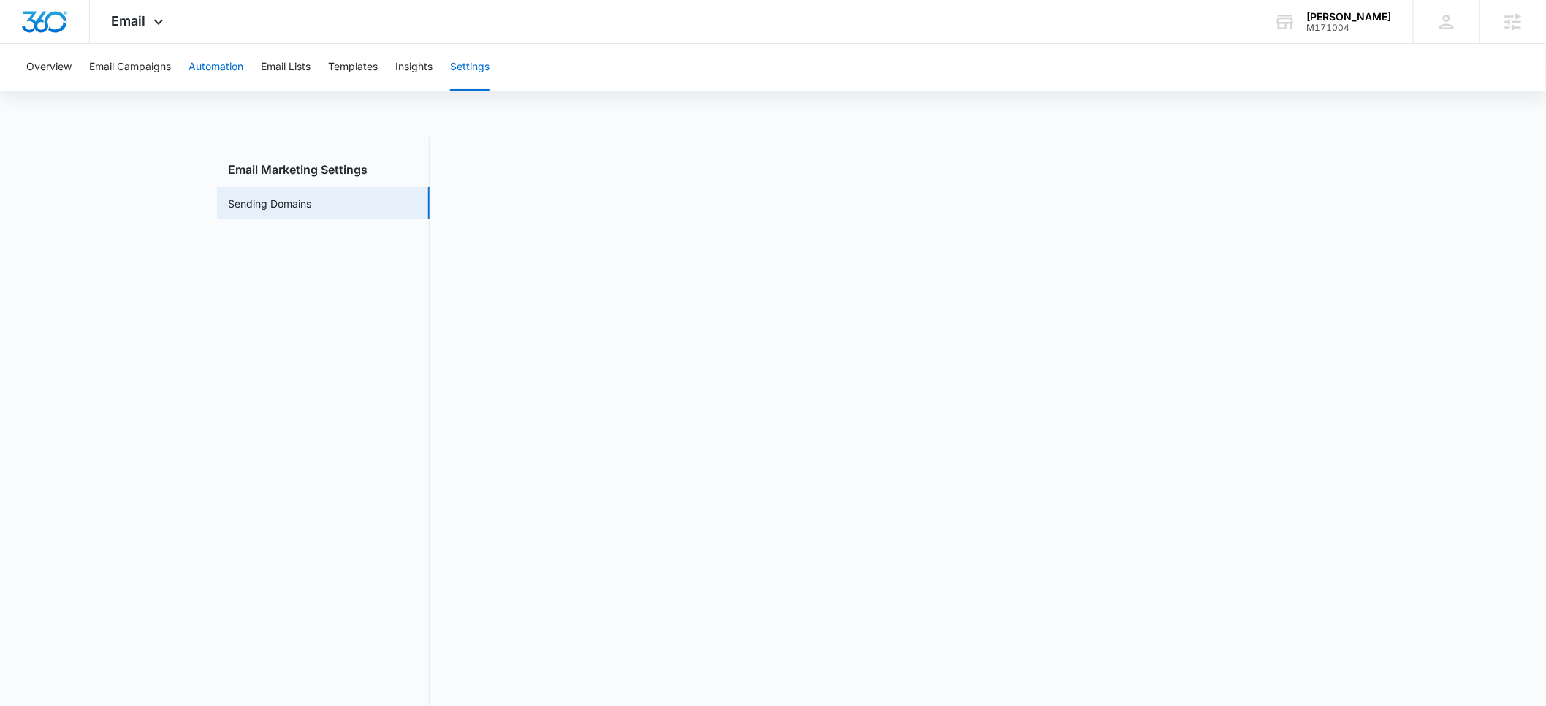
click at [225, 72] on button "Automation" at bounding box center [215, 67] width 55 height 47
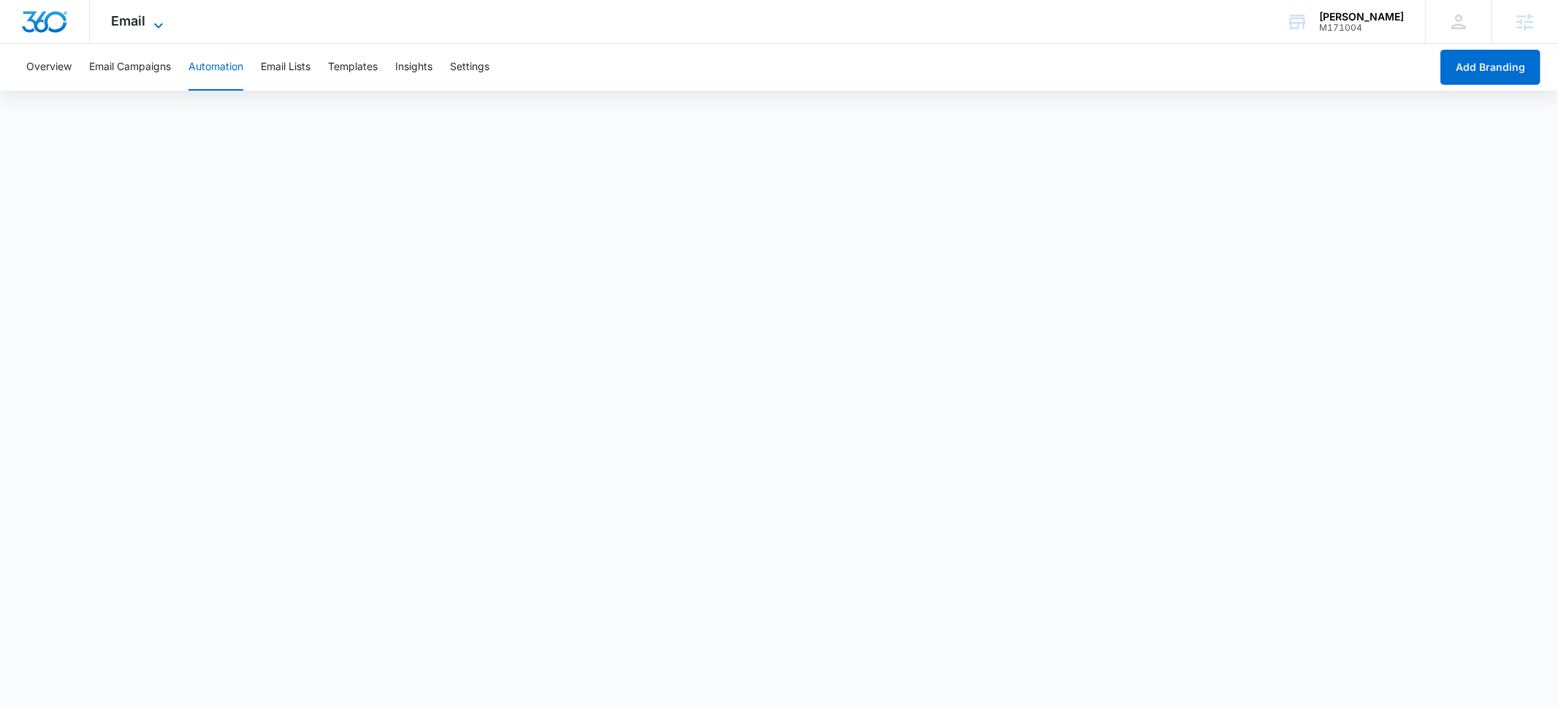
click at [140, 28] on span "Email" at bounding box center [129, 20] width 34 height 15
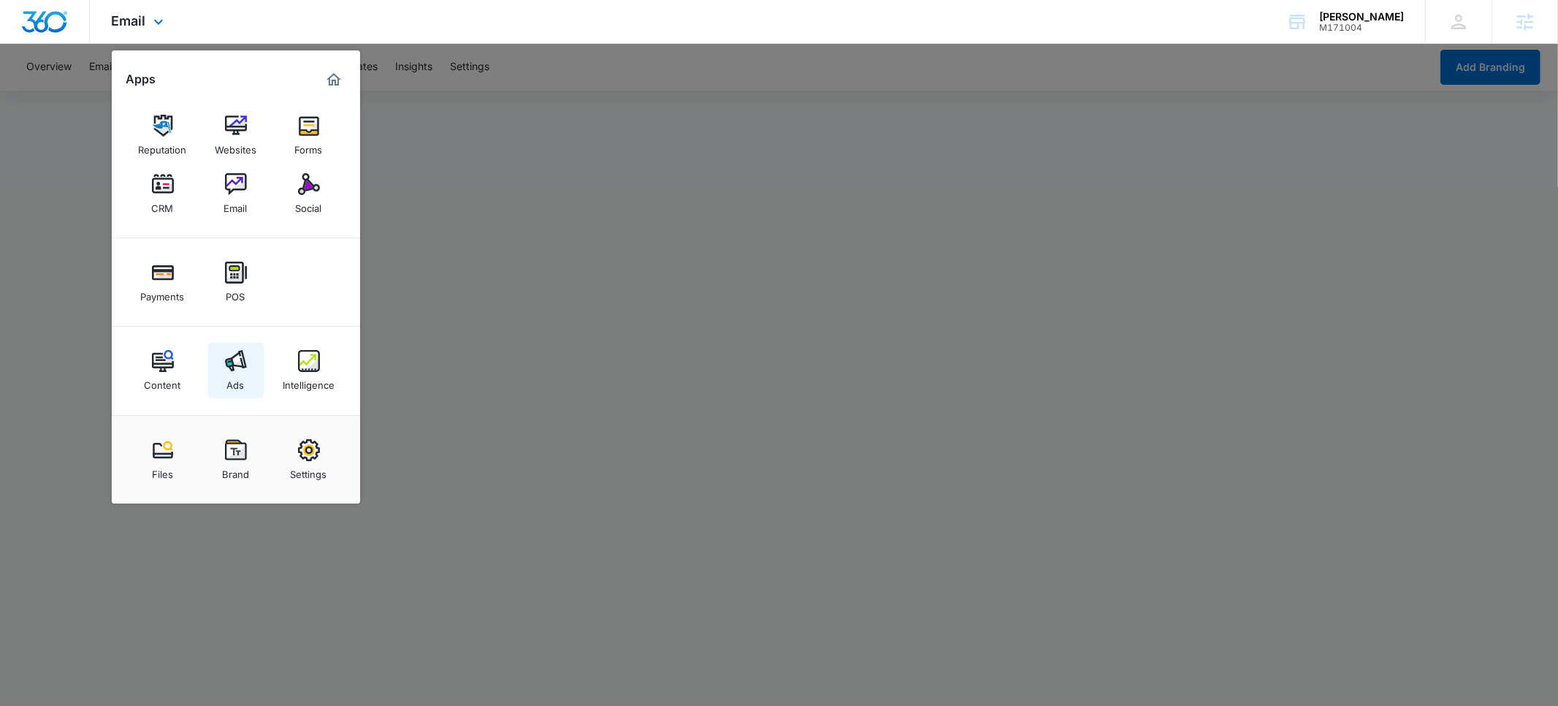
click at [251, 377] on link "Ads" at bounding box center [236, 371] width 56 height 56
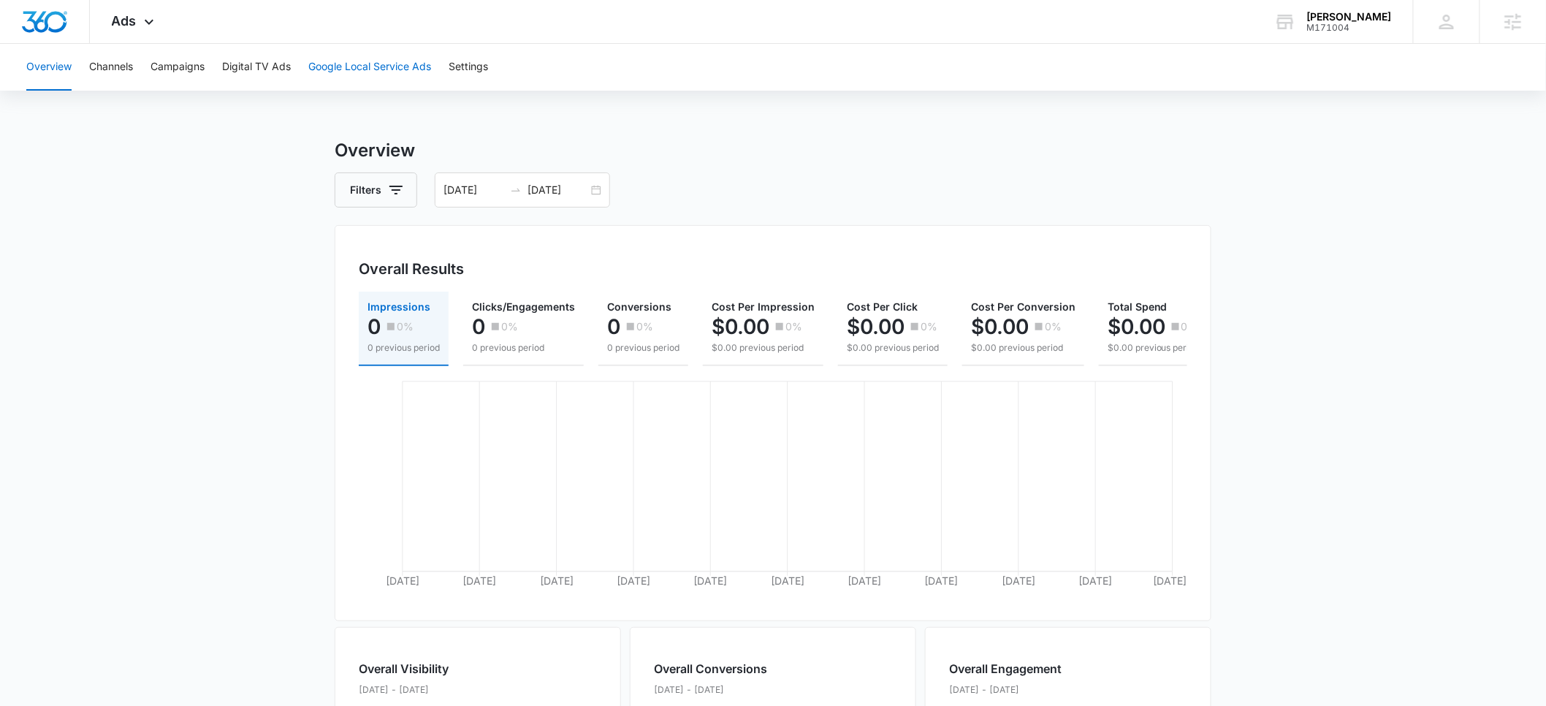
click at [367, 63] on button "Google Local Service Ads" at bounding box center [369, 67] width 123 height 47
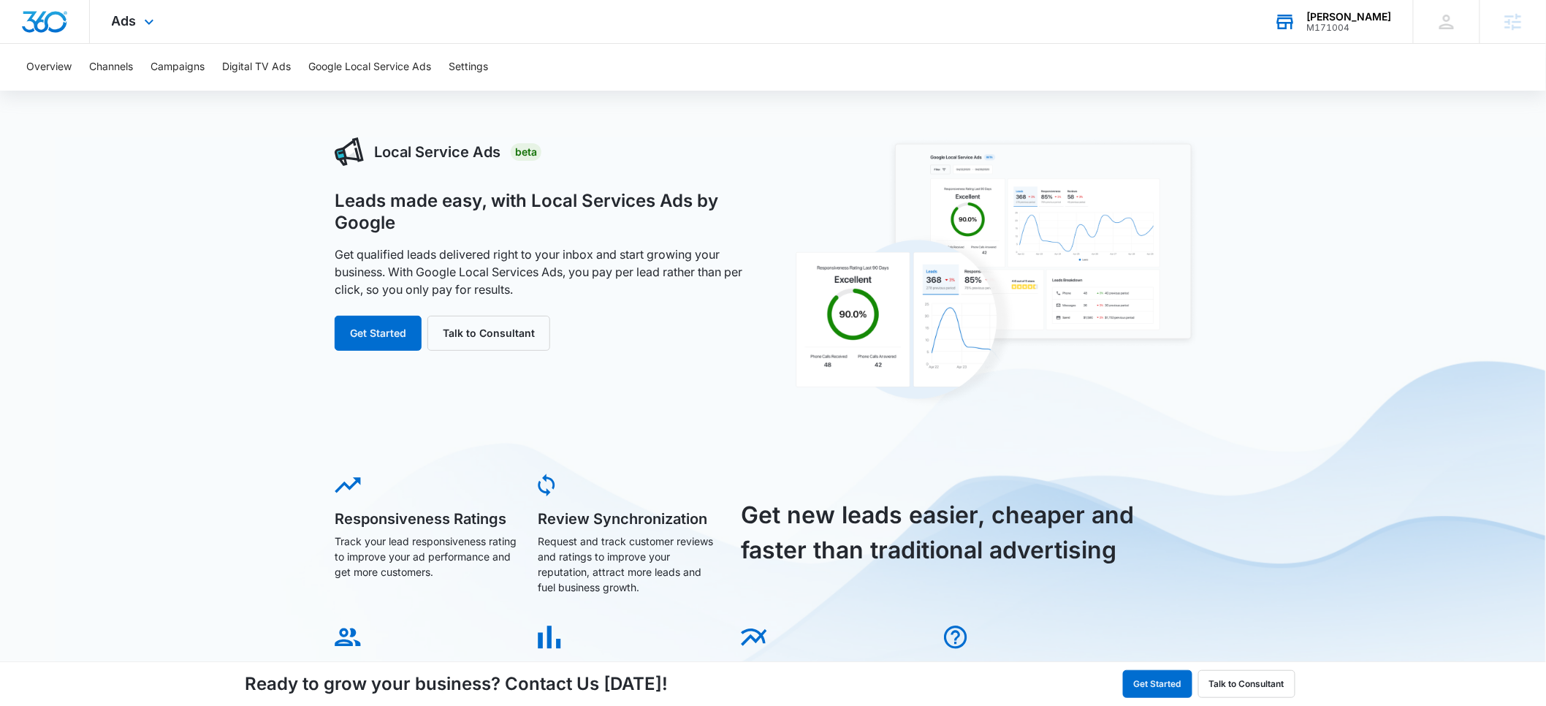
click at [1375, 23] on div "M171004" at bounding box center [1349, 28] width 85 height 10
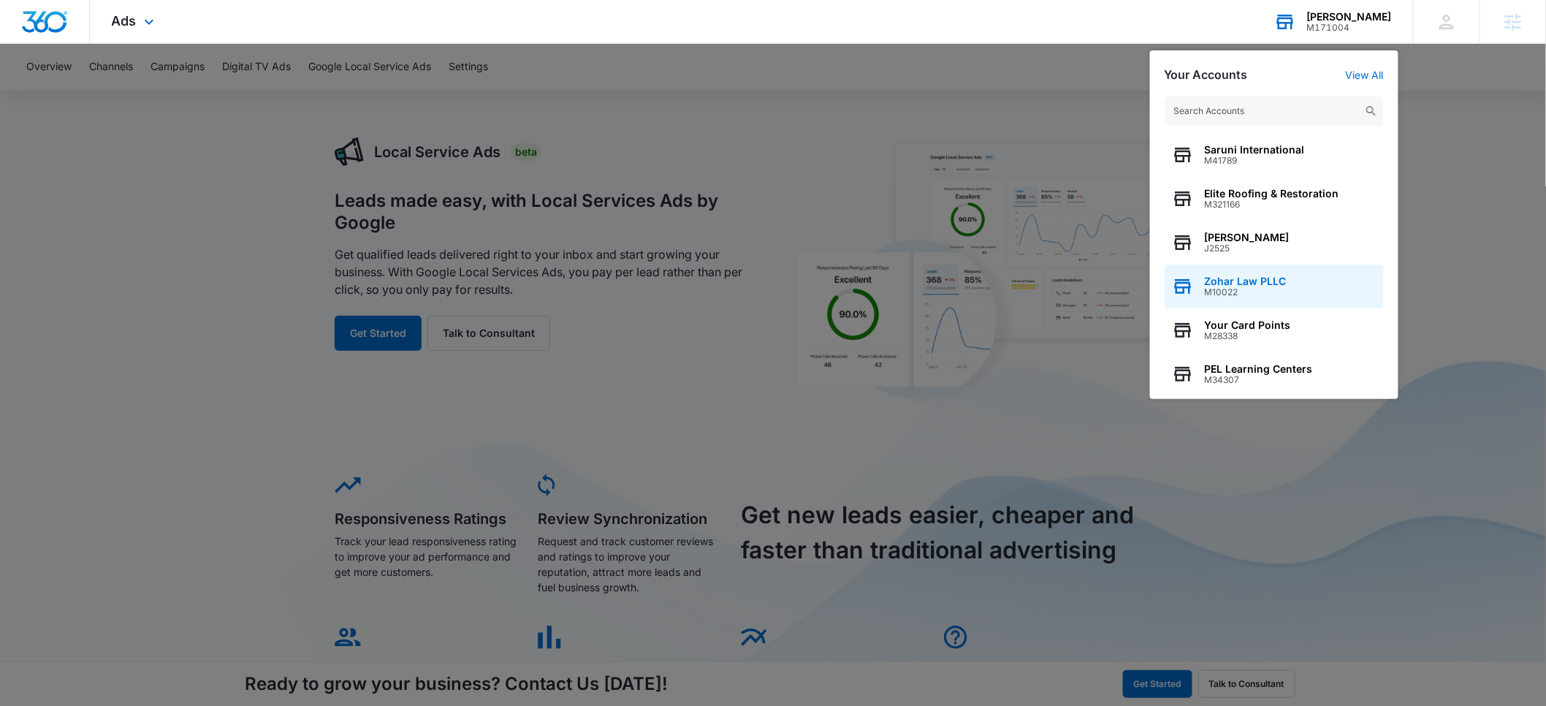
click at [1240, 294] on span "M10022" at bounding box center [1245, 292] width 82 height 10
